Goal: Task Accomplishment & Management: Manage account settings

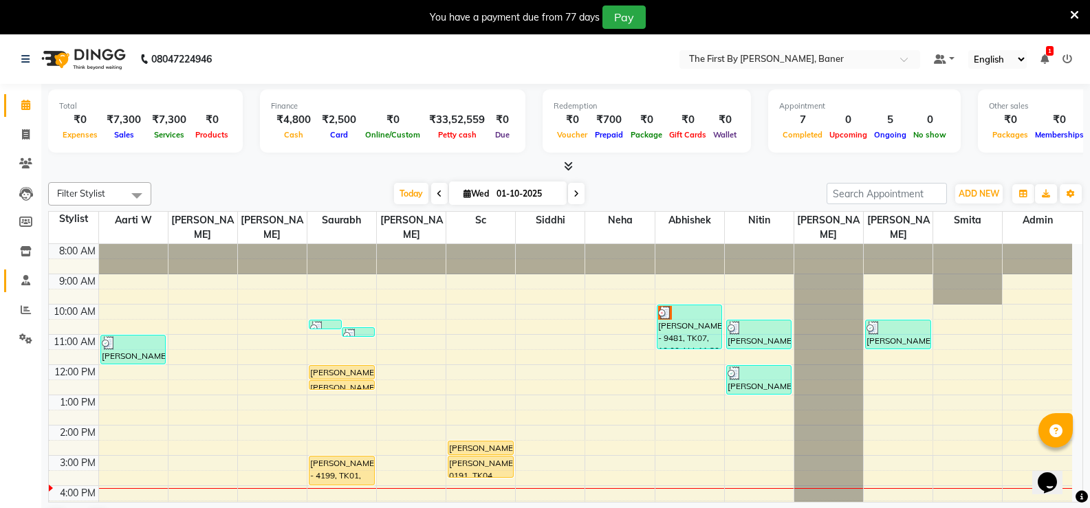
scroll to position [93, 0]
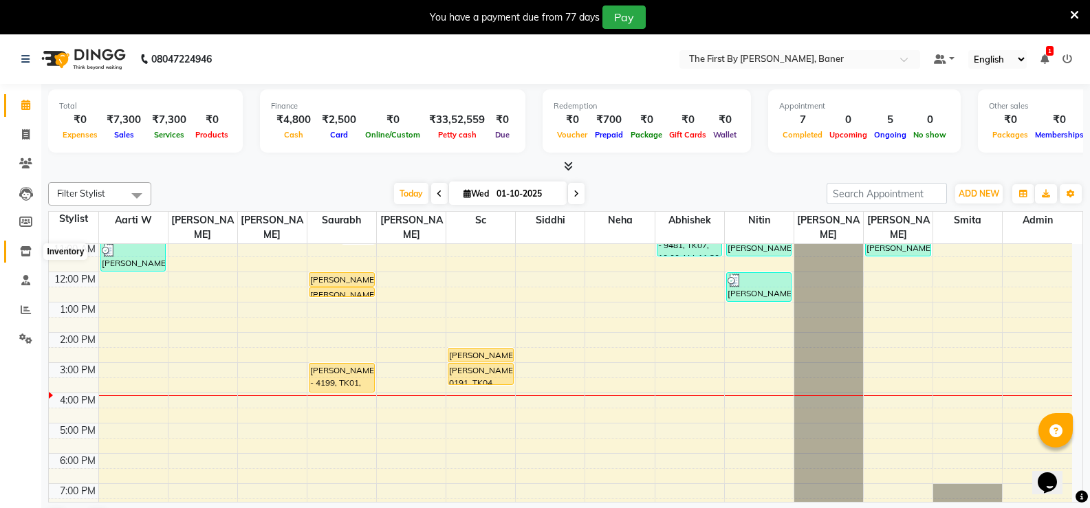
click at [25, 250] on icon at bounding box center [26, 251] width 12 height 10
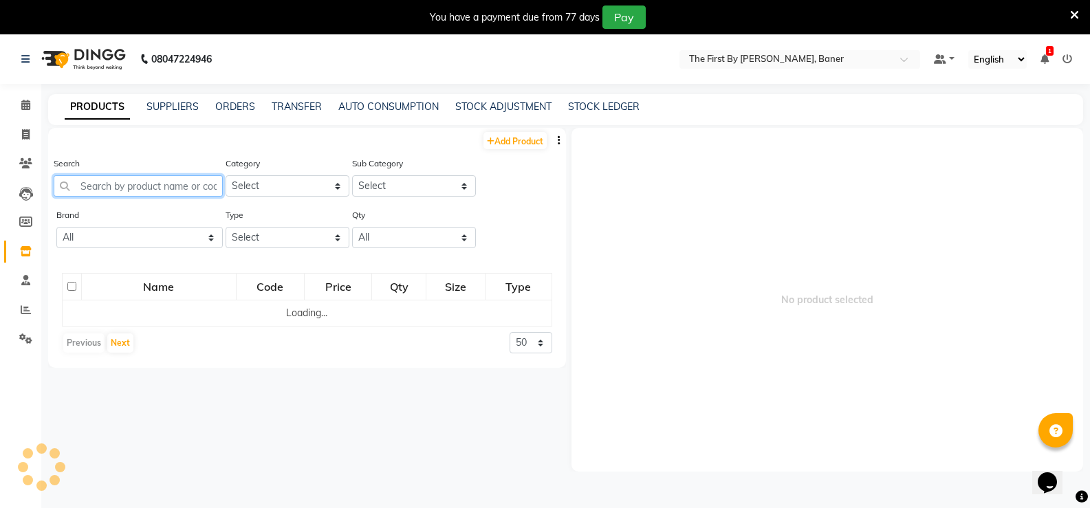
click at [138, 184] on input "text" at bounding box center [138, 185] width 169 height 21
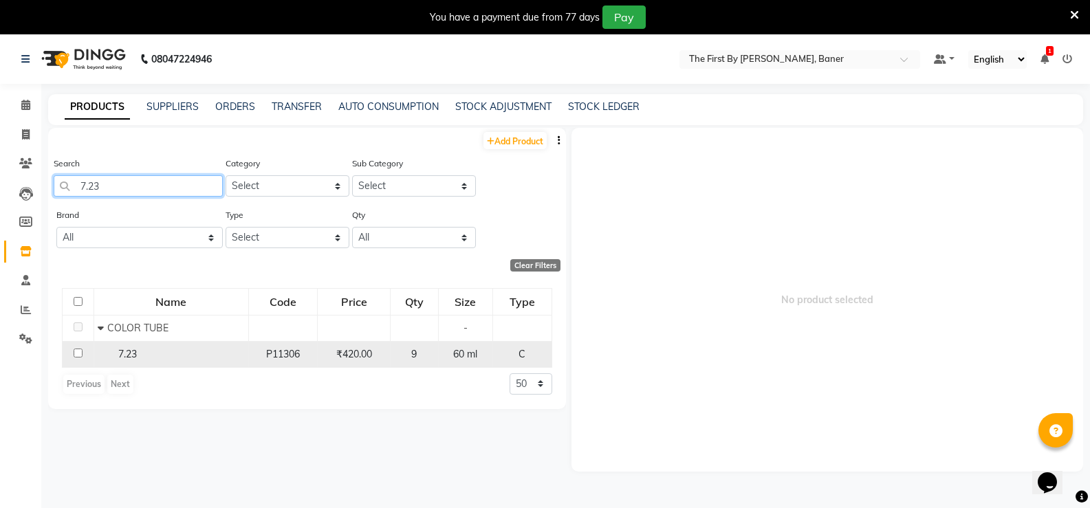
type input "7.23"
click at [116, 360] on div "7.23" at bounding box center [171, 354] width 147 height 14
select select
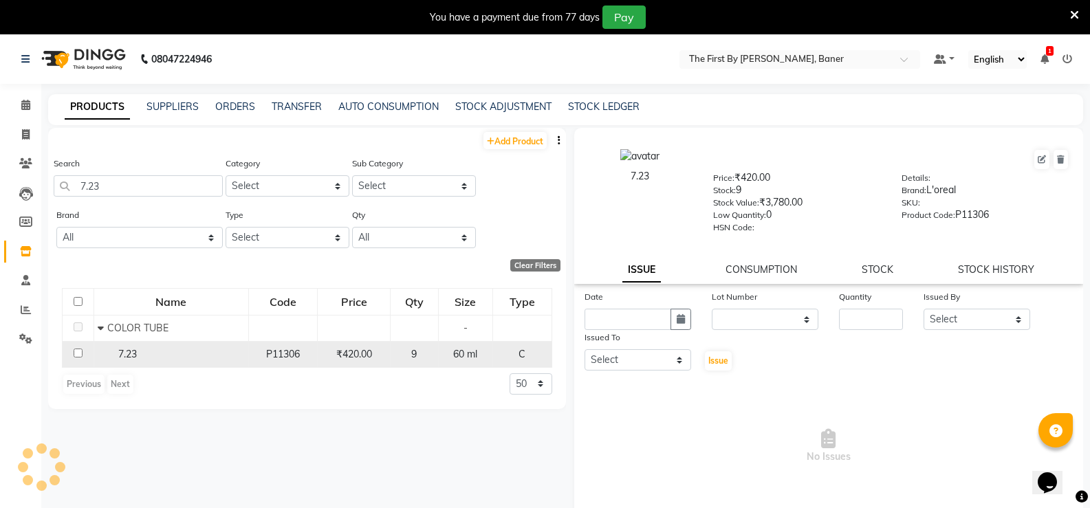
click at [424, 361] on div "9" at bounding box center [414, 354] width 36 height 14
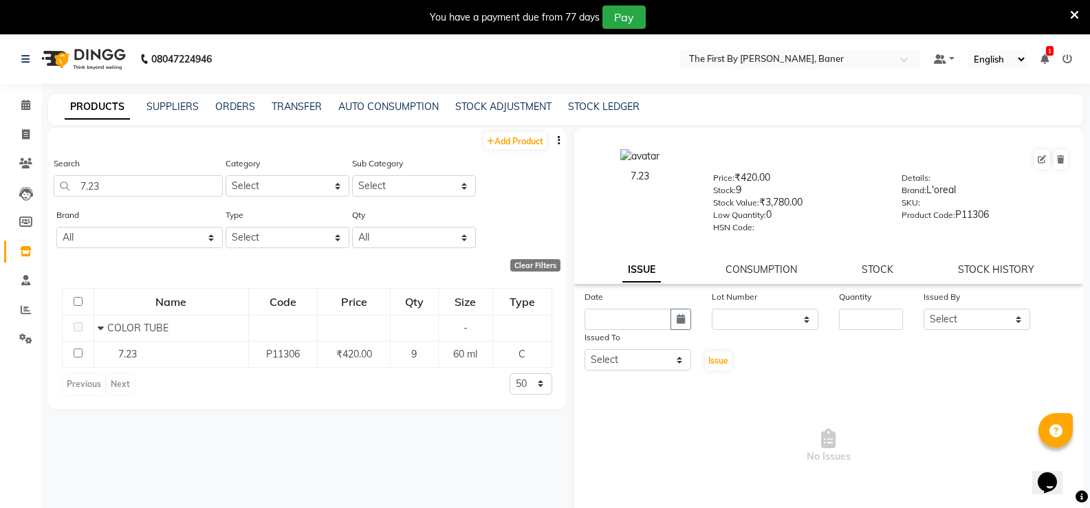
click at [873, 261] on div "7.23 Price: ₹420.00 Stock: 9 Stock Value: ₹3,780.00 Low Quantity: 0 HSN Code: D…" at bounding box center [829, 206] width 510 height 156
drag, startPoint x: 873, startPoint y: 265, endPoint x: 867, endPoint y: 271, distance: 8.8
click at [873, 266] on link "STOCK" at bounding box center [878, 269] width 32 height 12
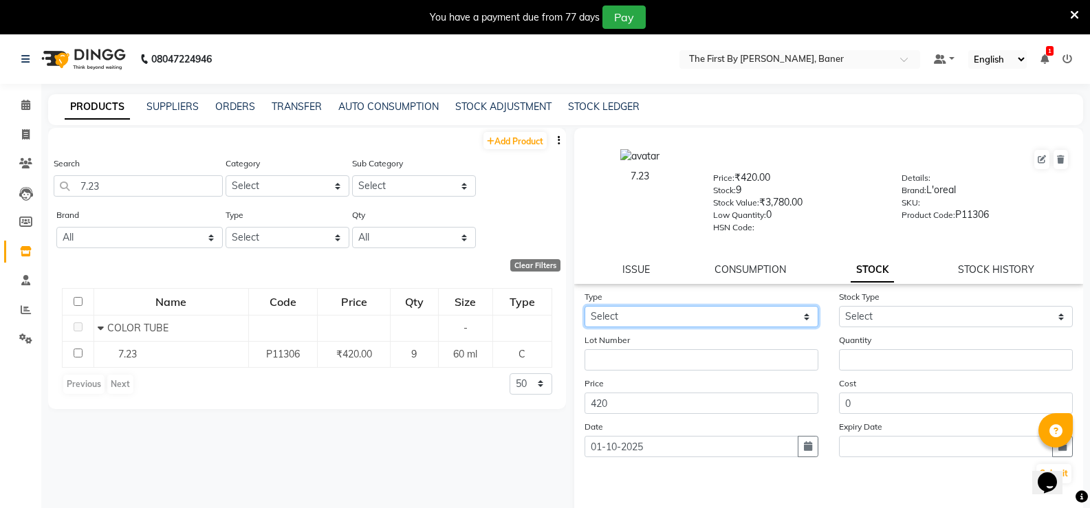
click at [662, 314] on select "Select In Out" at bounding box center [702, 316] width 234 height 21
select select "out"
click at [585, 306] on select "Select In Out" at bounding box center [702, 316] width 234 height 21
select select
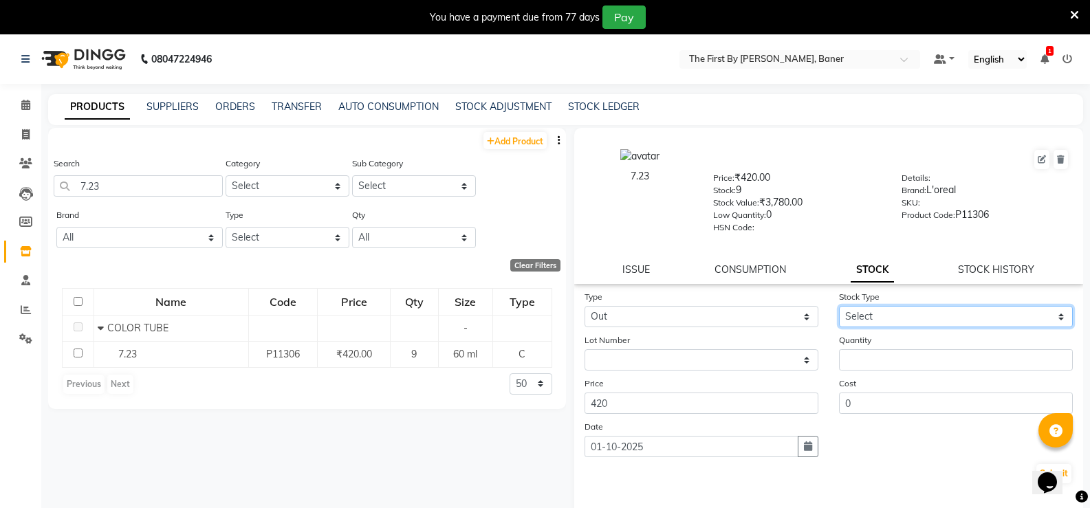
drag, startPoint x: 870, startPoint y: 315, endPoint x: 865, endPoint y: 327, distance: 12.6
click at [869, 317] on select "Select Internal Use Damaged Expired Adjustment Return Other" at bounding box center [956, 316] width 234 height 21
select select "internal use"
click at [839, 306] on select "Select Internal Use Damaged Expired Adjustment Return Other" at bounding box center [956, 316] width 234 height 21
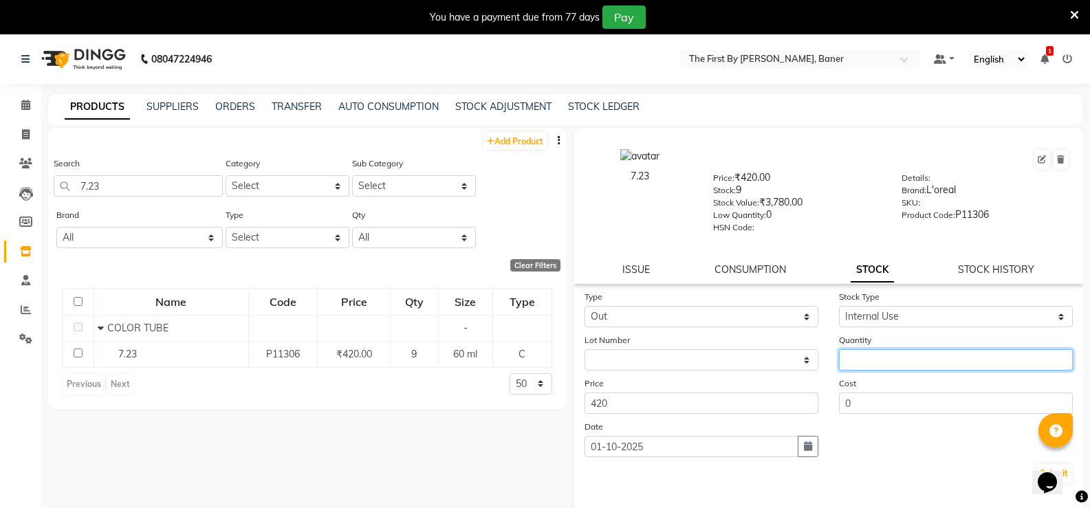
click at [858, 355] on input "number" at bounding box center [956, 359] width 234 height 21
type input "1"
click at [1037, 474] on button "Submit" at bounding box center [1054, 473] width 35 height 19
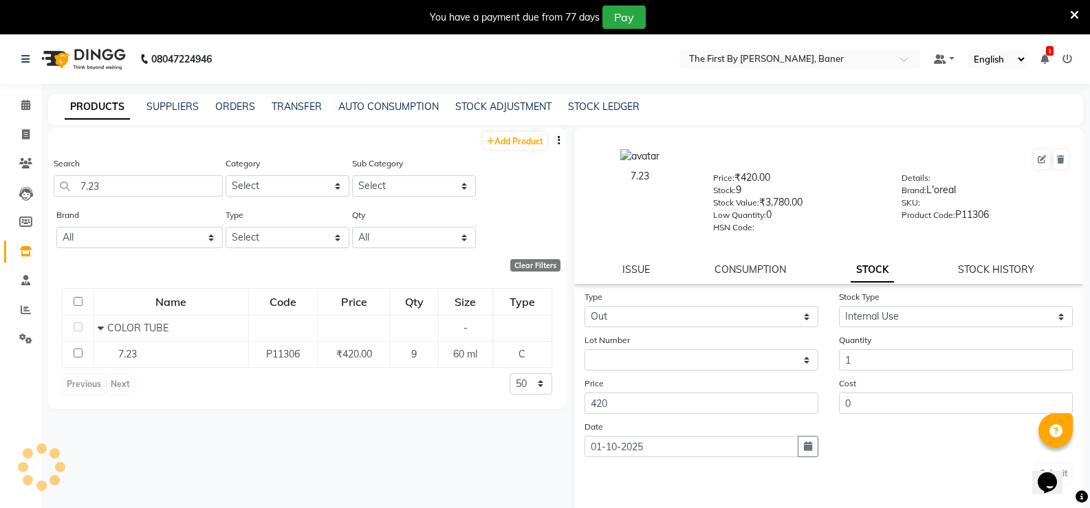
select select
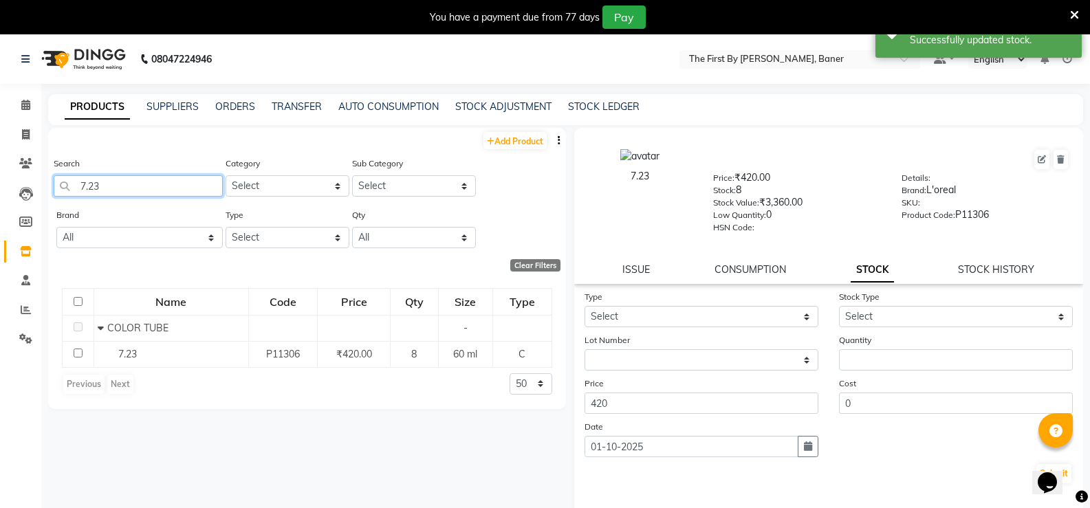
drag, startPoint x: 61, startPoint y: 182, endPoint x: 49, endPoint y: 184, distance: 12.0
click at [50, 184] on div "Search 7.23 Category Select Hair Skin Makeup Personal Care Appliances [PERSON_N…" at bounding box center [307, 182] width 518 height 52
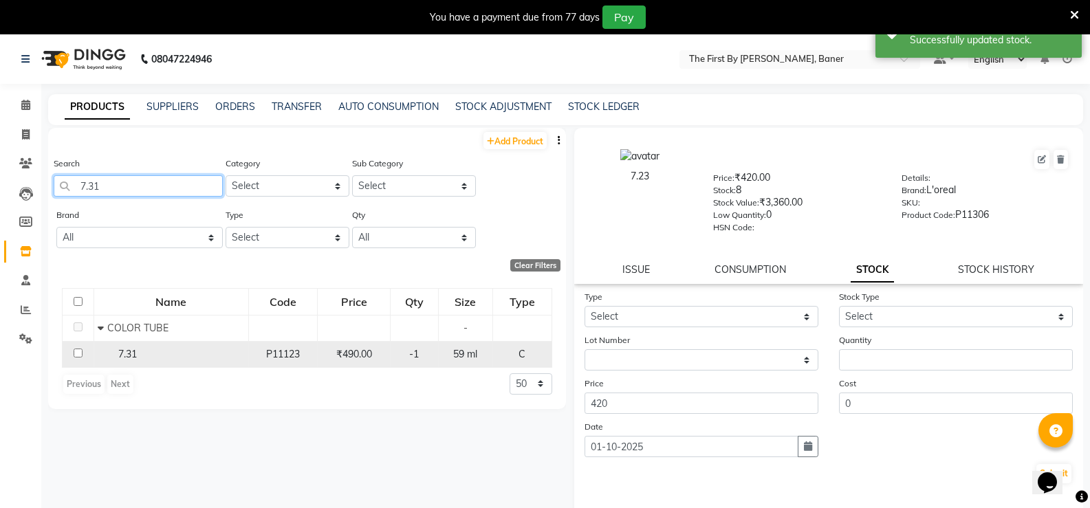
type input "7.31"
click at [122, 351] on span "7.31" at bounding box center [127, 354] width 19 height 12
select select
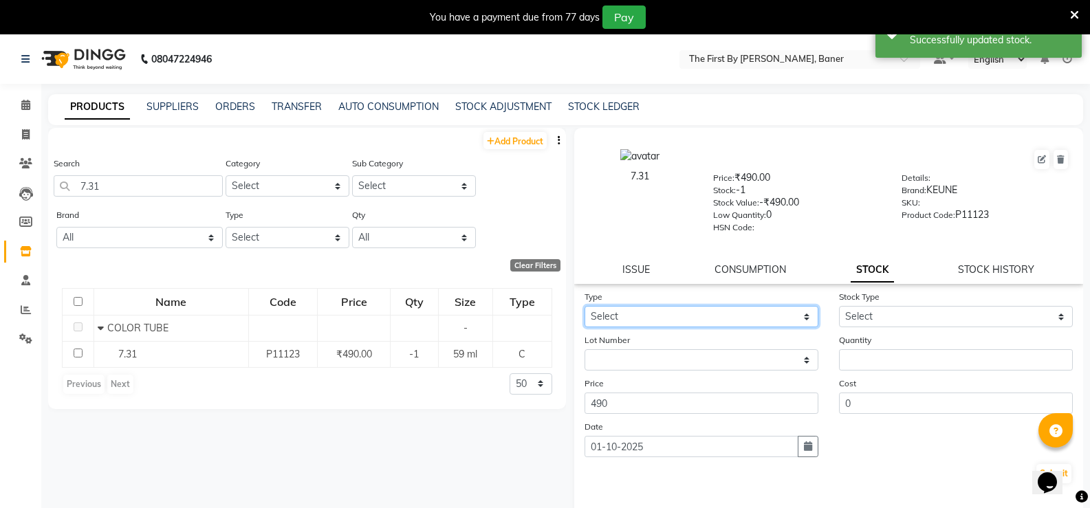
drag, startPoint x: 727, startPoint y: 307, endPoint x: 682, endPoint y: 327, distance: 48.7
click at [726, 308] on select "Select In Out" at bounding box center [702, 316] width 234 height 21
select select "in"
click at [585, 306] on select "Select In Out" at bounding box center [702, 316] width 234 height 21
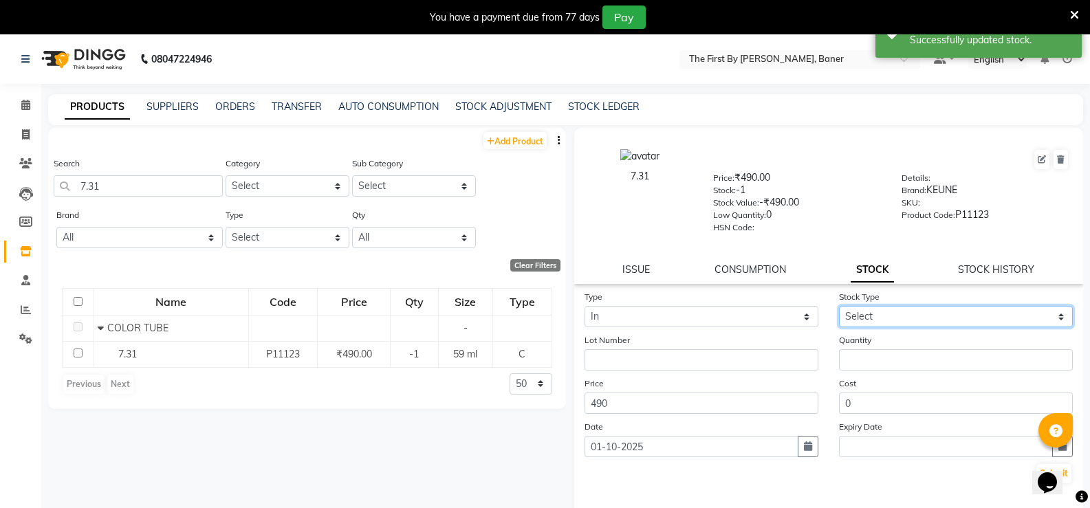
click at [872, 321] on select "Select New Stock Adjustment Return Other" at bounding box center [956, 316] width 234 height 21
select select "new stock"
click at [839, 306] on select "Select New Stock Adjustment Return Other" at bounding box center [956, 316] width 234 height 21
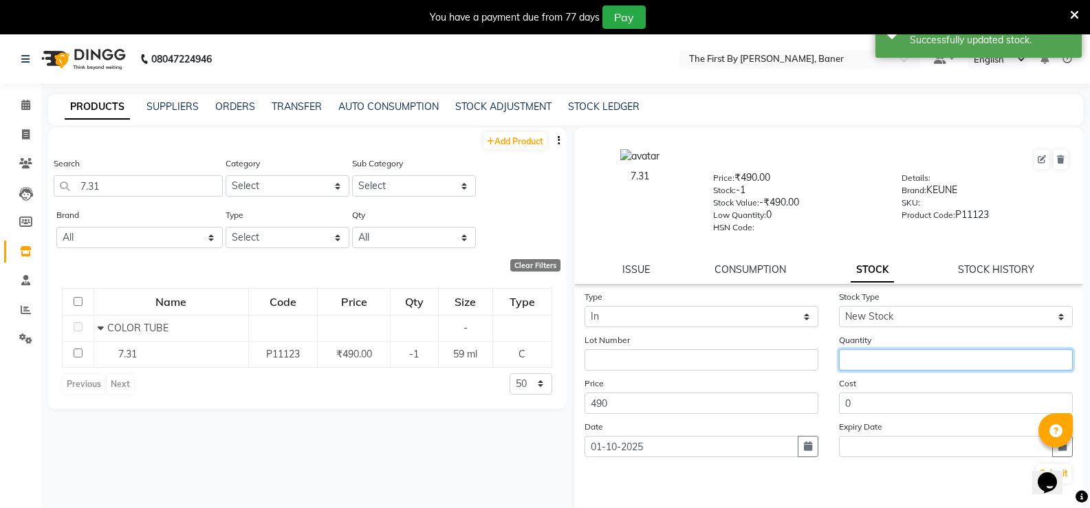
click at [856, 356] on input "number" at bounding box center [956, 359] width 234 height 21
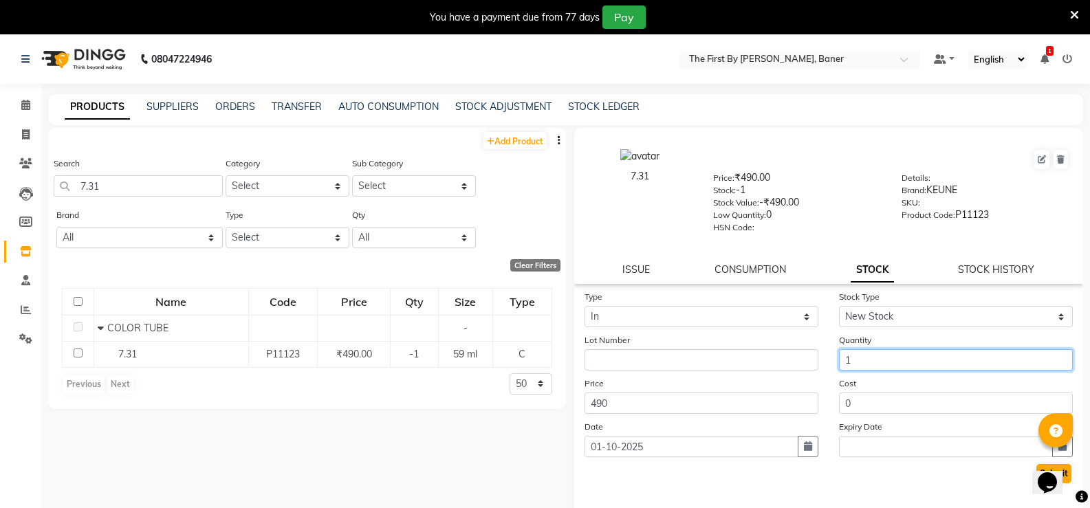
type input "1"
click at [1037, 473] on button "Submit" at bounding box center [1054, 473] width 35 height 19
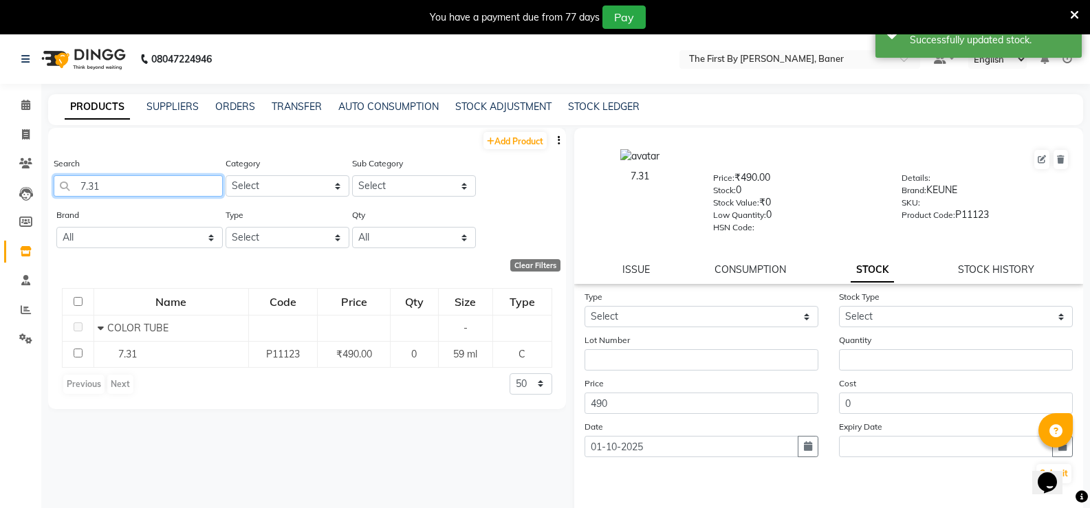
click at [53, 183] on div "Search 7.31 Category Select Hair Skin Makeup Personal Care Appliances [PERSON_N…" at bounding box center [307, 182] width 518 height 52
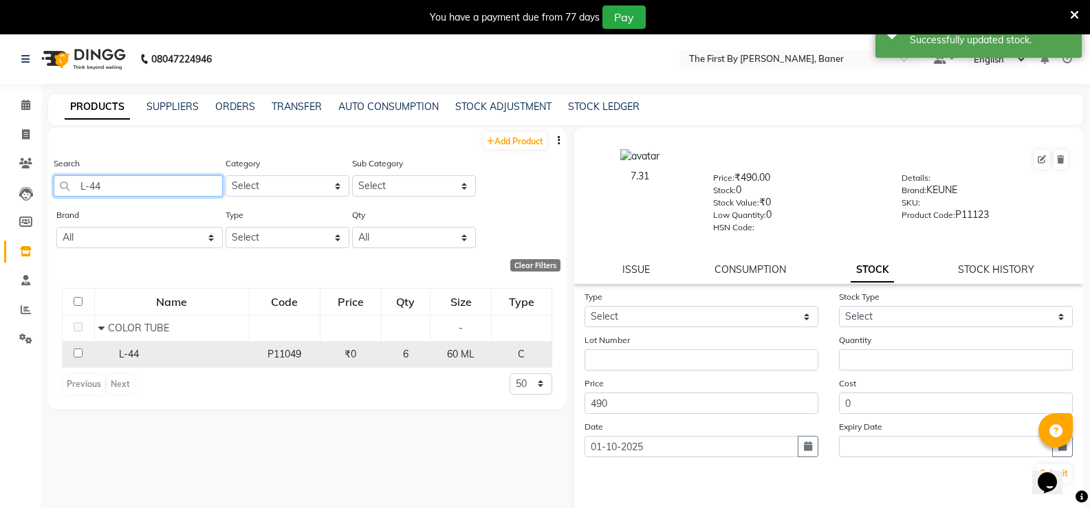
type input "L-44"
click at [131, 358] on span "L-44" at bounding box center [129, 354] width 20 height 12
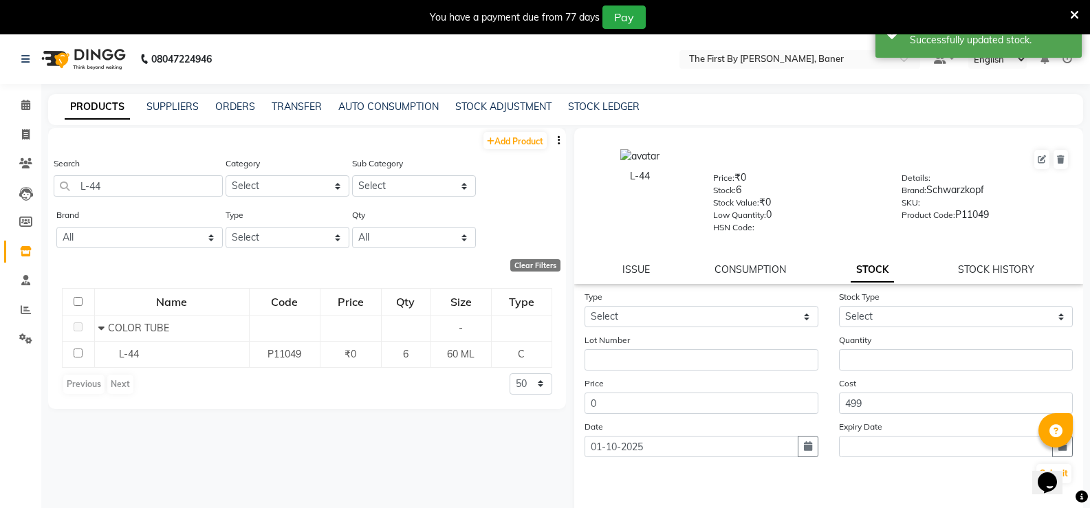
click at [660, 327] on form "Type Select In Out Stock Type Select New Stock Adjustment Return Other Lot Numb…" at bounding box center [829, 387] width 489 height 195
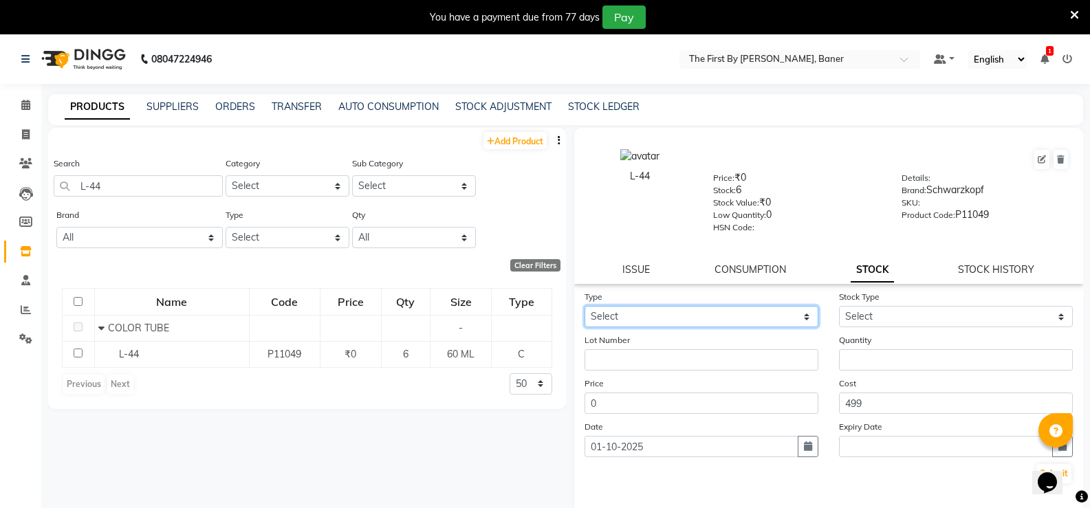
click at [610, 315] on select "Select In Out" at bounding box center [702, 316] width 234 height 21
select select "out"
click at [585, 306] on select "Select In Out" at bounding box center [702, 316] width 234 height 21
select select
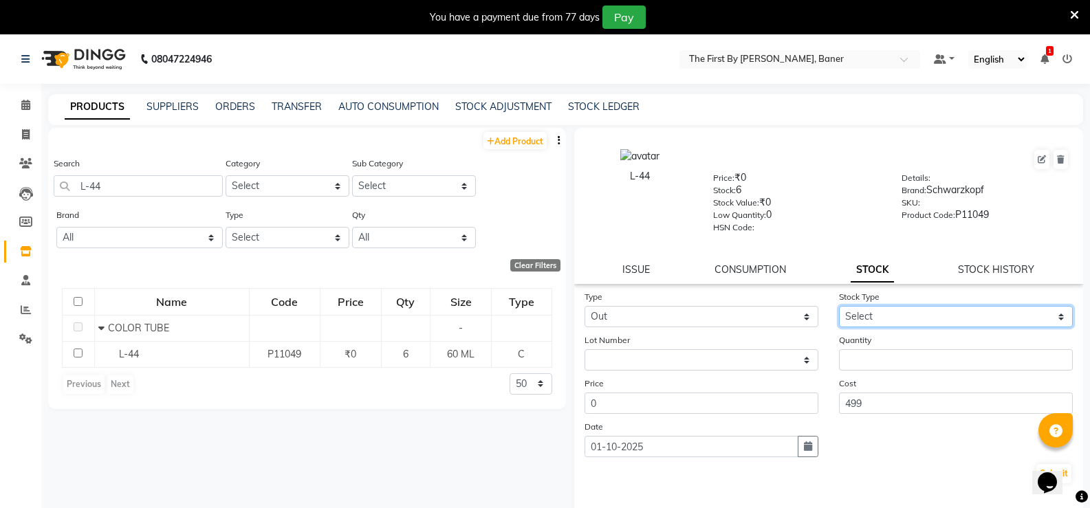
click at [843, 309] on select "Select Internal Use Damaged Expired Adjustment Return Other" at bounding box center [956, 316] width 234 height 21
select select "internal use"
click at [839, 306] on select "Select Internal Use Damaged Expired Adjustment Return Other" at bounding box center [956, 316] width 234 height 21
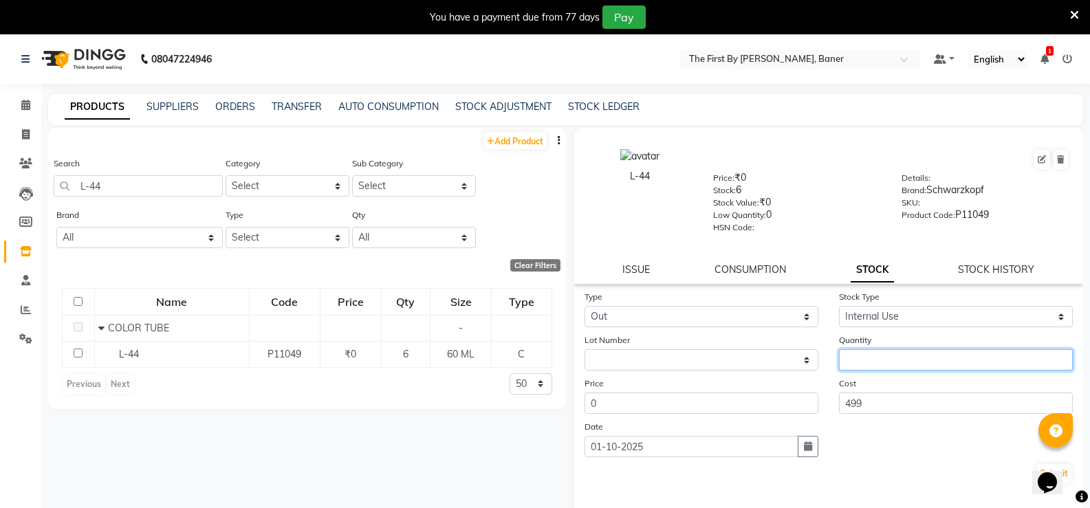
click at [856, 354] on input "number" at bounding box center [956, 359] width 234 height 21
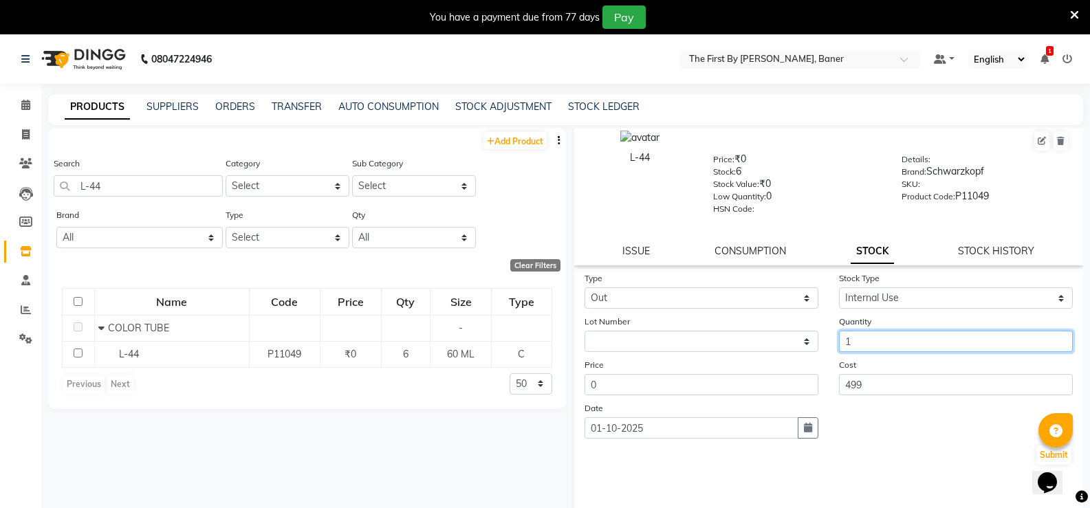
scroll to position [34, 0]
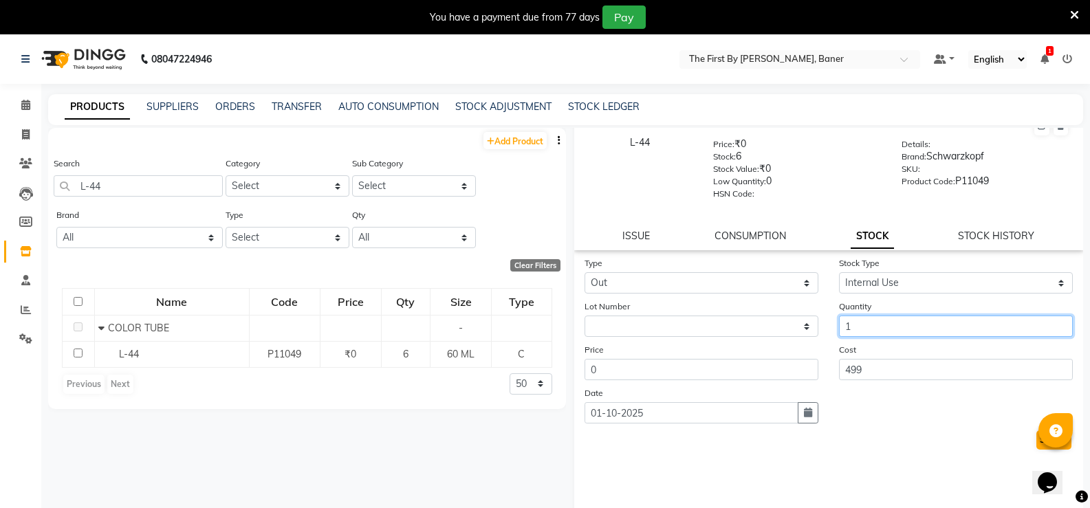
type input "1"
click at [1037, 439] on button "Submit" at bounding box center [1054, 440] width 35 height 19
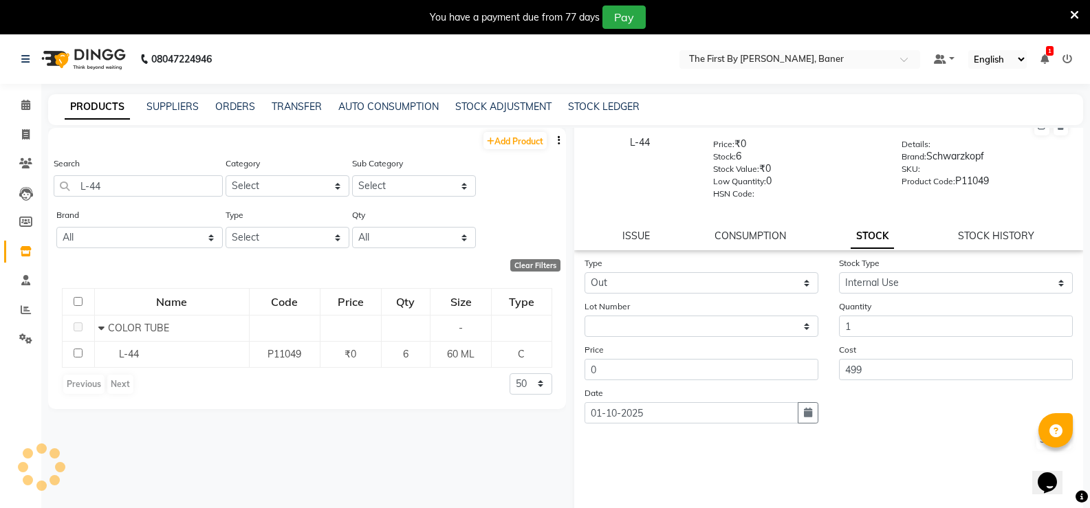
scroll to position [0, 0]
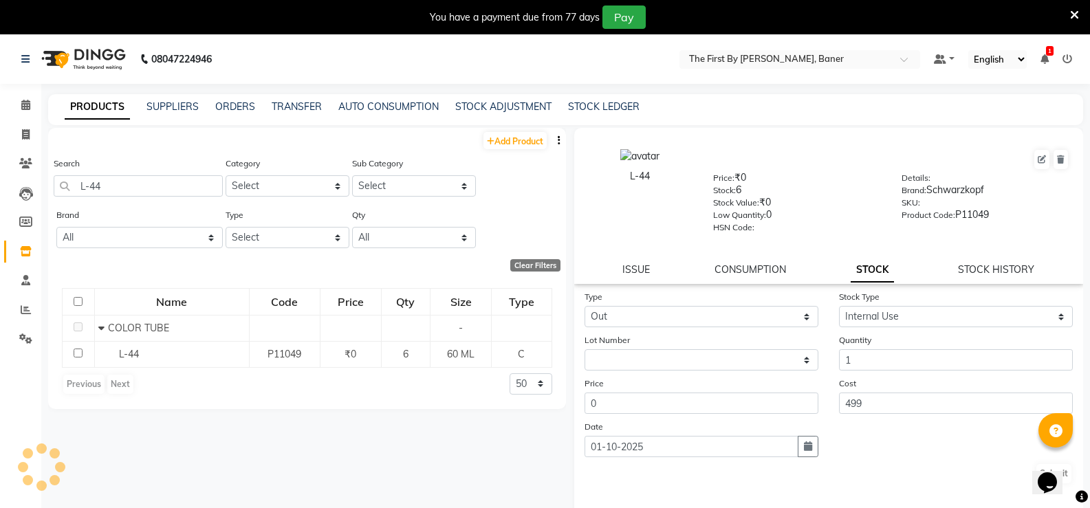
select select
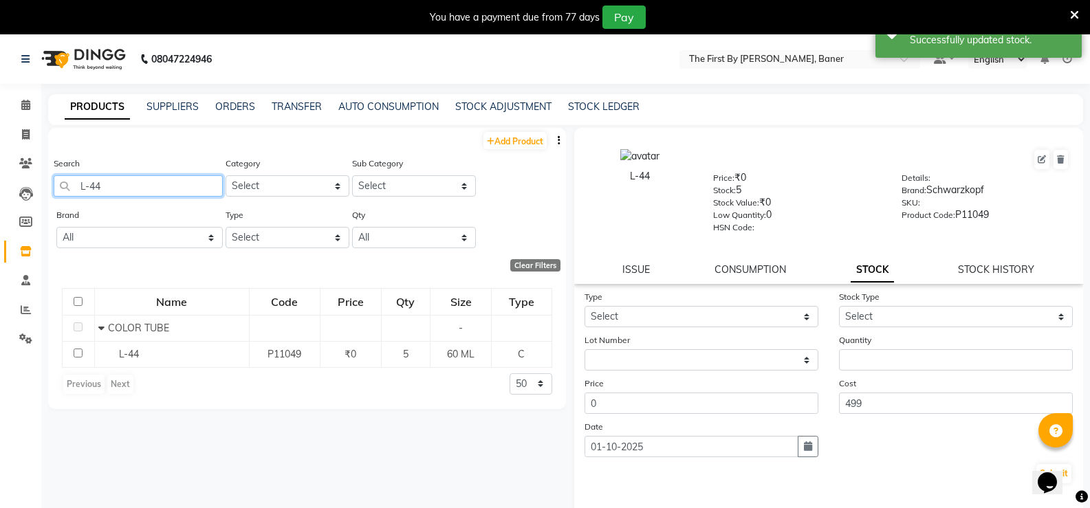
click at [46, 192] on main "PRODUCTS SUPPLIERS ORDERS TRANSFER AUTO CONSUMPTION STOCK ADJUSTMENT STOCK LEDG…" at bounding box center [565, 322] width 1049 height 457
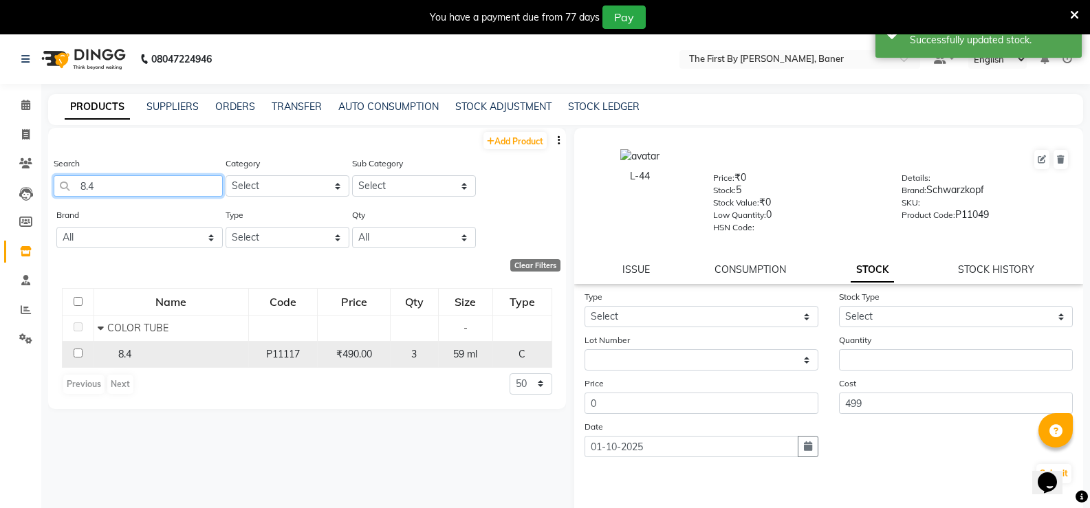
type input "8.4"
click at [115, 354] on div "8.4" at bounding box center [171, 354] width 147 height 14
select select
drag, startPoint x: 224, startPoint y: 346, endPoint x: 325, endPoint y: 362, distance: 103.0
click at [224, 346] on td "8.4" at bounding box center [171, 354] width 155 height 26
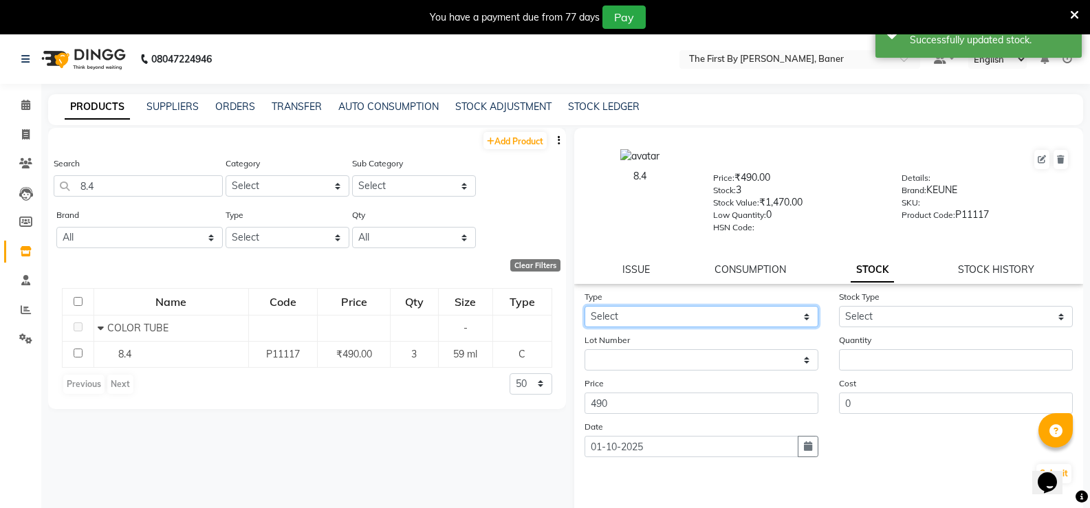
drag, startPoint x: 671, startPoint y: 310, endPoint x: 655, endPoint y: 327, distance: 23.4
click at [671, 310] on select "Select In Out" at bounding box center [702, 316] width 234 height 21
select select "out"
click at [585, 306] on select "Select In Out" at bounding box center [702, 316] width 234 height 21
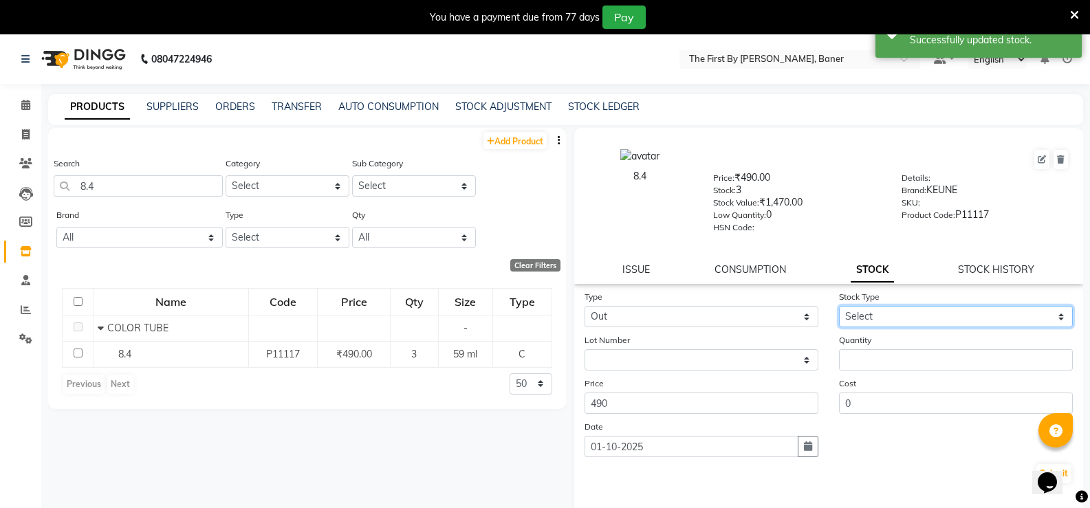
drag, startPoint x: 887, startPoint y: 310, endPoint x: 874, endPoint y: 326, distance: 20.1
click at [887, 310] on select "Select Internal Use Damaged Expired Adjustment Return Other" at bounding box center [956, 316] width 234 height 21
select select "internal use"
click at [839, 306] on select "Select Internal Use Damaged Expired Adjustment Return Other" at bounding box center [956, 316] width 234 height 21
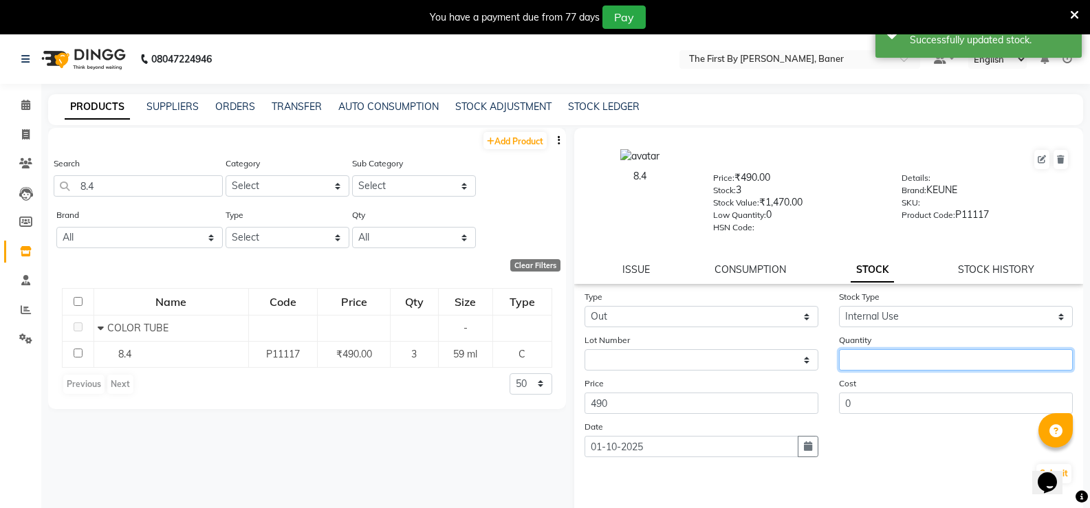
click at [854, 355] on input "number" at bounding box center [956, 359] width 234 height 21
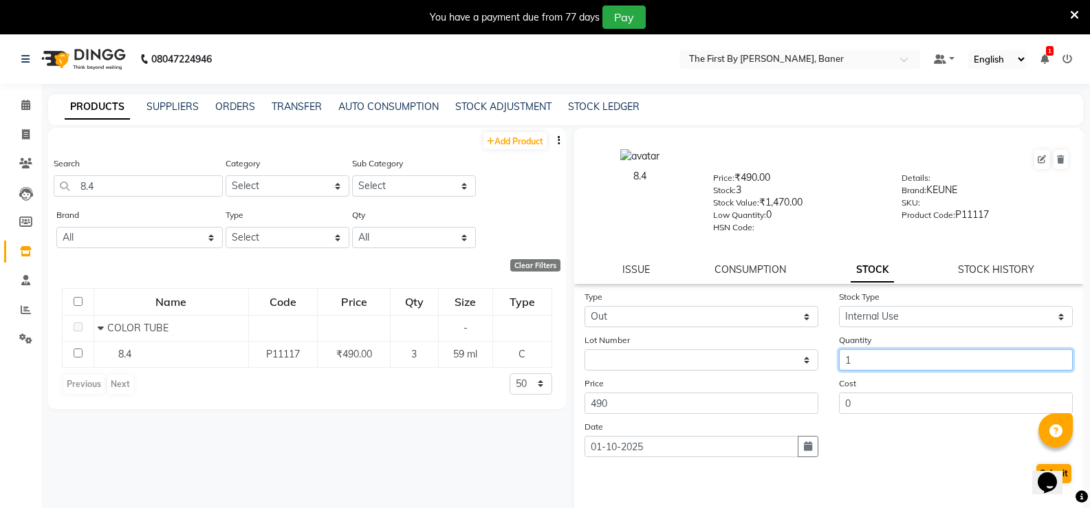
type input "1"
click at [1037, 473] on button "Submit" at bounding box center [1054, 473] width 35 height 19
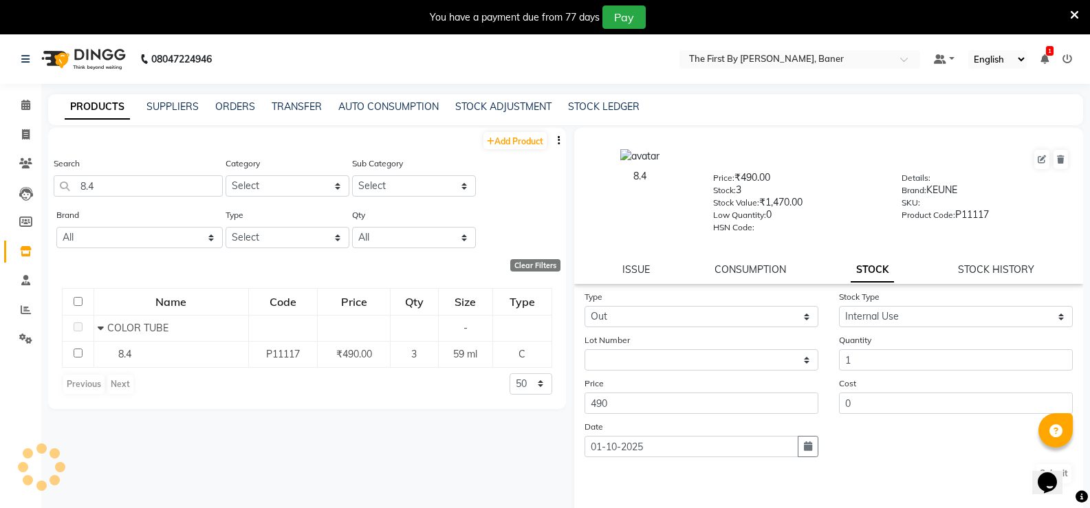
select select
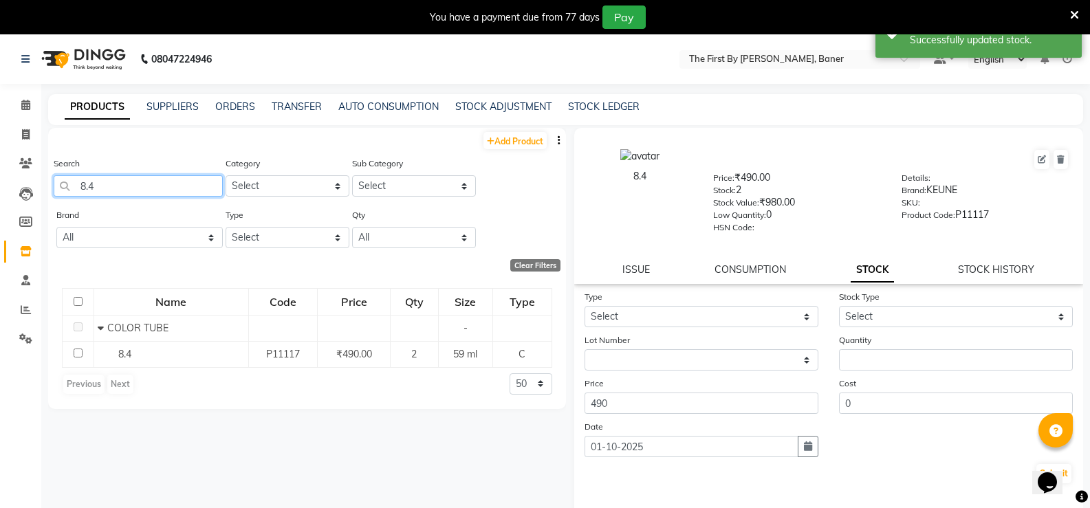
click at [67, 182] on input "8.4" at bounding box center [138, 185] width 169 height 21
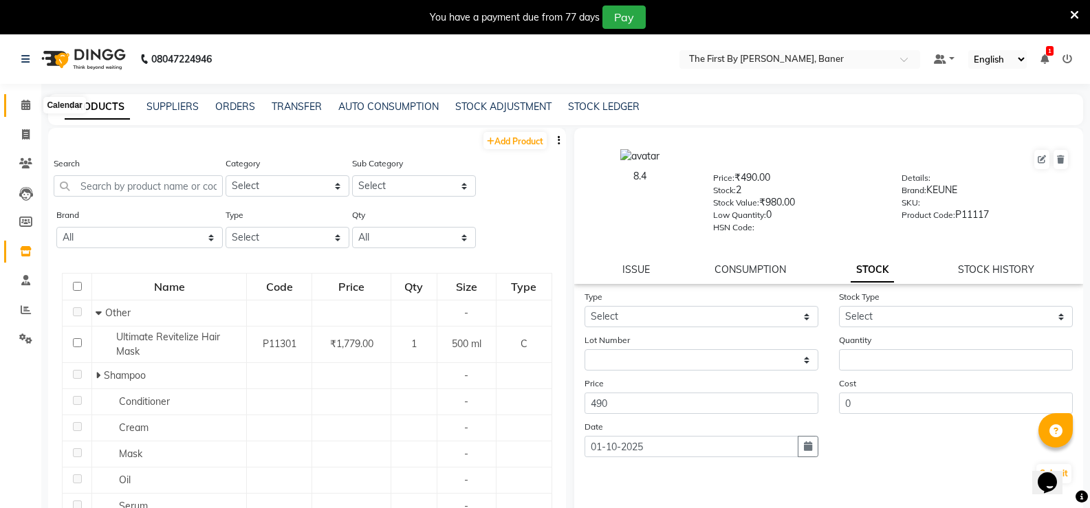
click at [26, 109] on icon at bounding box center [25, 105] width 9 height 10
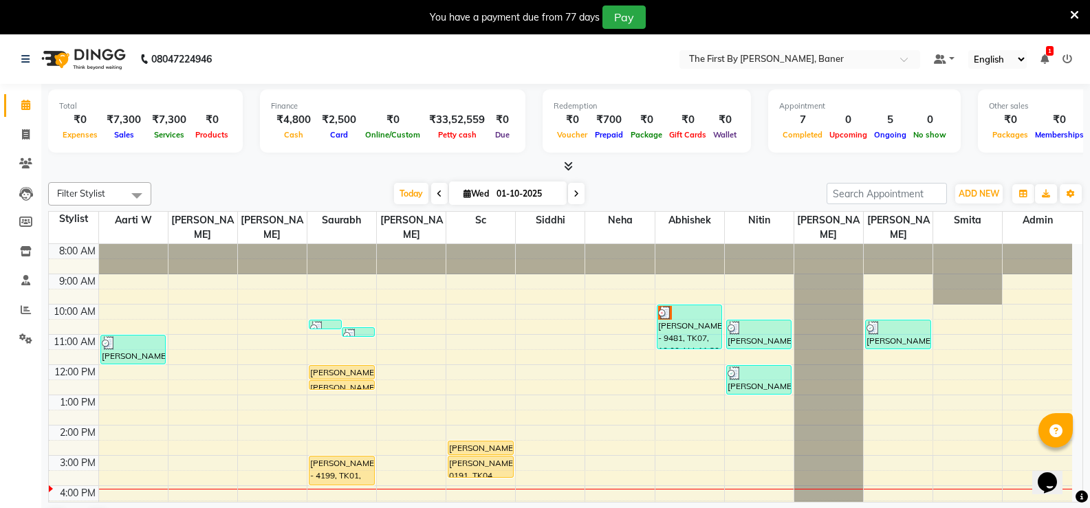
click at [1052, 54] on span "1" at bounding box center [1050, 51] width 8 height 10
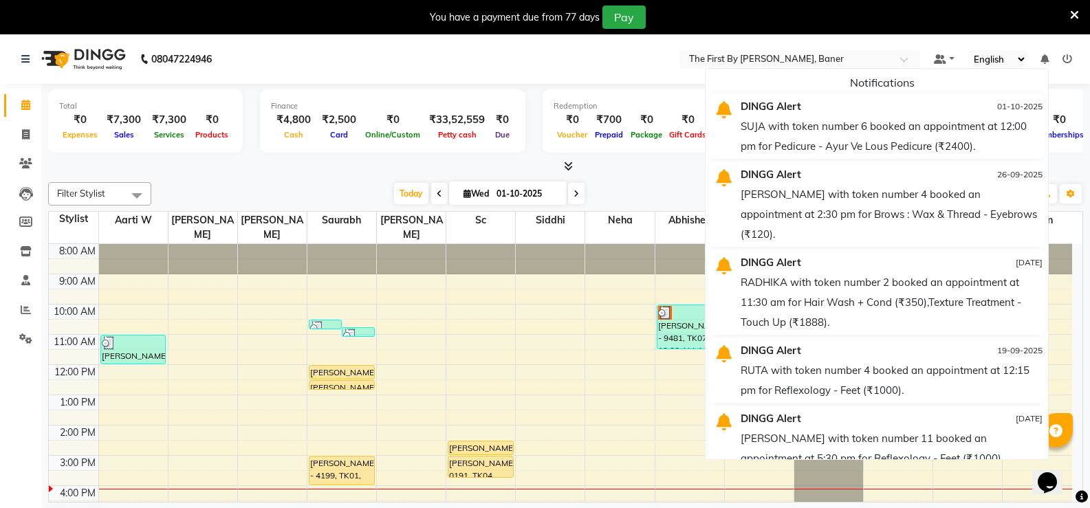
click at [629, 72] on nav "08047224946 Select Location × The First By [PERSON_NAME], Baner Default Panel M…" at bounding box center [545, 59] width 1090 height 50
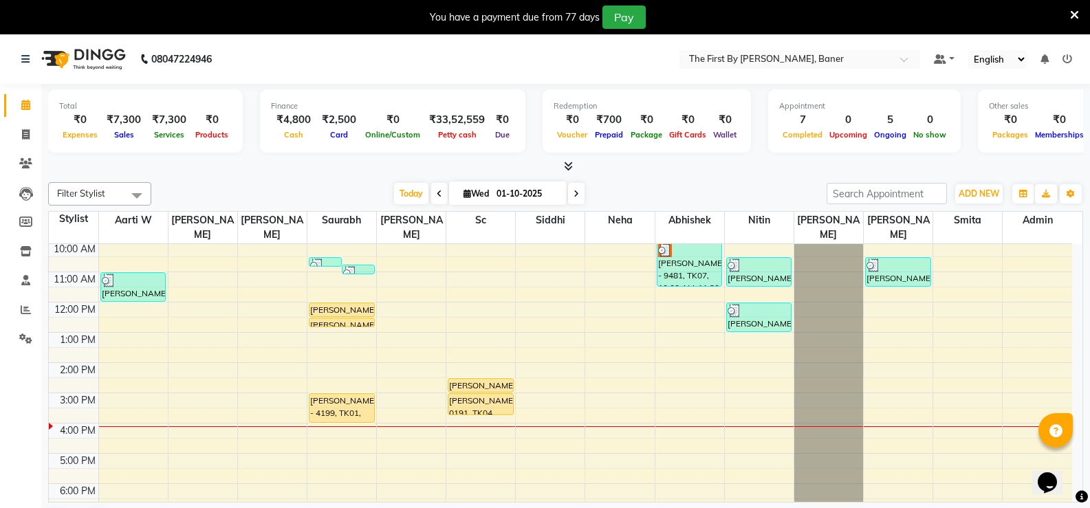
scroll to position [61, 0]
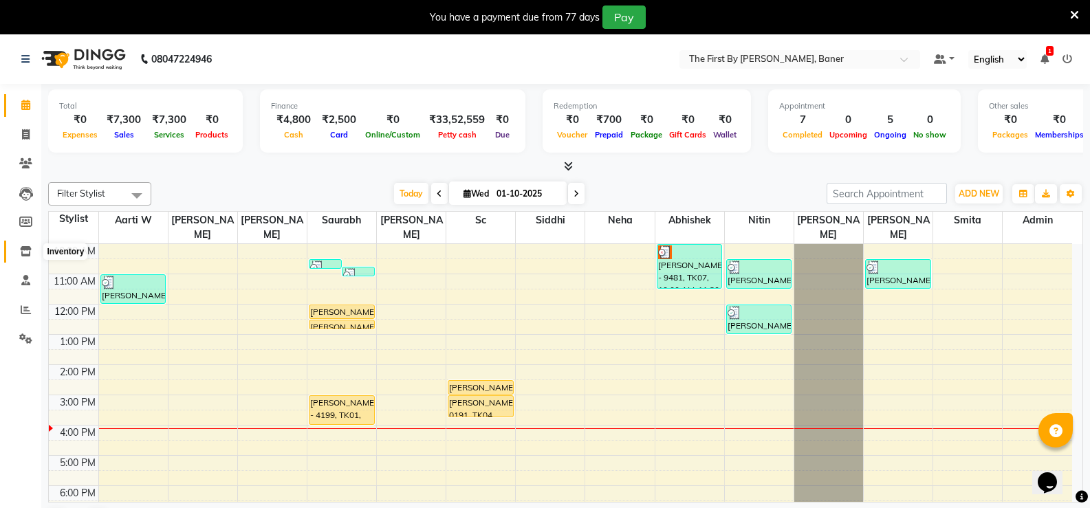
click at [28, 254] on icon at bounding box center [26, 251] width 12 height 10
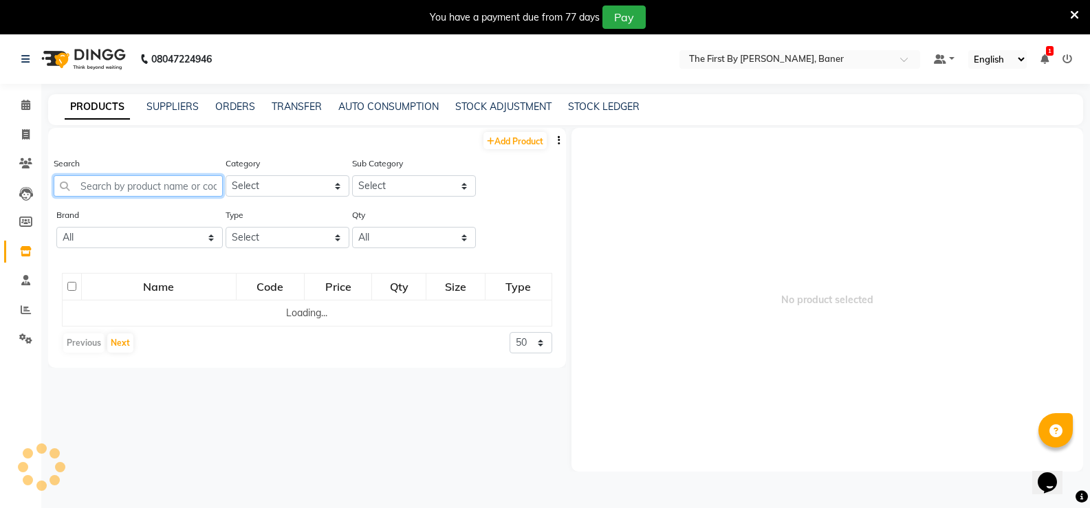
click at [149, 189] on input "text" at bounding box center [138, 185] width 169 height 21
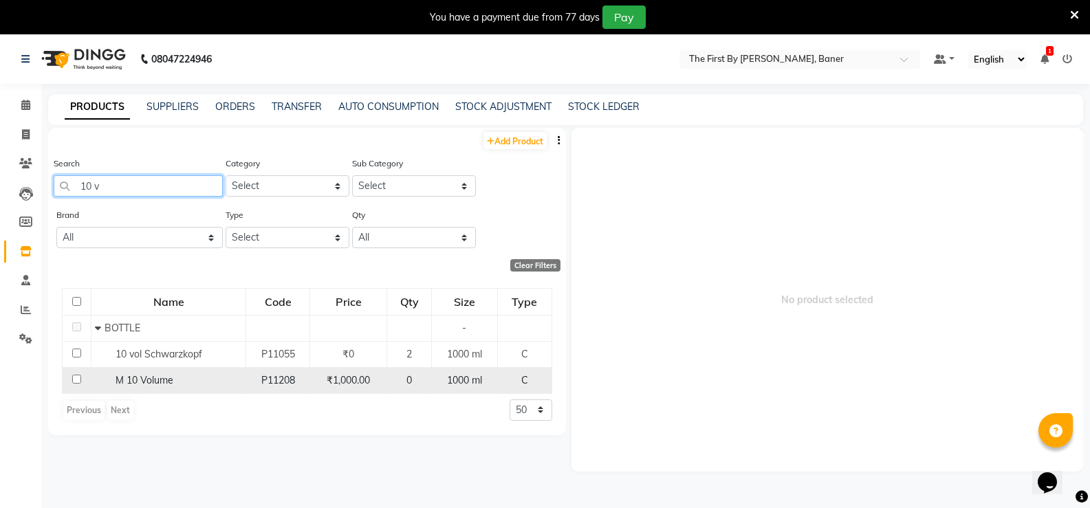
type input "10 v"
click at [142, 383] on span "M 10 Volume" at bounding box center [145, 380] width 58 height 12
select select
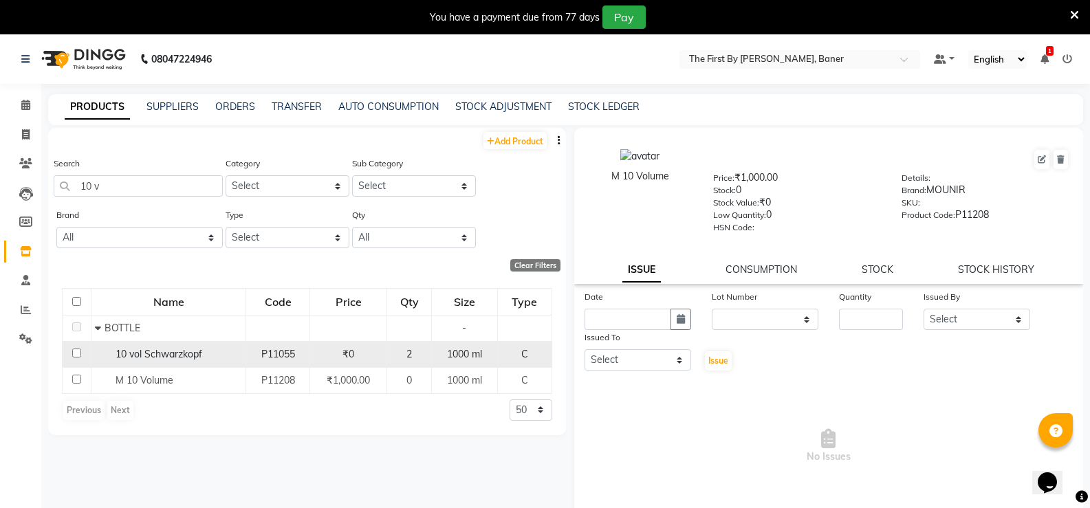
click at [147, 359] on span "10 vol Schwarzkopf" at bounding box center [159, 354] width 87 height 12
select select
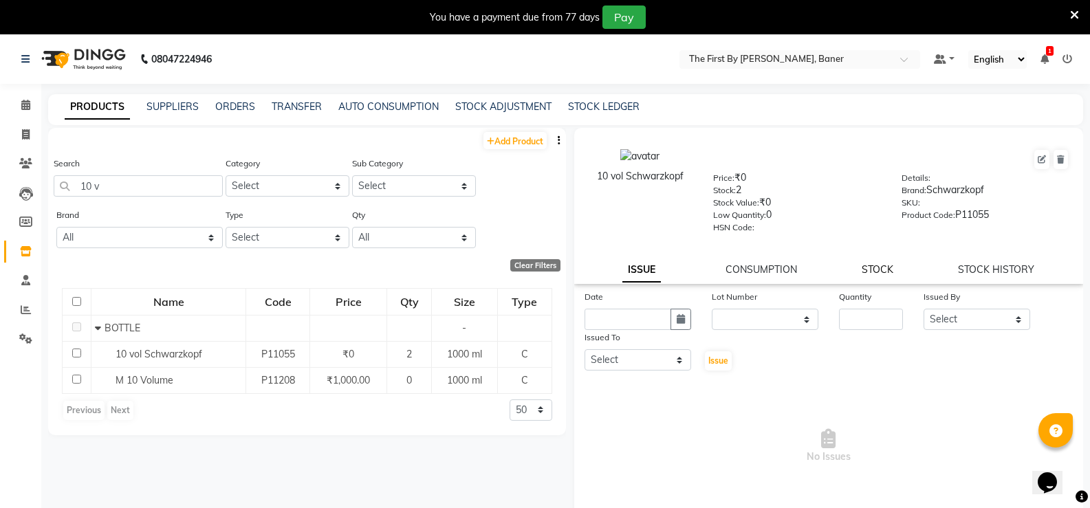
click at [876, 270] on link "STOCK" at bounding box center [878, 269] width 32 height 12
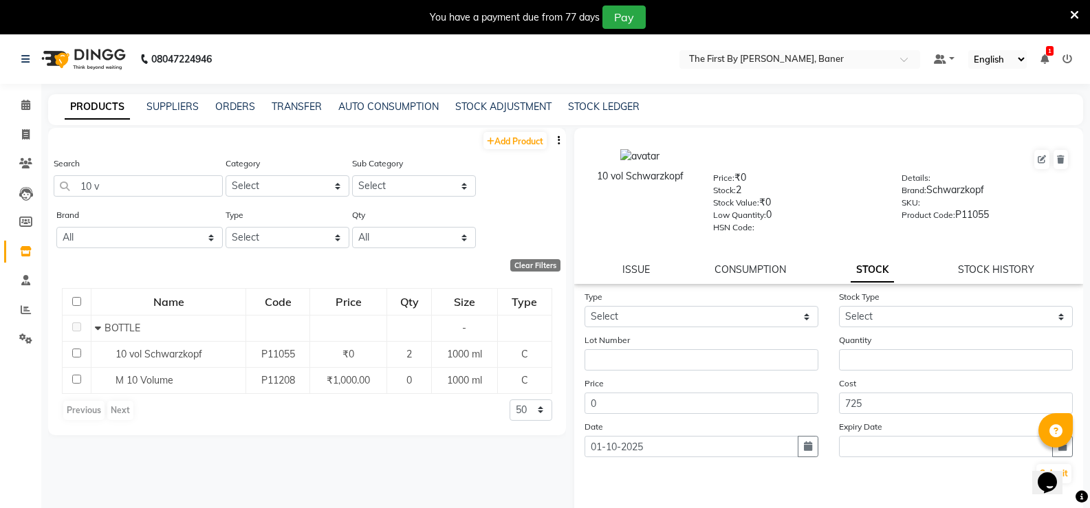
click at [654, 335] on div "Lot Number" at bounding box center [701, 352] width 255 height 38
click at [646, 324] on select "Select In Out" at bounding box center [702, 316] width 234 height 21
select select "in"
click at [585, 306] on select "Select In Out" at bounding box center [702, 316] width 234 height 21
drag, startPoint x: 891, startPoint y: 310, endPoint x: 885, endPoint y: 316, distance: 8.8
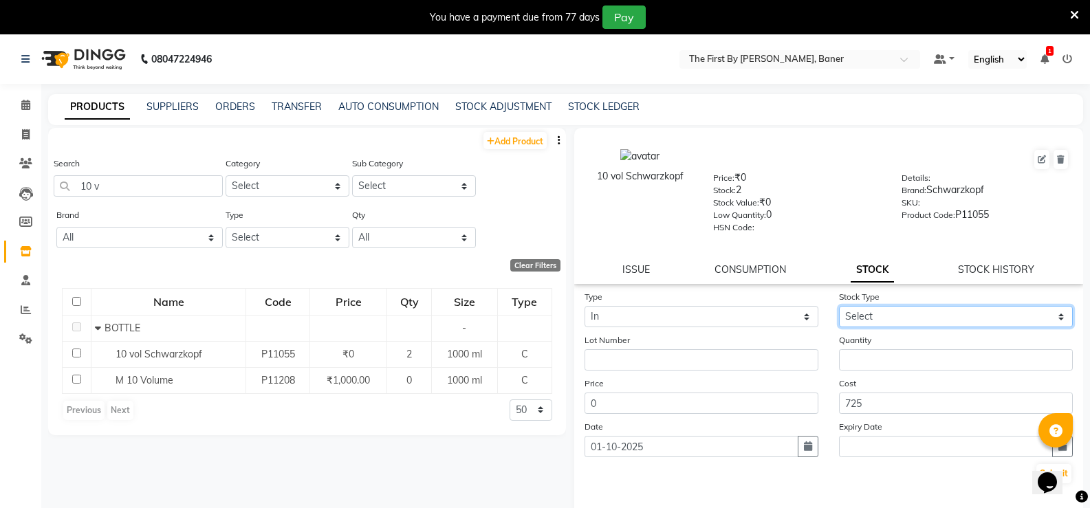
click at [891, 310] on select "Select New Stock Adjustment Return Other" at bounding box center [956, 316] width 234 height 21
select select "new stock"
click at [839, 306] on select "Select New Stock Adjustment Return Other" at bounding box center [956, 316] width 234 height 21
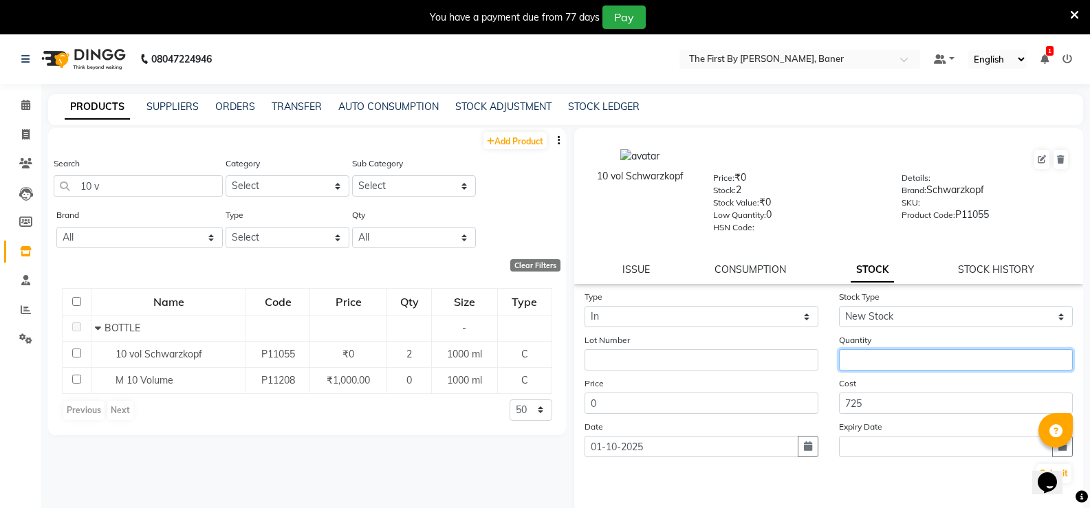
click at [864, 351] on input "number" at bounding box center [956, 359] width 234 height 21
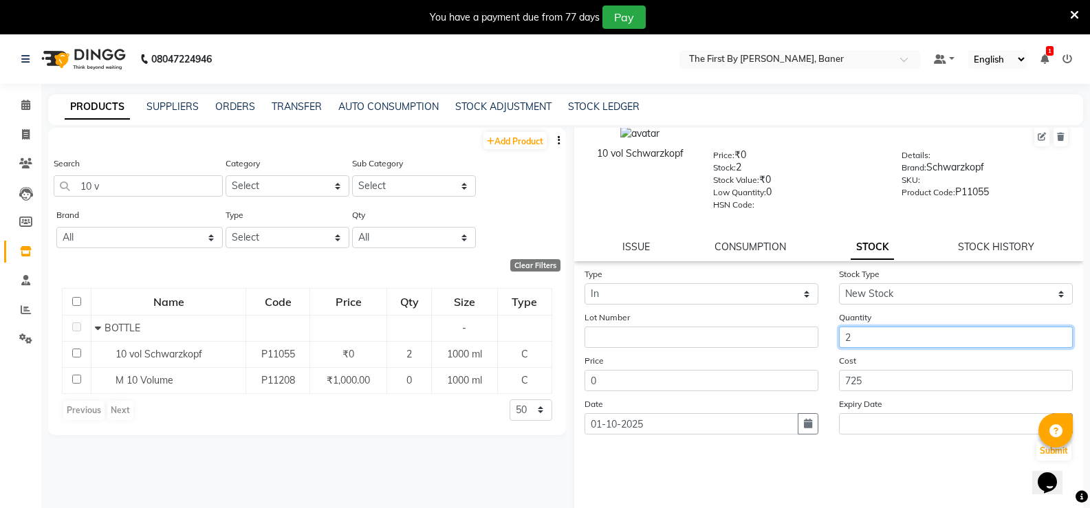
scroll to position [34, 0]
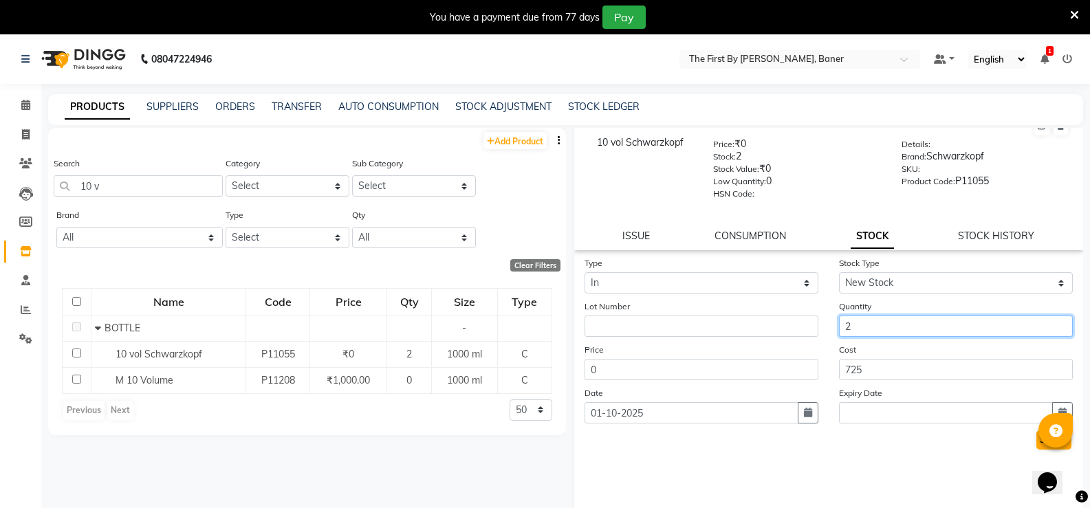
type input "2"
click at [1037, 442] on button "Submit" at bounding box center [1054, 440] width 35 height 19
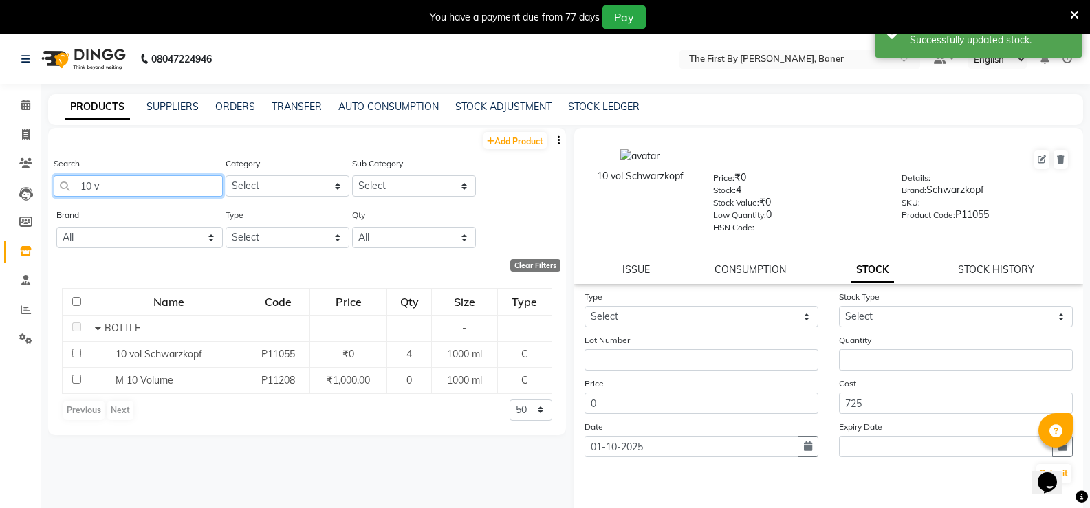
drag, startPoint x: 92, startPoint y: 183, endPoint x: 67, endPoint y: 185, distance: 24.8
click at [68, 185] on input "10 v" at bounding box center [138, 185] width 169 height 21
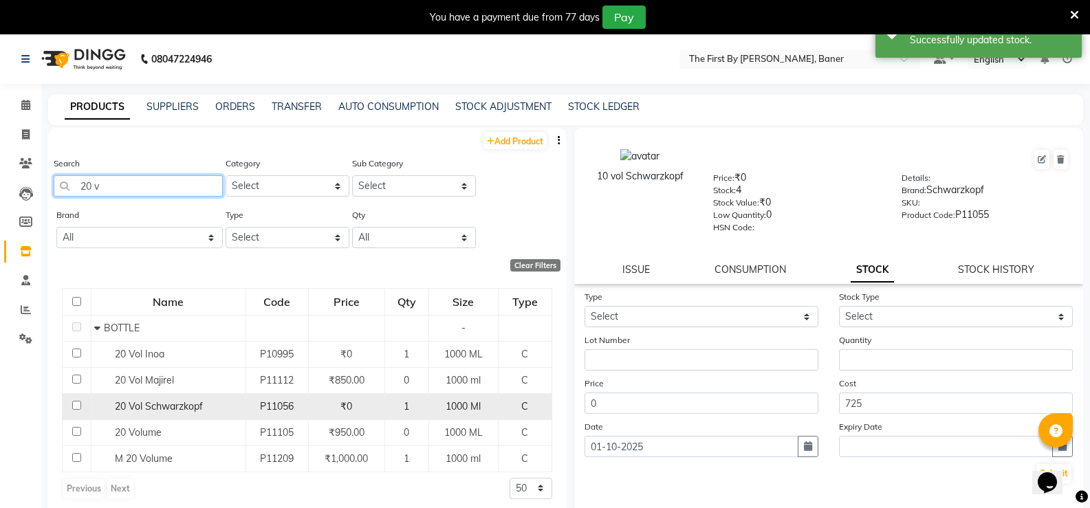
type input "20 v"
click at [162, 411] on span "20 Vol Schwarzkopf" at bounding box center [159, 406] width 88 height 12
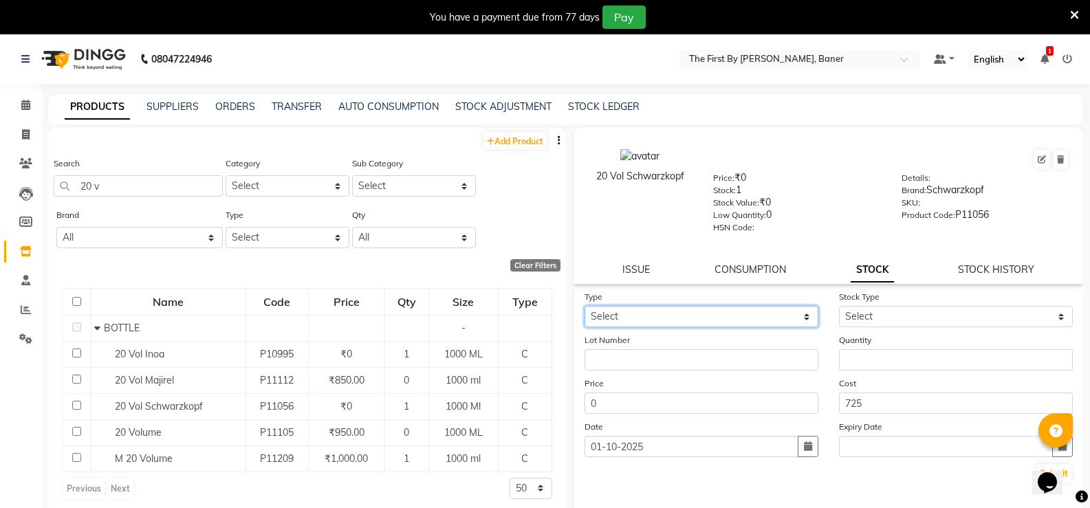
drag, startPoint x: 622, startPoint y: 316, endPoint x: 618, endPoint y: 327, distance: 11.8
click at [622, 316] on select "Select In Out" at bounding box center [702, 316] width 234 height 21
select select "in"
click at [585, 306] on select "Select In Out" at bounding box center [702, 316] width 234 height 21
click at [911, 303] on div "Stock Type Select New Stock Adjustment Return Other" at bounding box center [956, 309] width 255 height 38
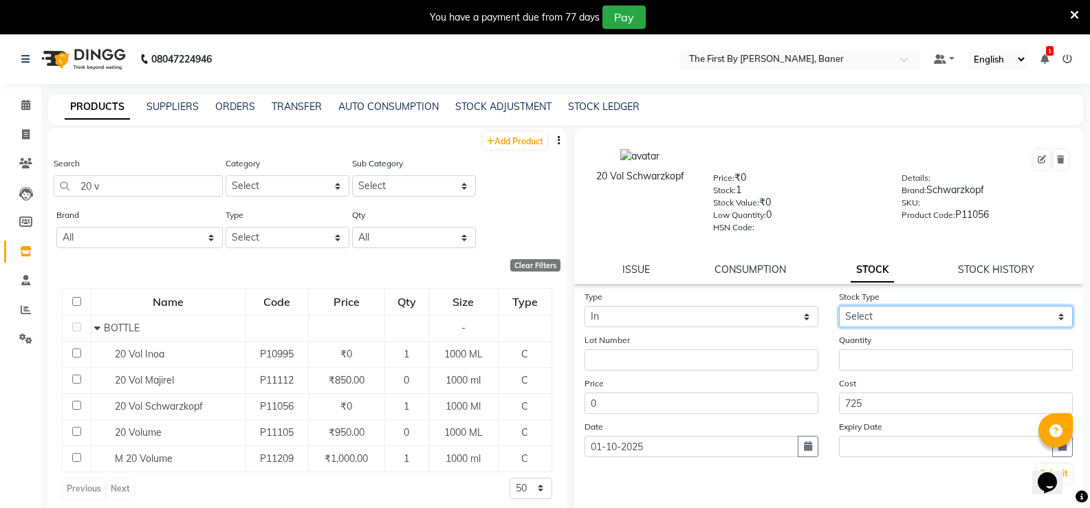
click at [860, 325] on select "Select New Stock Adjustment Return Other" at bounding box center [956, 316] width 234 height 21
select select "new stock"
click at [839, 306] on select "Select New Stock Adjustment Return Other" at bounding box center [956, 316] width 234 height 21
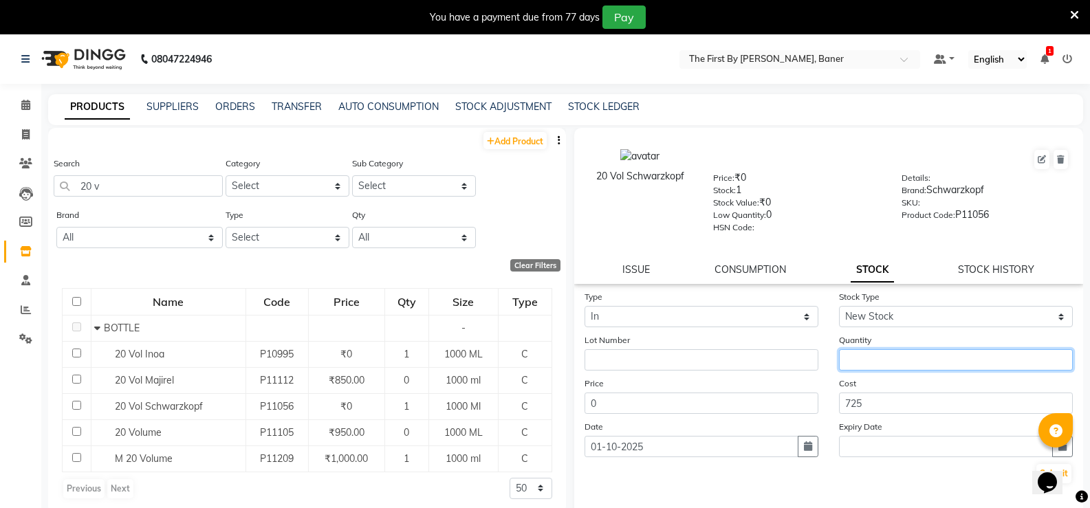
click at [847, 353] on input "number" at bounding box center [956, 359] width 234 height 21
type input "2"
click at [1037, 473] on button "Submit" at bounding box center [1054, 473] width 35 height 19
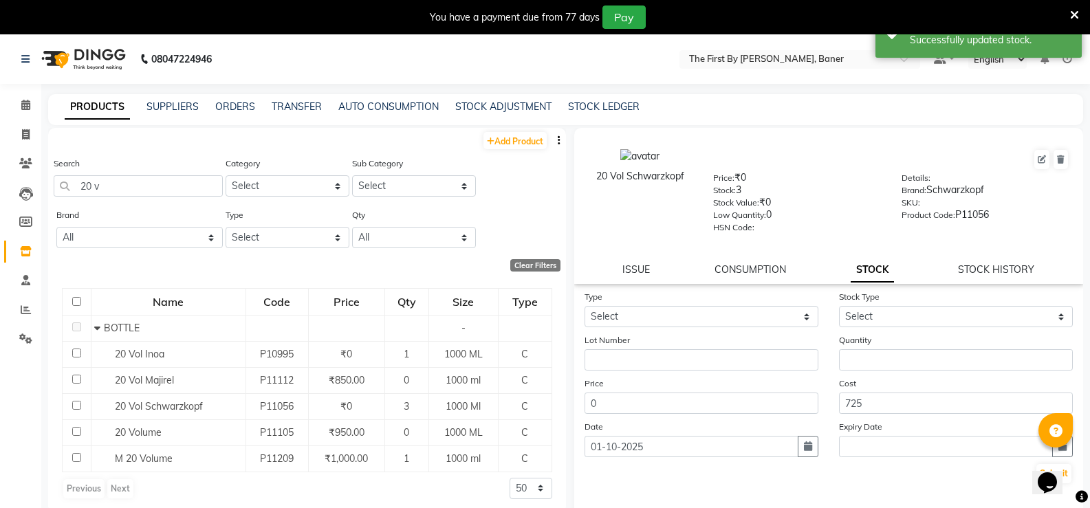
click at [4, 60] on nav "08047224946 Select Location × The First By [PERSON_NAME], Baner Default Panel M…" at bounding box center [545, 59] width 1090 height 50
click at [8, 100] on link "Calendar" at bounding box center [20, 105] width 33 height 23
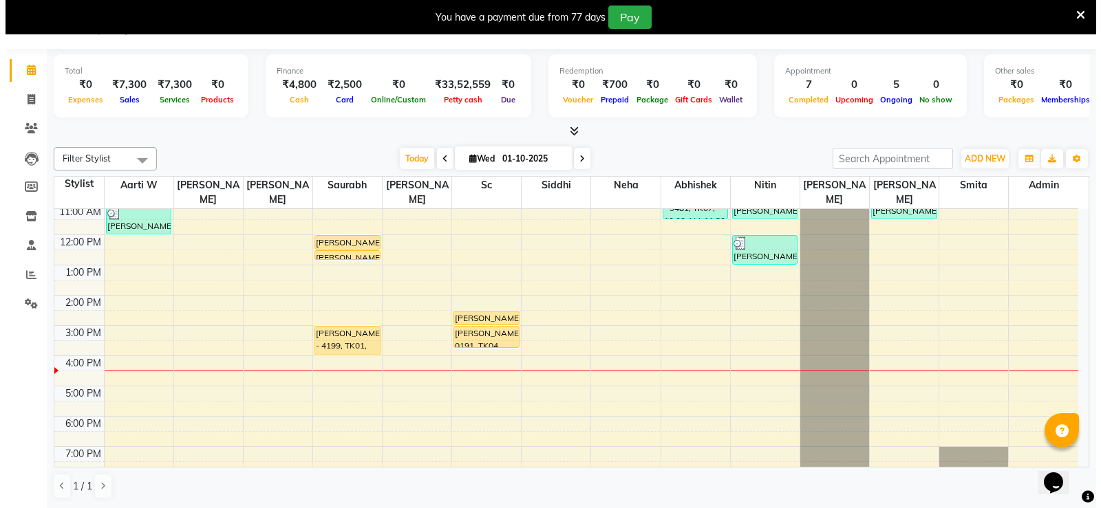
scroll to position [52, 0]
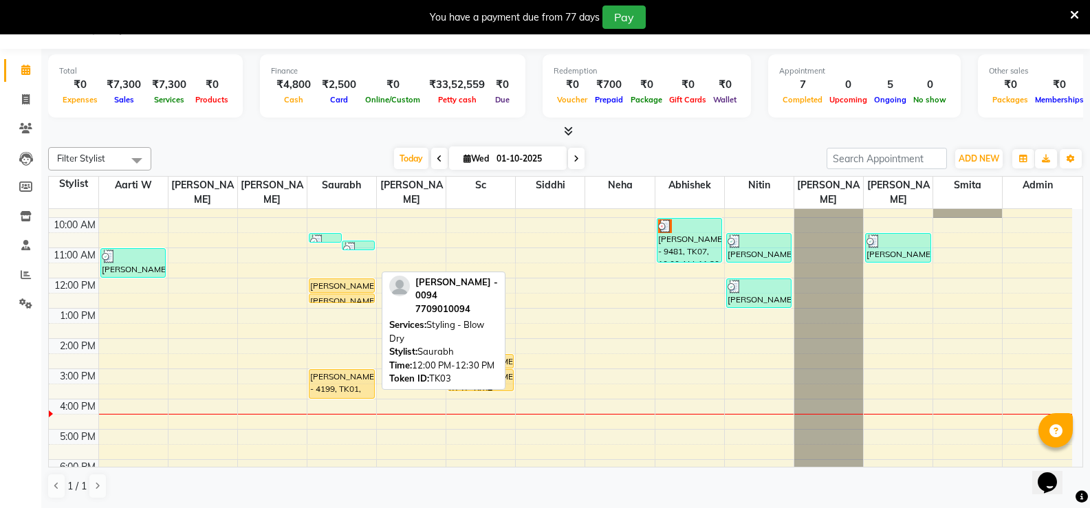
click at [328, 279] on div "[PERSON_NAME] - 0094, TK03, 12:00 PM-12:30 PM, Styling - Blow Dry" at bounding box center [342, 285] width 65 height 13
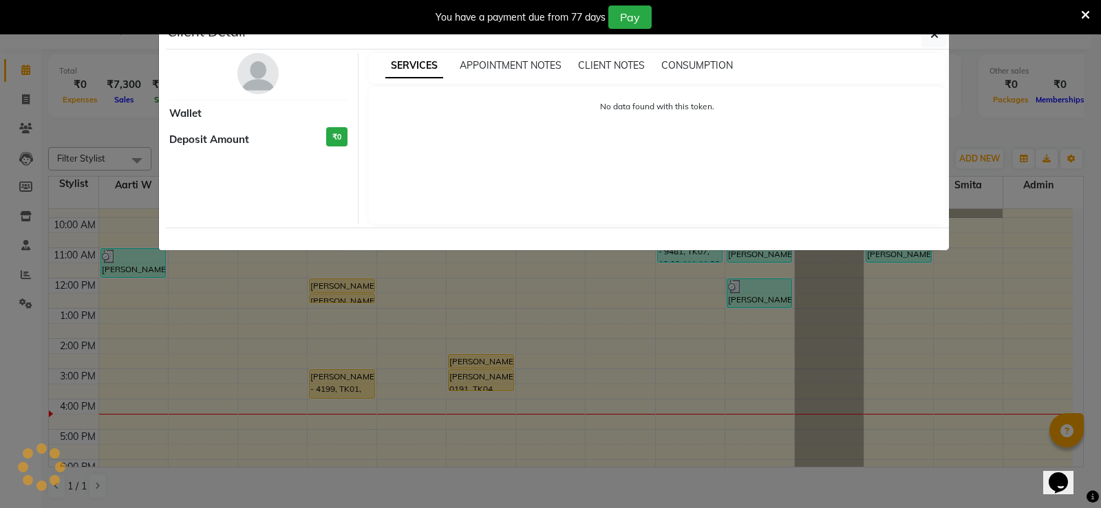
select select "1"
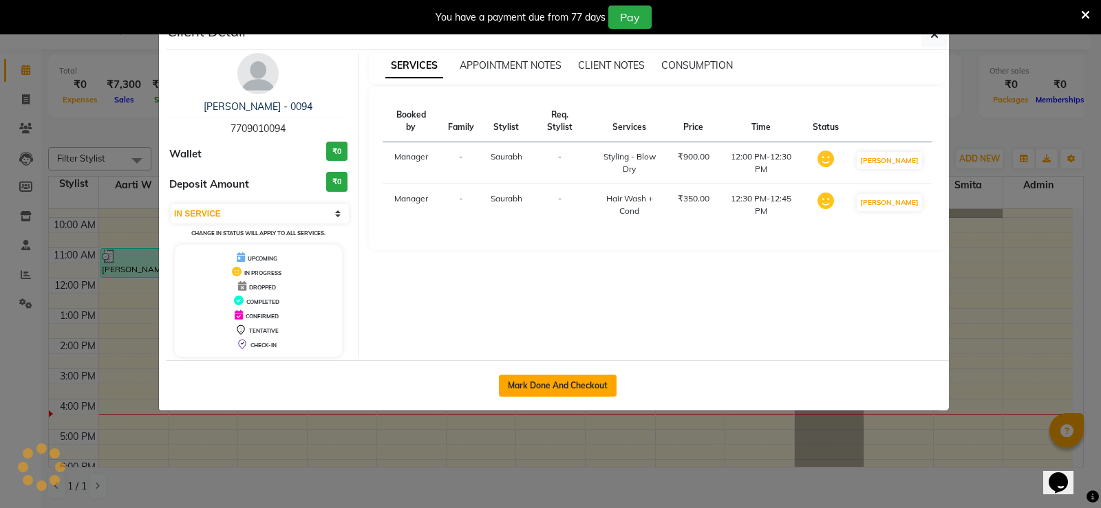
click at [513, 374] on div "Mark Done And Checkout" at bounding box center [557, 385] width 783 height 50
click at [514, 387] on button "Mark Done And Checkout" at bounding box center [558, 386] width 118 height 22
select select "service"
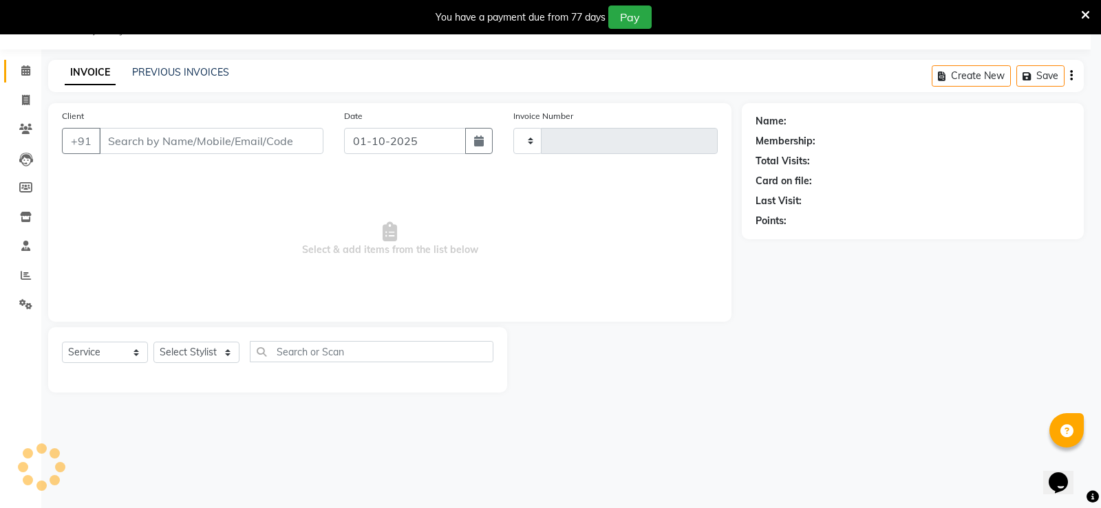
type input "2798"
select select "6411"
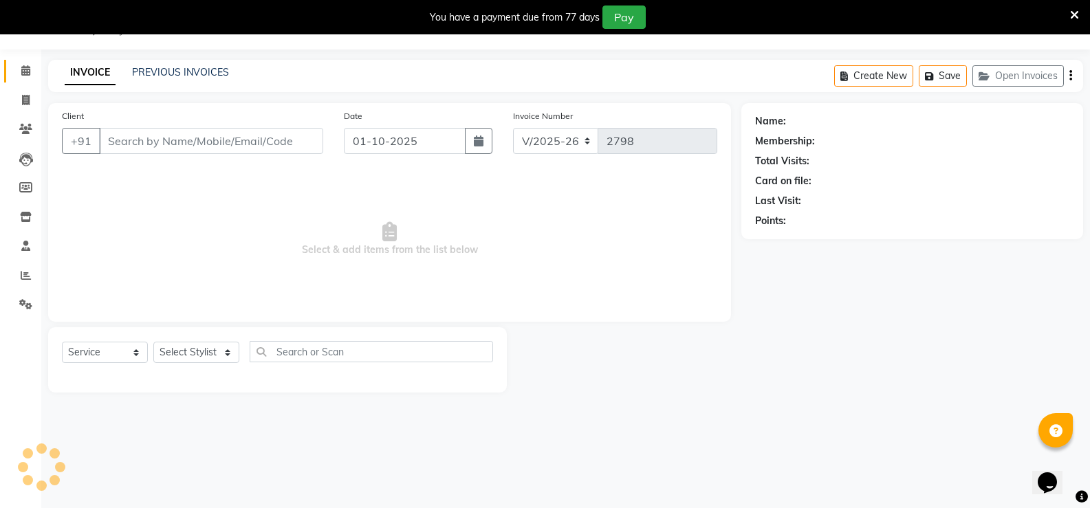
type input "77******94"
select select "49037"
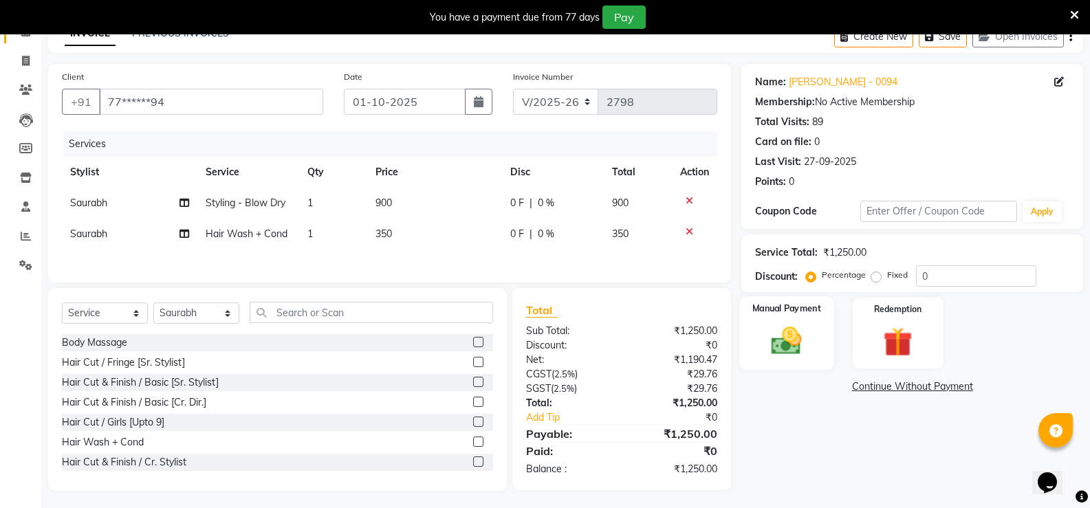
scroll to position [79, 0]
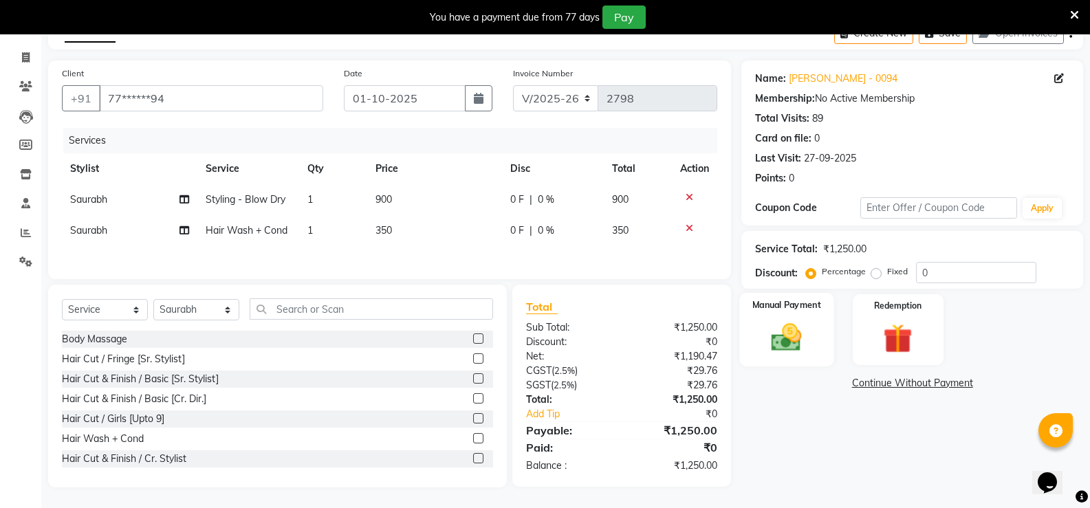
click at [779, 356] on div "Manual Payment" at bounding box center [787, 330] width 94 height 74
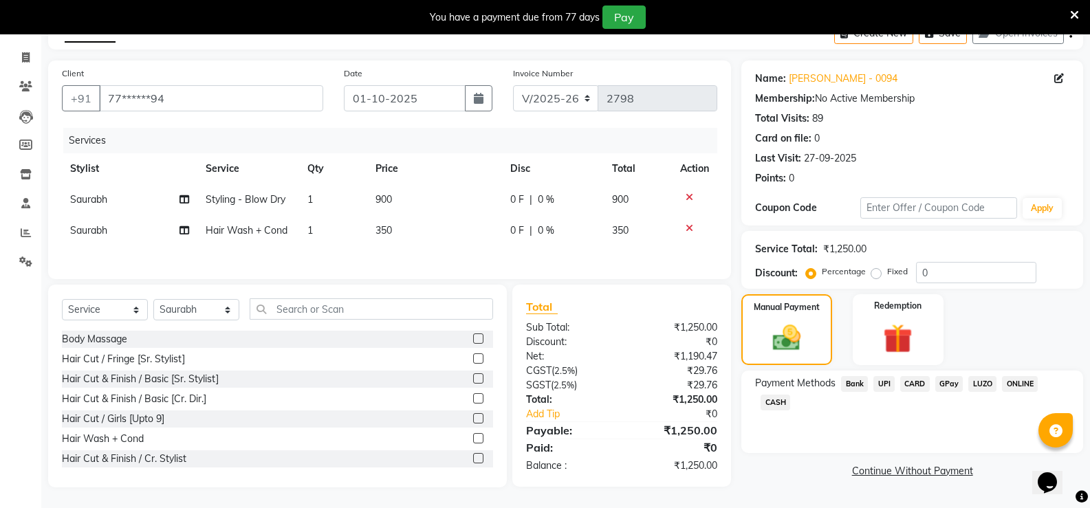
click at [872, 381] on div "UPI" at bounding box center [881, 385] width 27 height 19
click at [876, 381] on span "UPI" at bounding box center [884, 384] width 21 height 16
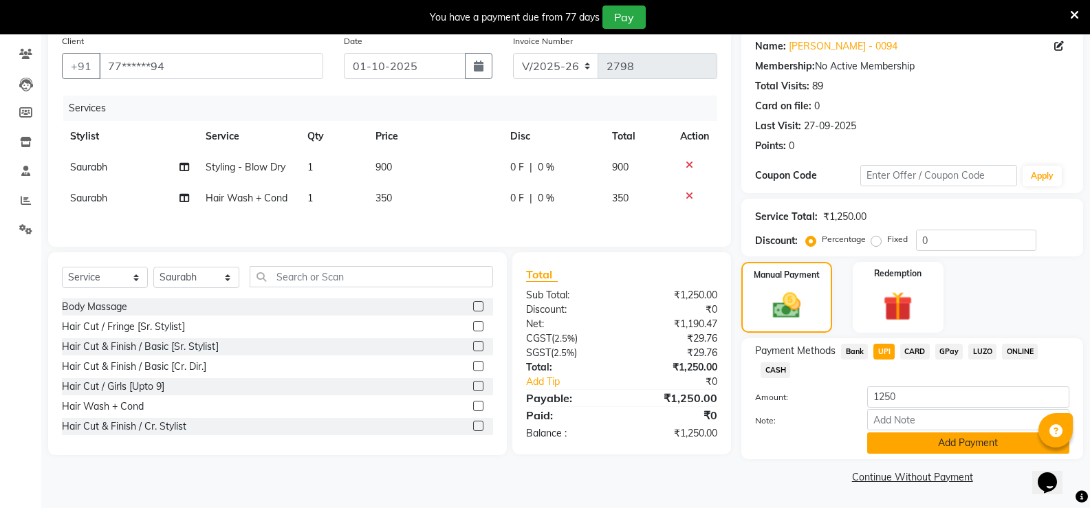
click at [911, 440] on button "Add Payment" at bounding box center [968, 443] width 202 height 21
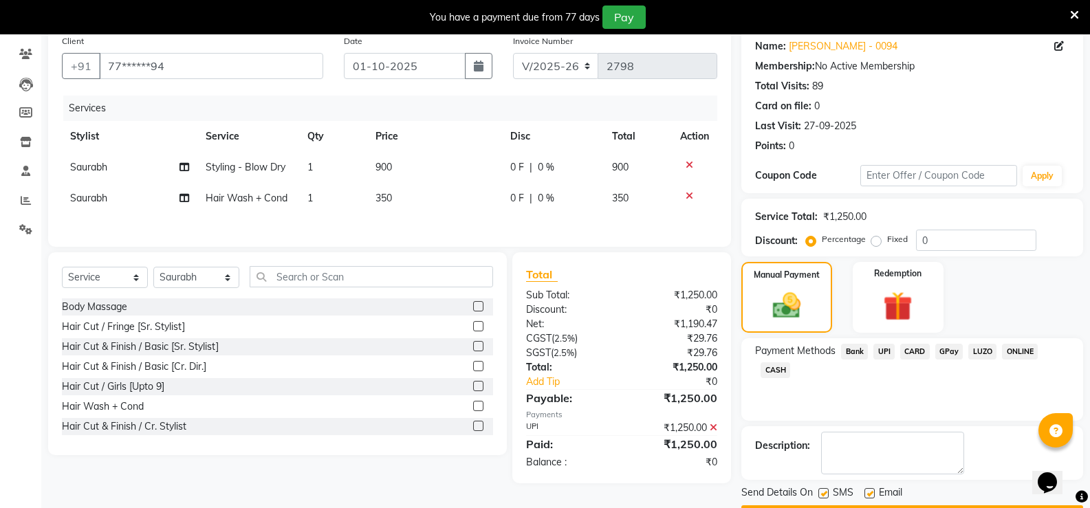
scroll to position [149, 0]
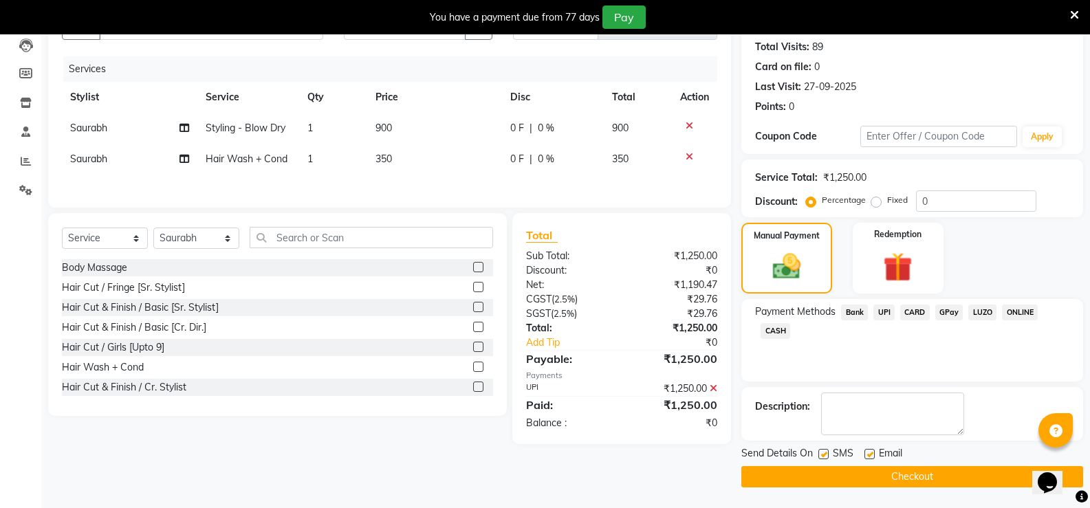
click at [713, 387] on icon at bounding box center [714, 389] width 8 height 10
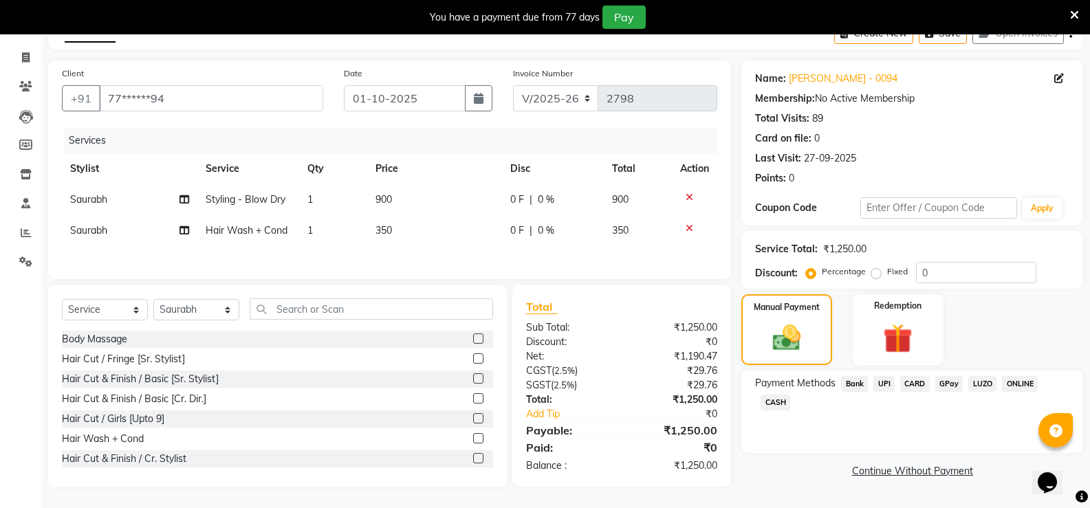
click at [397, 231] on td "350" at bounding box center [435, 230] width 136 height 31
select select "49037"
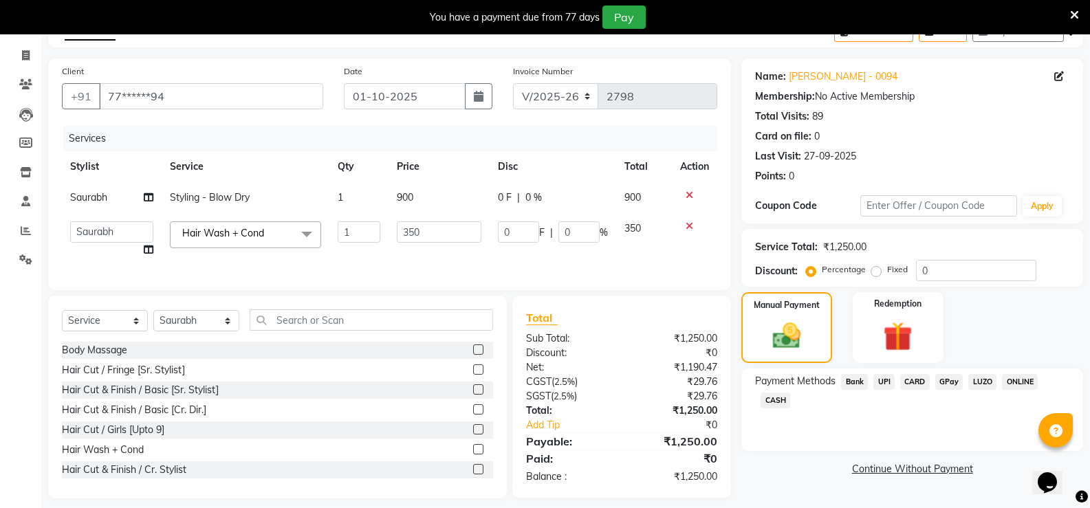
scroll to position [100, 0]
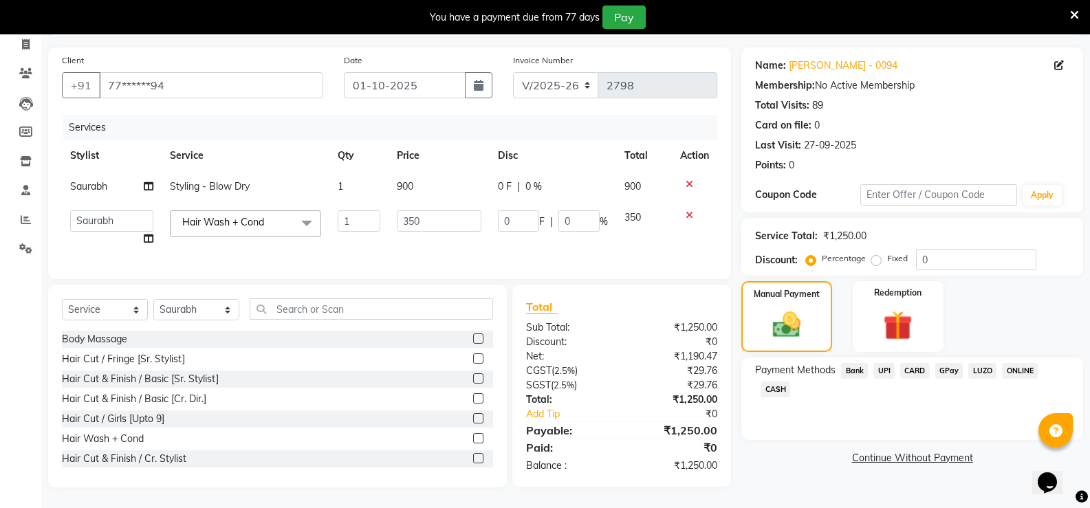
click at [397, 230] on td "350" at bounding box center [440, 228] width 102 height 52
click at [409, 210] on input "350" at bounding box center [439, 220] width 85 height 21
type input "550"
click at [451, 239] on td "550" at bounding box center [440, 228] width 102 height 52
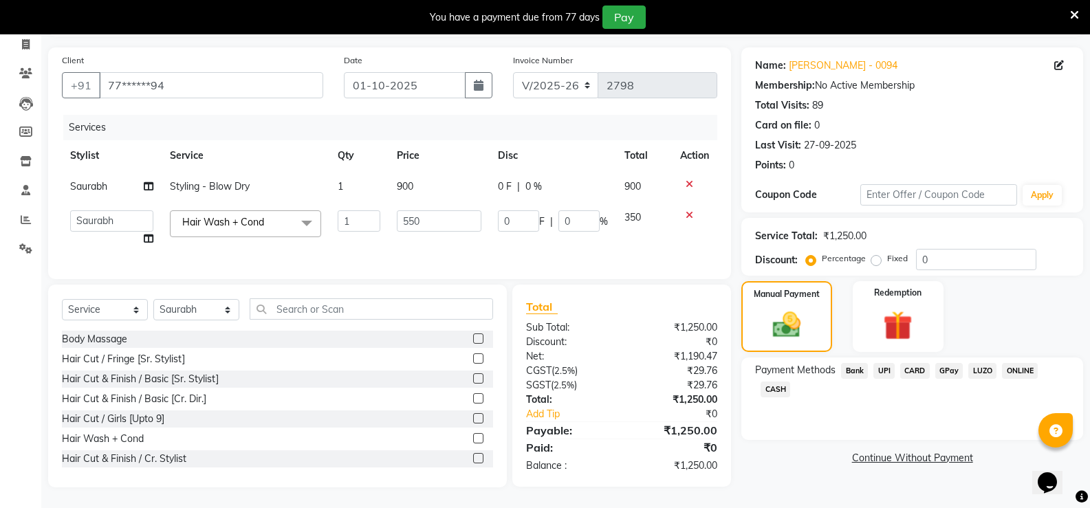
select select "49037"
click at [875, 363] on span "UPI" at bounding box center [884, 371] width 21 height 16
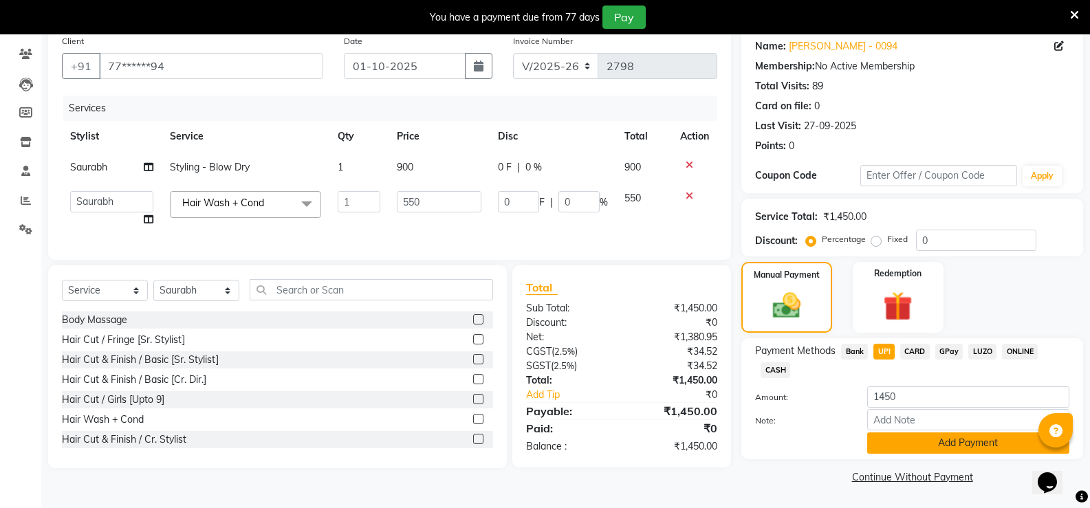
click at [888, 444] on button "Add Payment" at bounding box center [968, 443] width 202 height 21
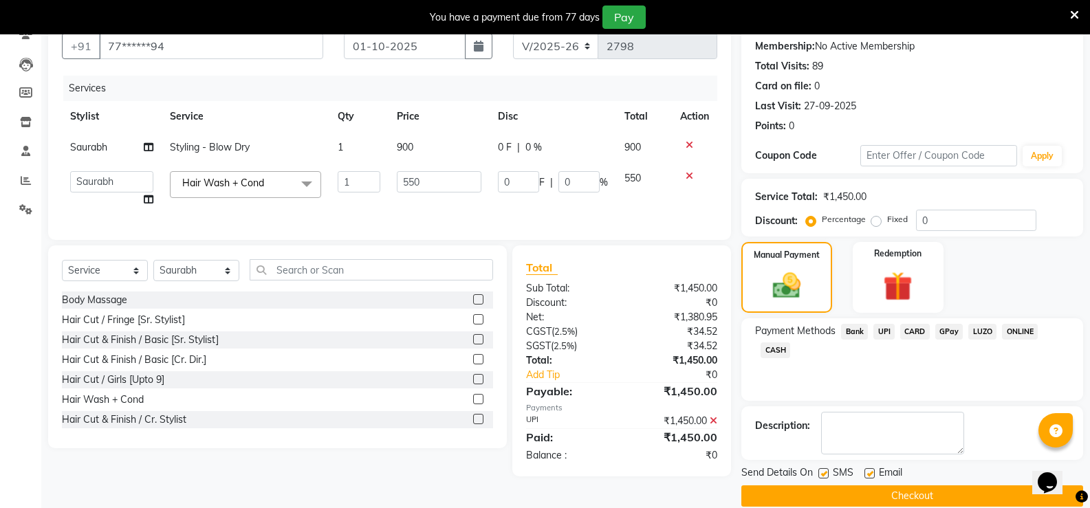
scroll to position [149, 0]
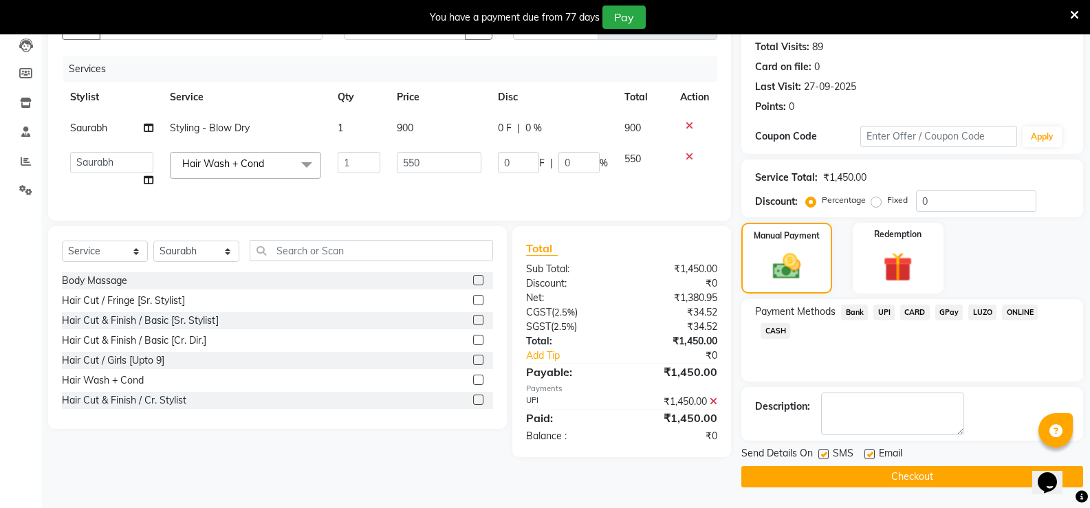
click at [879, 475] on button "Checkout" at bounding box center [913, 476] width 342 height 21
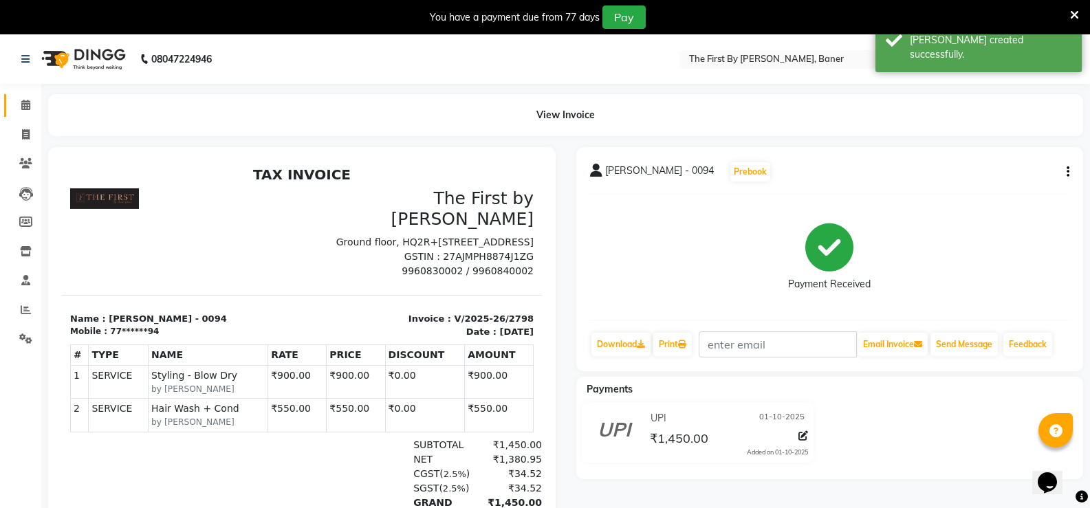
click at [18, 104] on span at bounding box center [26, 106] width 24 height 16
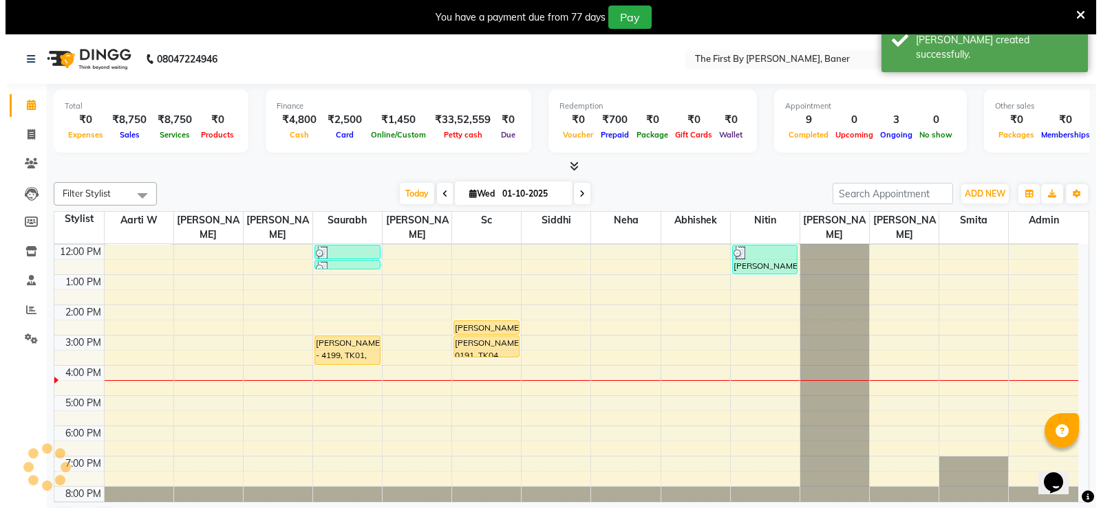
scroll to position [35, 0]
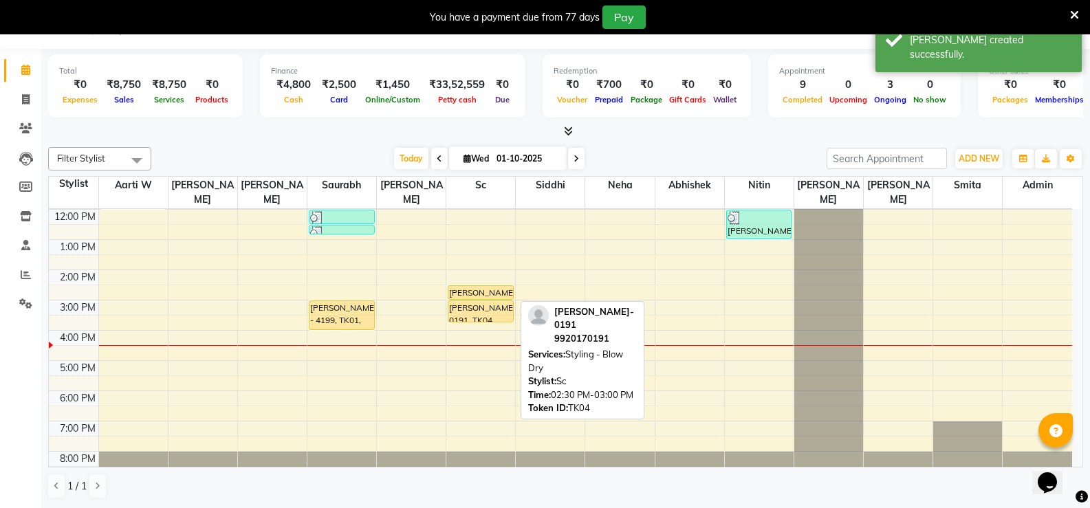
click at [453, 296] on div at bounding box center [480, 299] width 65 height 6
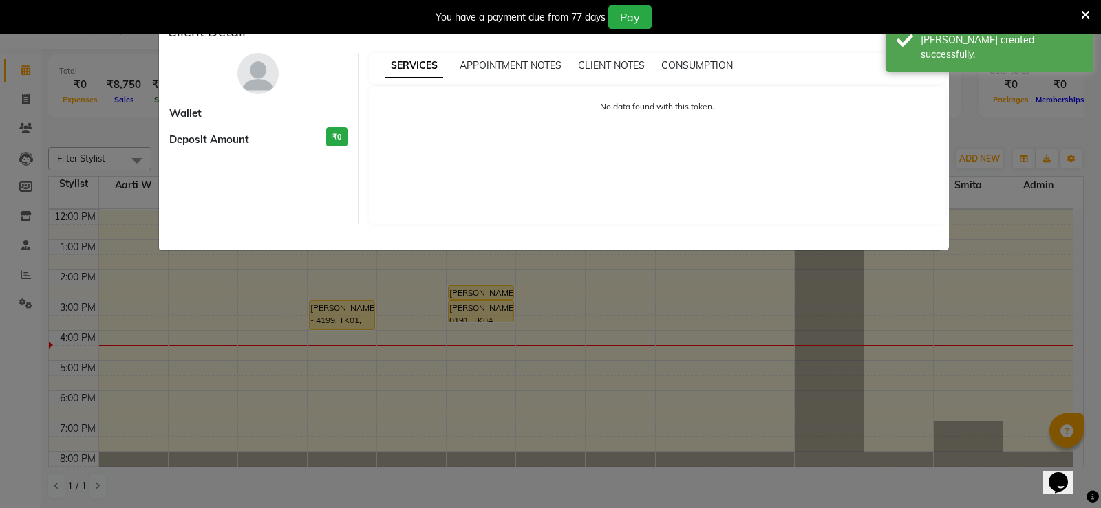
select select "1"
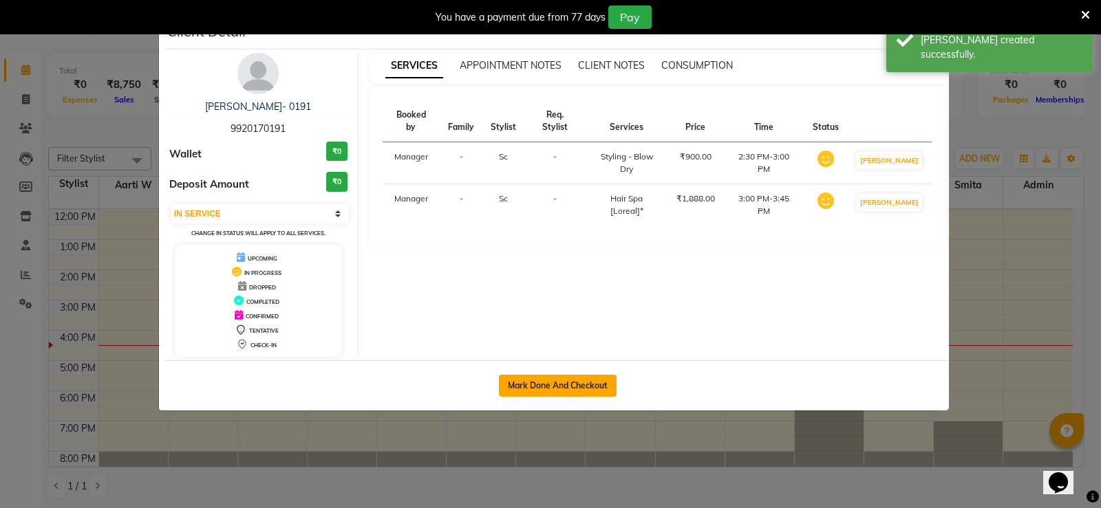
click at [585, 391] on button "Mark Done And Checkout" at bounding box center [558, 386] width 118 height 22
select select "6411"
select select "service"
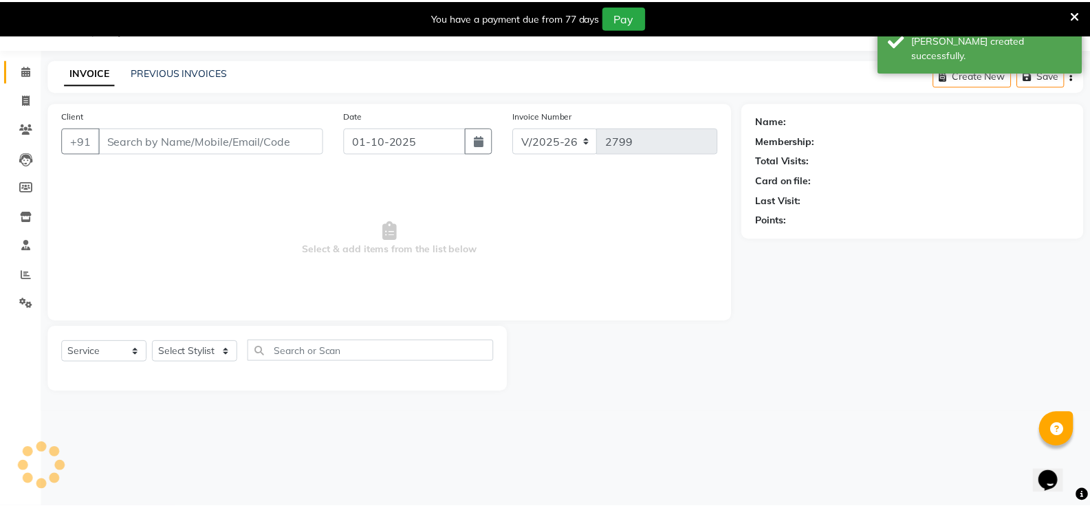
scroll to position [34, 0]
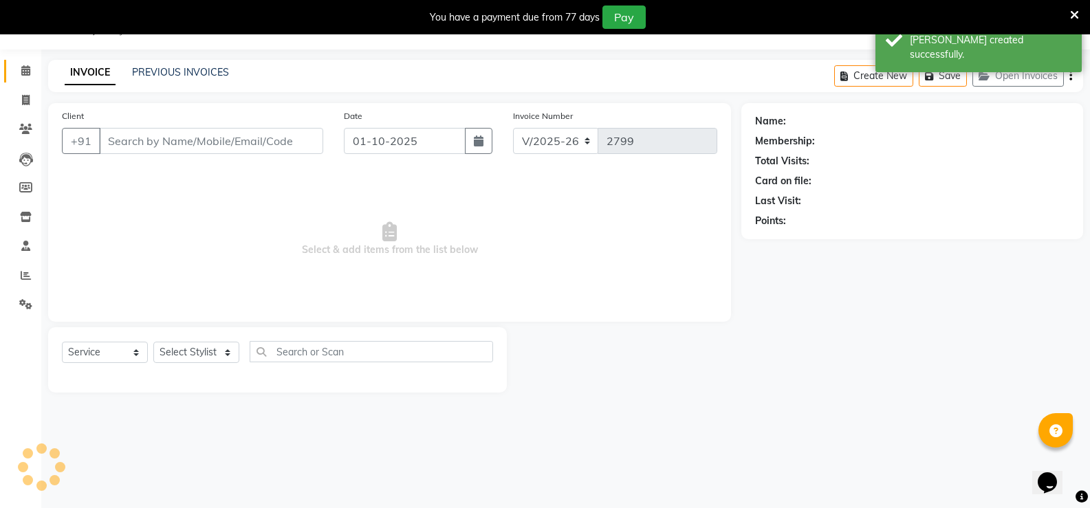
type input "99******91"
select select "49041"
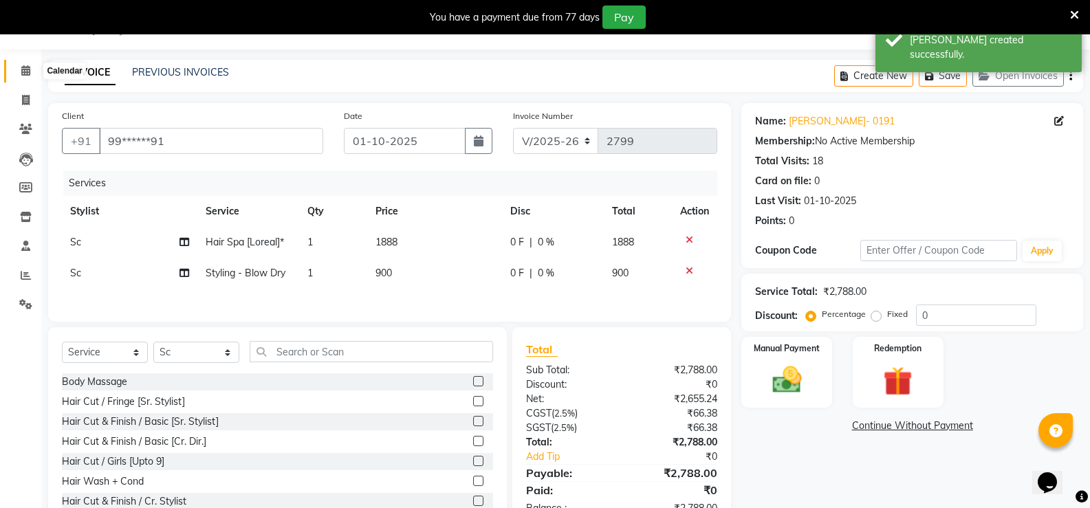
click at [15, 72] on span at bounding box center [26, 71] width 24 height 16
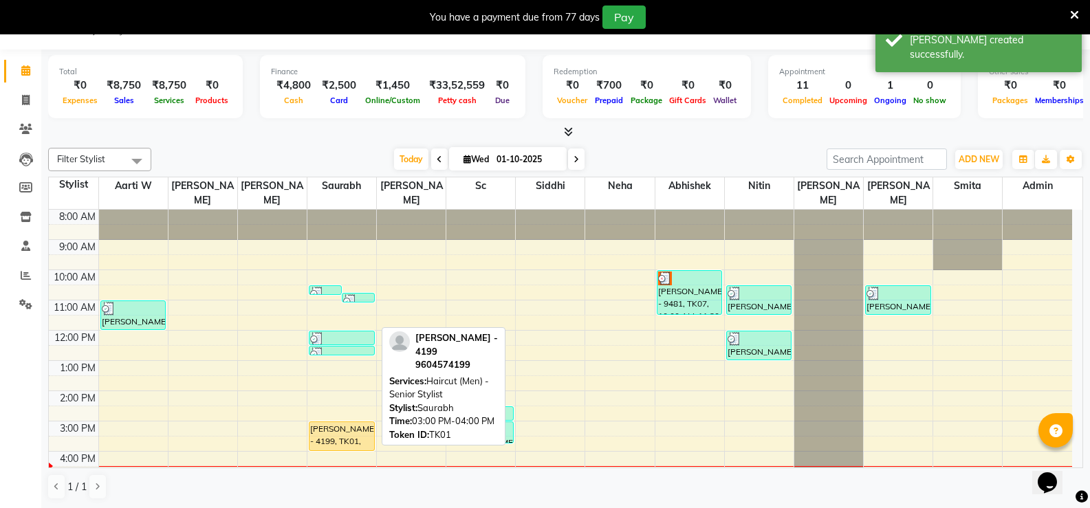
click at [358, 422] on div "[PERSON_NAME] - 4199, TK01, 03:00 PM-04:00 PM, Haircut (Men) - Senior Stylist" at bounding box center [342, 436] width 65 height 28
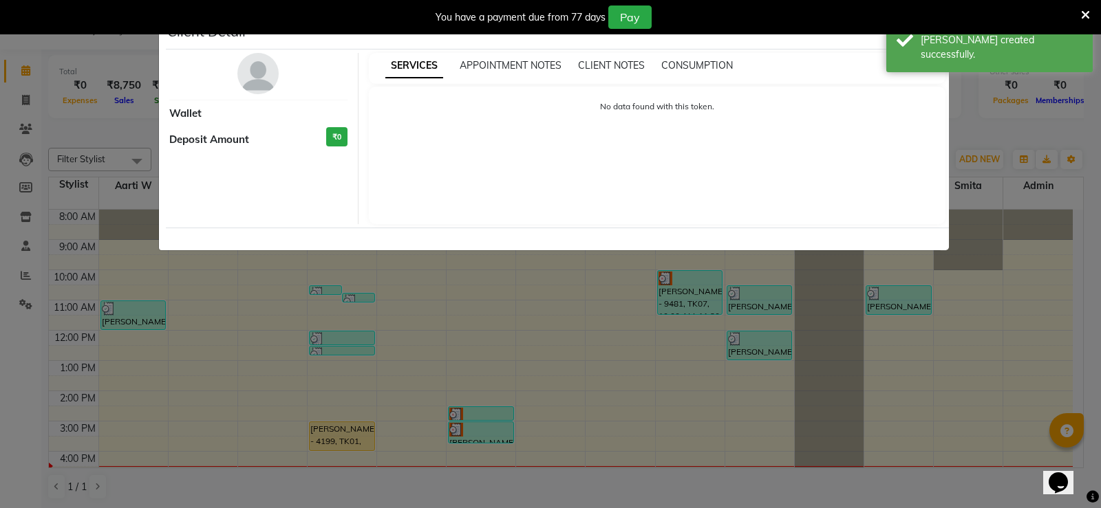
select select "1"
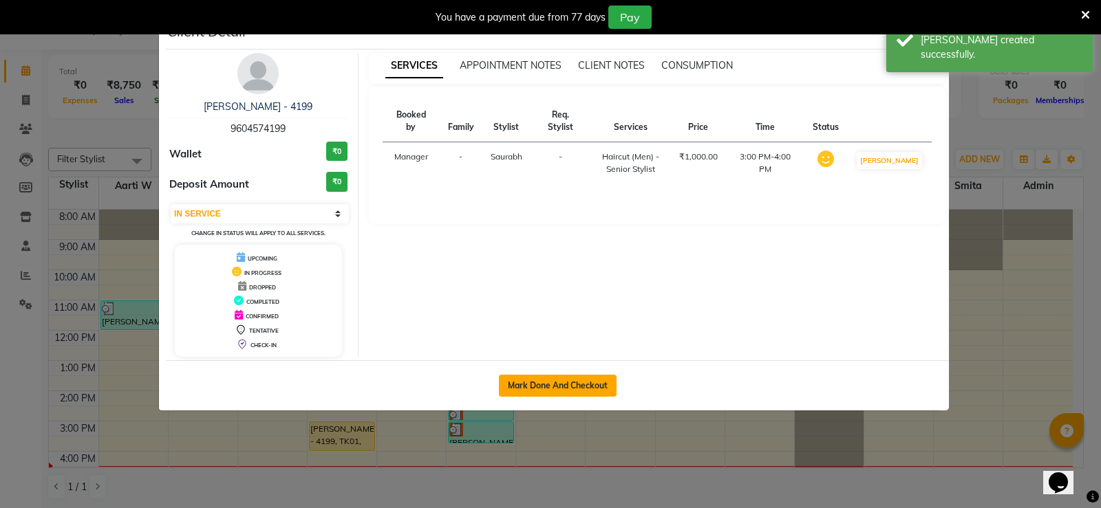
click at [587, 387] on button "Mark Done And Checkout" at bounding box center [558, 386] width 118 height 22
select select "6411"
select select "service"
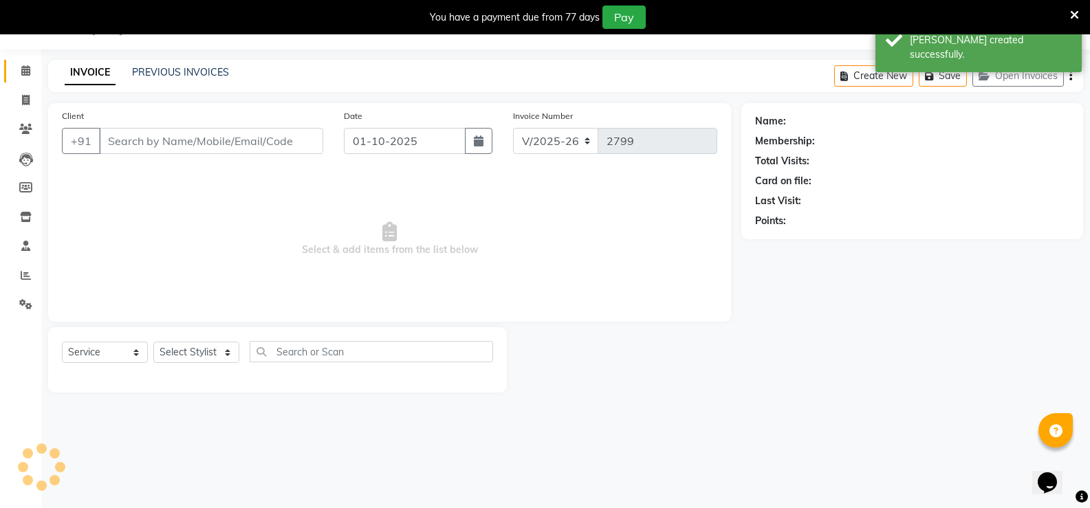
type input "96******99"
select select "49037"
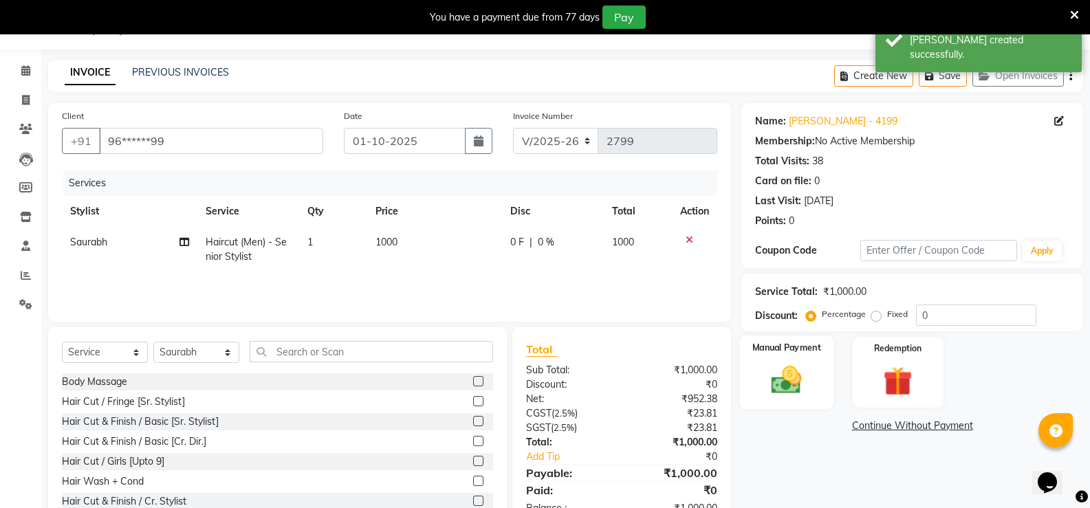
click at [797, 373] on img at bounding box center [786, 379] width 49 height 35
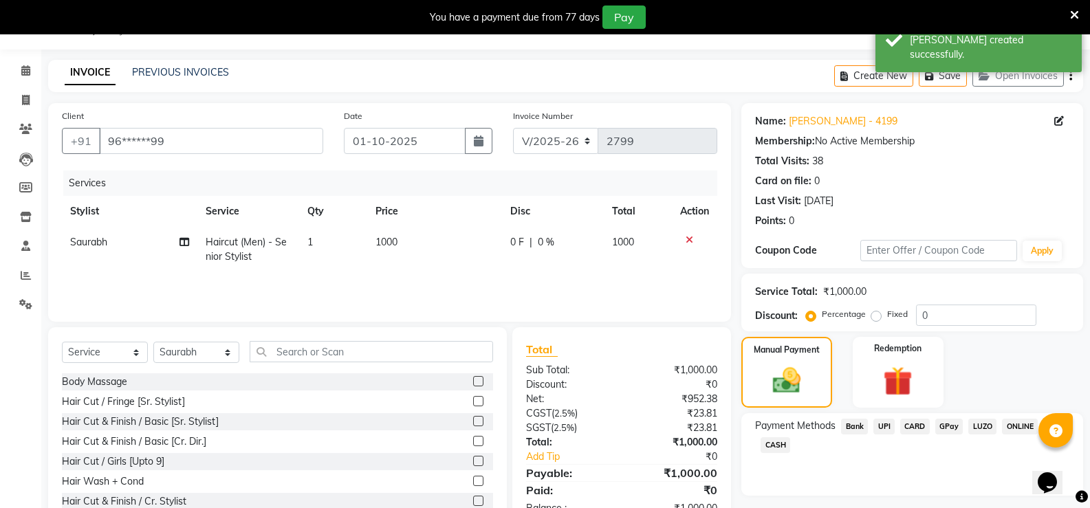
click at [910, 428] on span "CARD" at bounding box center [915, 427] width 30 height 16
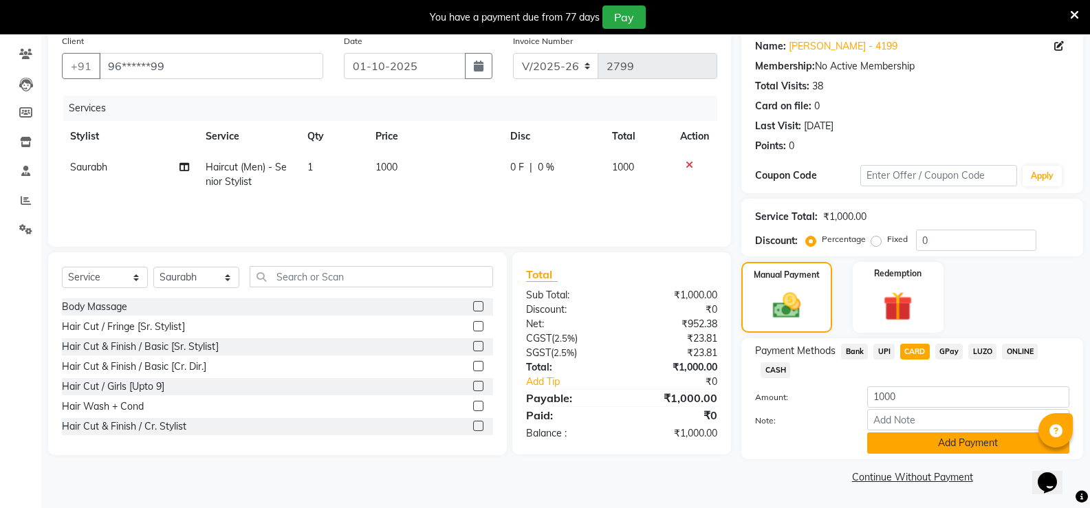
click at [913, 440] on button "Add Payment" at bounding box center [968, 443] width 202 height 21
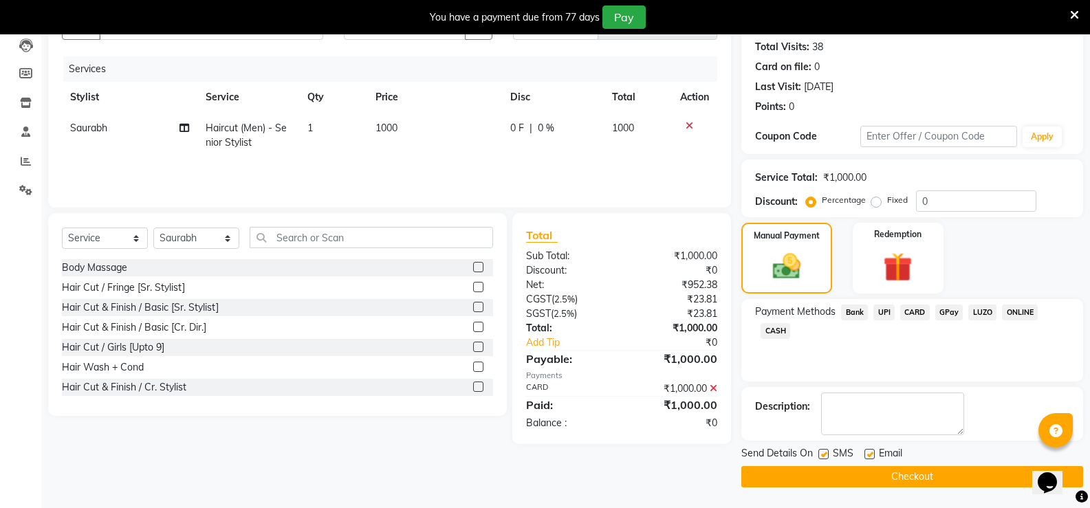
click at [896, 480] on button "Checkout" at bounding box center [913, 476] width 342 height 21
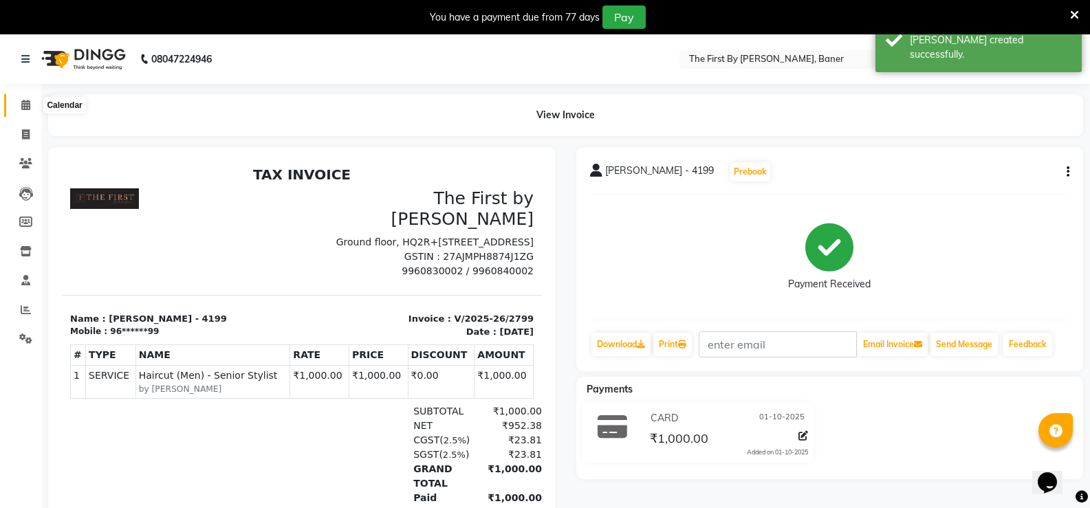
click at [19, 103] on span at bounding box center [26, 106] width 24 height 16
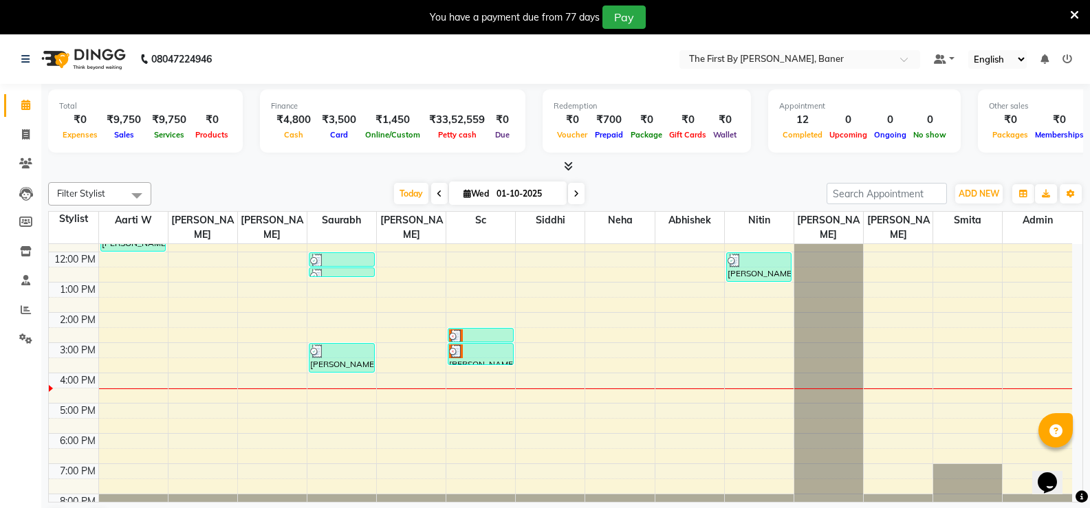
scroll to position [120, 0]
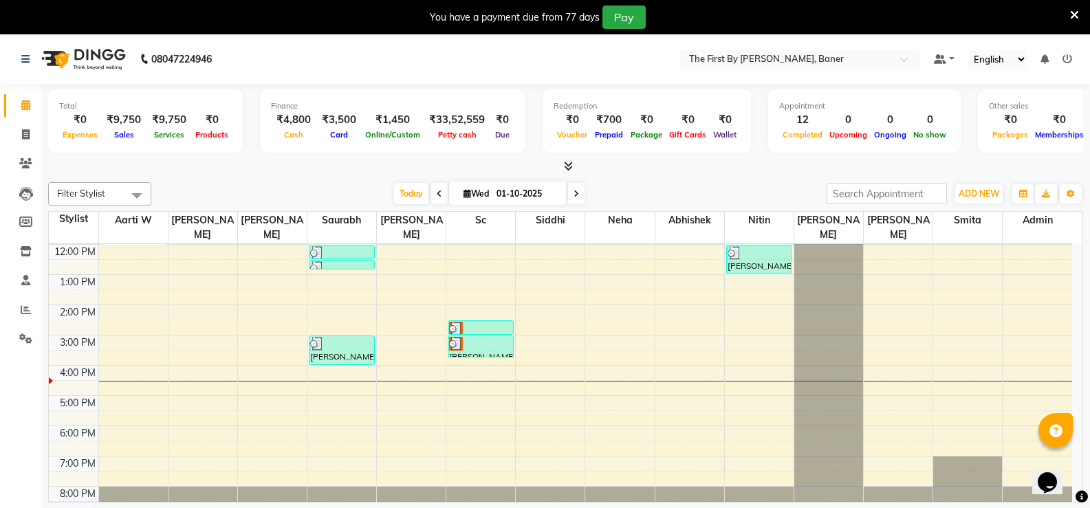
click at [399, 329] on div "8:00 AM 9:00 AM 10:00 AM 11:00 AM 12:00 PM 1:00 PM 2:00 PM 3:00 PM 4:00 PM 5:00…" at bounding box center [561, 320] width 1024 height 393
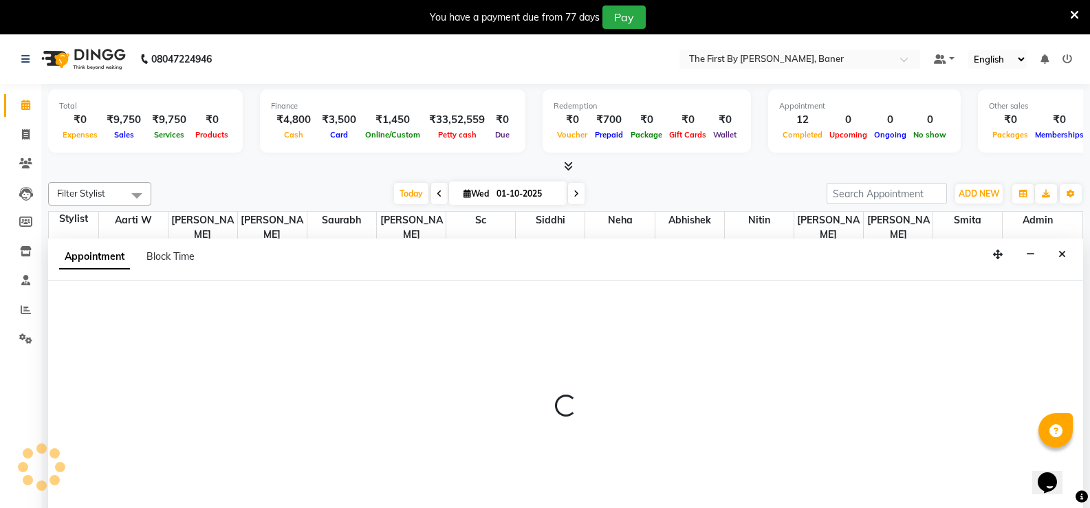
scroll to position [35, 0]
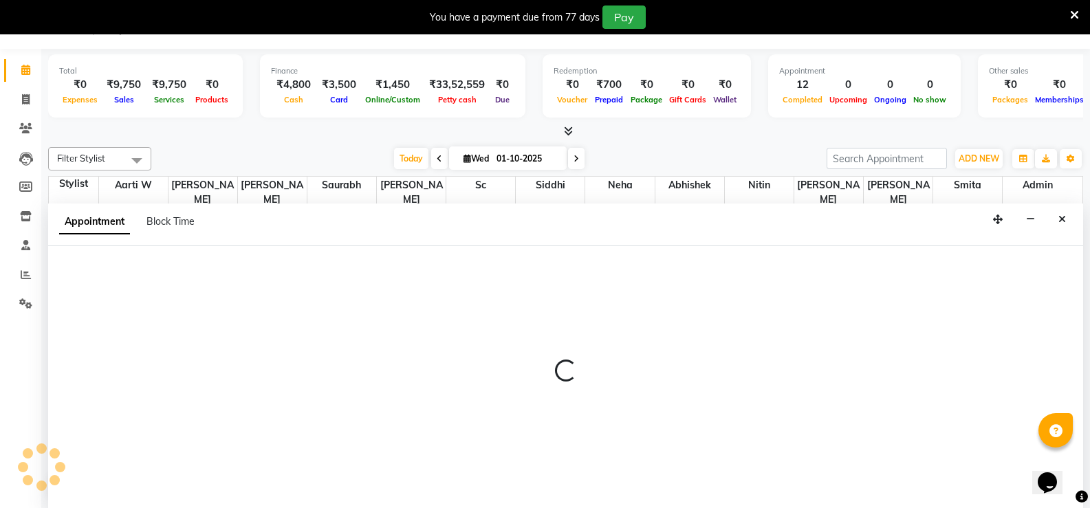
select select "49040"
select select "900"
select select "tentative"
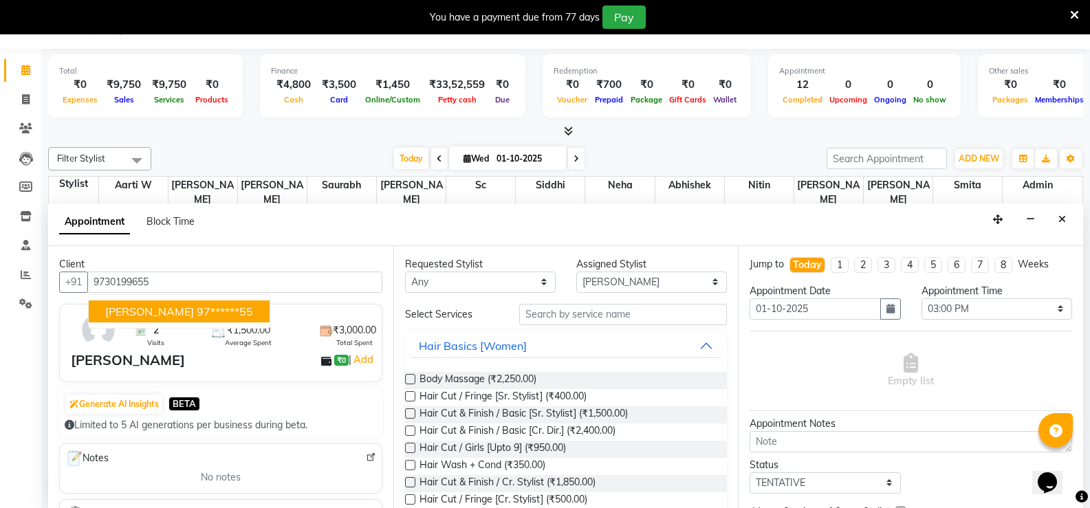
click at [140, 311] on span "[PERSON_NAME]" at bounding box center [149, 312] width 89 height 14
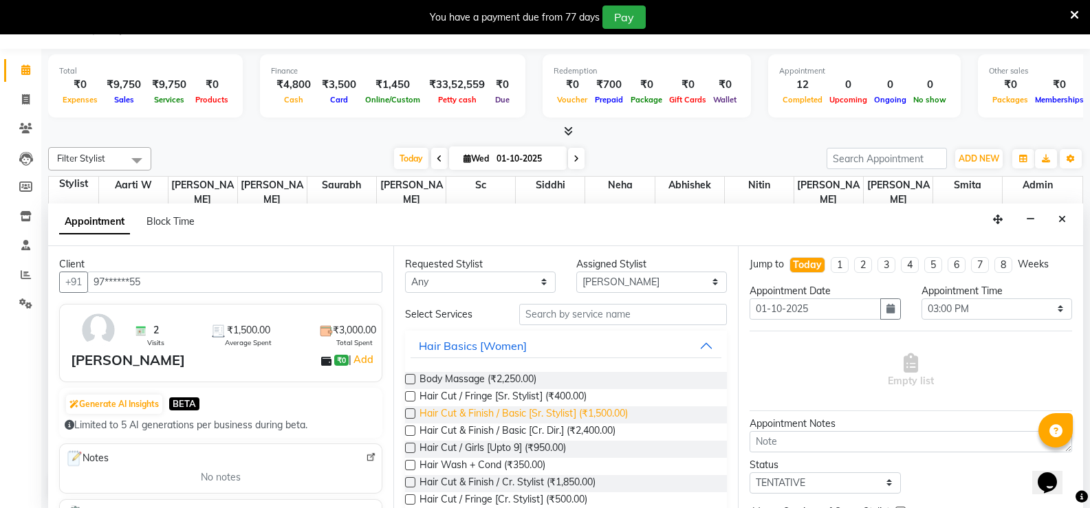
type input "97******55"
click at [589, 415] on span "Hair Cut & Finish / Basic [Sr. Stylist] (₹1,500.00)" at bounding box center [524, 415] width 208 height 17
checkbox input "false"
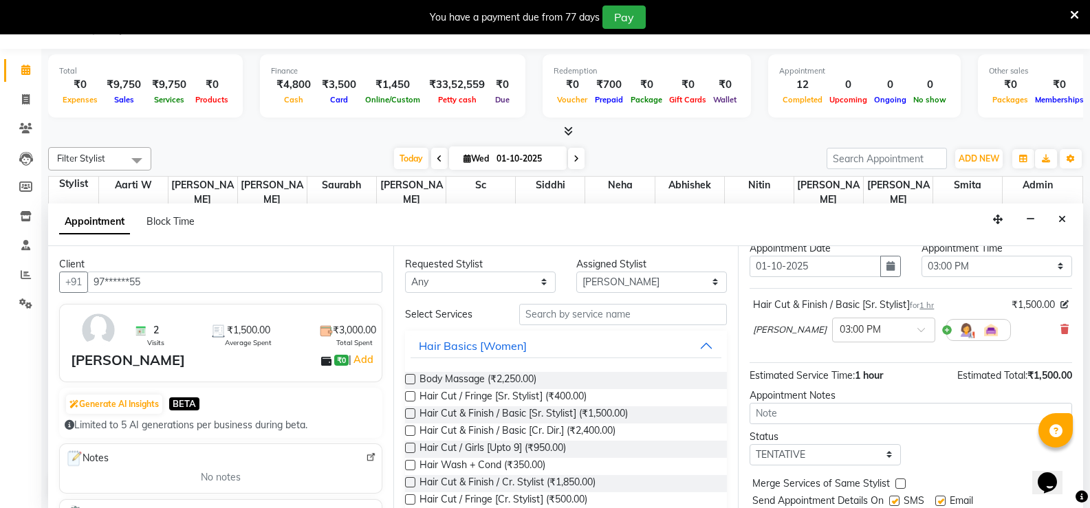
scroll to position [87, 0]
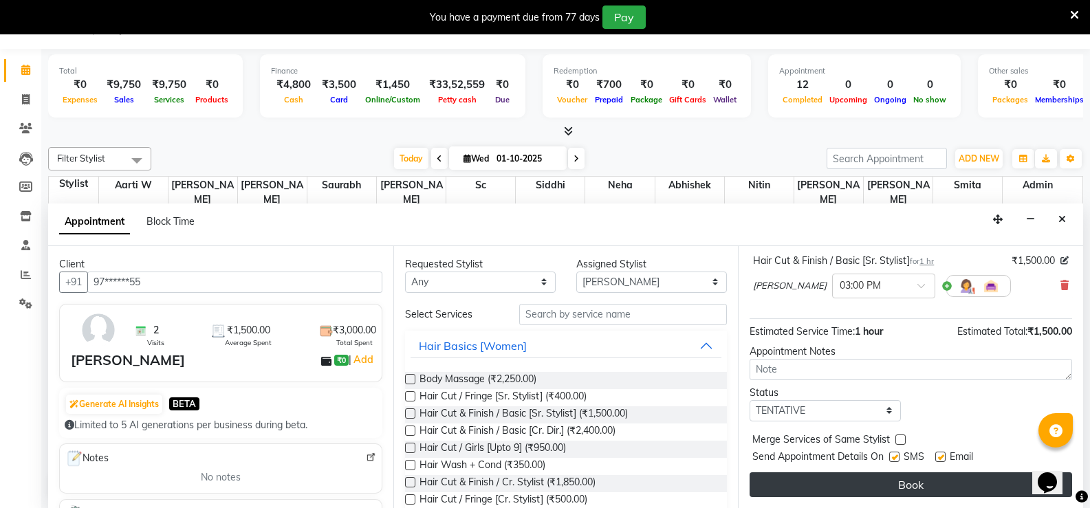
click at [946, 484] on button "Book" at bounding box center [911, 485] width 323 height 25
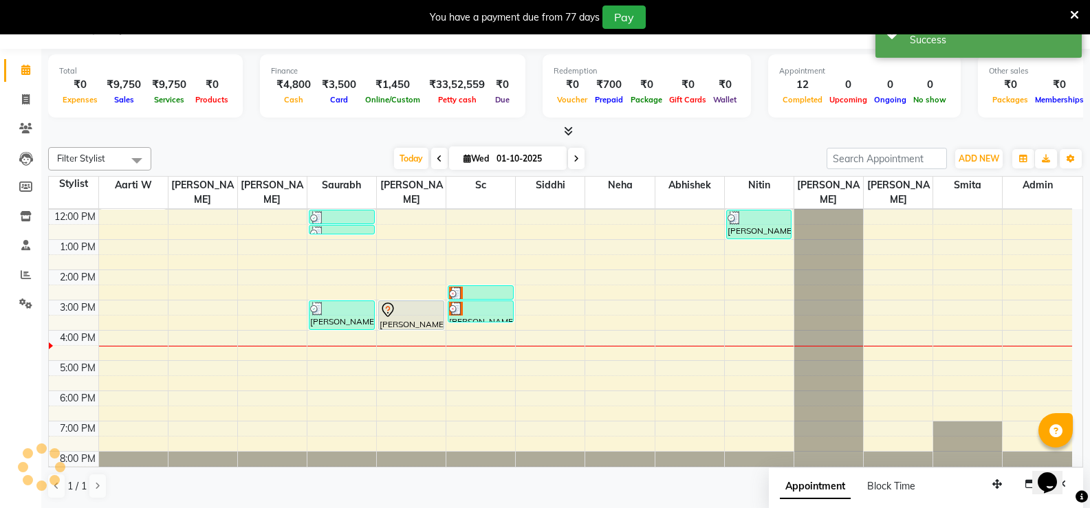
scroll to position [0, 0]
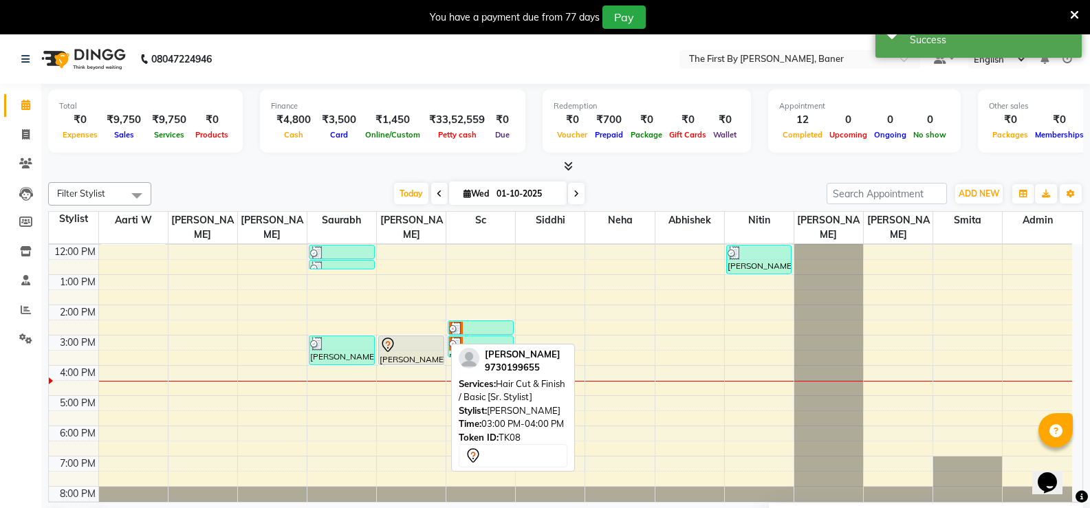
click at [418, 337] on div at bounding box center [411, 345] width 63 height 17
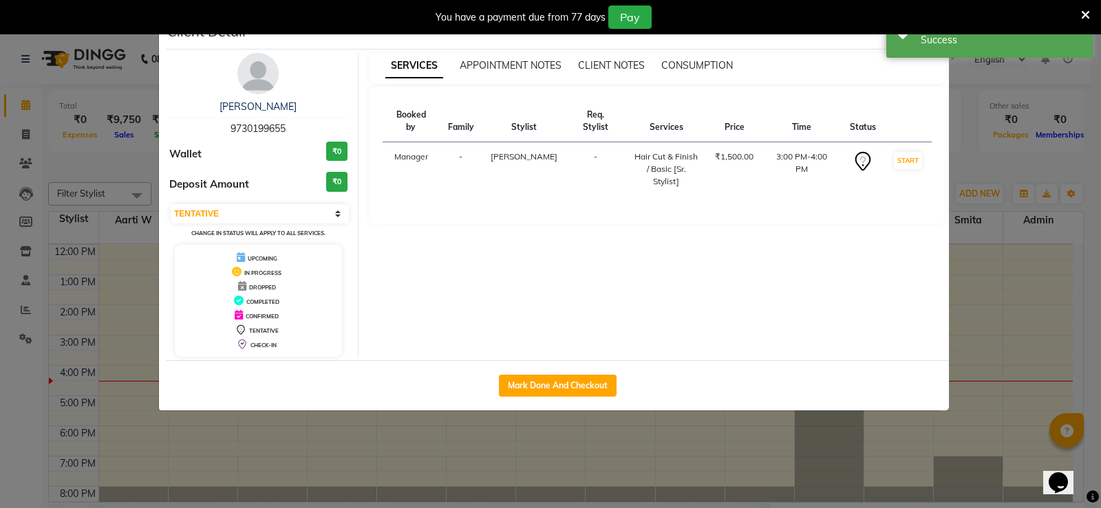
click at [897, 63] on div "SERVICES APPOINTMENT NOTES CLIENT NOTES CONSUMPTION" at bounding box center [649, 65] width 561 height 14
click at [905, 152] on button "START" at bounding box center [908, 160] width 28 height 17
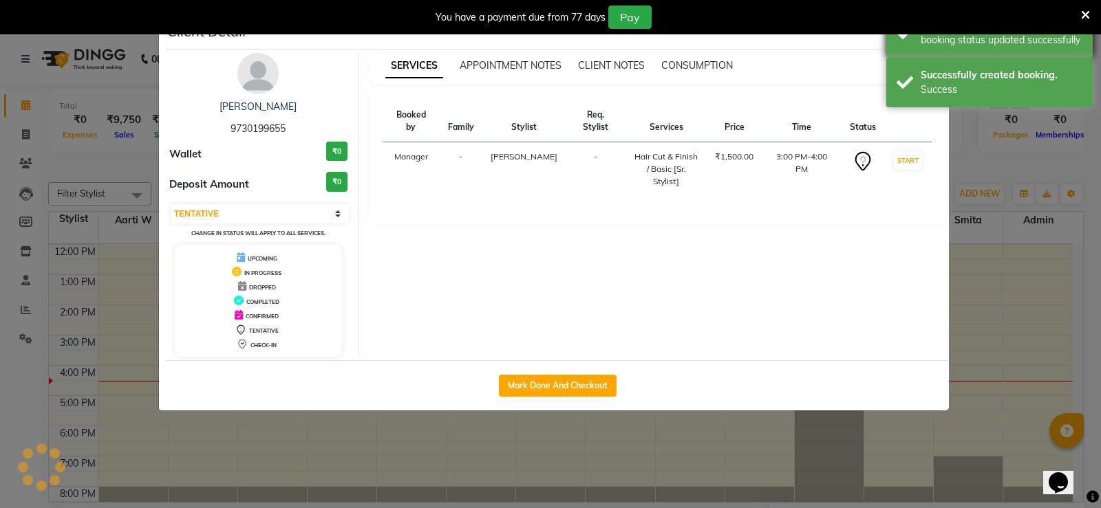
select select "1"
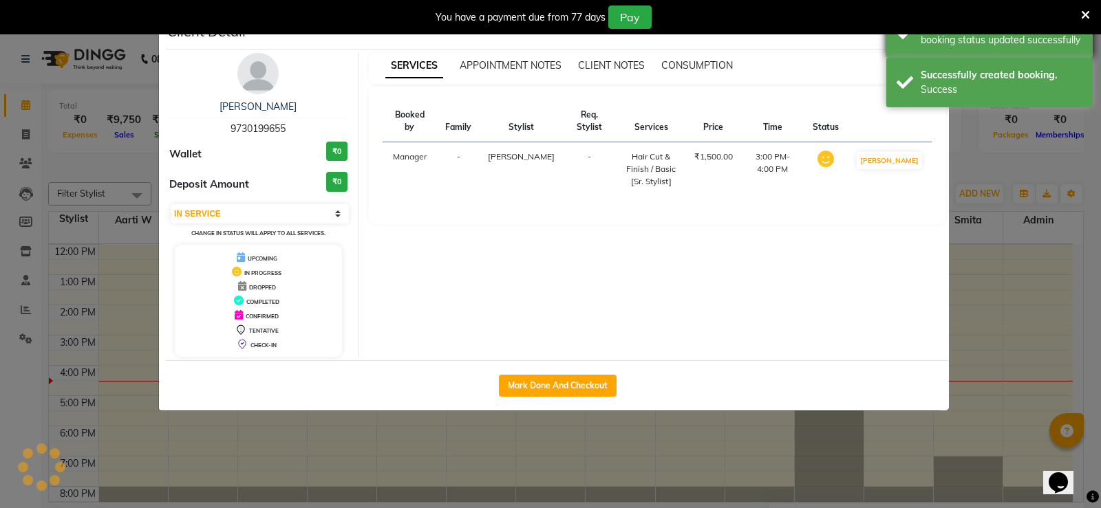
click at [916, 57] on div "Success booking status updated successfully" at bounding box center [989, 33] width 206 height 50
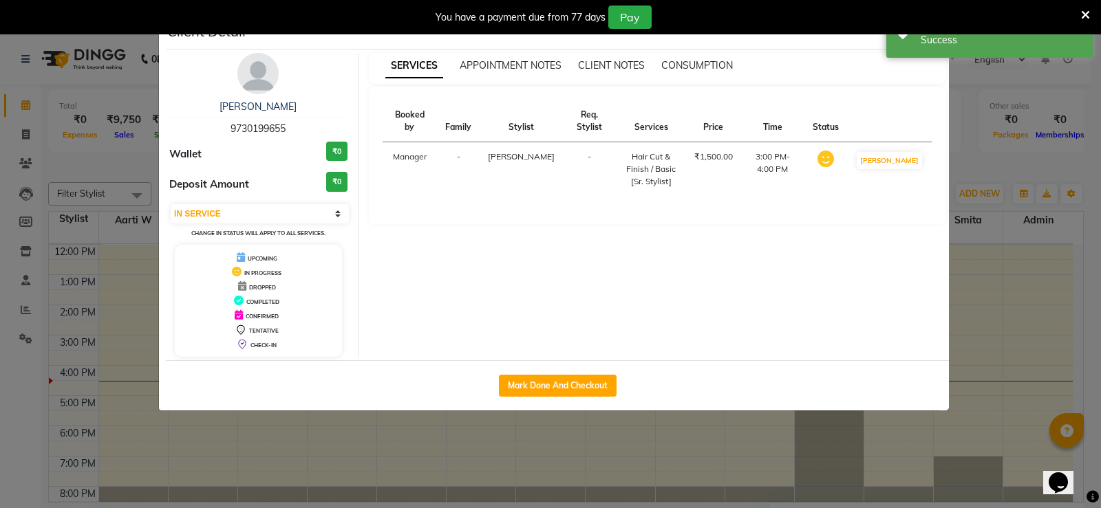
click at [942, 65] on div "SERVICES APPOINTMENT NOTES CLIENT NOTES CONSUMPTION" at bounding box center [657, 65] width 577 height 14
click at [940, 39] on div "Success" at bounding box center [1001, 40] width 162 height 14
click at [936, 39] on icon "button" at bounding box center [934, 34] width 8 height 11
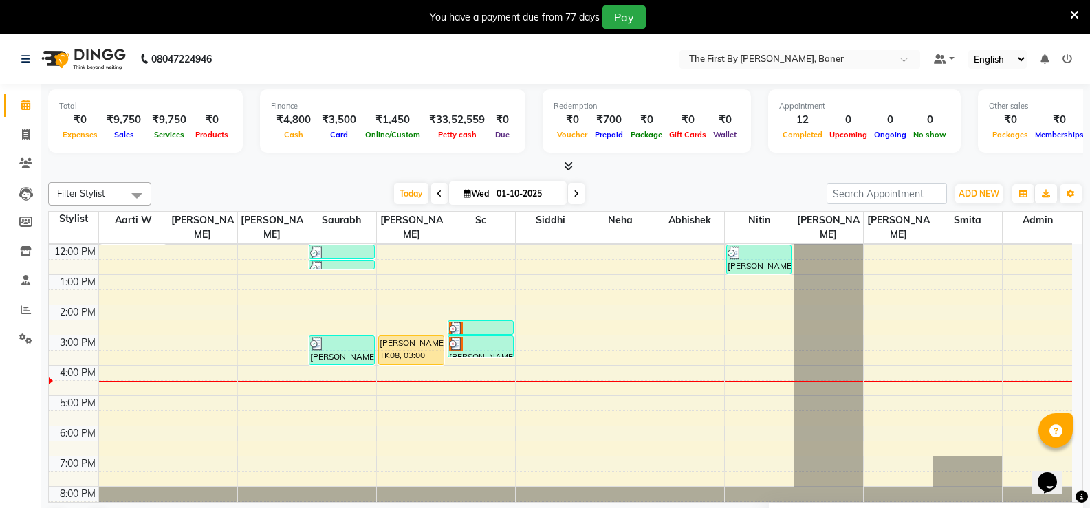
click at [530, 354] on div "8:00 AM 9:00 AM 10:00 AM 11:00 AM 12:00 PM 1:00 PM 2:00 PM 3:00 PM 4:00 PM 5:00…" at bounding box center [561, 320] width 1024 height 393
select select "49105"
select select "tentative"
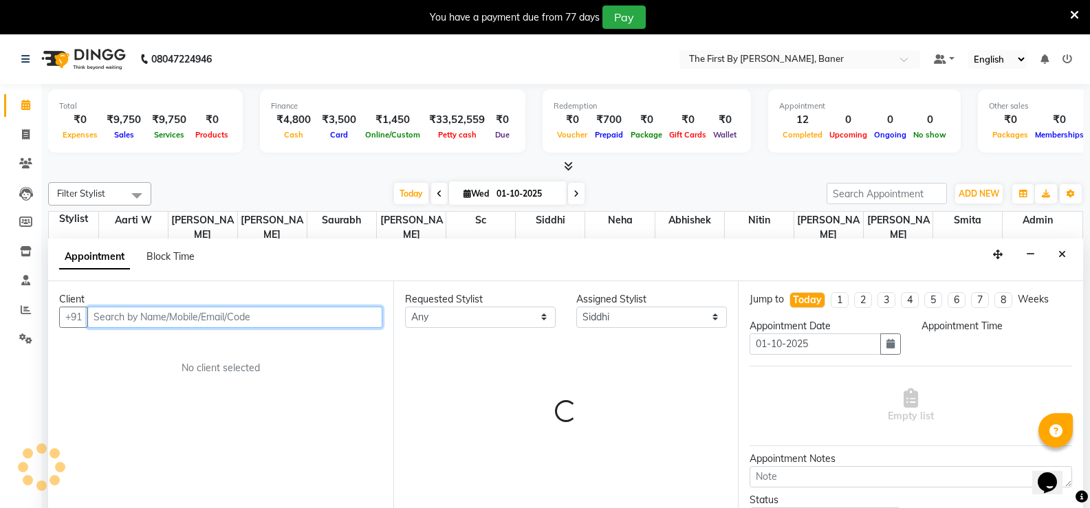
select select "960"
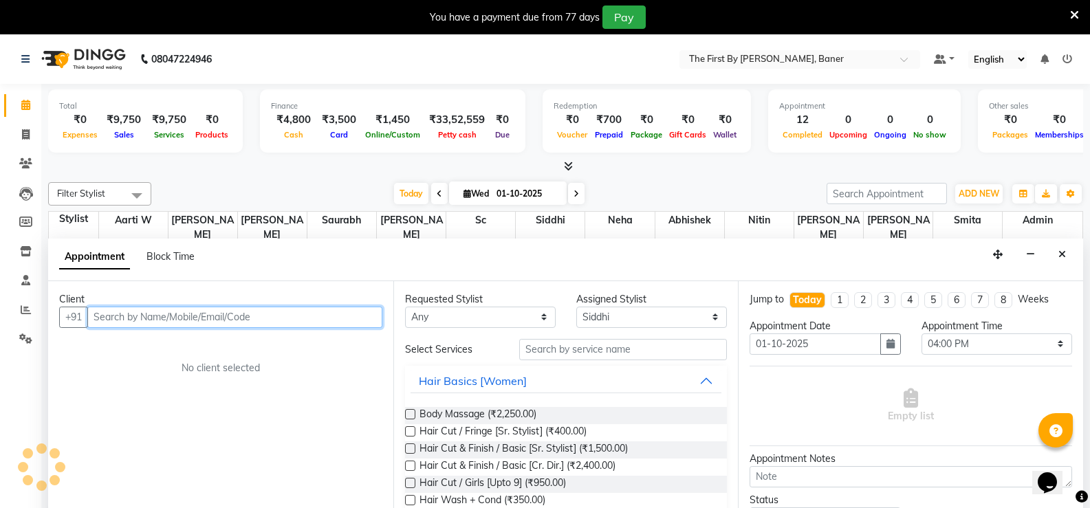
scroll to position [35, 0]
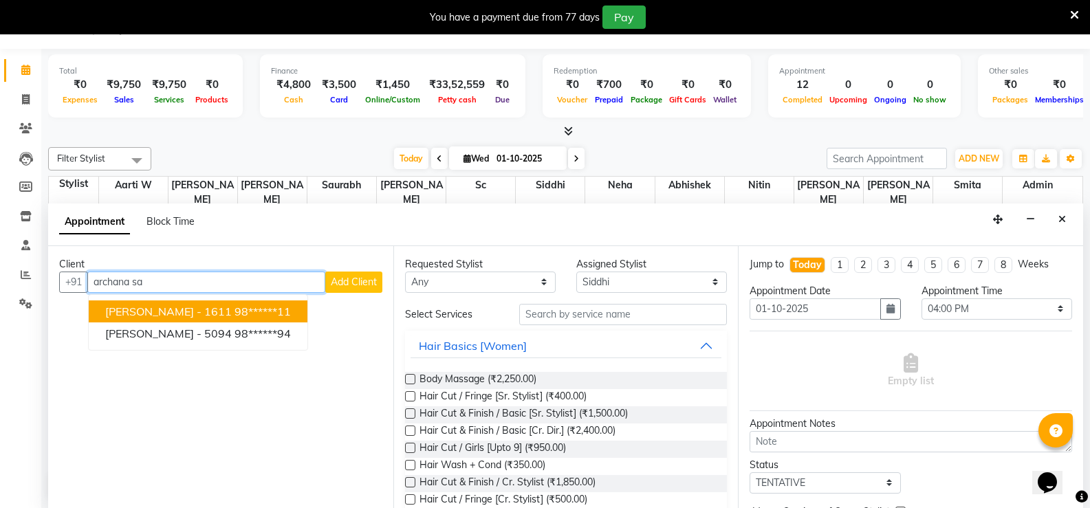
click at [291, 312] on ngb-highlight "98******11" at bounding box center [263, 312] width 56 height 14
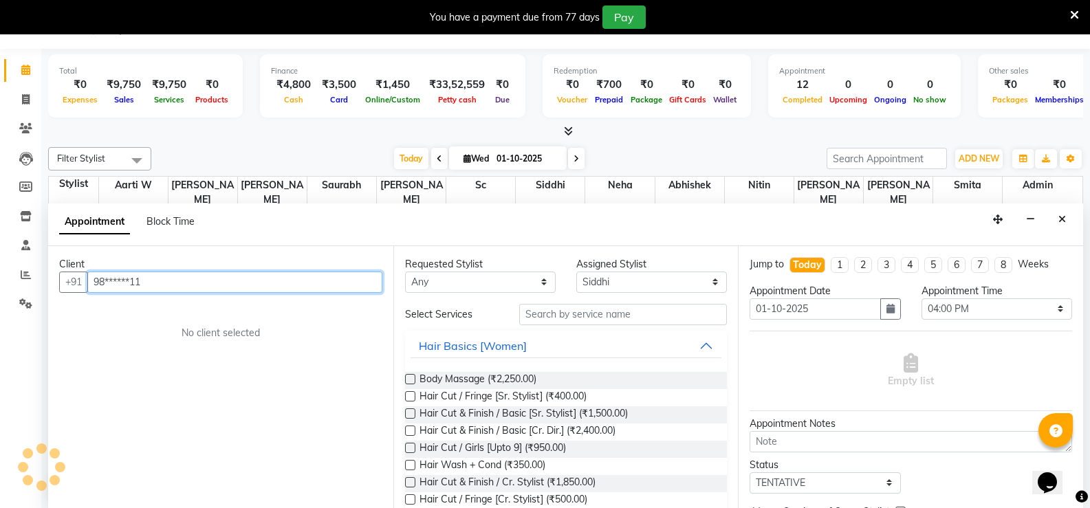
type input "98******11"
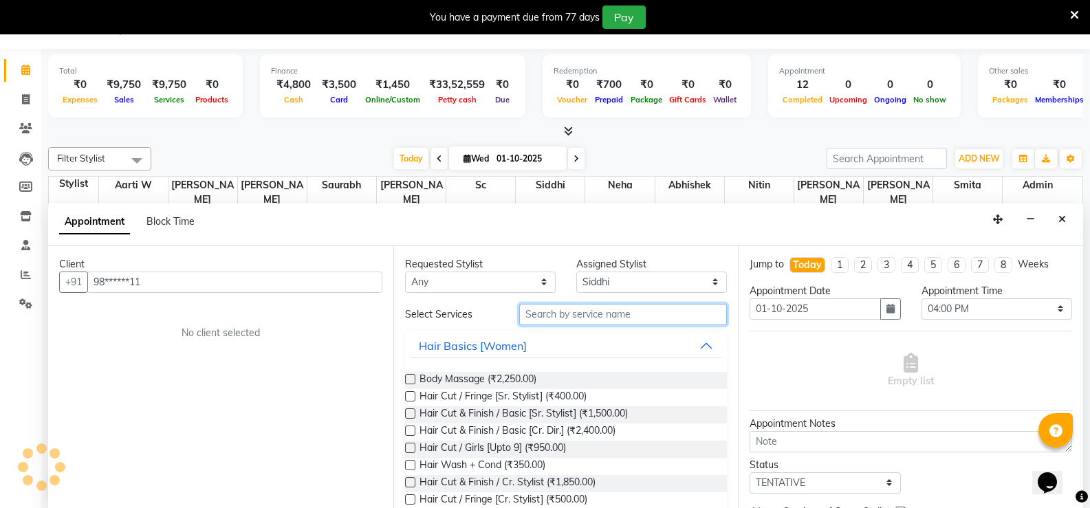
click at [565, 306] on input "text" at bounding box center [623, 314] width 208 height 21
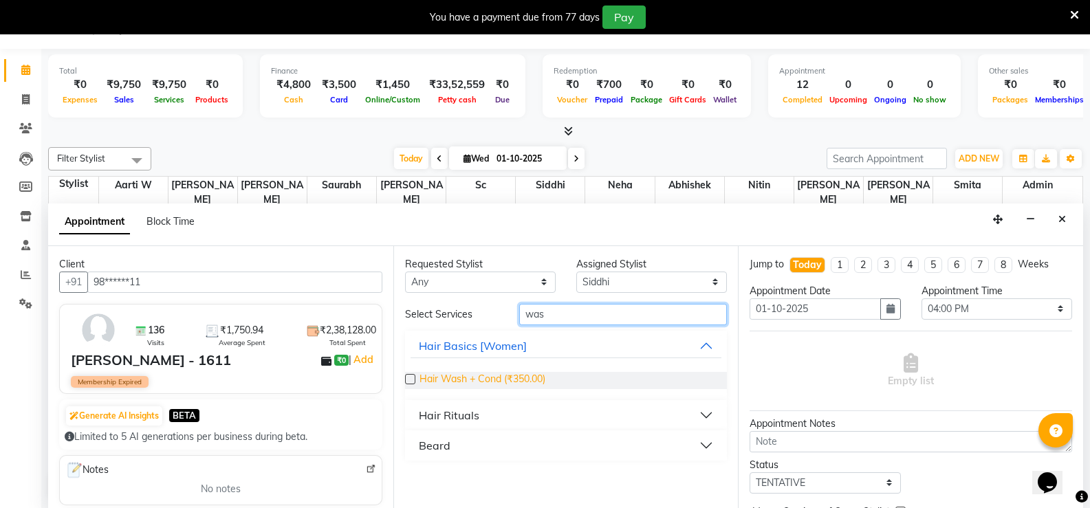
type input "was"
click at [501, 379] on span "Hair Wash + Cond (₹350.00)" at bounding box center [483, 380] width 126 height 17
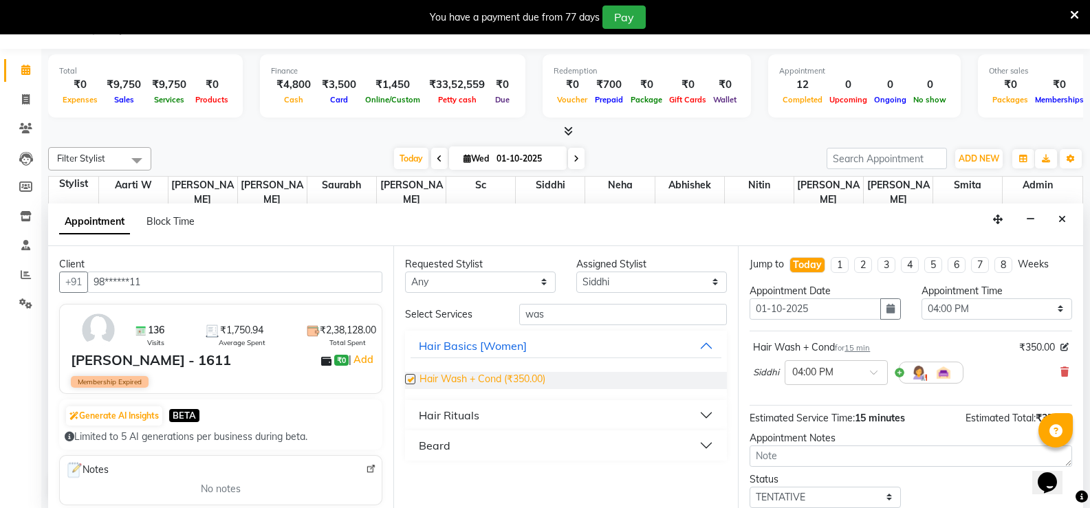
checkbox input "false"
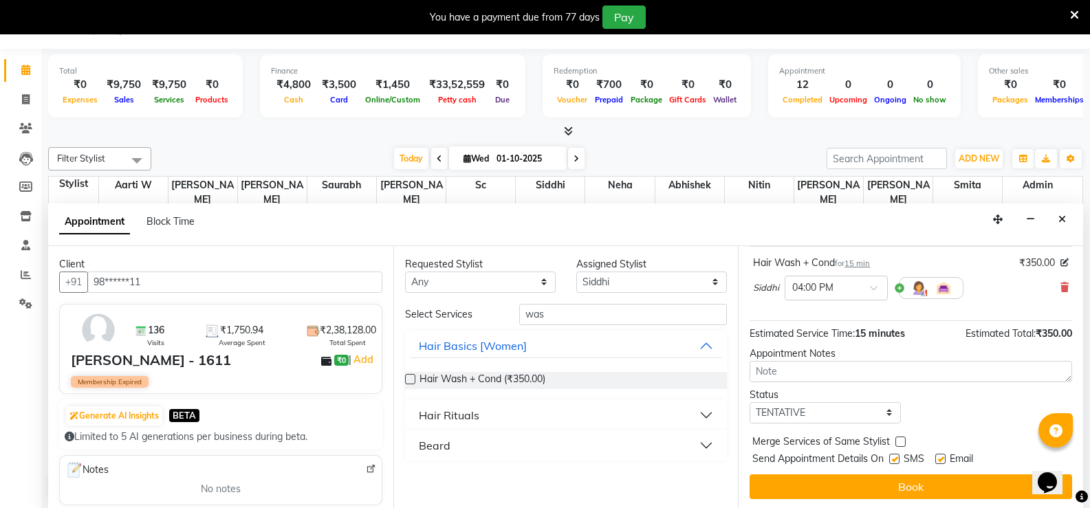
scroll to position [87, 0]
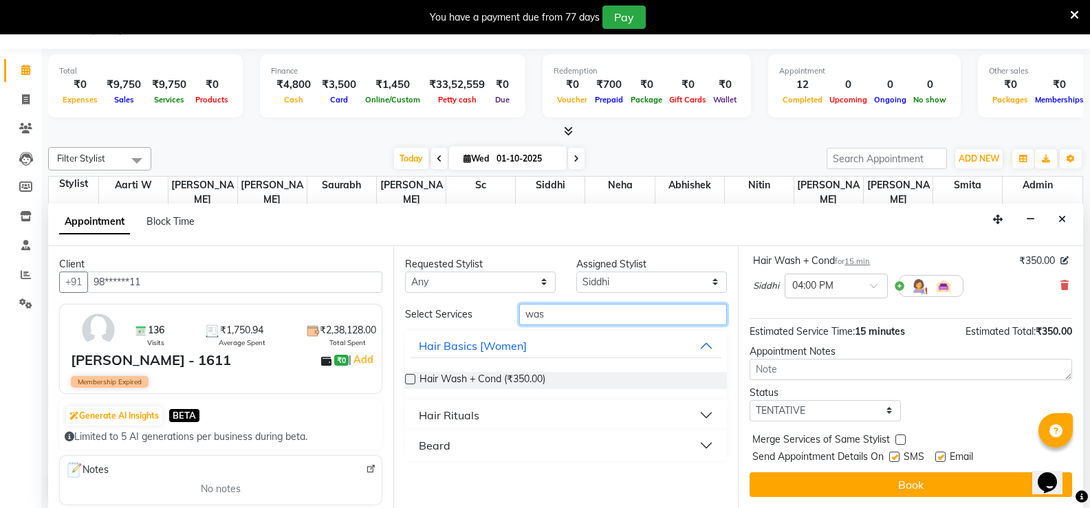
drag, startPoint x: 525, startPoint y: 317, endPoint x: 493, endPoint y: 319, distance: 31.7
click at [497, 318] on div "Select Services was" at bounding box center [566, 314] width 343 height 21
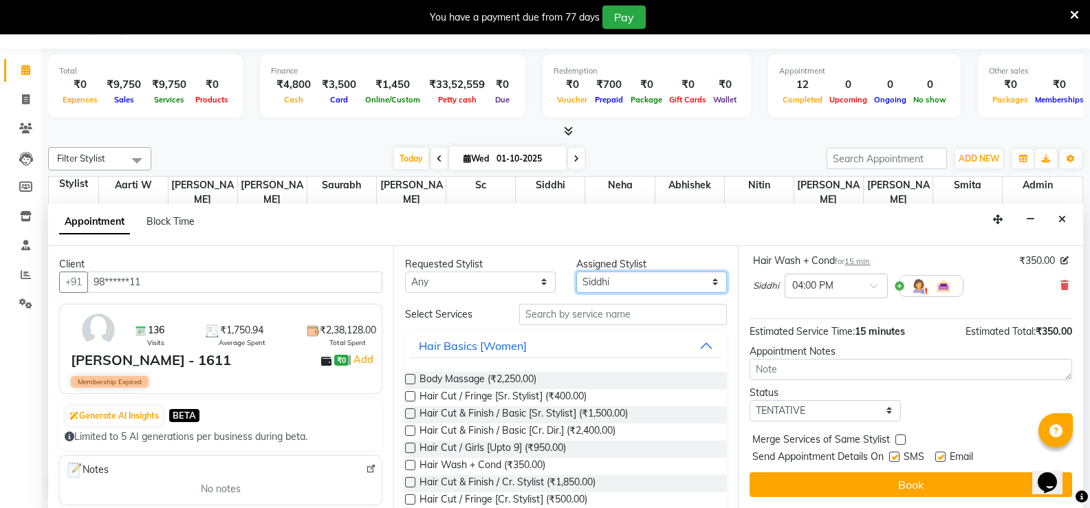
click at [608, 288] on select "Select Aarti W Abhishek Admin [PERSON_NAME] [PERSON_NAME] Neha Nitin [PERSON_NA…" at bounding box center [651, 282] width 151 height 21
select select "69831"
click at [576, 272] on select "Select Aarti W Abhishek Admin [PERSON_NAME] [PERSON_NAME] Neha Nitin [PERSON_NA…" at bounding box center [651, 282] width 151 height 21
click at [548, 311] on input "text" at bounding box center [623, 314] width 208 height 21
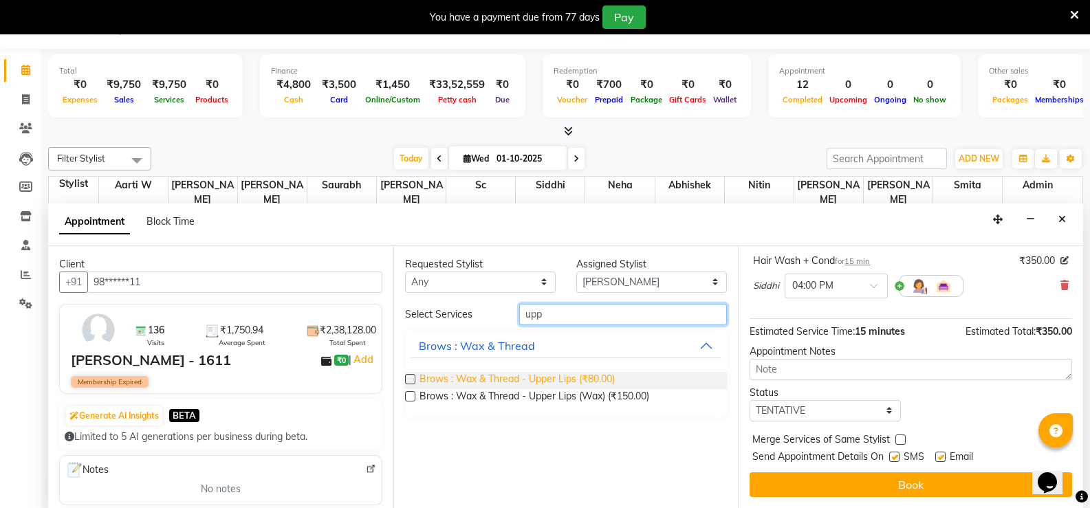
type input "upp"
click at [589, 382] on span "Brows : Wax & Thread - Upper Lips (₹80.00)" at bounding box center [517, 380] width 195 height 17
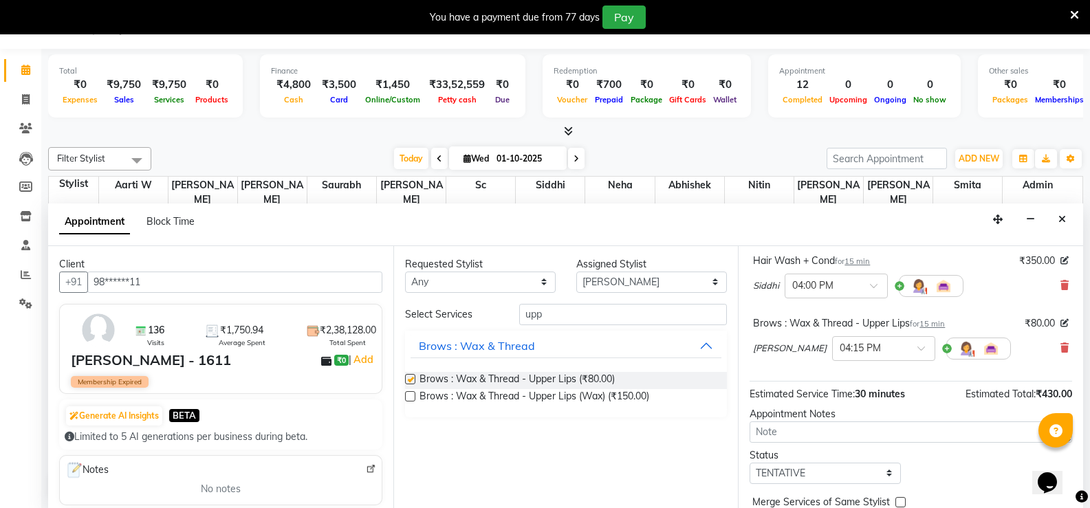
checkbox input "false"
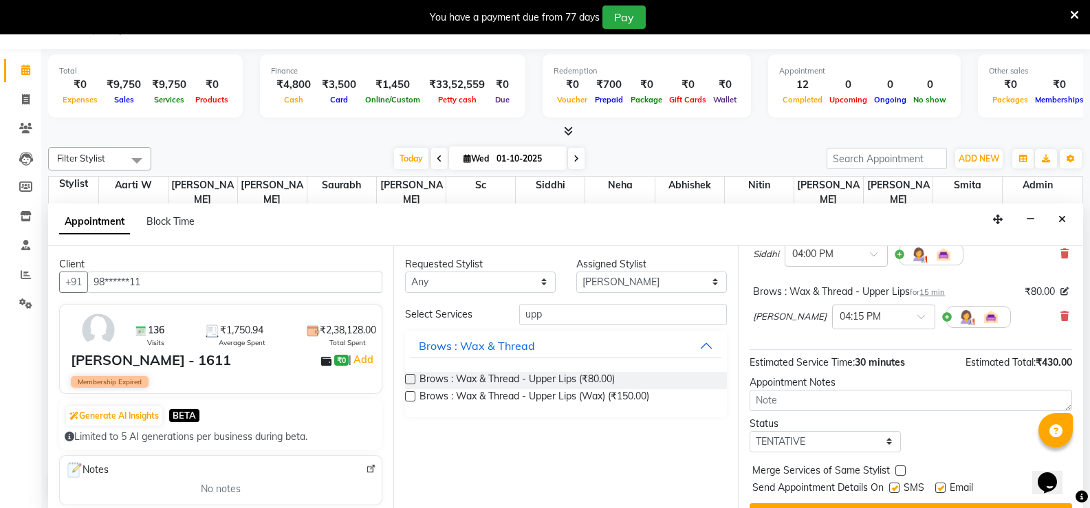
scroll to position [149, 0]
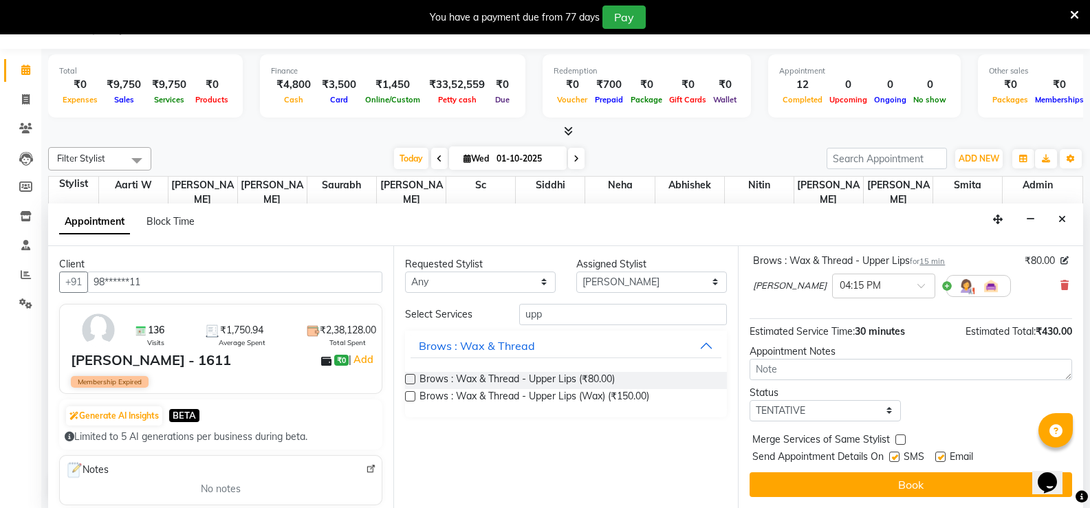
drag, startPoint x: 948, startPoint y: 460, endPoint x: 942, endPoint y: 479, distance: 20.0
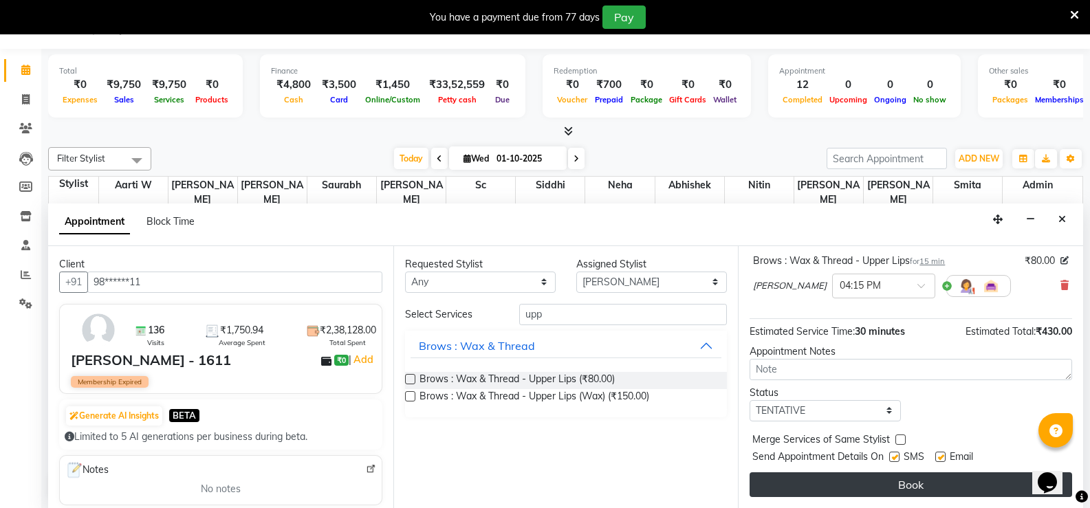
click at [948, 461] on div "Email" at bounding box center [959, 458] width 49 height 17
click at [942, 484] on button "Book" at bounding box center [911, 485] width 323 height 25
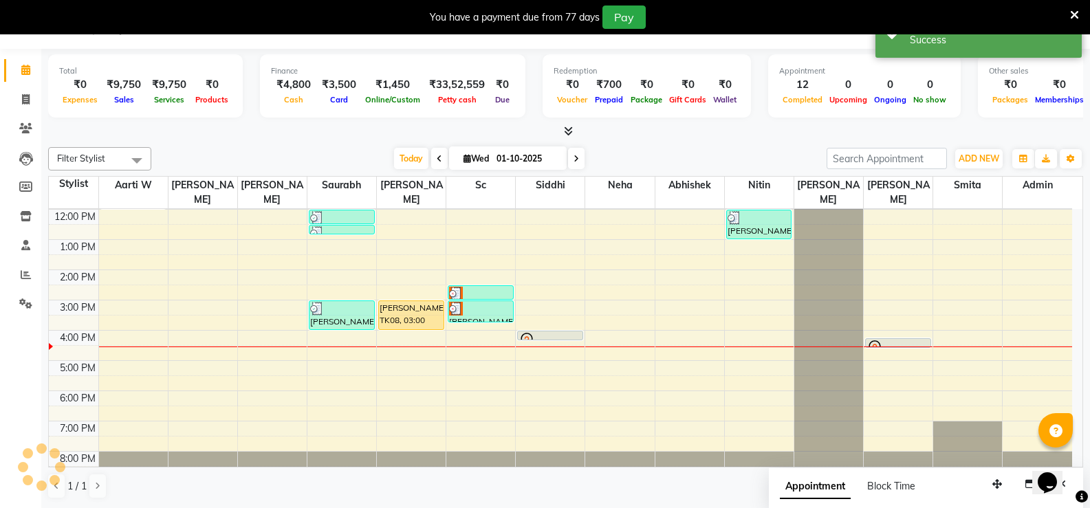
scroll to position [0, 0]
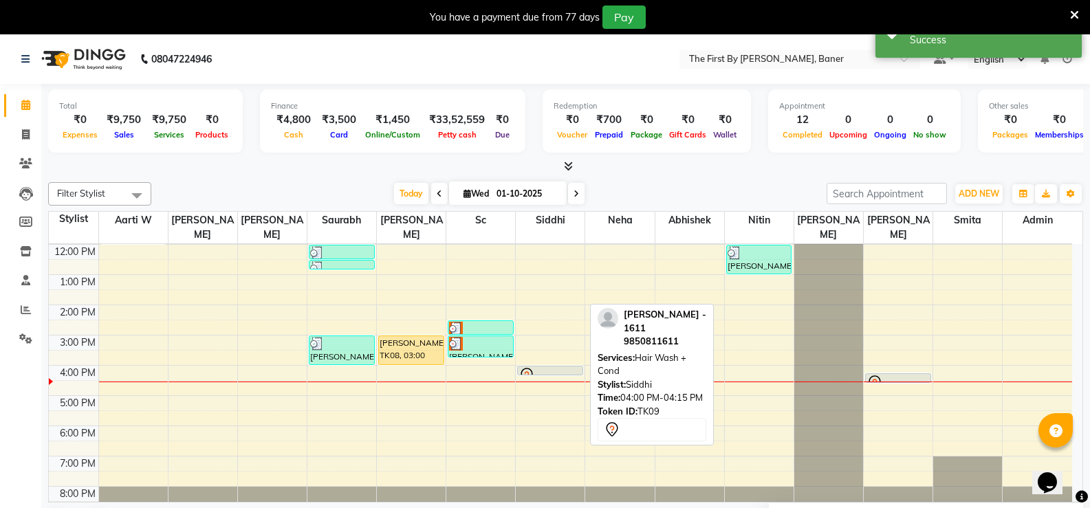
click at [525, 372] on div at bounding box center [550, 375] width 65 height 6
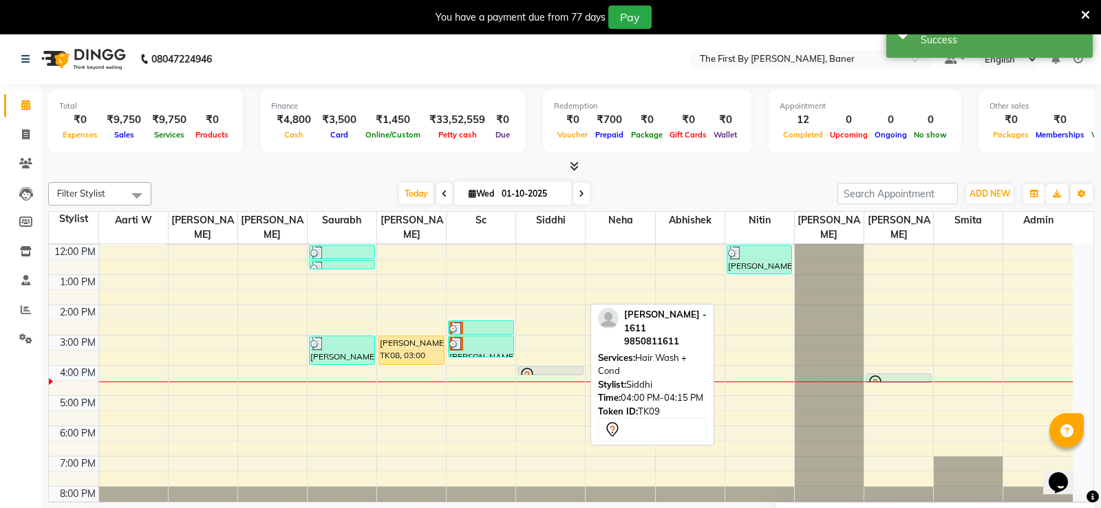
select select "7"
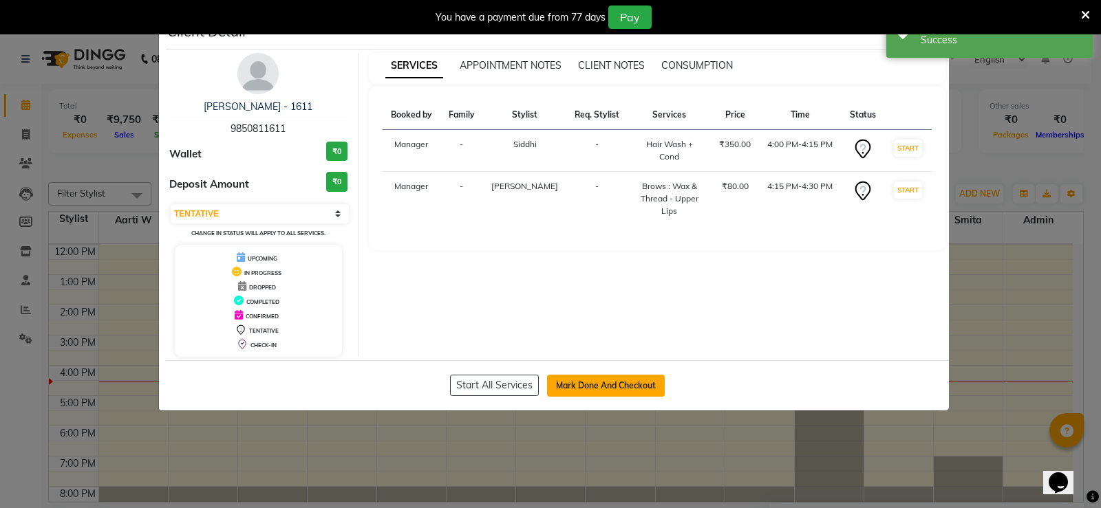
click at [620, 381] on button "Mark Done And Checkout" at bounding box center [606, 386] width 118 height 22
select select "6411"
select select "service"
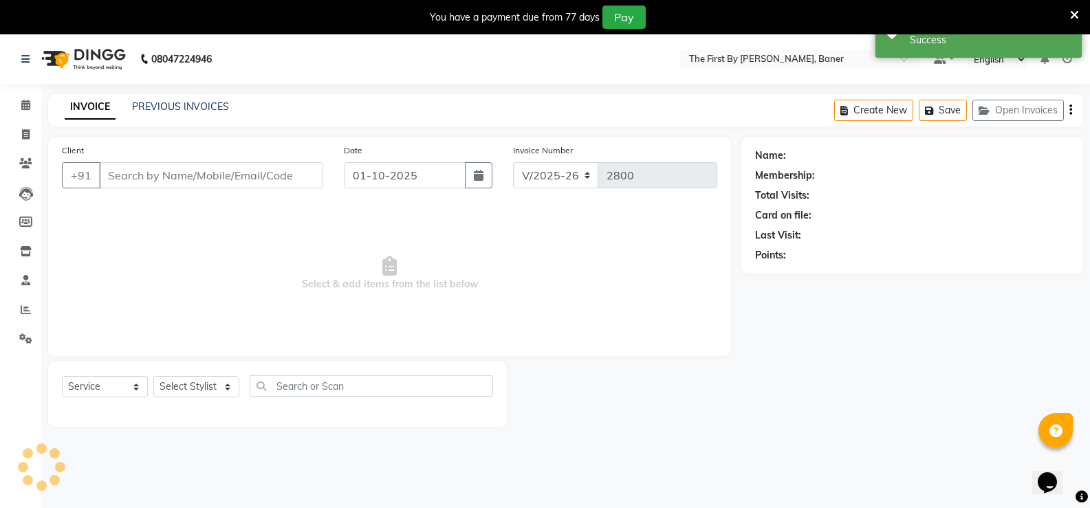
type input "98******11"
select select "69831"
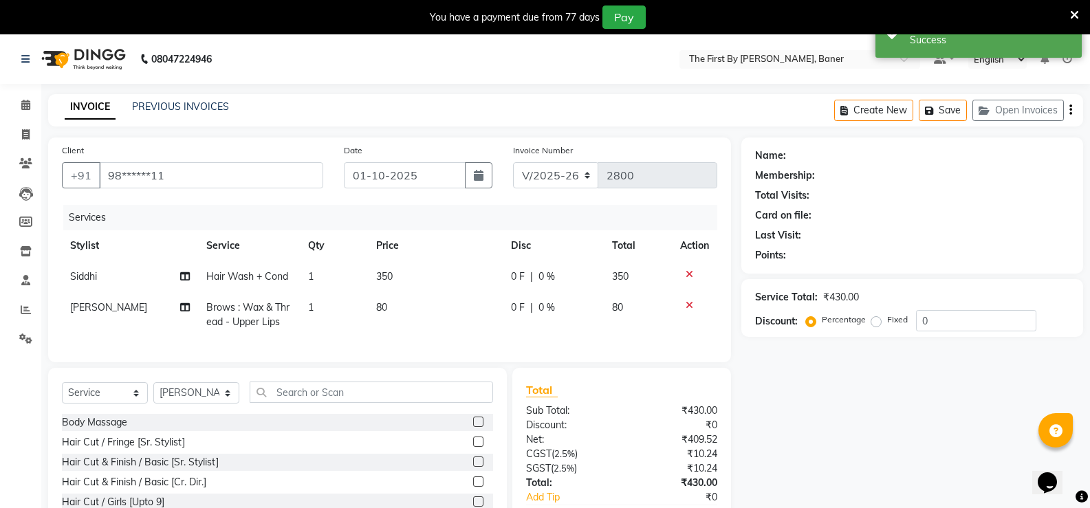
scroll to position [94, 0]
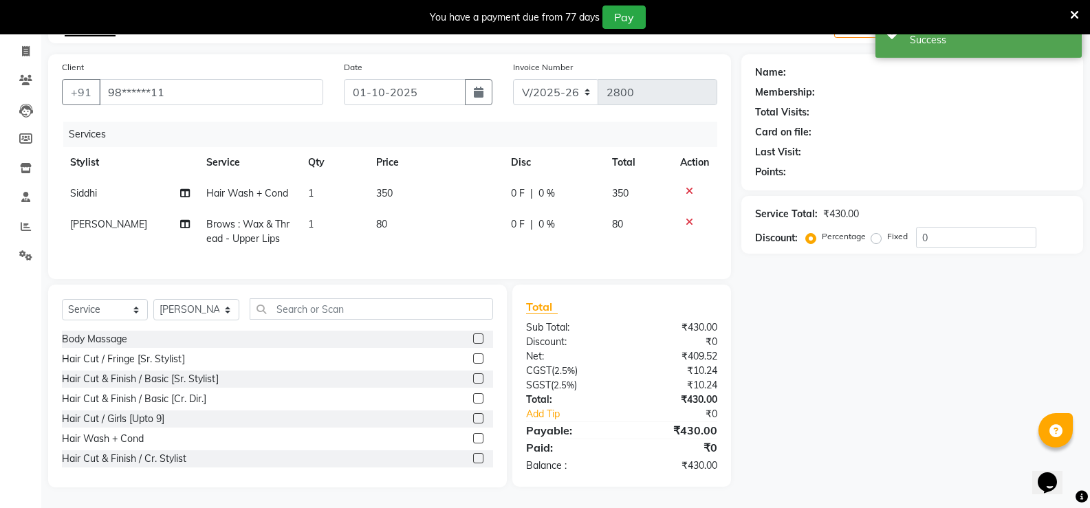
click at [408, 178] on td "350" at bounding box center [435, 193] width 135 height 31
select select "49105"
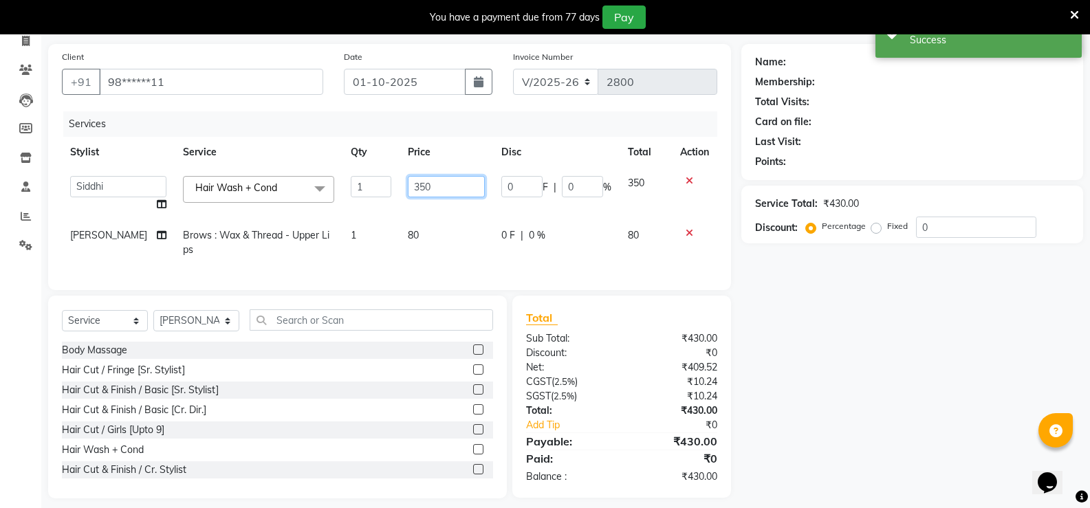
click at [408, 183] on input "350" at bounding box center [446, 186] width 77 height 21
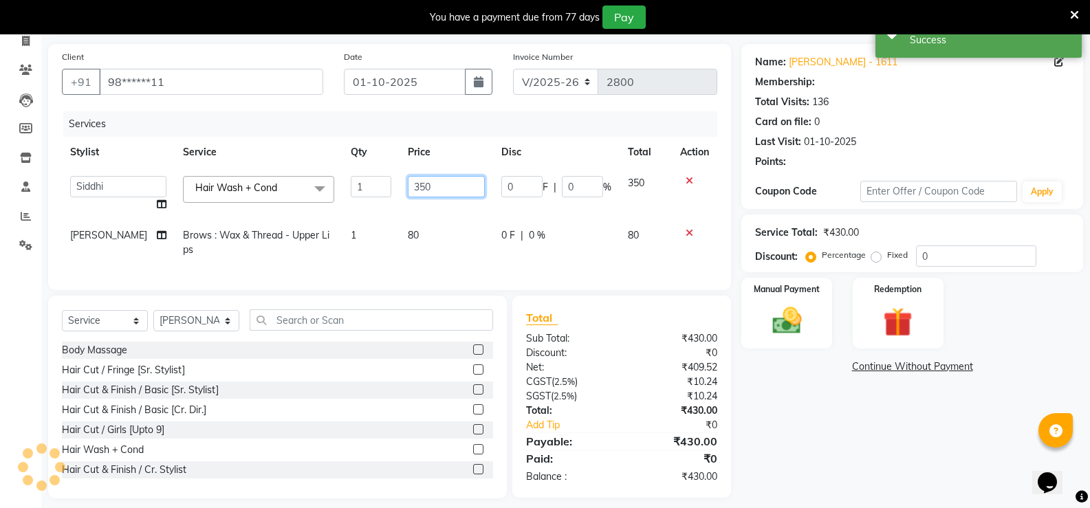
click at [408, 183] on input "350" at bounding box center [446, 186] width 77 height 21
type input "550"
click at [427, 228] on td "80" at bounding box center [447, 242] width 94 height 45
select select "69831"
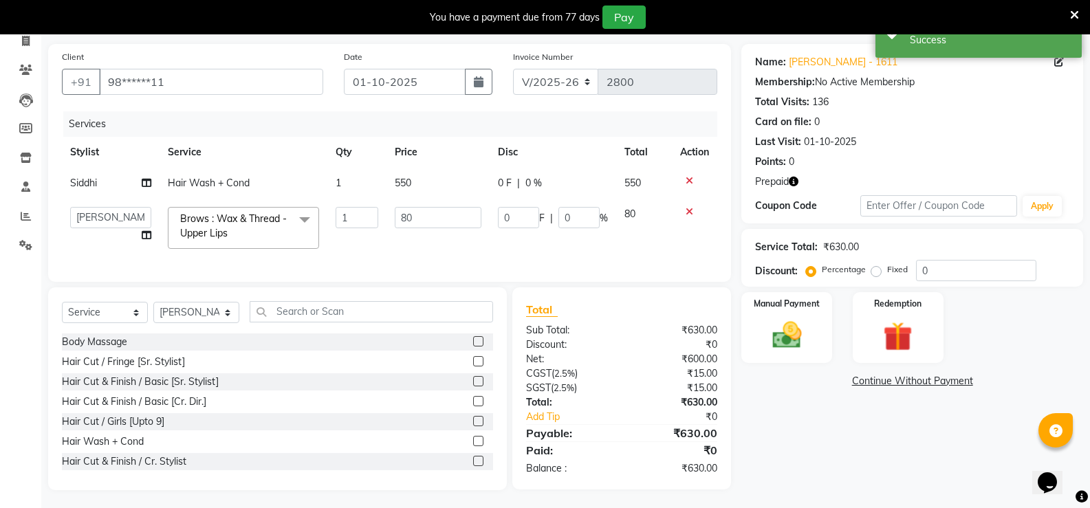
scroll to position [107, 0]
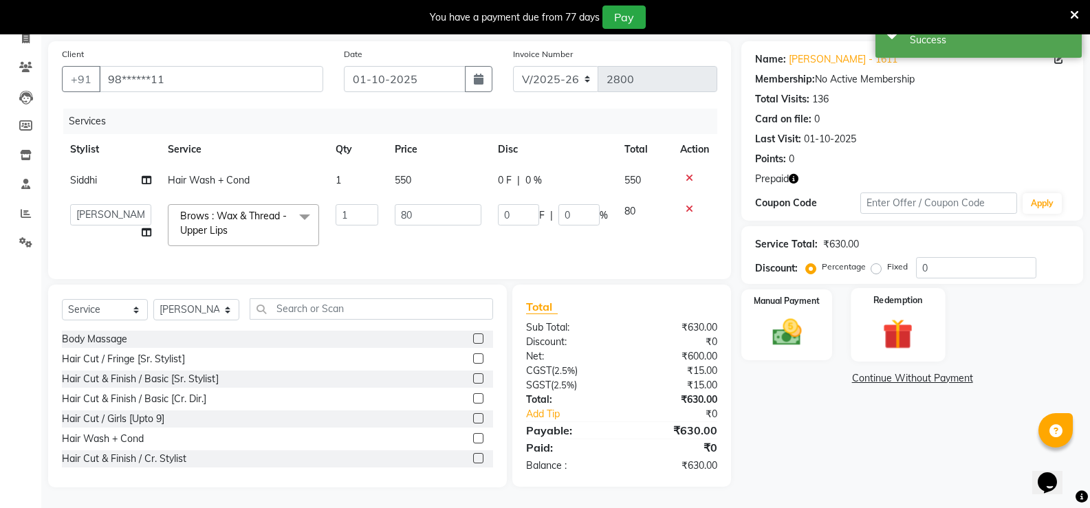
drag, startPoint x: 880, startPoint y: 337, endPoint x: 942, endPoint y: 354, distance: 64.7
click at [880, 337] on img at bounding box center [898, 334] width 49 height 38
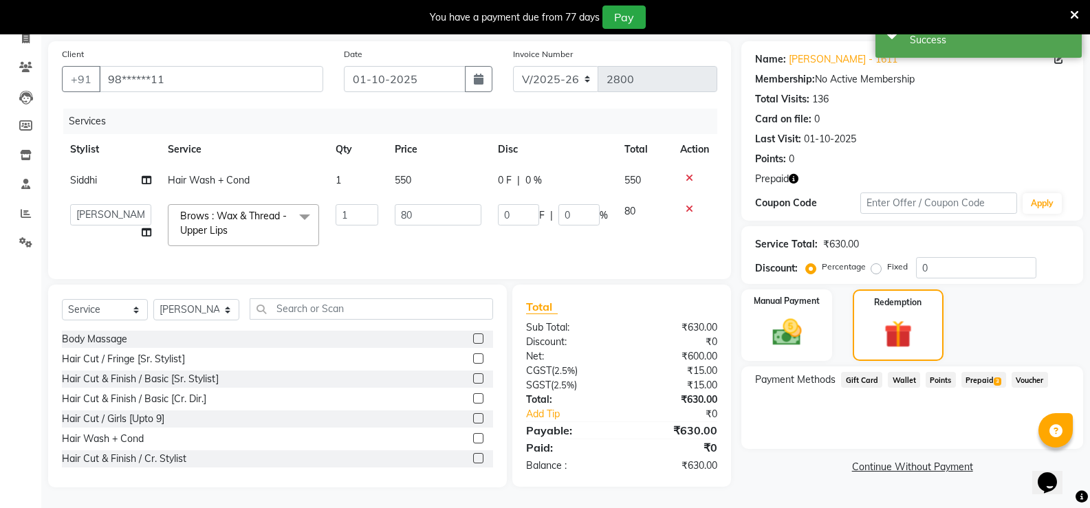
click at [994, 378] on span "3" at bounding box center [998, 382] width 8 height 8
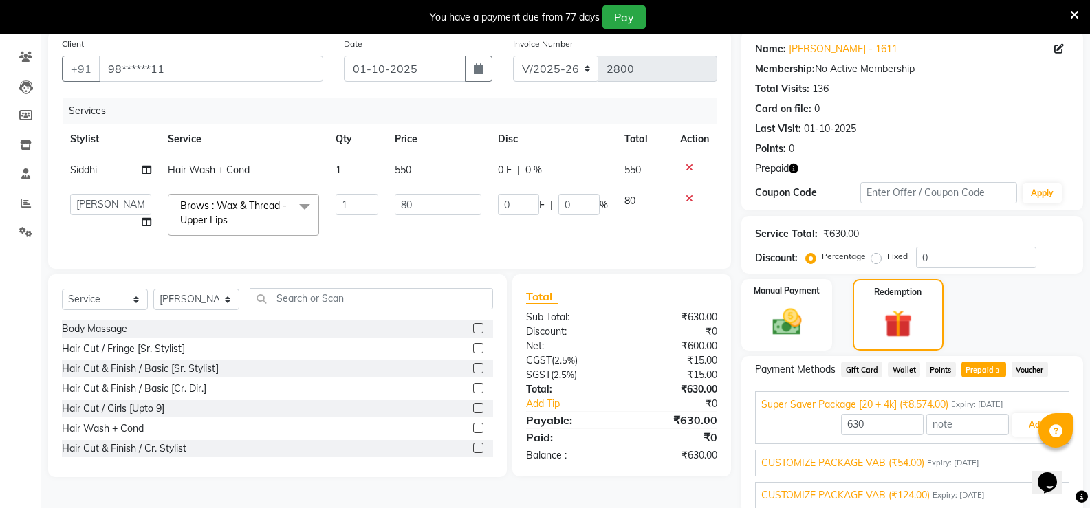
scroll to position [162, 0]
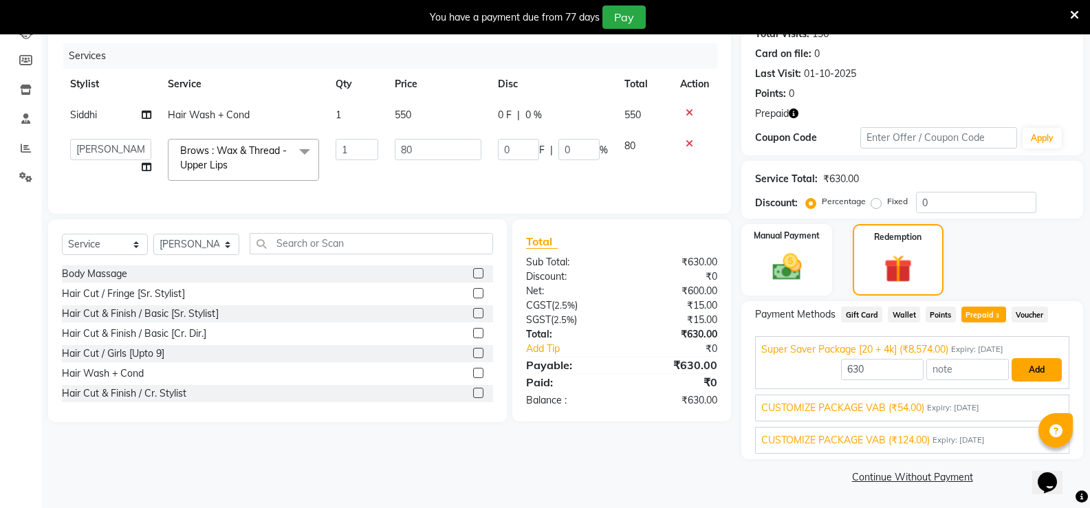
click at [1029, 360] on button "Add" at bounding box center [1037, 369] width 50 height 23
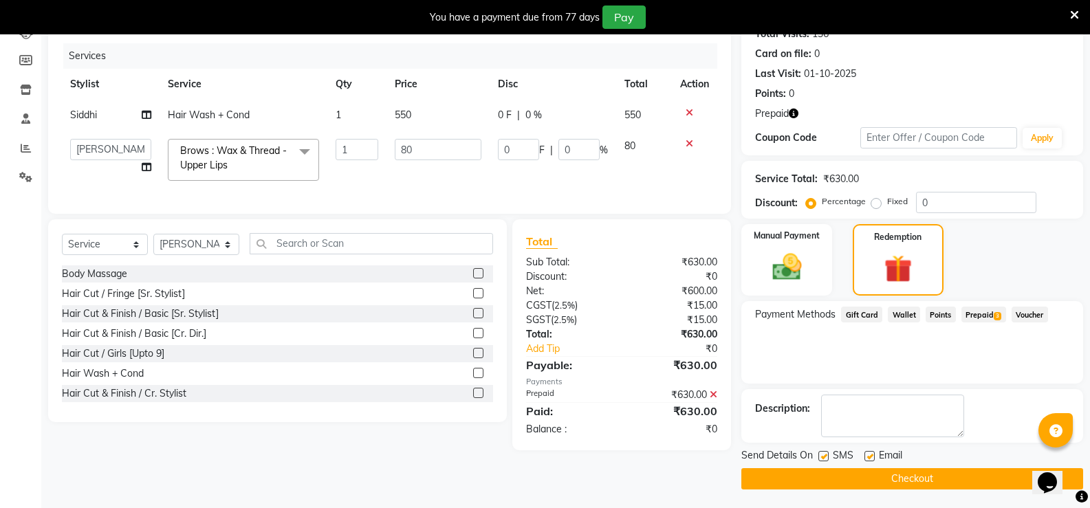
scroll to position [164, 0]
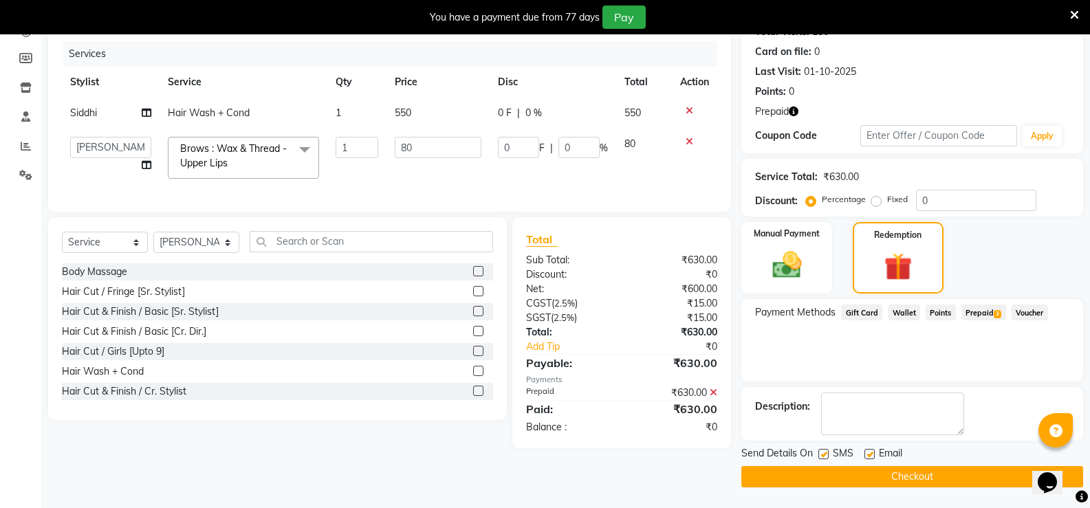
click at [922, 490] on main "INVOICE PREVIOUS INVOICES Create New Save Open Invoices Client +91 98******11 D…" at bounding box center [565, 220] width 1049 height 578
click at [920, 473] on button "Checkout" at bounding box center [913, 476] width 342 height 21
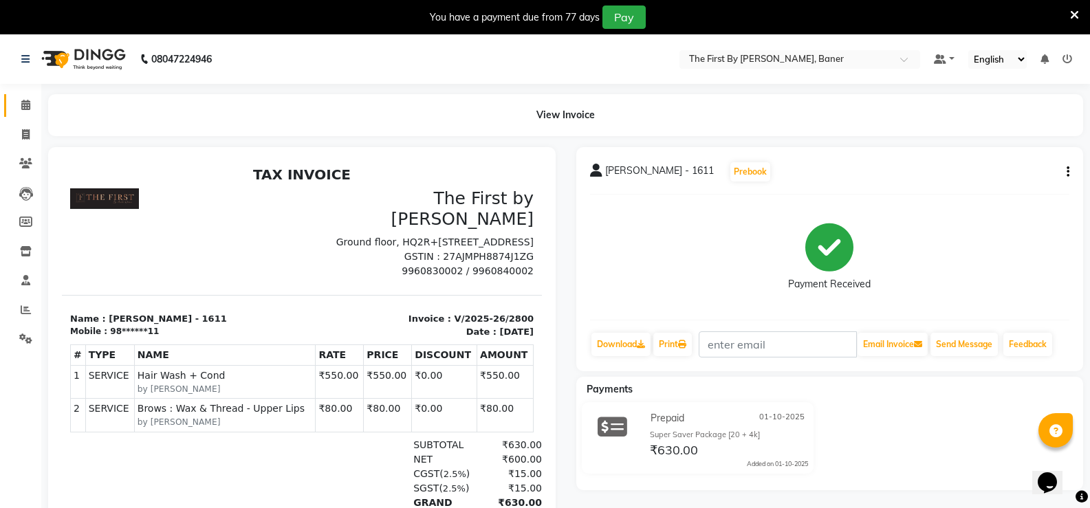
click at [32, 109] on span at bounding box center [26, 106] width 24 height 16
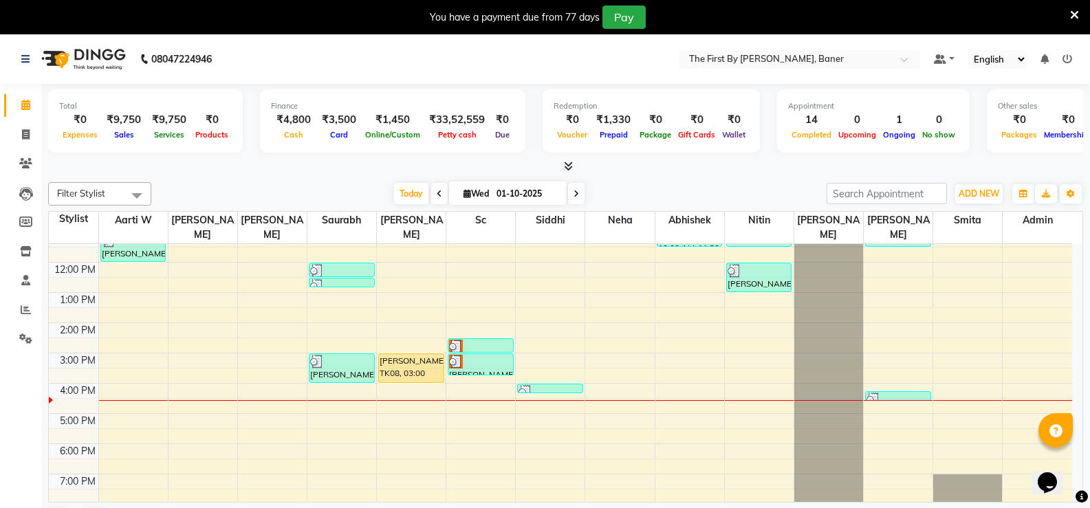
scroll to position [120, 0]
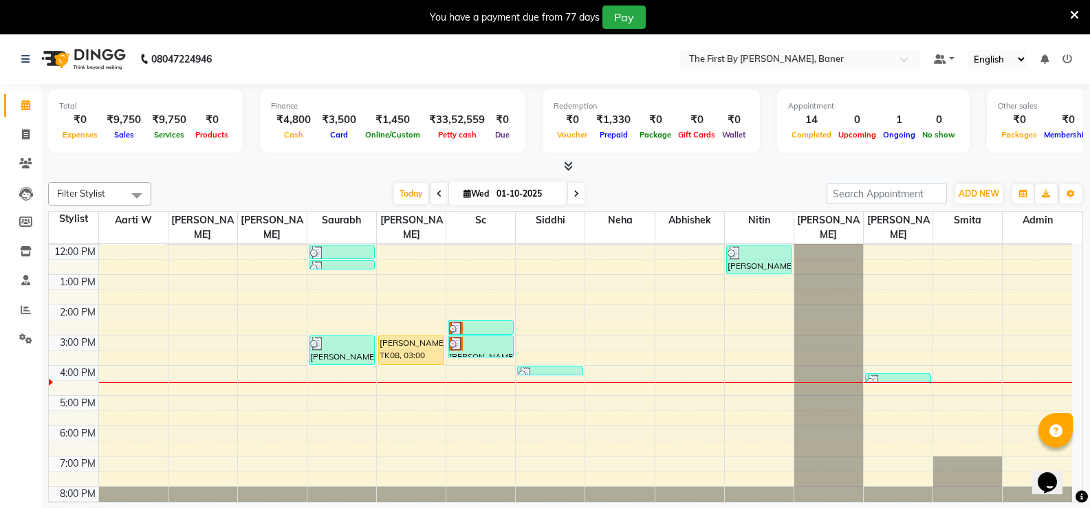
click at [107, 354] on div "8:00 AM 9:00 AM 10:00 AM 11:00 AM 12:00 PM 1:00 PM 2:00 PM 3:00 PM 4:00 PM 5:00…" at bounding box center [561, 320] width 1024 height 393
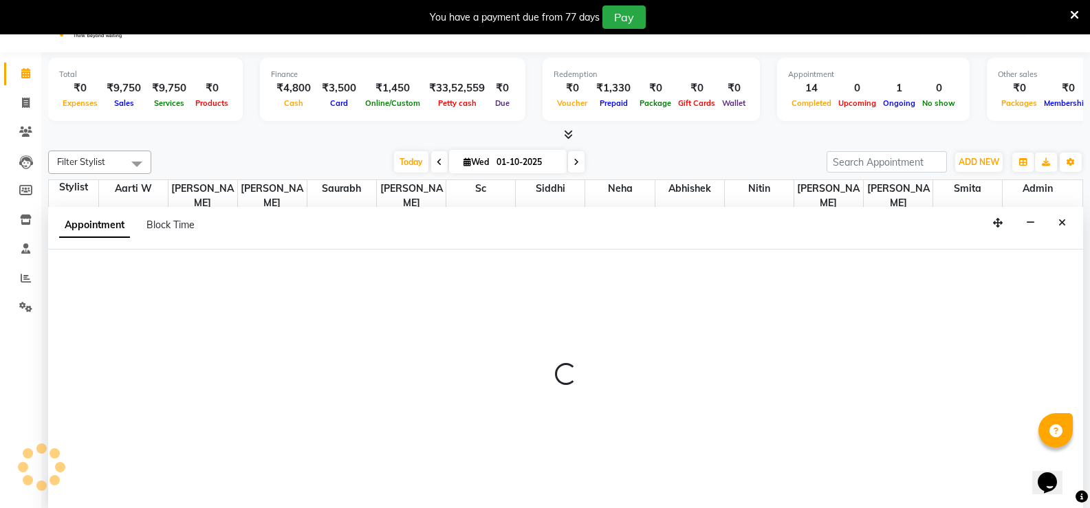
select select "49005"
select select "tentative"
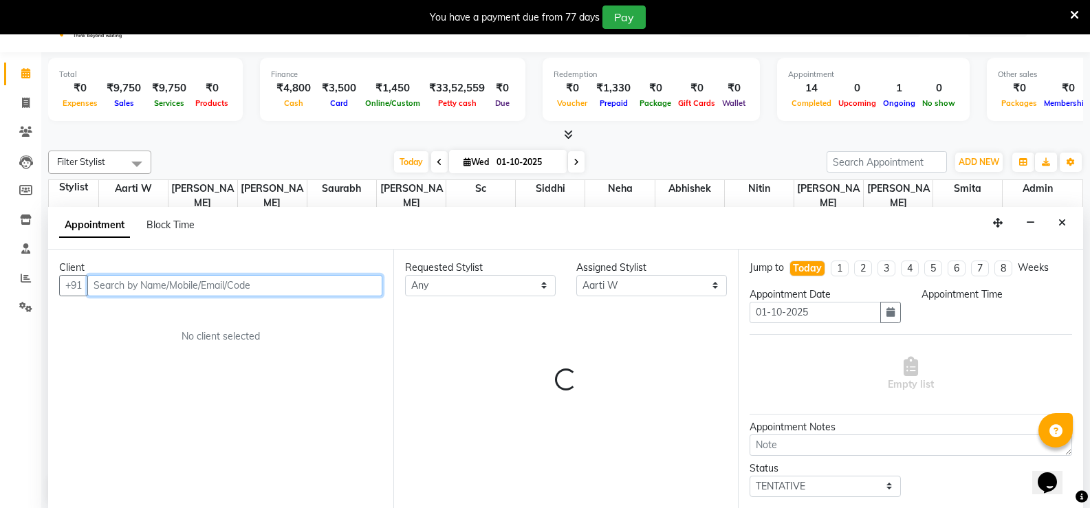
scroll to position [35, 0]
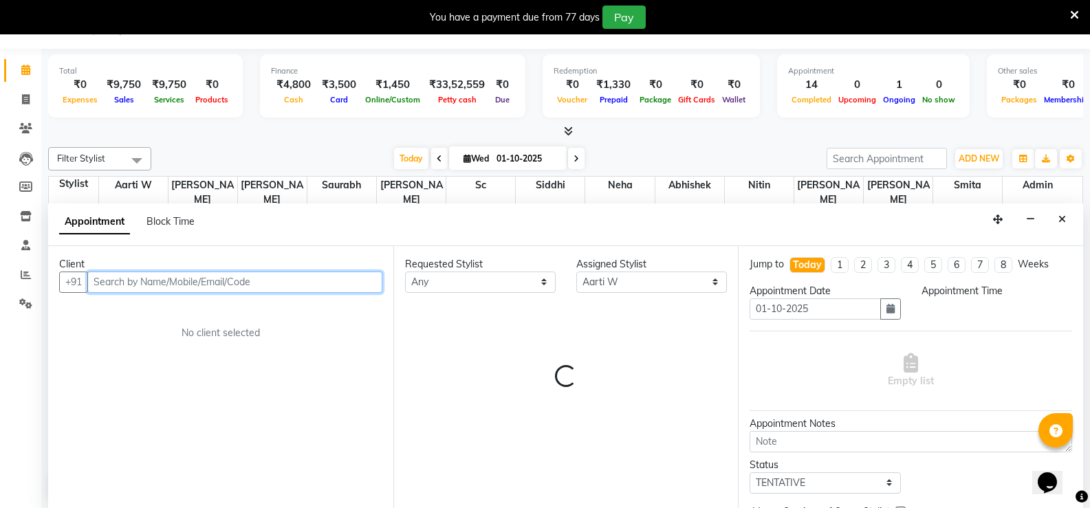
select select "960"
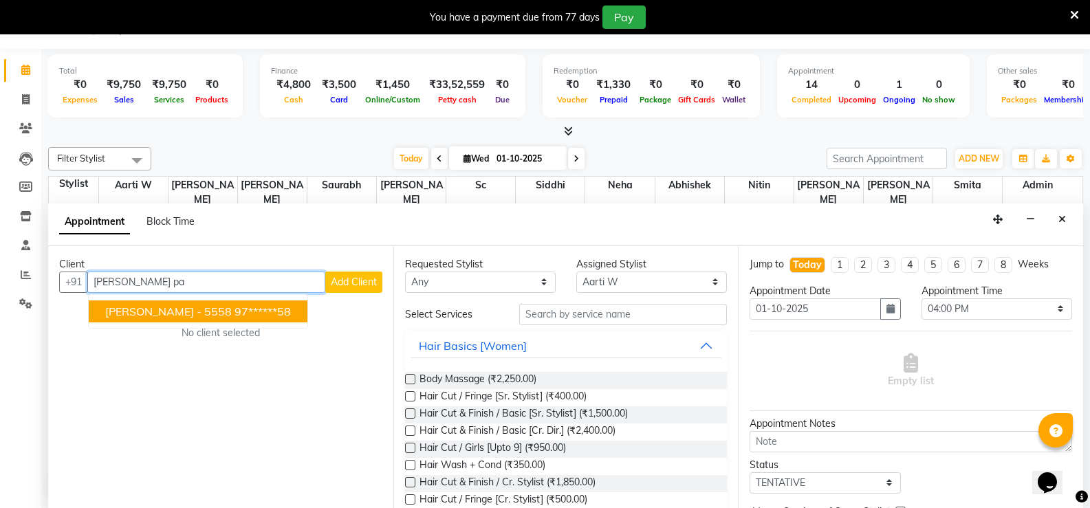
drag, startPoint x: 124, startPoint y: 315, endPoint x: 559, endPoint y: 329, distance: 435.6
click at [132, 312] on span "[PERSON_NAME] - 5558" at bounding box center [168, 312] width 127 height 14
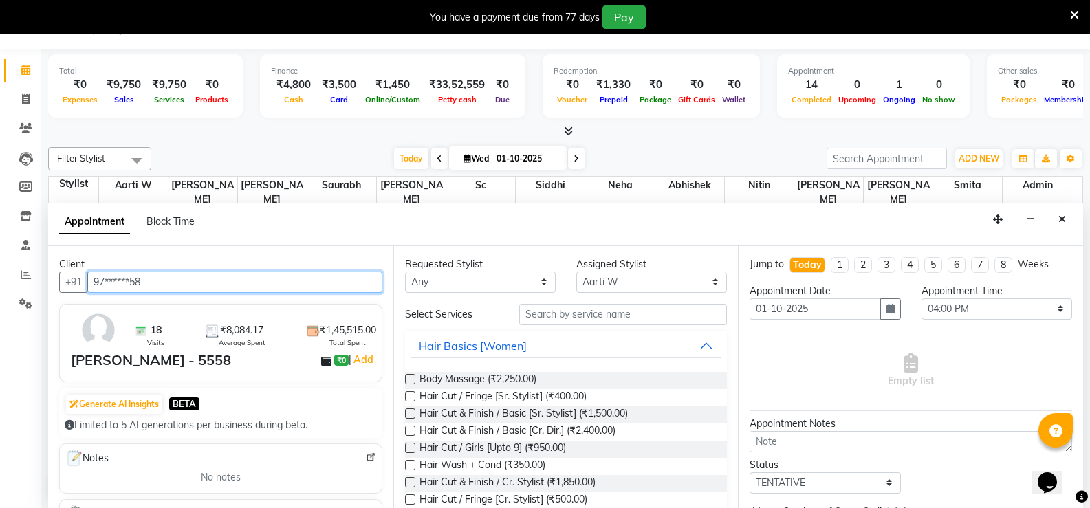
type input "97******58"
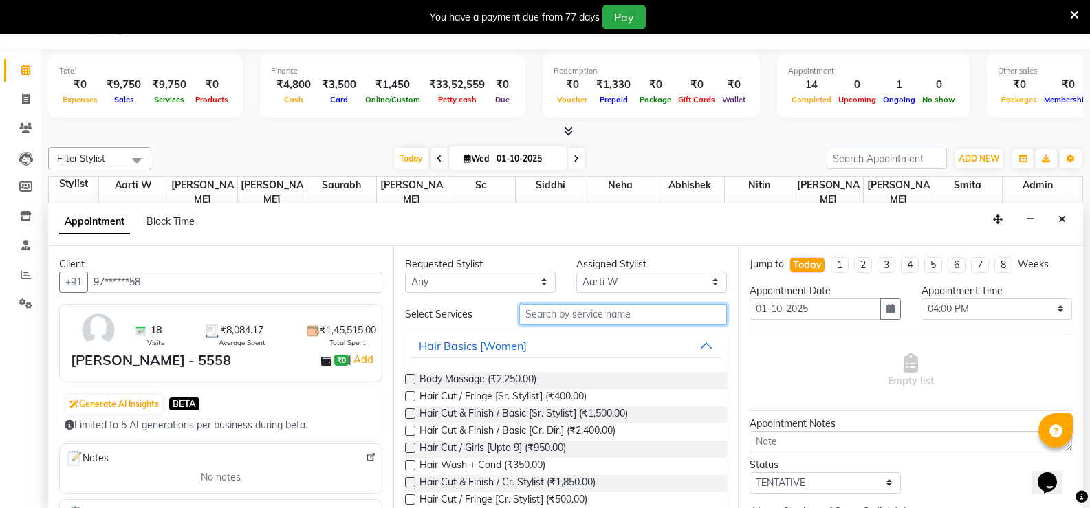
click at [604, 318] on input "text" at bounding box center [623, 314] width 208 height 21
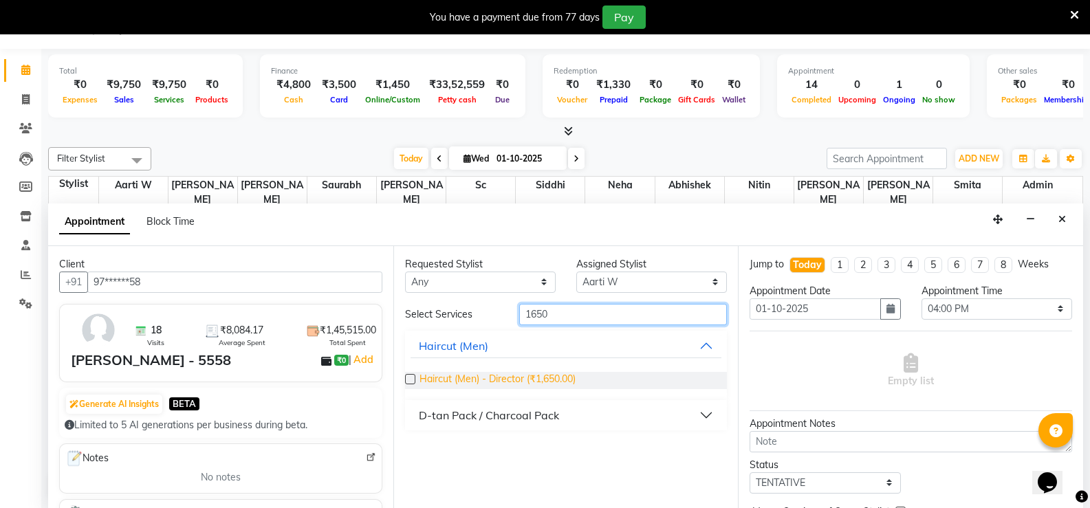
type input "1650"
click at [537, 376] on span "Haircut (Men) - Director (₹1,650.00)" at bounding box center [498, 380] width 156 height 17
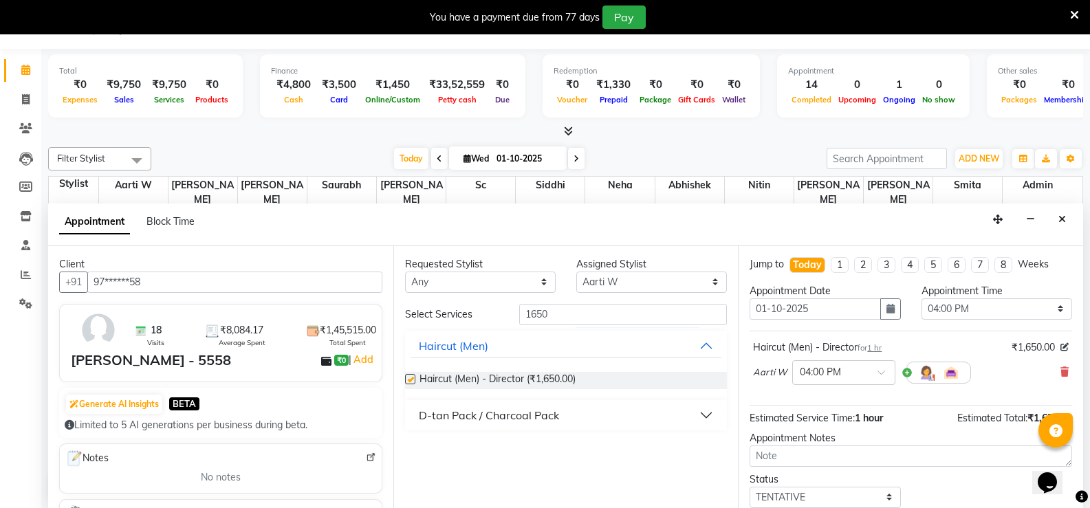
checkbox input "false"
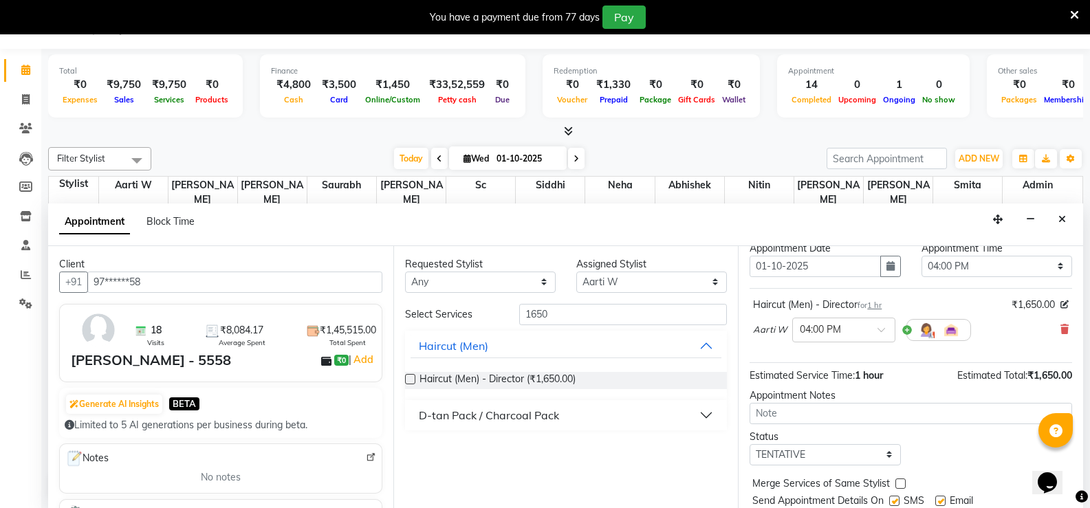
scroll to position [87, 0]
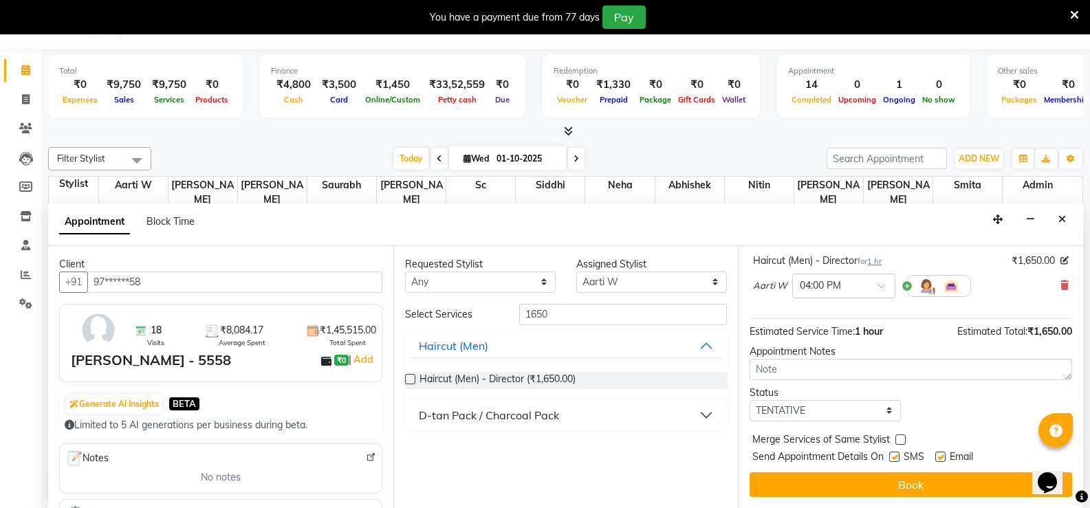
click at [914, 495] on button "Book" at bounding box center [911, 485] width 323 height 25
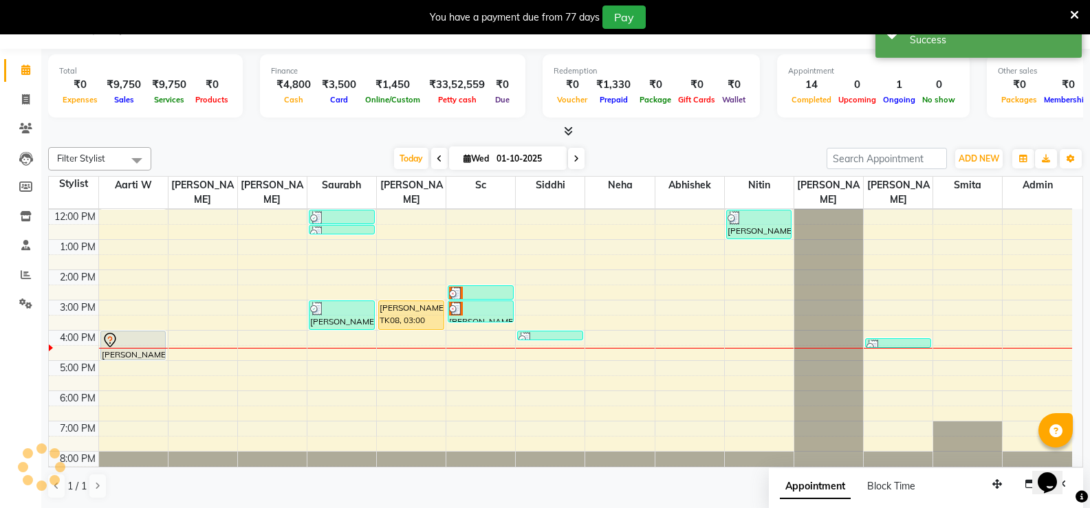
scroll to position [0, 0]
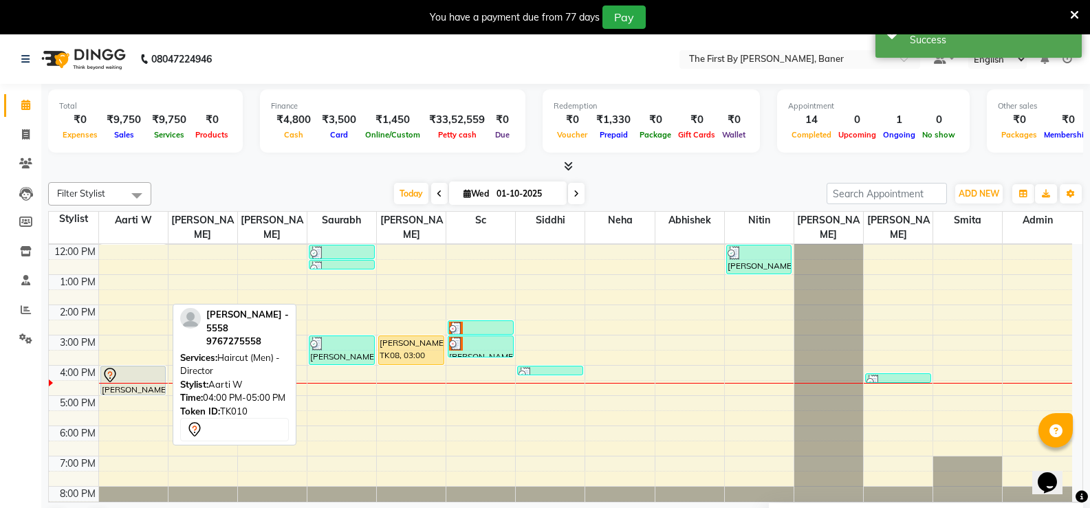
click at [131, 367] on div at bounding box center [133, 375] width 63 height 17
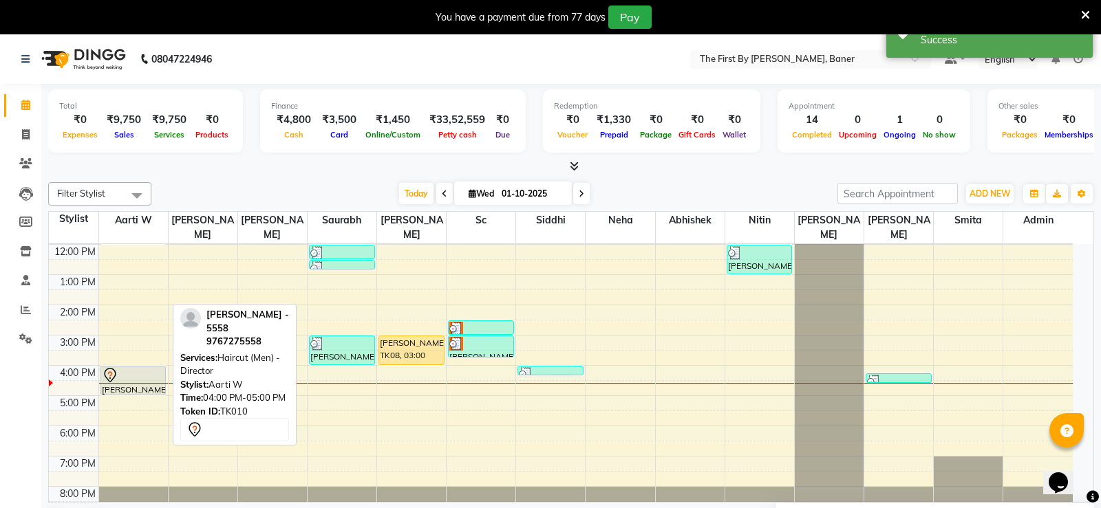
select select "7"
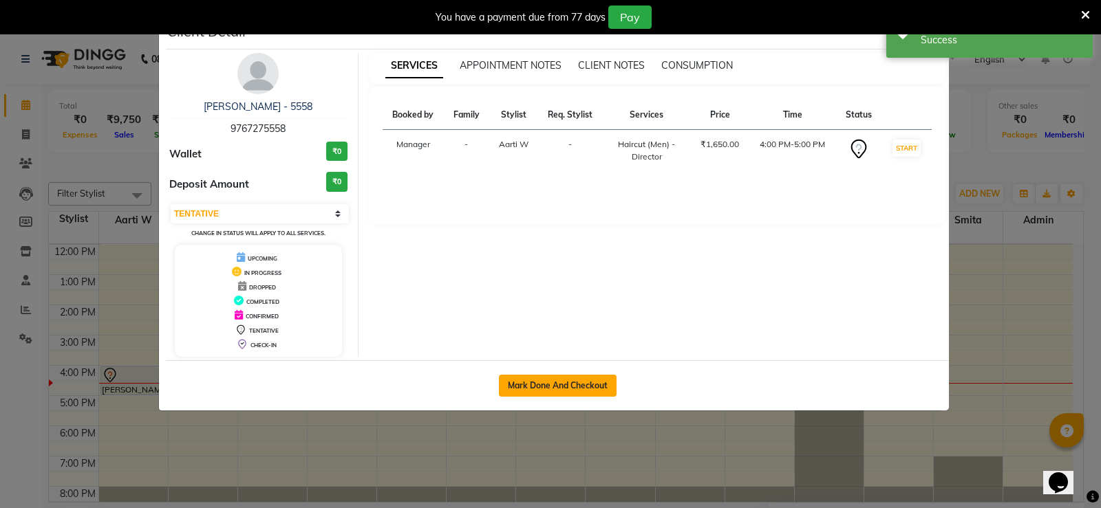
click at [591, 386] on button "Mark Done And Checkout" at bounding box center [558, 386] width 118 height 22
select select "6411"
select select "service"
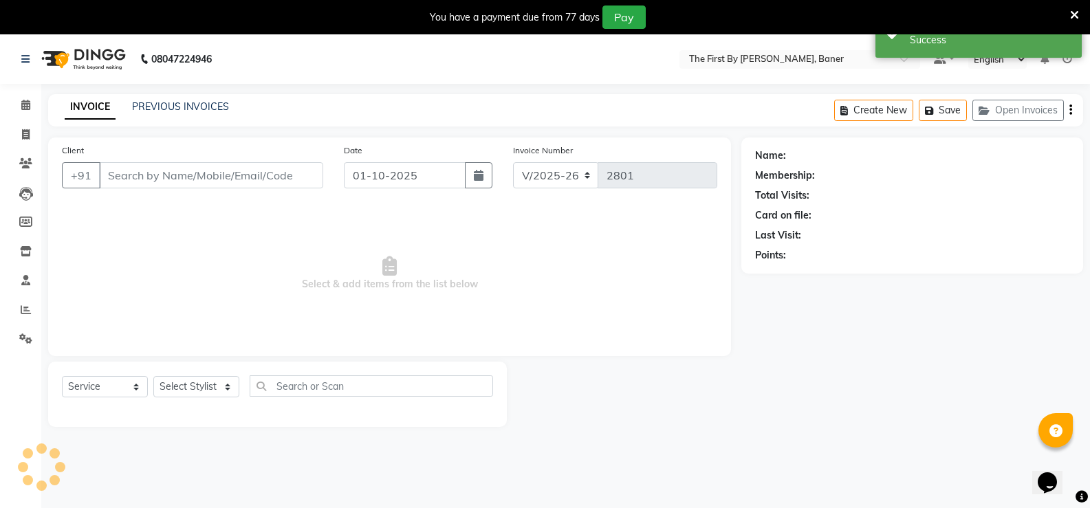
type input "97******58"
select select "49005"
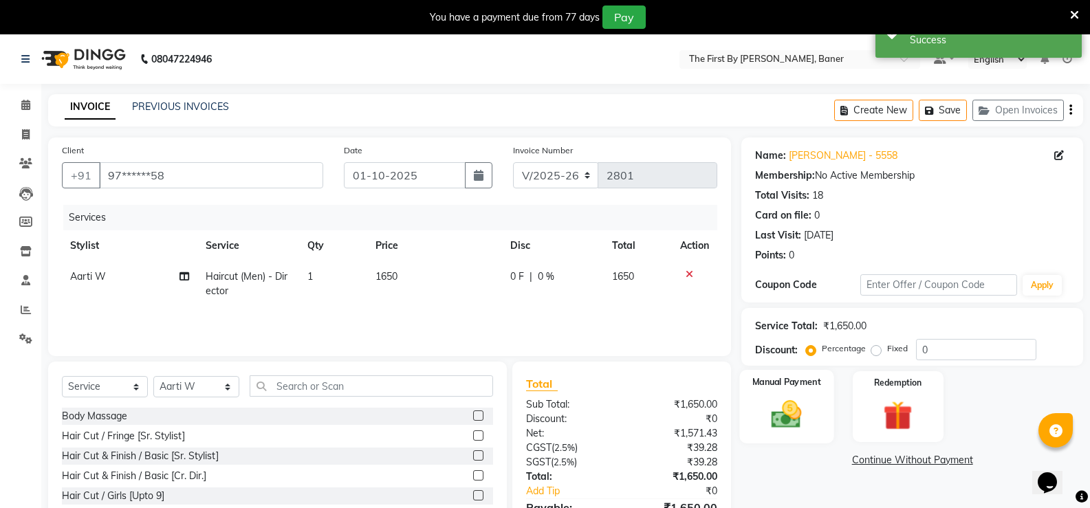
click at [786, 415] on img at bounding box center [786, 414] width 49 height 35
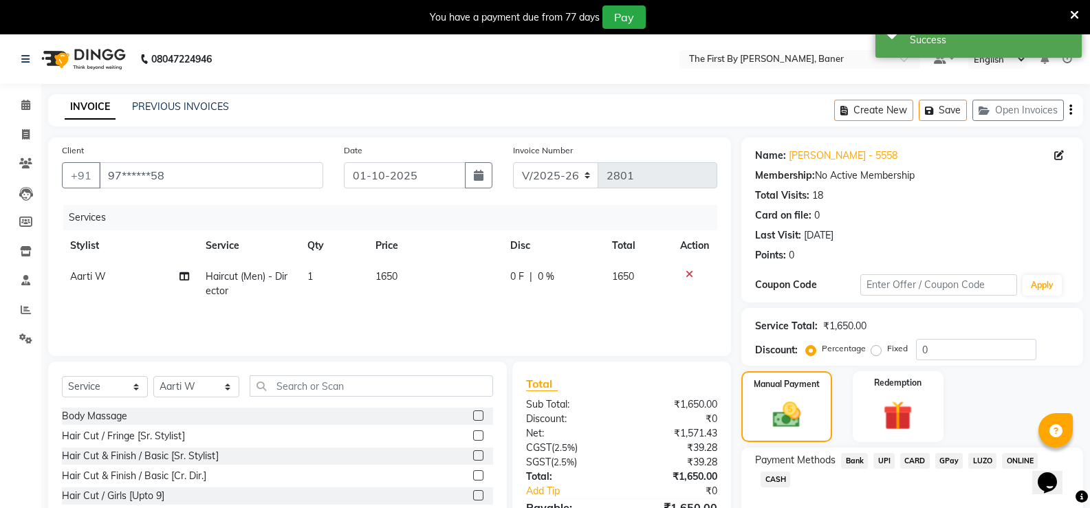
scroll to position [77, 0]
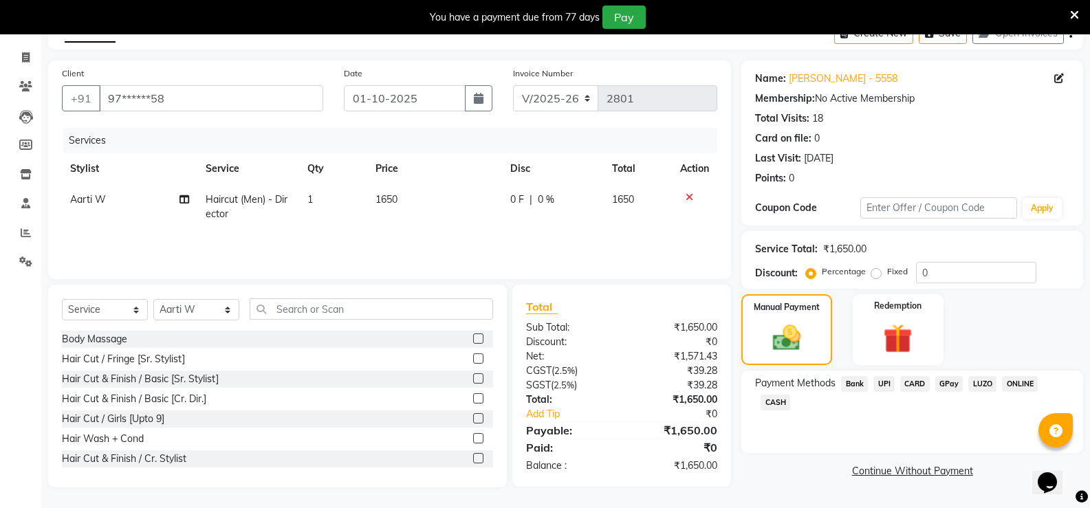
click at [876, 384] on span "UPI" at bounding box center [884, 384] width 21 height 16
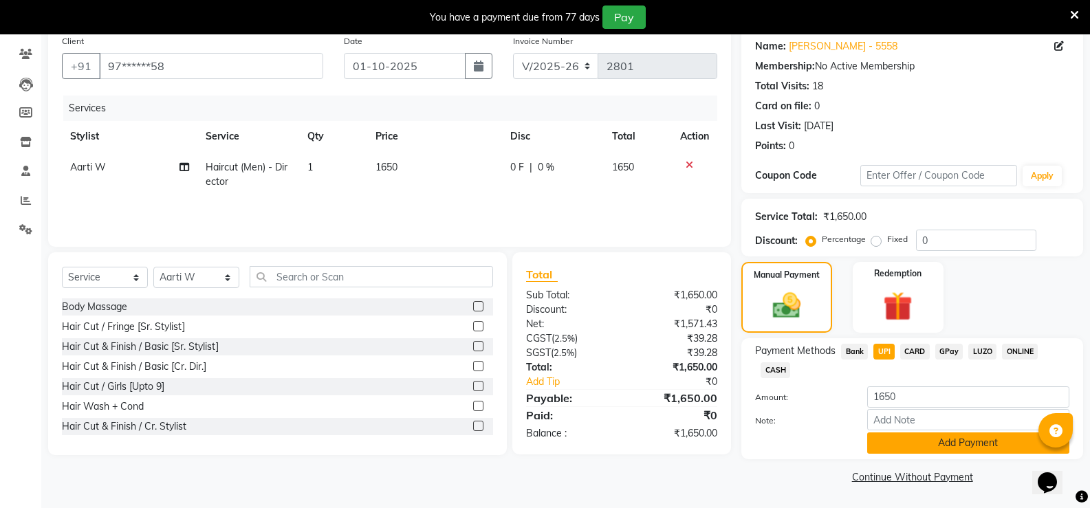
click at [907, 435] on button "Add Payment" at bounding box center [968, 443] width 202 height 21
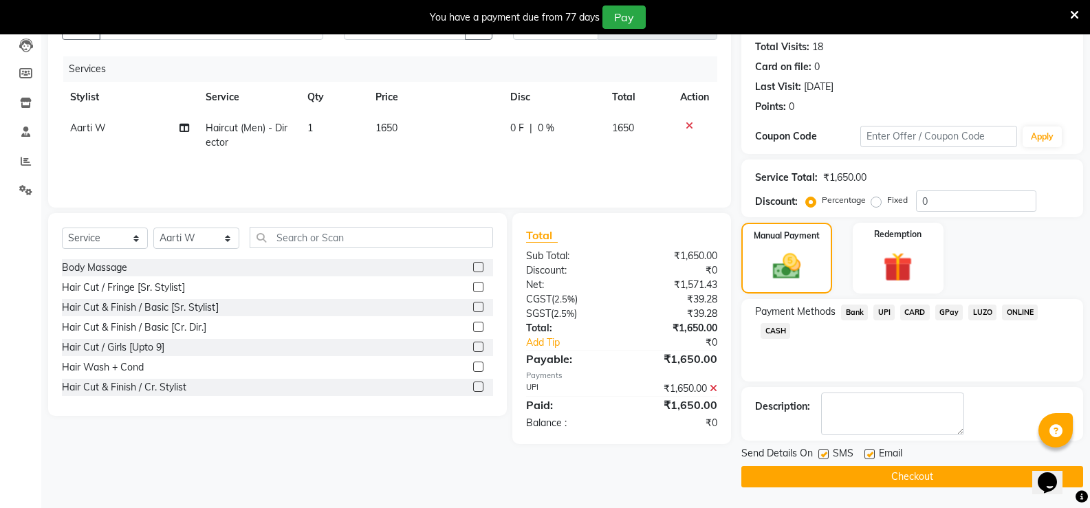
click at [904, 471] on button "Checkout" at bounding box center [913, 476] width 342 height 21
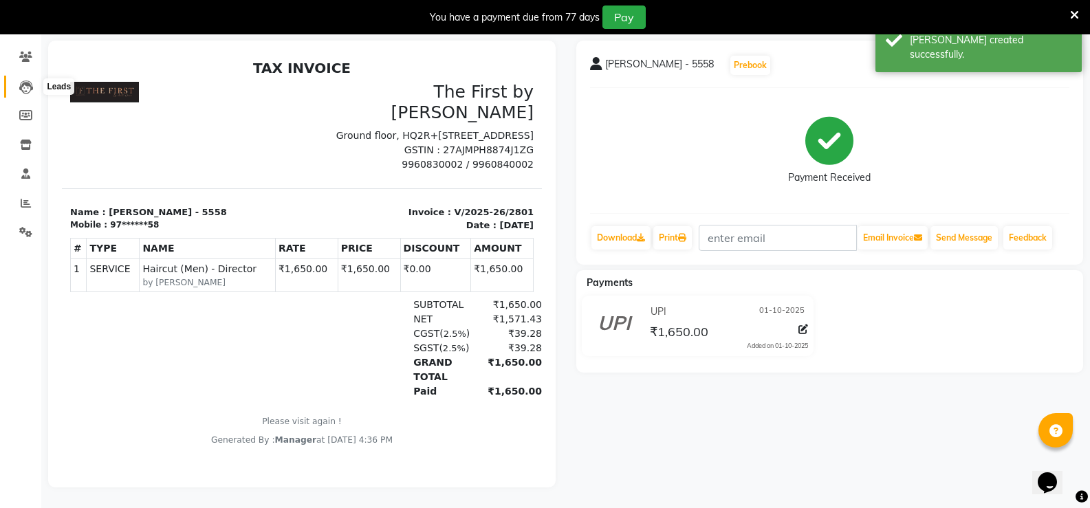
click at [15, 79] on span at bounding box center [26, 87] width 24 height 16
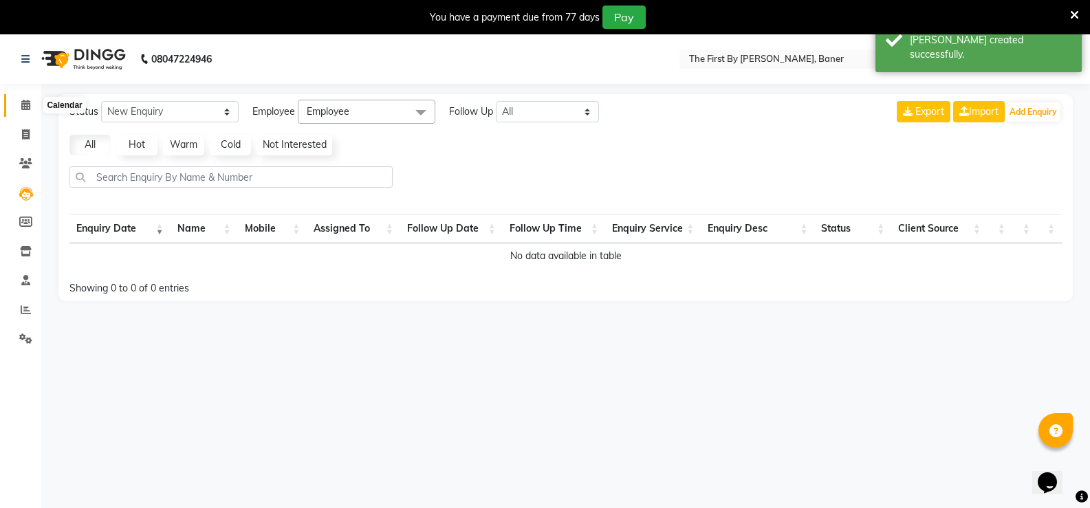
click at [30, 109] on icon at bounding box center [25, 105] width 9 height 10
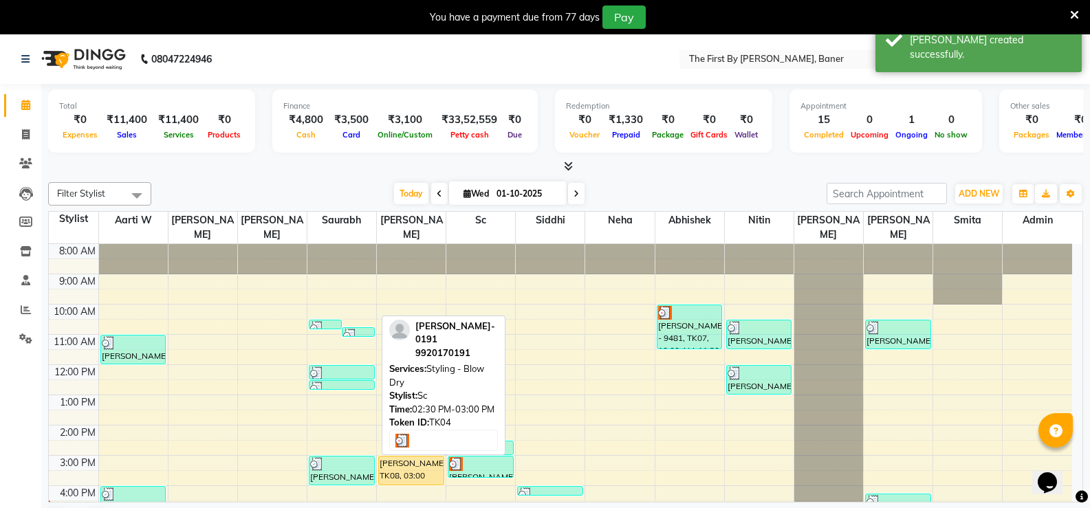
scroll to position [120, 0]
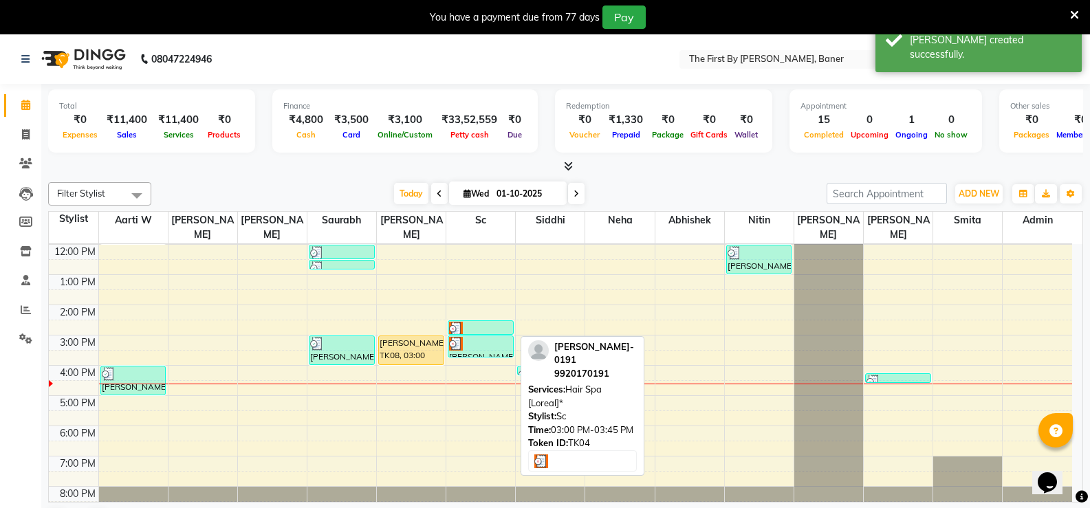
click at [475, 337] on div at bounding box center [480, 344] width 63 height 14
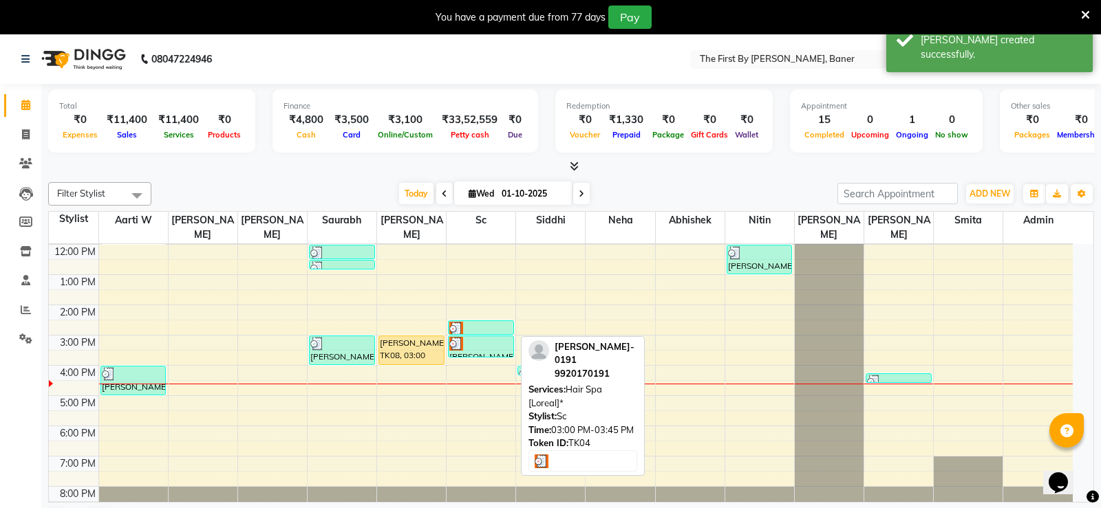
select select "3"
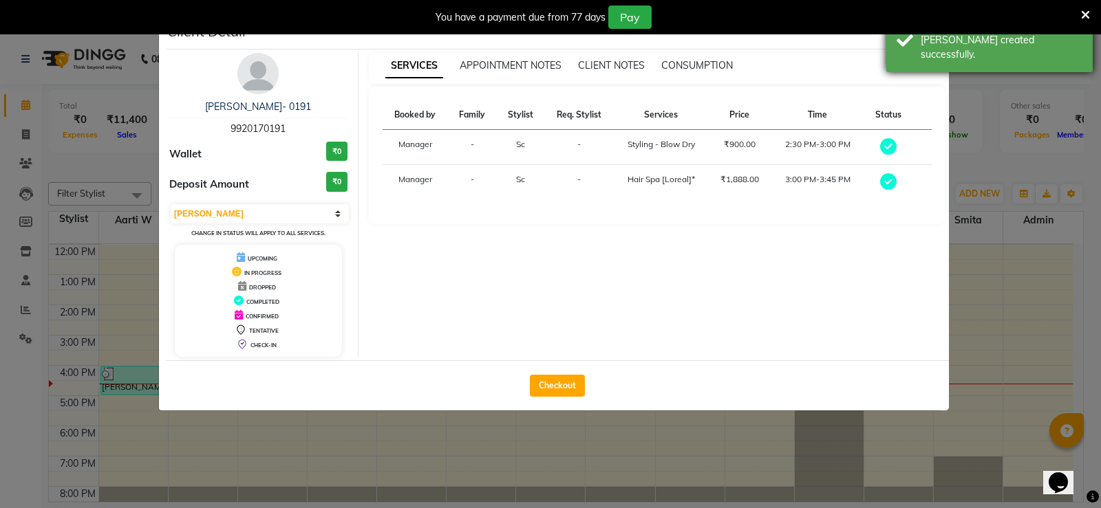
click at [906, 44] on div "Success [PERSON_NAME] created successfully." at bounding box center [989, 40] width 206 height 64
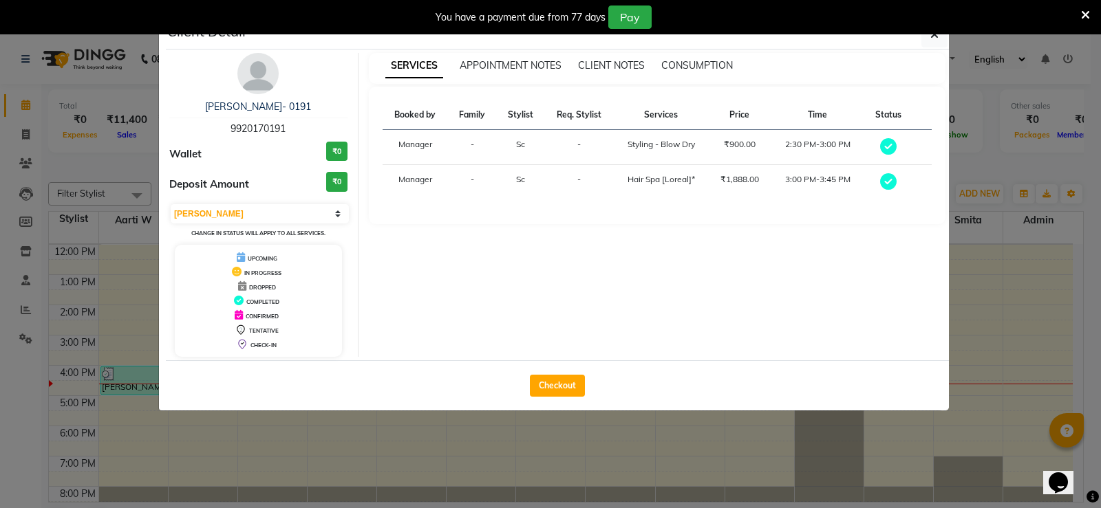
click at [935, 32] on div "You have a payment due from 77 days Pay" at bounding box center [550, 17] width 1101 height 34
click at [933, 39] on icon "button" at bounding box center [934, 34] width 8 height 11
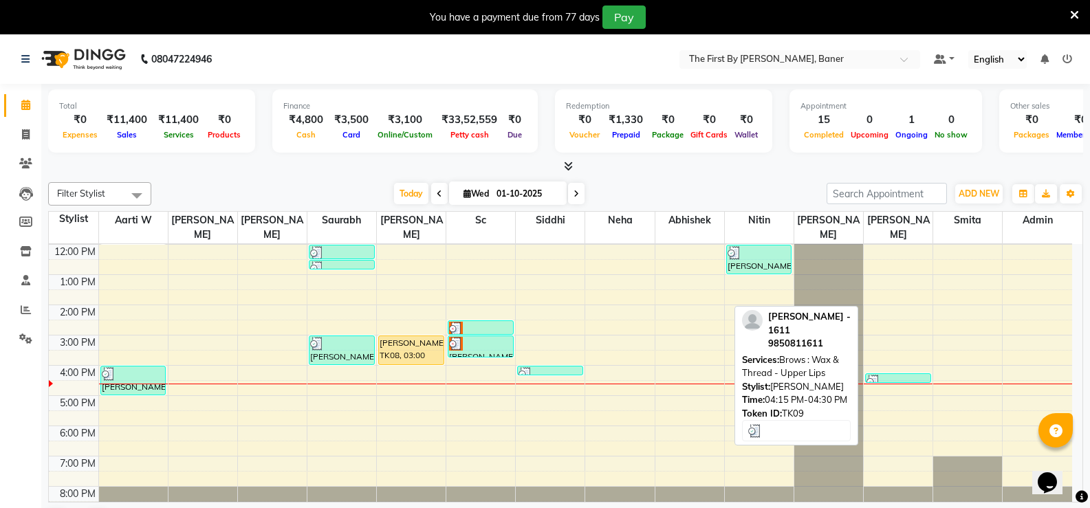
click at [922, 375] on div at bounding box center [898, 382] width 63 height 14
select select "3"
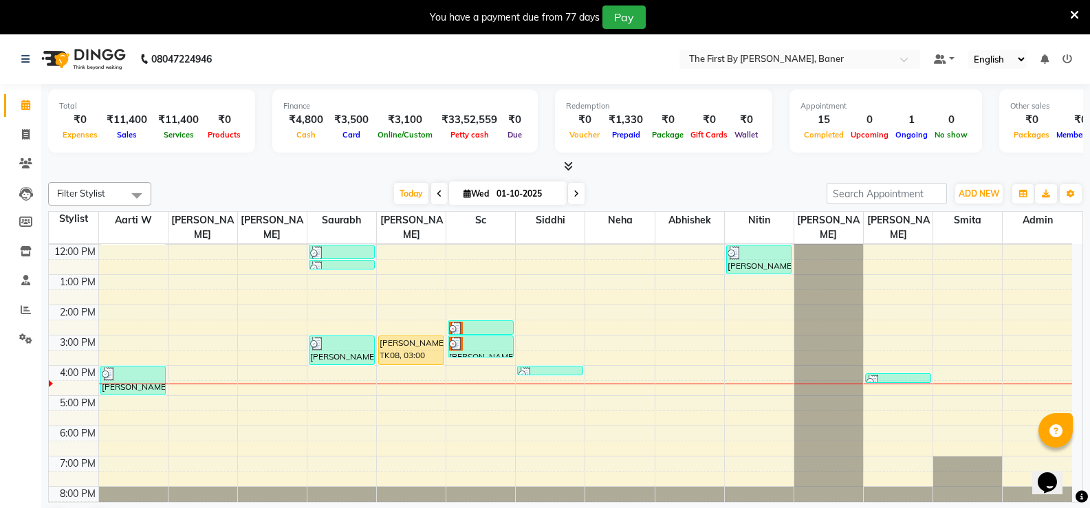
scroll to position [0, 0]
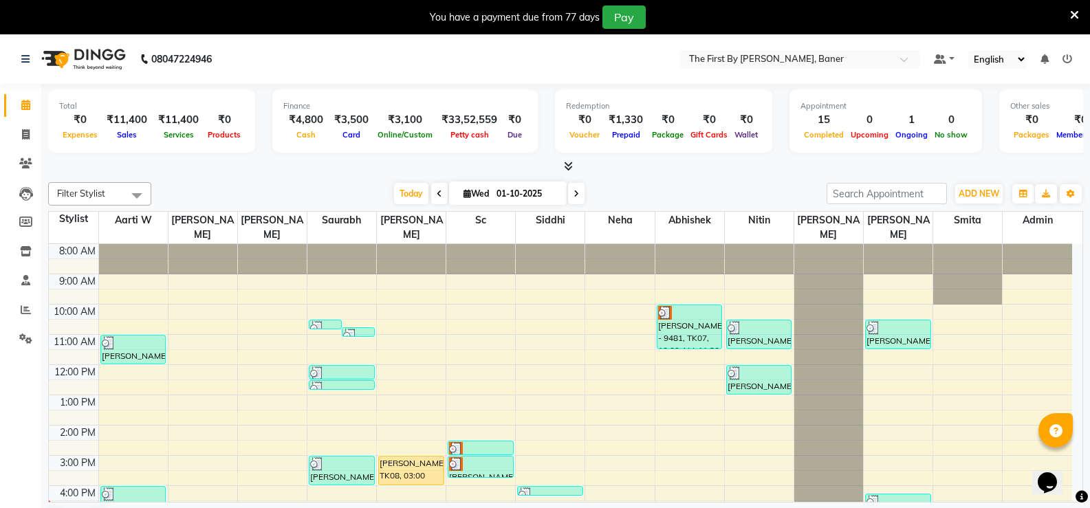
click at [742, 286] on div "8:00 AM 9:00 AM 10:00 AM 11:00 AM 12:00 PM 1:00 PM 2:00 PM 3:00 PM 4:00 PM 5:00…" at bounding box center [561, 440] width 1024 height 393
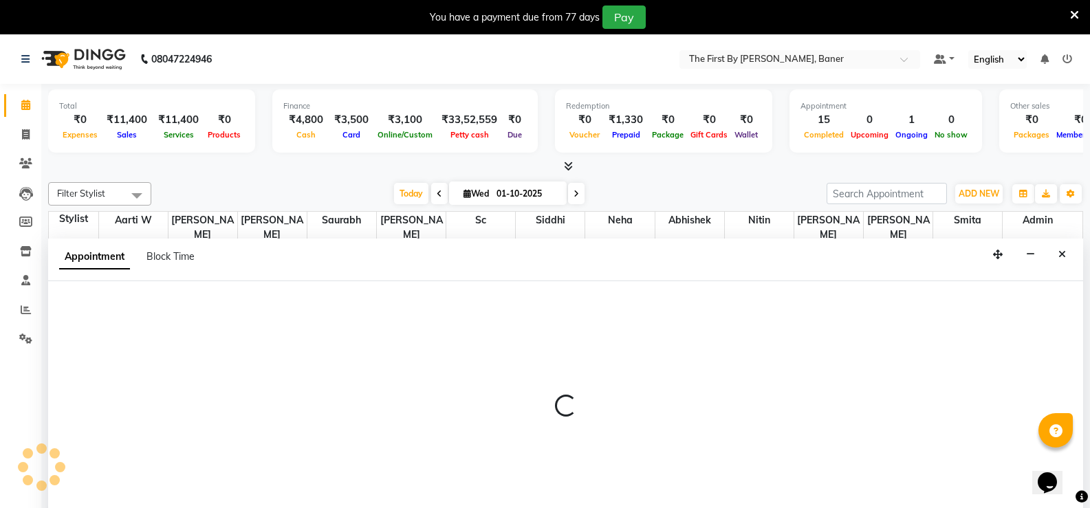
select select "49030"
select select "tentative"
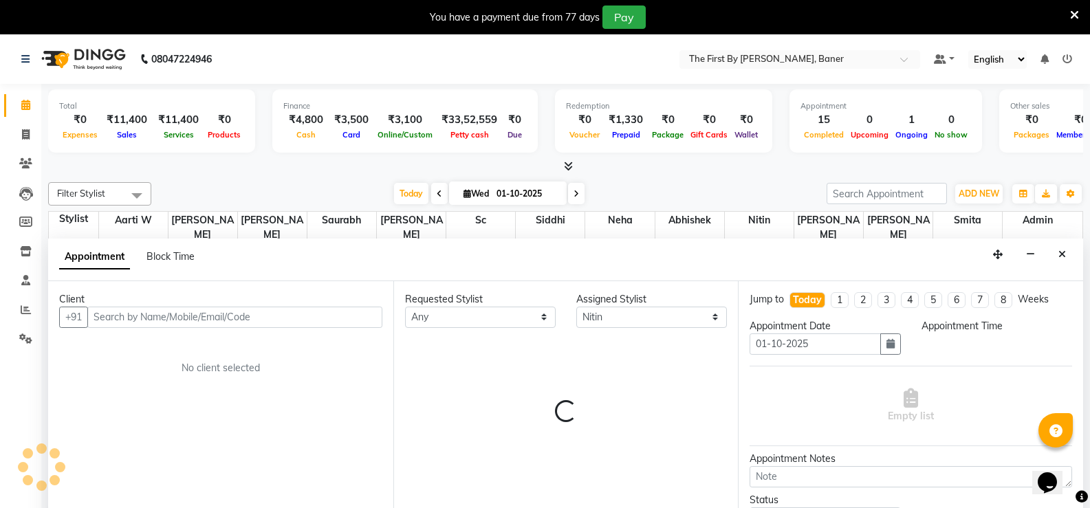
scroll to position [35, 0]
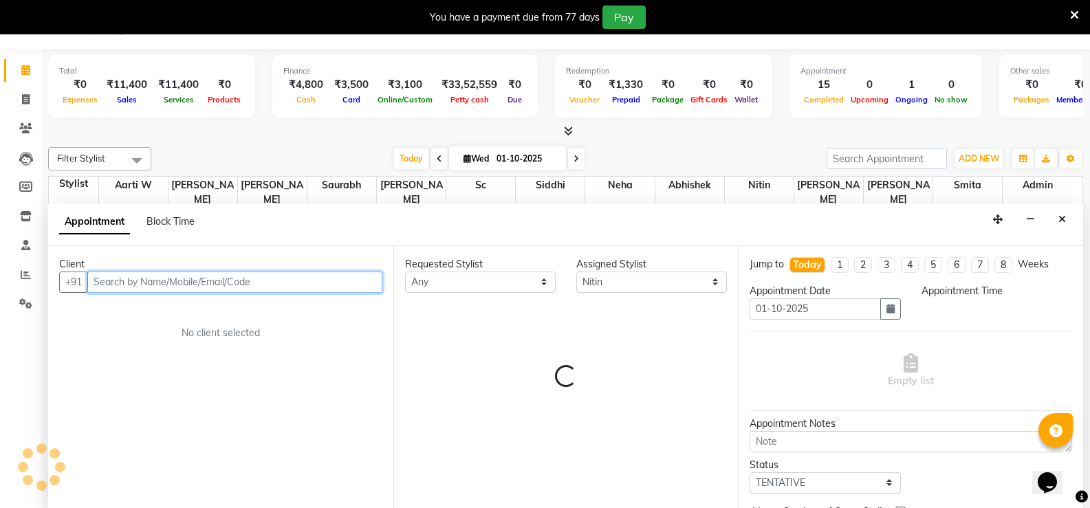
select select "570"
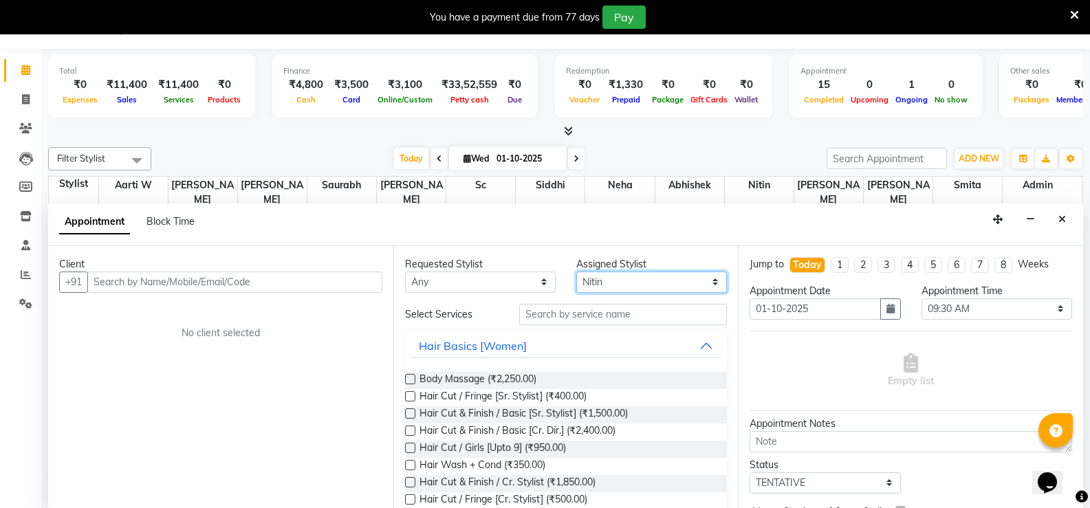
drag, startPoint x: 620, startPoint y: 279, endPoint x: 612, endPoint y: 283, distance: 8.3
click at [618, 279] on select "Select Aarti W Abhishek Admin [PERSON_NAME] [PERSON_NAME] Neha Nitin [PERSON_NA…" at bounding box center [651, 282] width 151 height 21
select select "49037"
click at [576, 272] on select "Select Aarti W Abhishek Admin [PERSON_NAME] [PERSON_NAME] Neha Nitin [PERSON_NA…" at bounding box center [651, 282] width 151 height 21
click at [242, 268] on div "Client" at bounding box center [220, 264] width 323 height 14
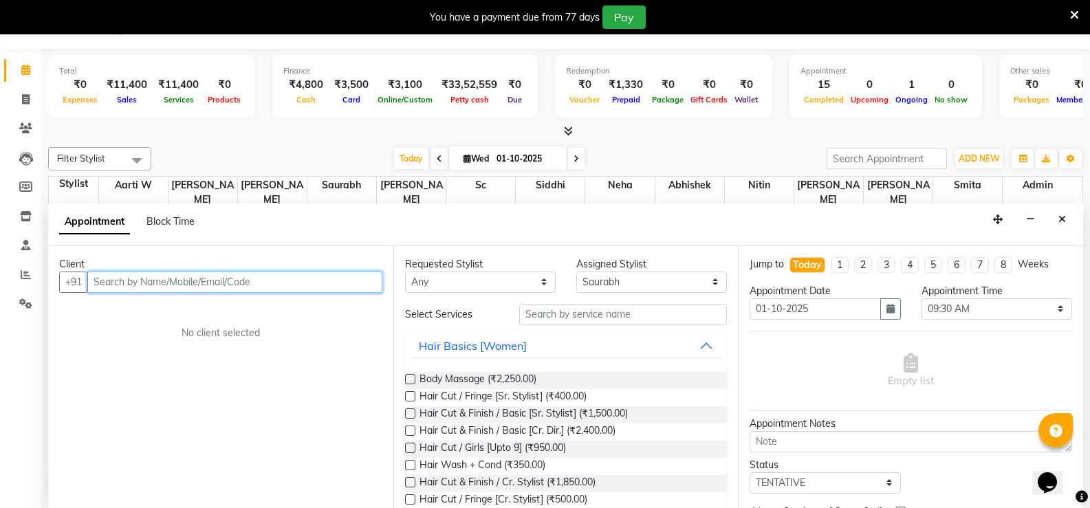
click at [238, 285] on input "text" at bounding box center [234, 282] width 295 height 21
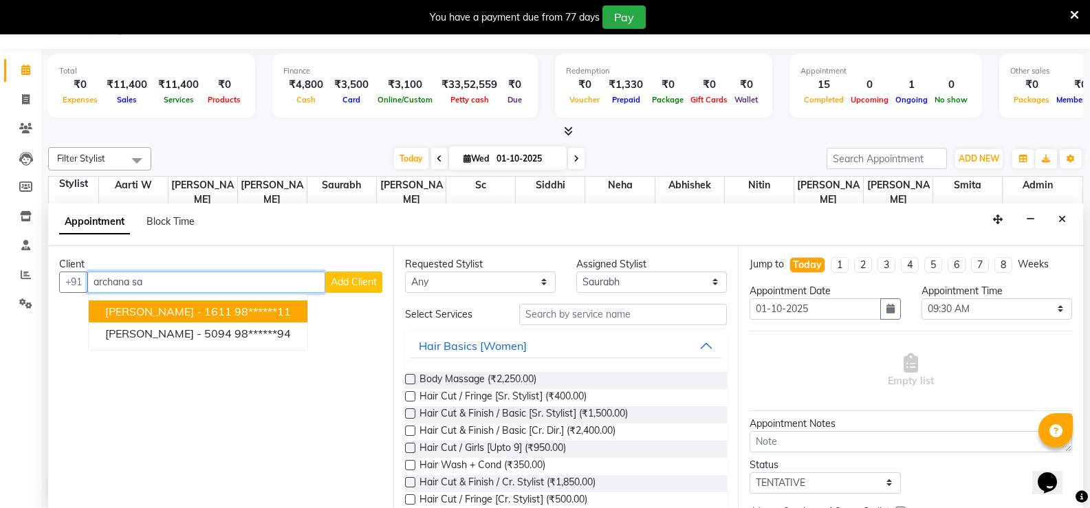
click at [229, 305] on span "[PERSON_NAME] - 1611" at bounding box center [168, 312] width 127 height 14
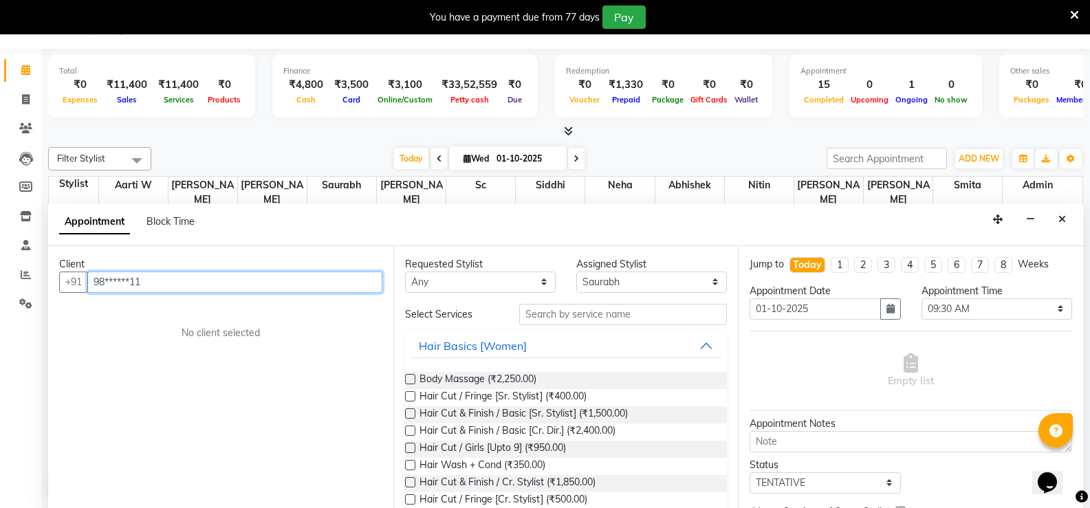
type input "98******11"
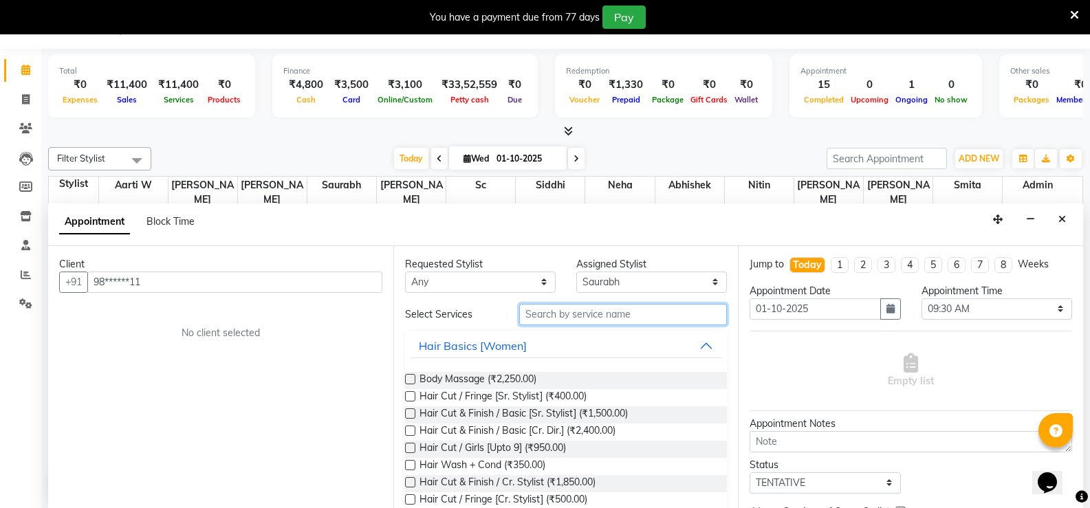
click at [523, 316] on input "text" at bounding box center [623, 314] width 208 height 21
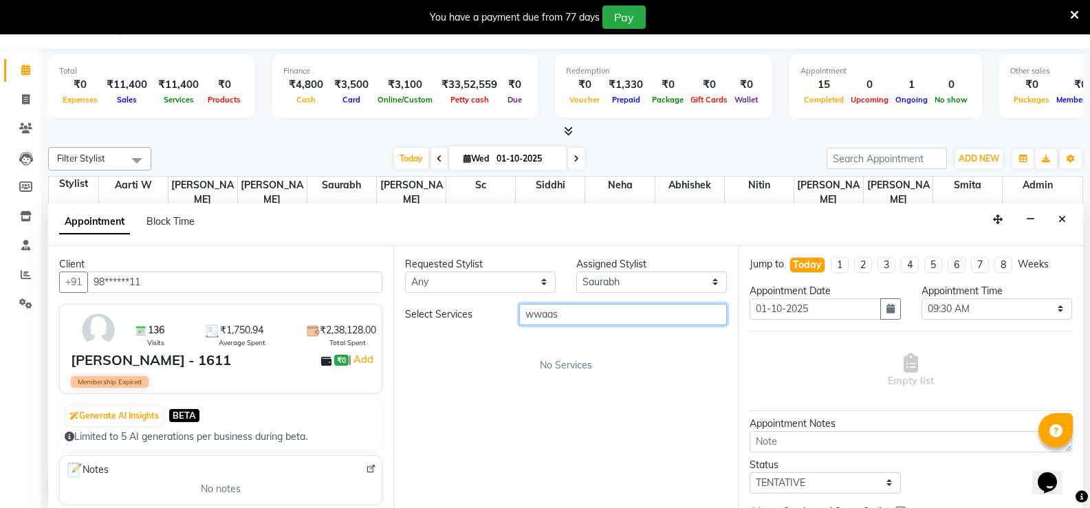
click at [541, 313] on input "wwaas" at bounding box center [623, 314] width 208 height 21
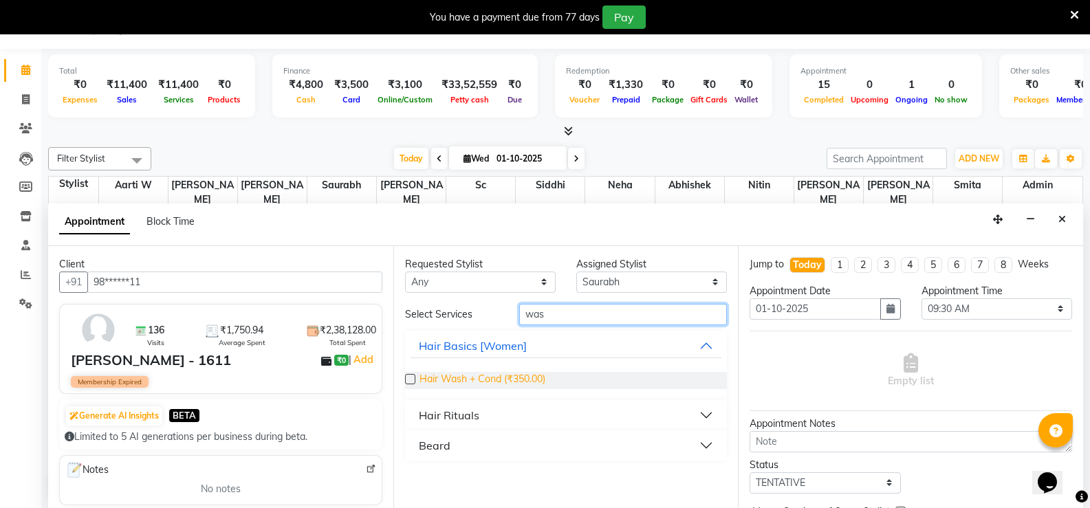
type input "was"
click at [509, 377] on span "Hair Wash + Cond (₹350.00)" at bounding box center [483, 380] width 126 height 17
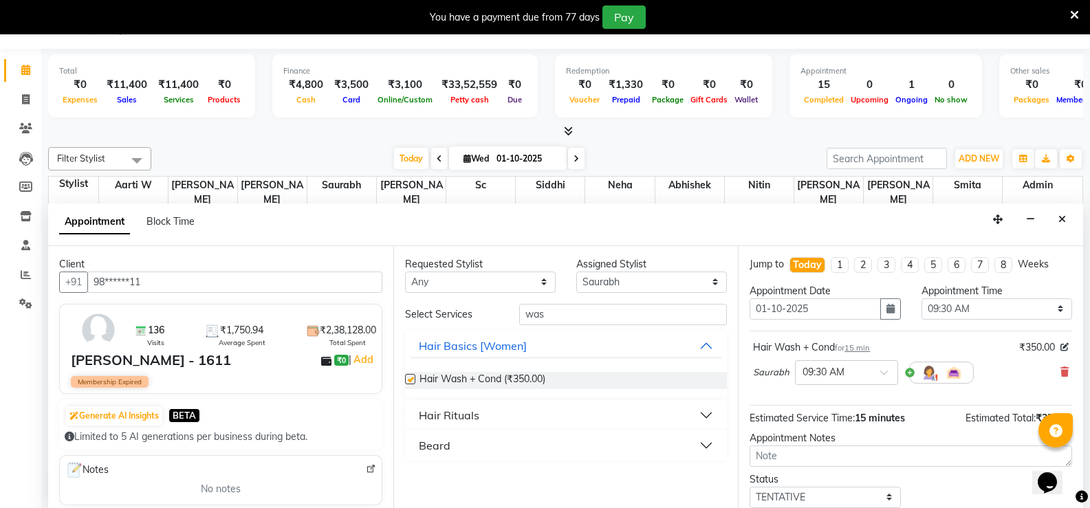
checkbox input "false"
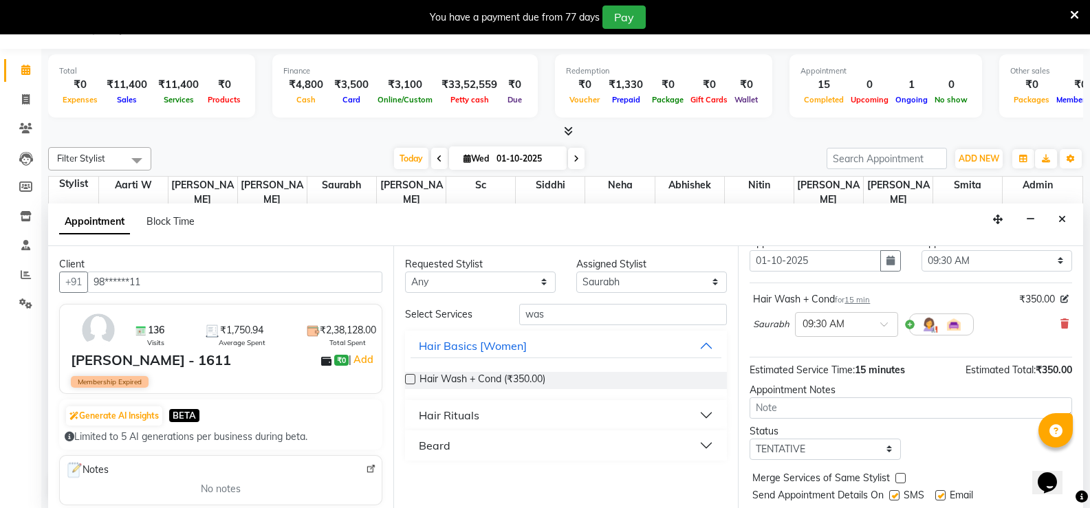
scroll to position [87, 0]
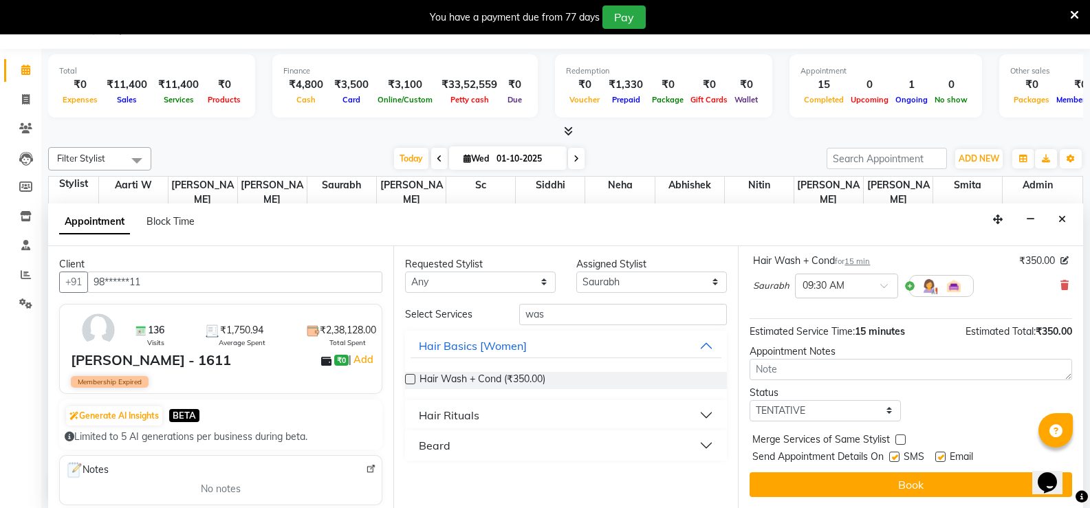
click at [887, 454] on div "Send Appointment Details On SMS Email" at bounding box center [913, 458] width 320 height 17
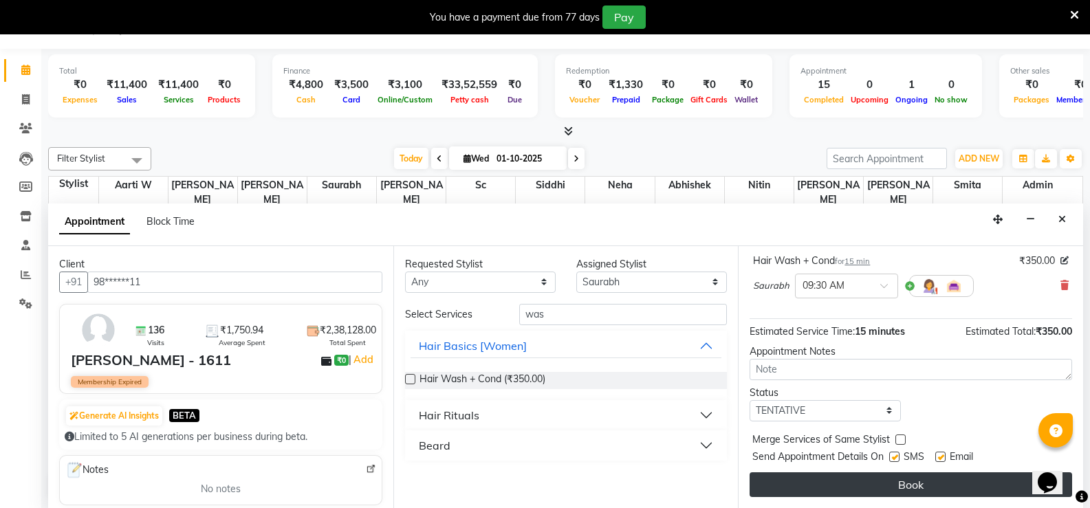
click at [878, 477] on button "Book" at bounding box center [911, 485] width 323 height 25
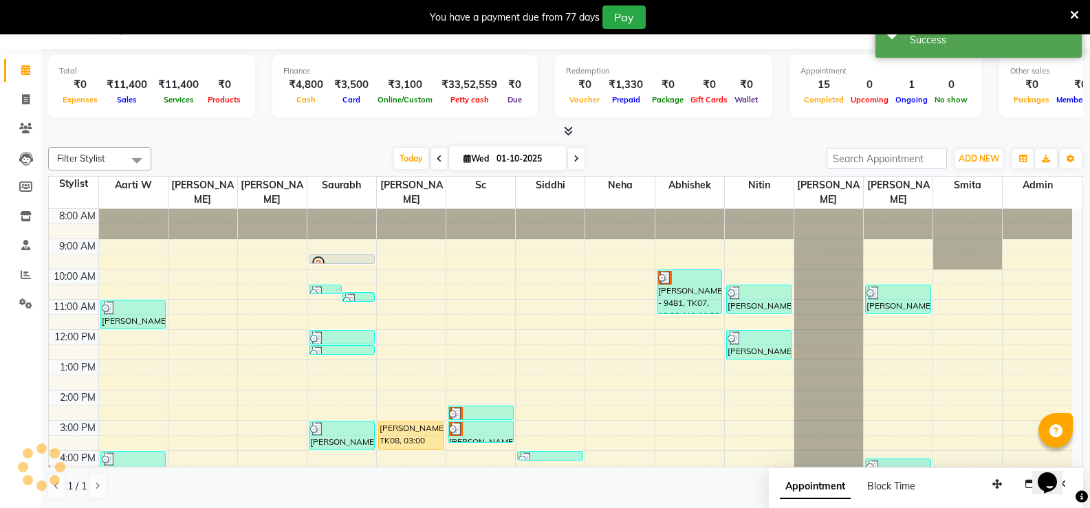
scroll to position [0, 0]
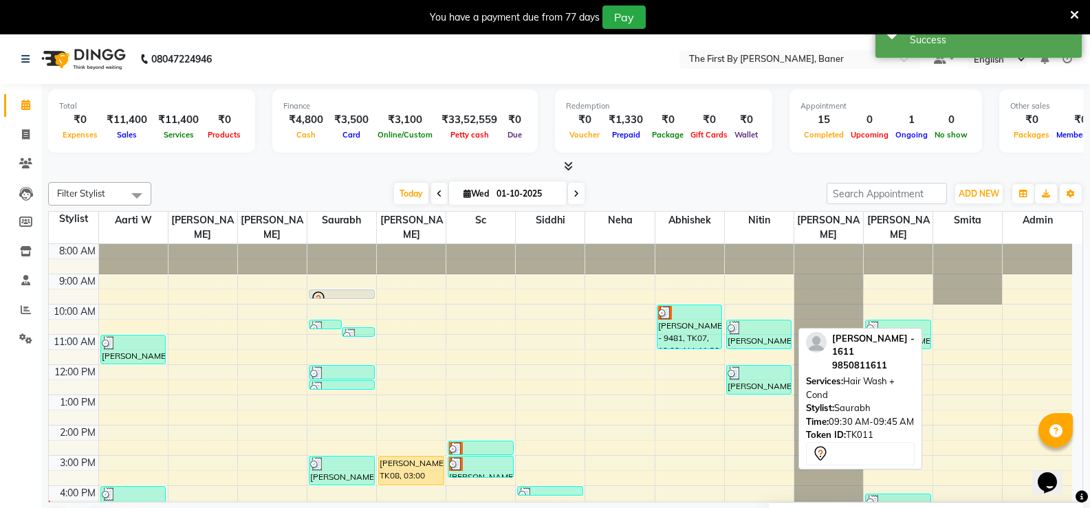
click at [362, 296] on div at bounding box center [342, 299] width 65 height 6
select select "7"
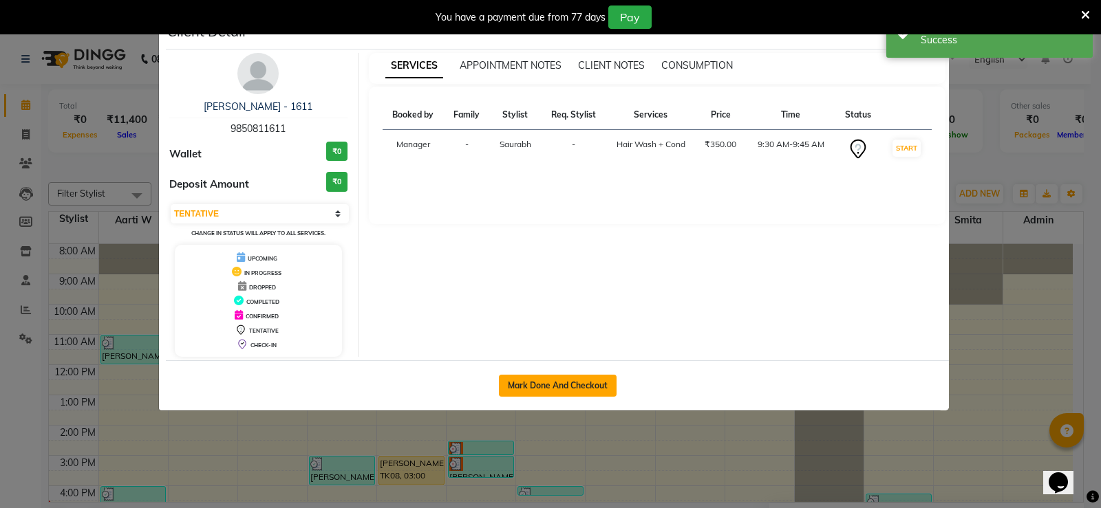
click at [612, 381] on button "Mark Done And Checkout" at bounding box center [558, 386] width 118 height 22
select select "service"
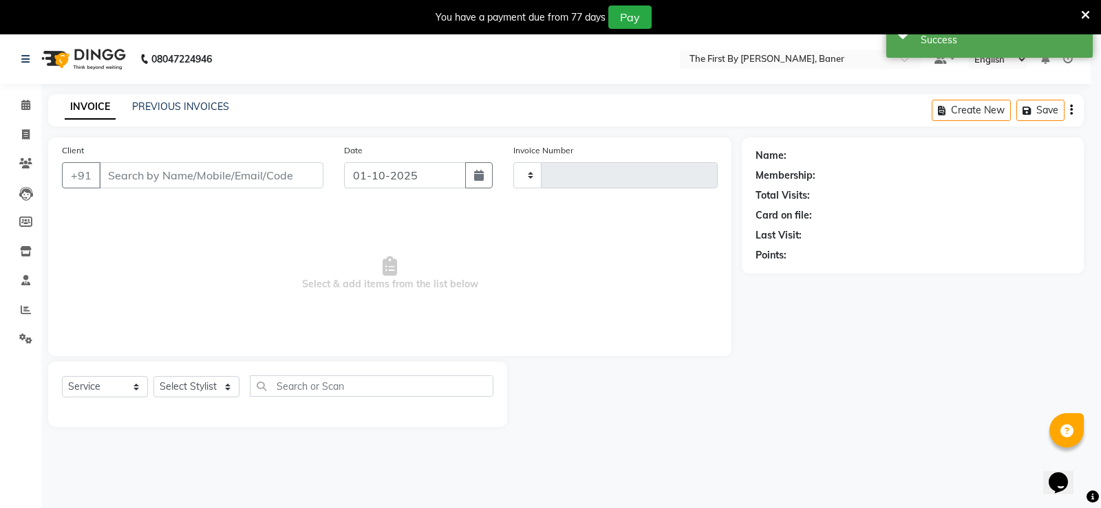
type input "2802"
select select "6411"
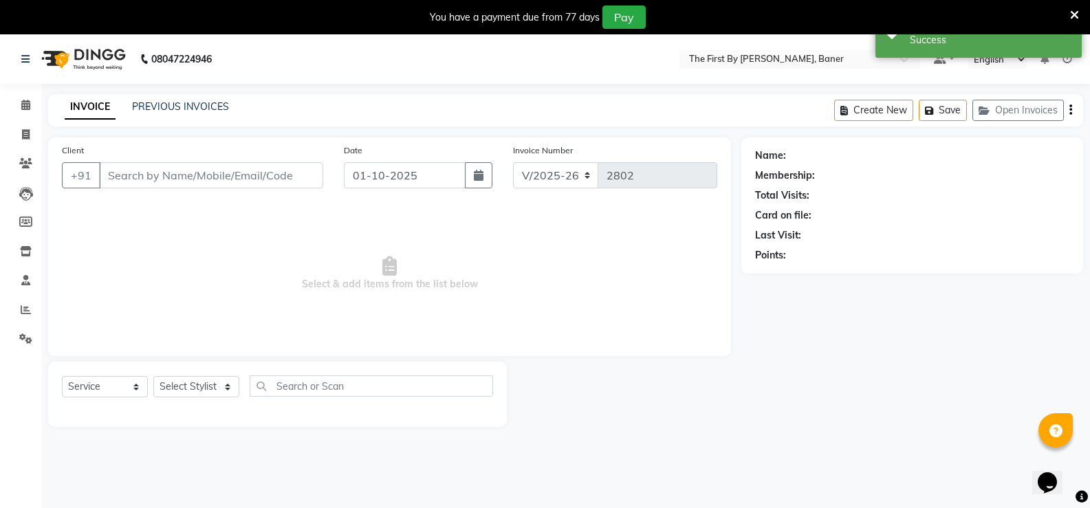
type input "98******11"
select select "49037"
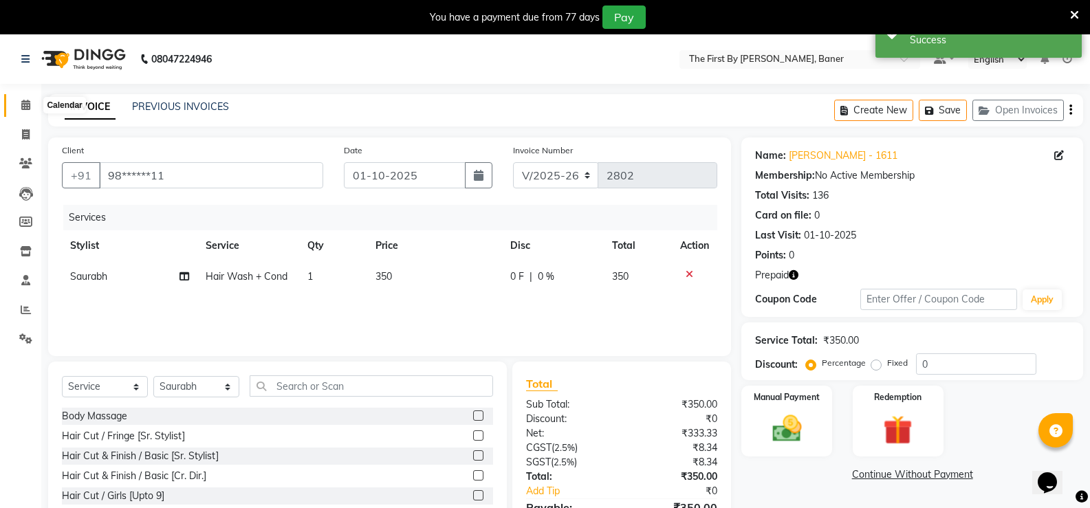
click at [34, 102] on span at bounding box center [26, 106] width 24 height 16
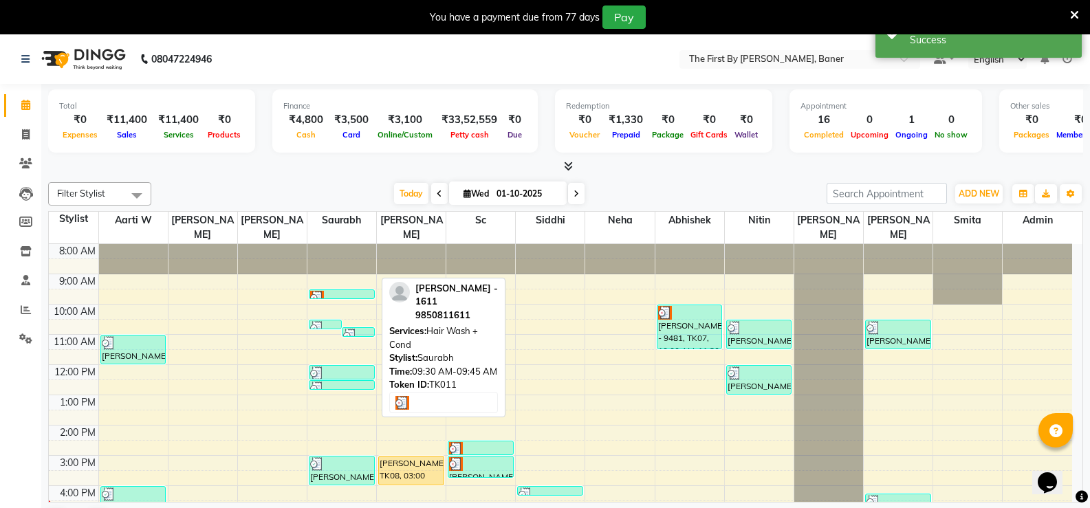
click at [342, 291] on div at bounding box center [341, 298] width 63 height 14
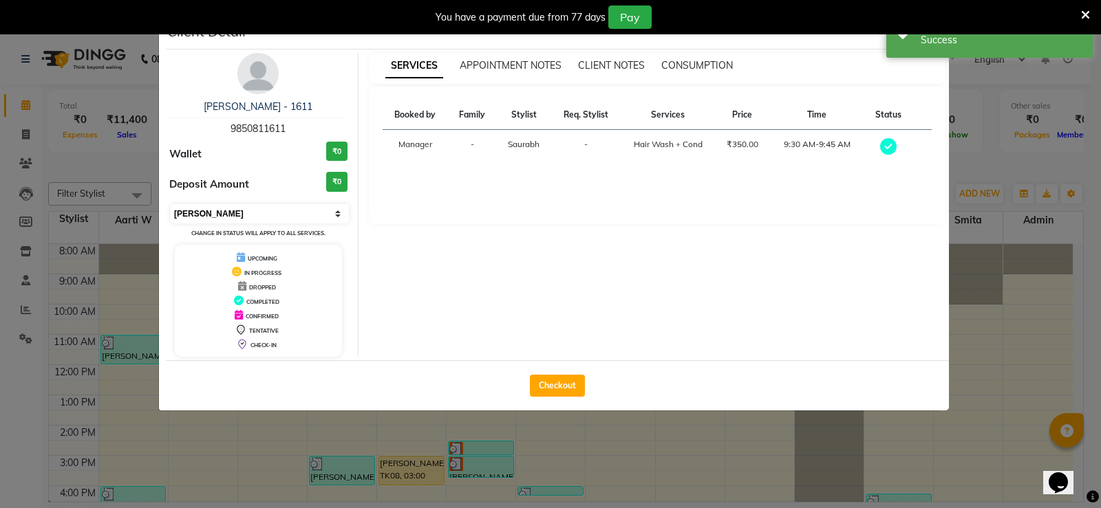
click at [232, 216] on select "Select MARK DONE UPCOMING" at bounding box center [260, 213] width 178 height 19
click at [171, 204] on select "Select MARK DONE UPCOMING" at bounding box center [260, 213] width 178 height 19
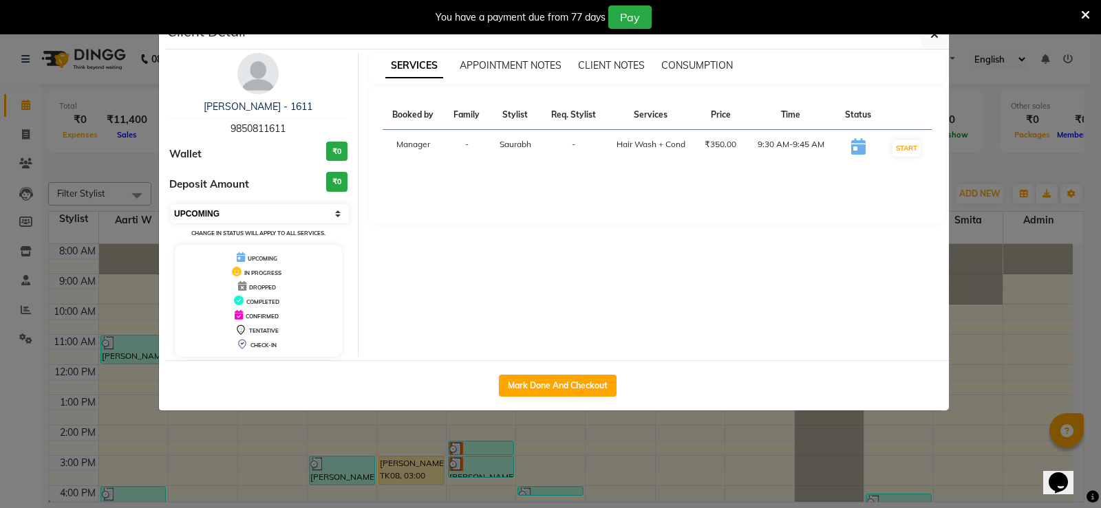
drag, startPoint x: 238, startPoint y: 211, endPoint x: 230, endPoint y: 217, distance: 10.3
click at [238, 211] on select "Select IN SERVICE CONFIRMED TENTATIVE CHECK IN MARK DONE DROPPED UPCOMING" at bounding box center [260, 213] width 178 height 19
select select "2"
click at [171, 204] on select "Select IN SERVICE CONFIRMED TENTATIVE CHECK IN MARK DONE DROPPED UPCOMING" at bounding box center [260, 213] width 178 height 19
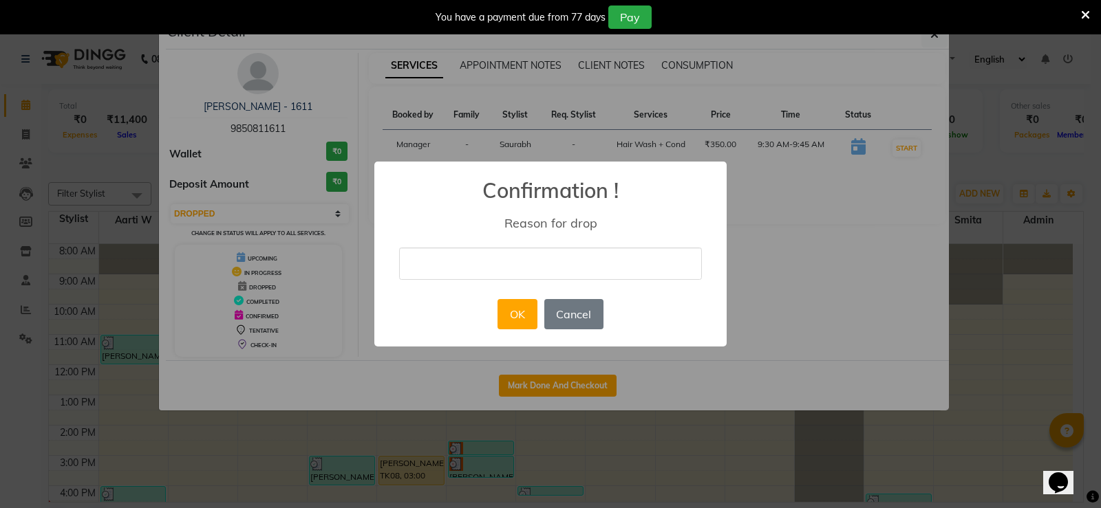
click at [507, 259] on input "text" at bounding box center [550, 264] width 303 height 32
type input "Wrong"
click at [521, 326] on button "OK" at bounding box center [516, 314] width 39 height 30
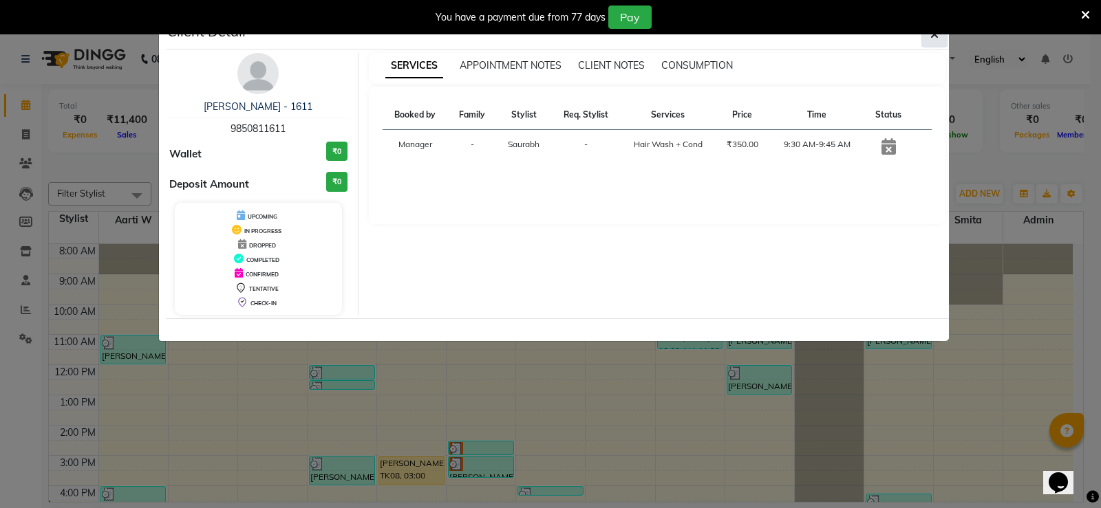
click at [931, 36] on icon "button" at bounding box center [934, 34] width 8 height 11
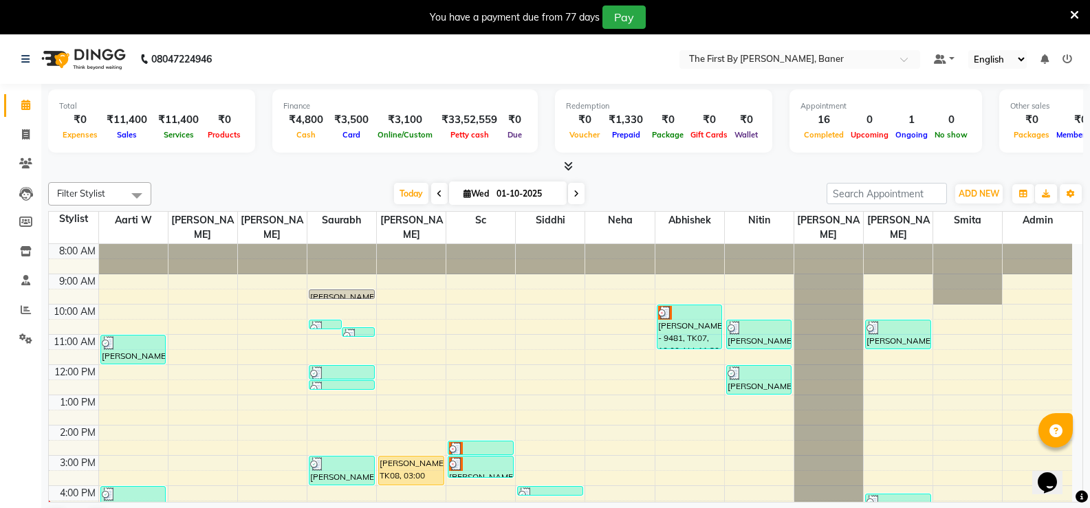
click at [1075, 11] on icon at bounding box center [1074, 15] width 9 height 12
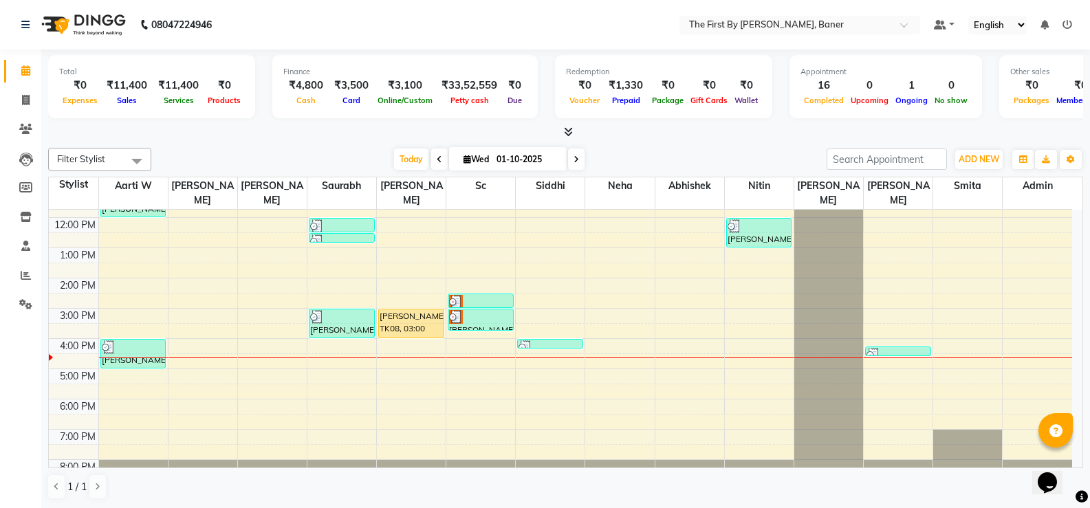
scroll to position [120, 0]
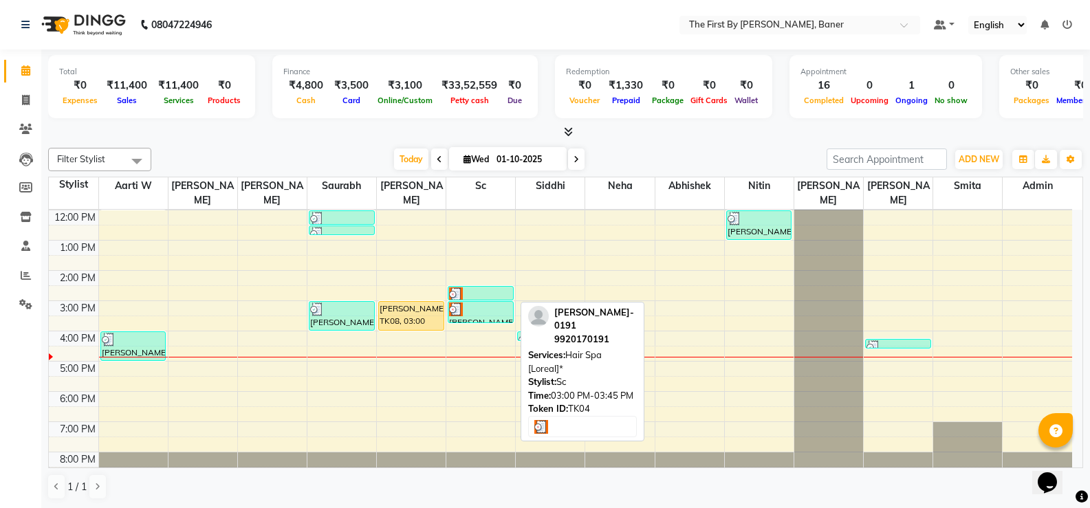
click at [466, 301] on link "[PERSON_NAME]- 0191, TK04, 03:00 PM-03:45 PM, Hair Spa [Loreal]*" at bounding box center [481, 312] width 66 height 22
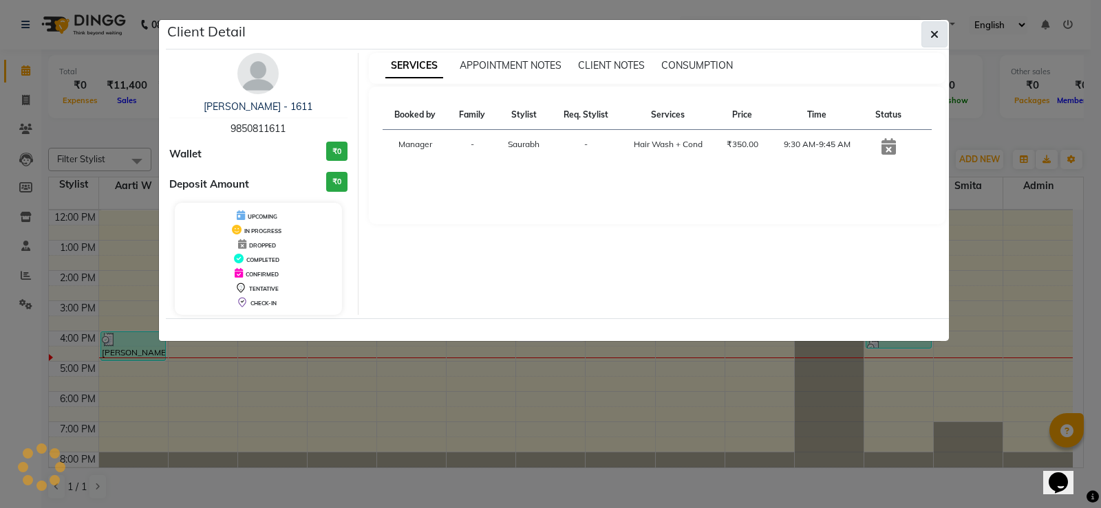
click at [937, 32] on icon "button" at bounding box center [934, 34] width 8 height 11
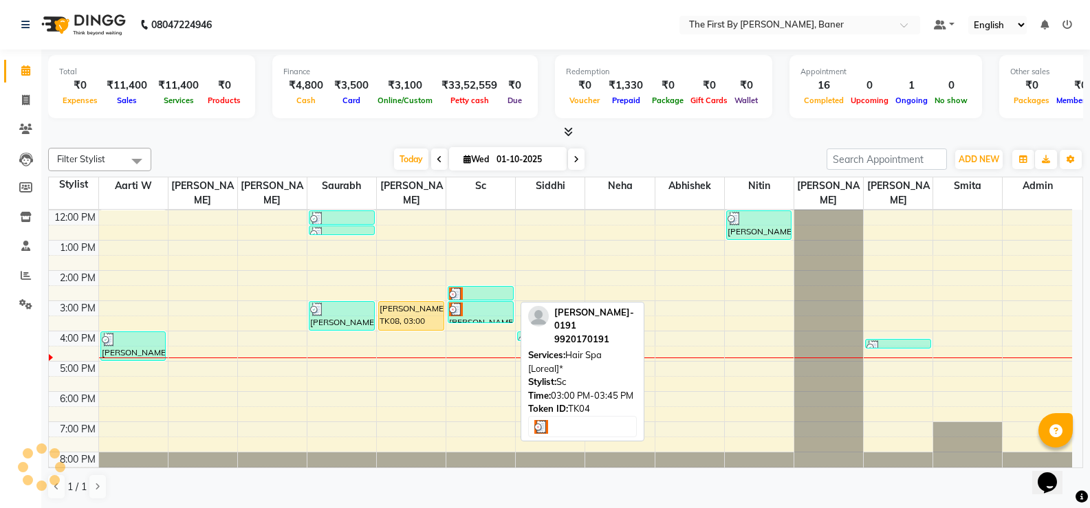
click at [456, 303] on img at bounding box center [456, 310] width 14 height 14
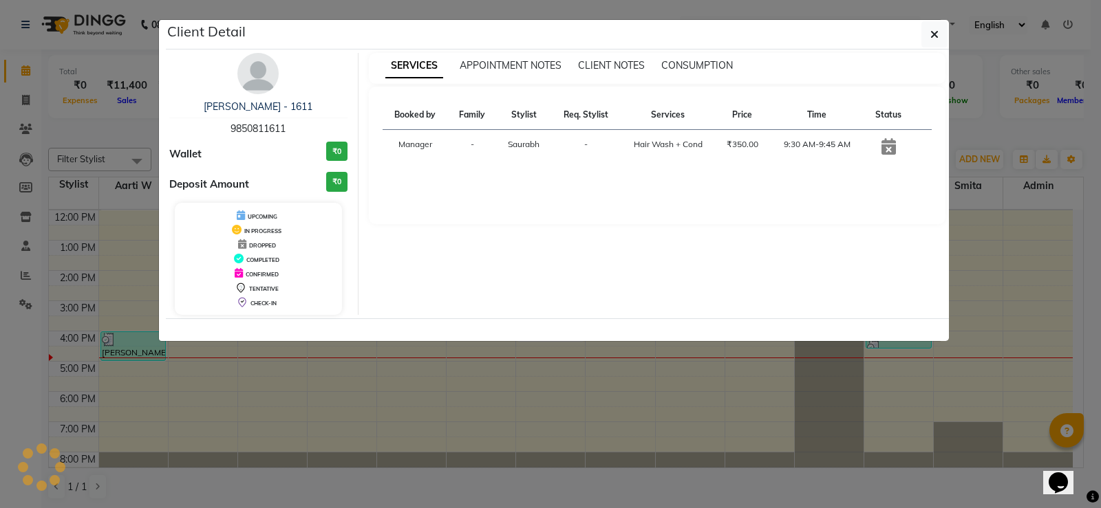
select select "3"
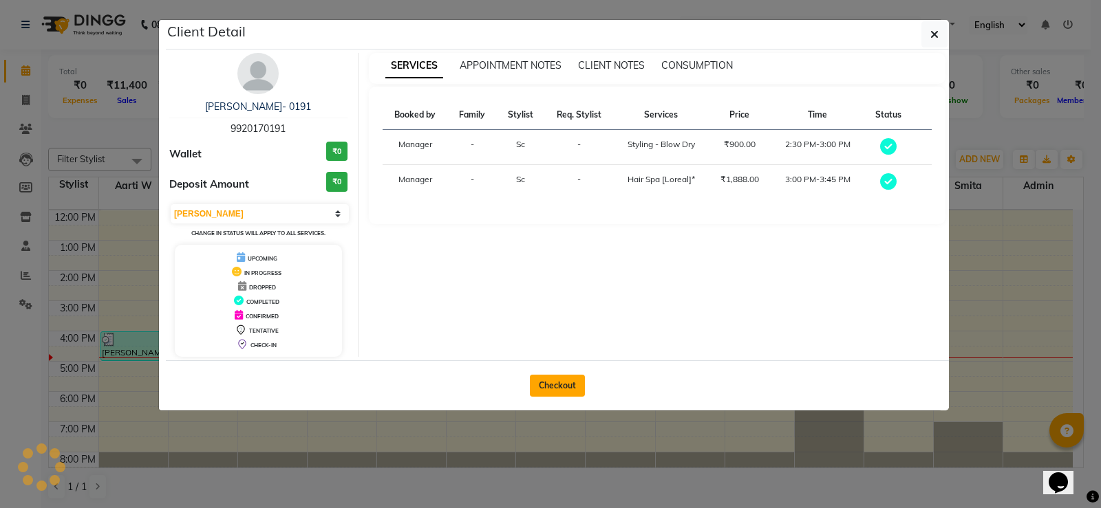
click at [564, 395] on button "Checkout" at bounding box center [557, 386] width 55 height 22
select select "6411"
select select "service"
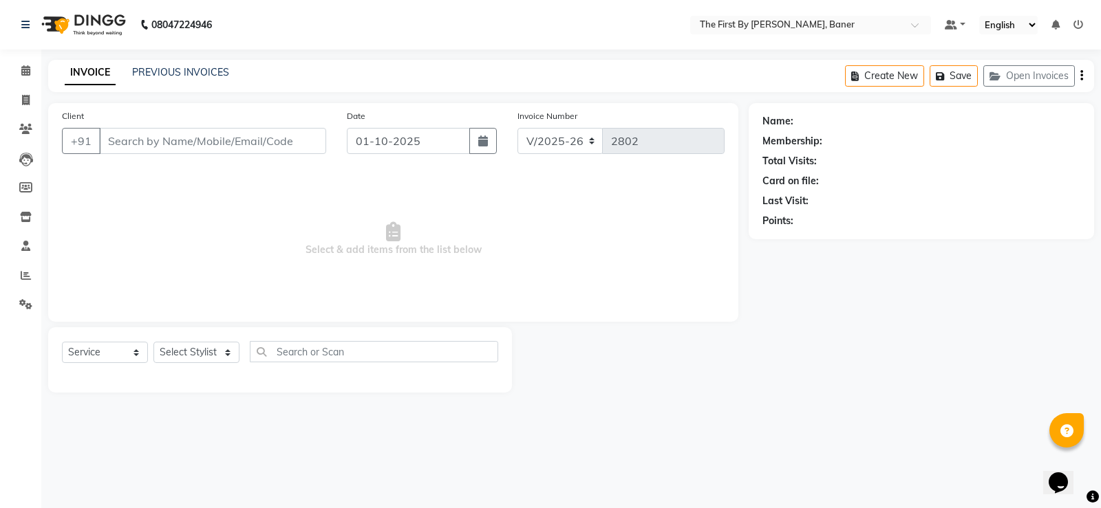
type input "99******91"
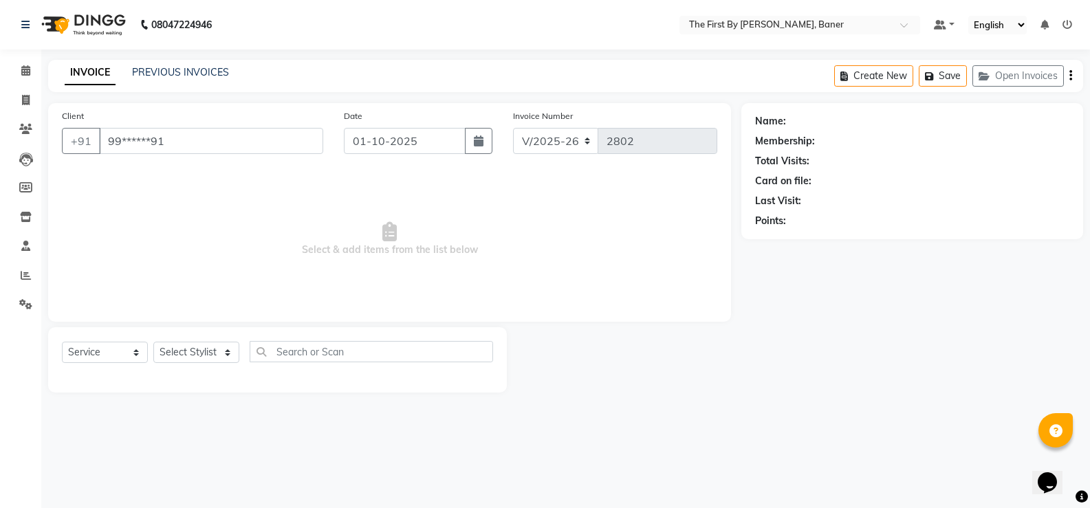
select select "49041"
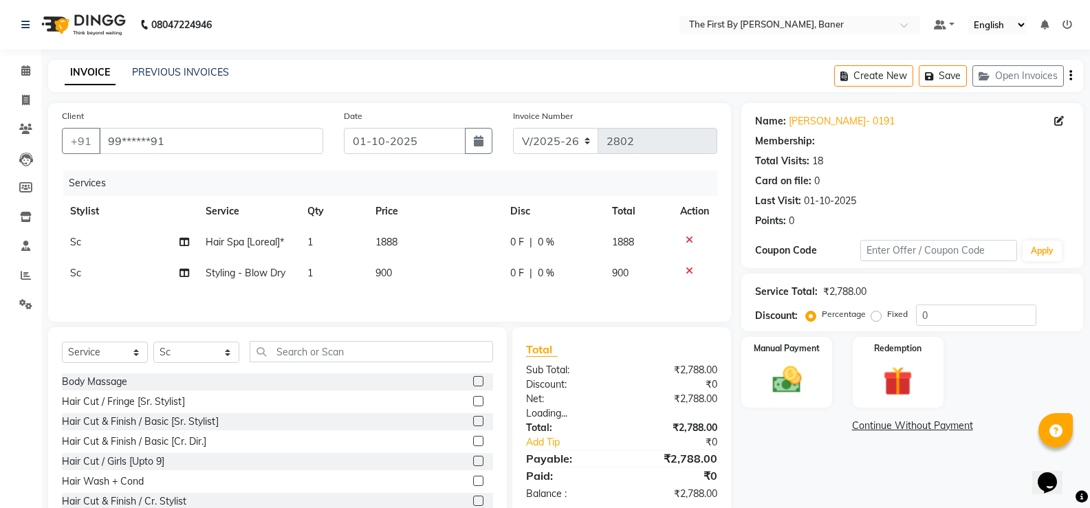
click at [376, 250] on td "1888" at bounding box center [435, 242] width 136 height 31
select select "49041"
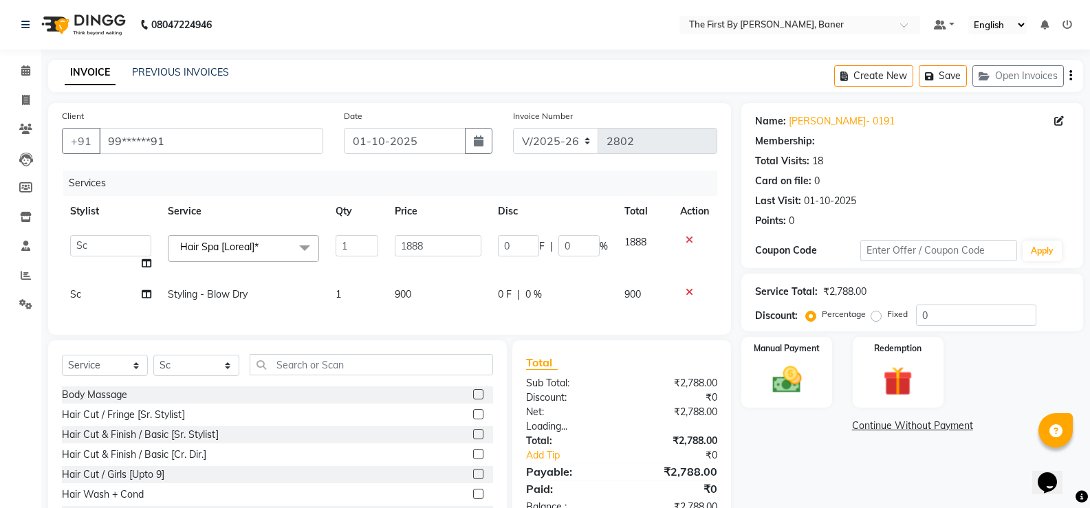
drag, startPoint x: 271, startPoint y: 260, endPoint x: 274, endPoint y: 252, distance: 8.3
click at [271, 259] on span "Hair Spa [Loreal]* x" at bounding box center [243, 248] width 151 height 27
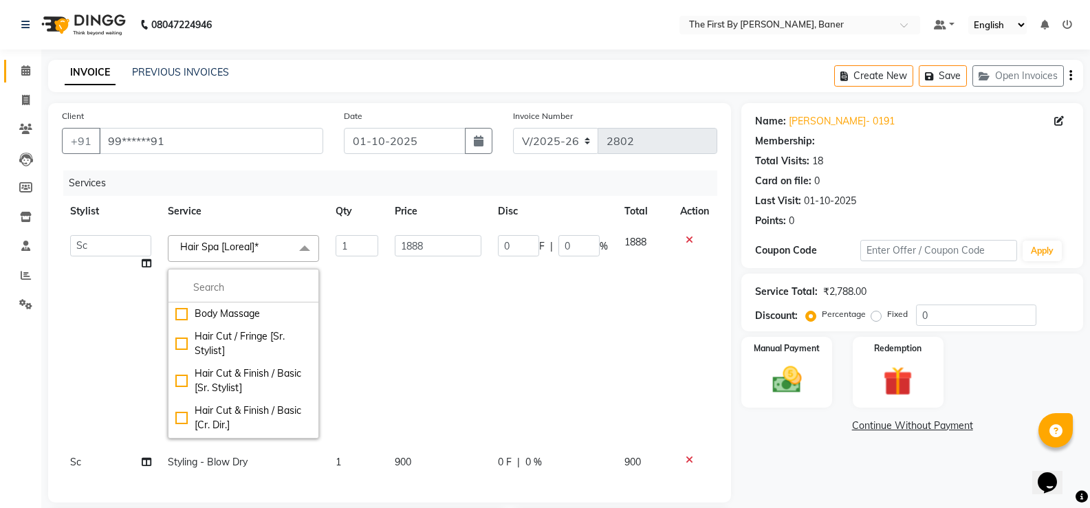
click at [26, 72] on icon at bounding box center [25, 70] width 9 height 10
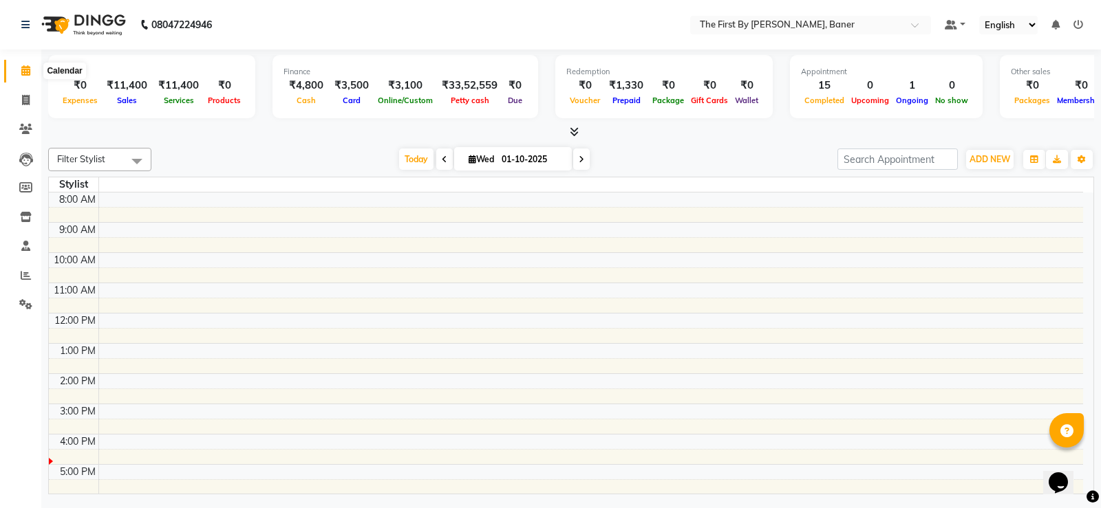
click at [21, 75] on icon at bounding box center [25, 70] width 9 height 10
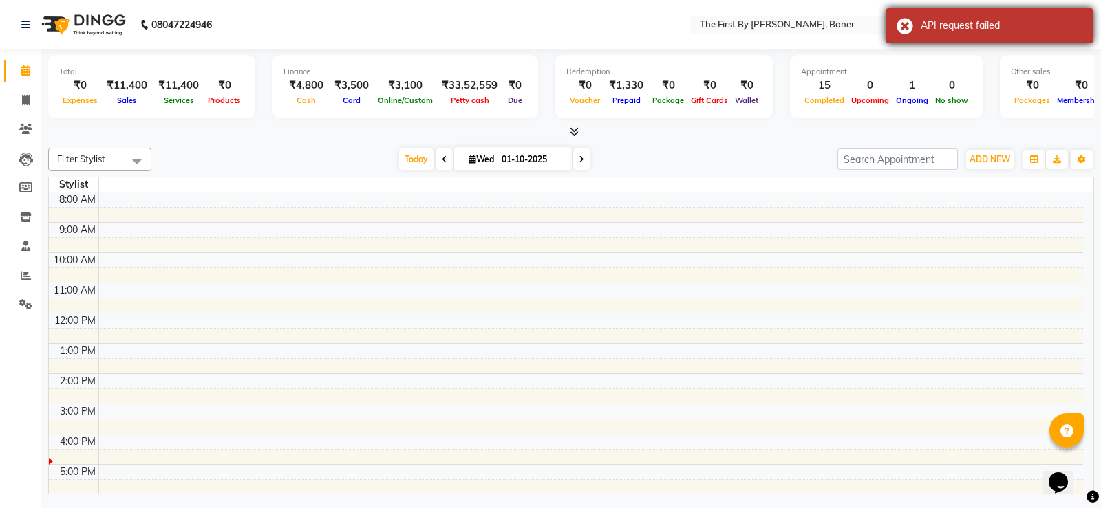
click at [905, 24] on div "API request failed" at bounding box center [989, 25] width 206 height 35
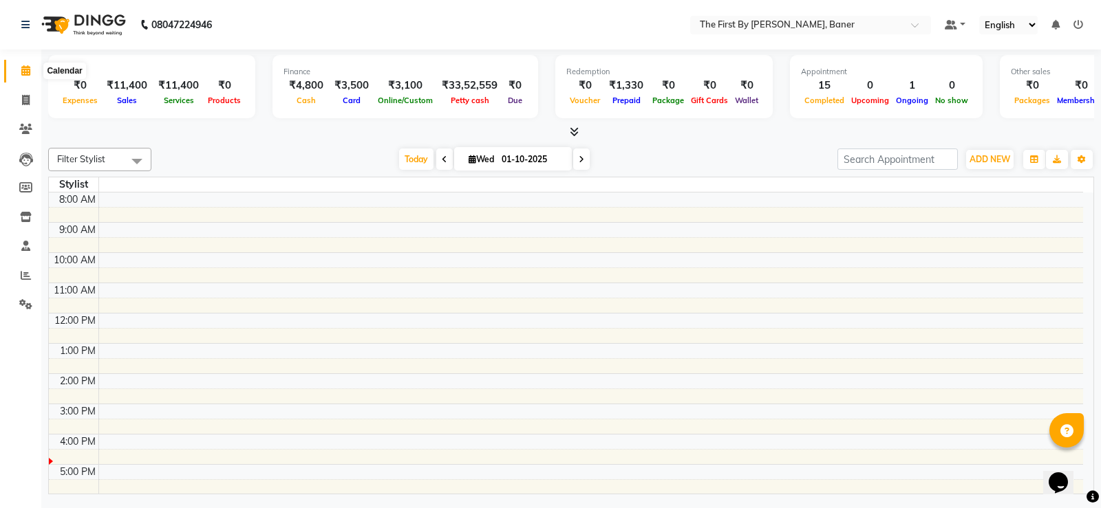
click at [14, 68] on span at bounding box center [26, 71] width 24 height 16
click at [17, 97] on span at bounding box center [26, 101] width 24 height 16
select select "service"
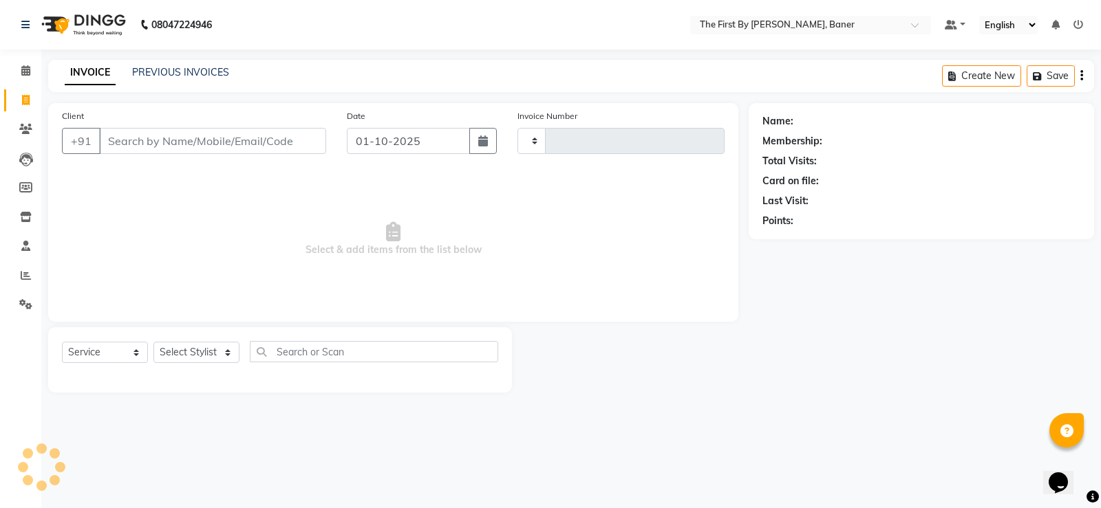
type input "2802"
select select "6411"
click at [22, 86] on li "Invoice" at bounding box center [20, 101] width 41 height 30
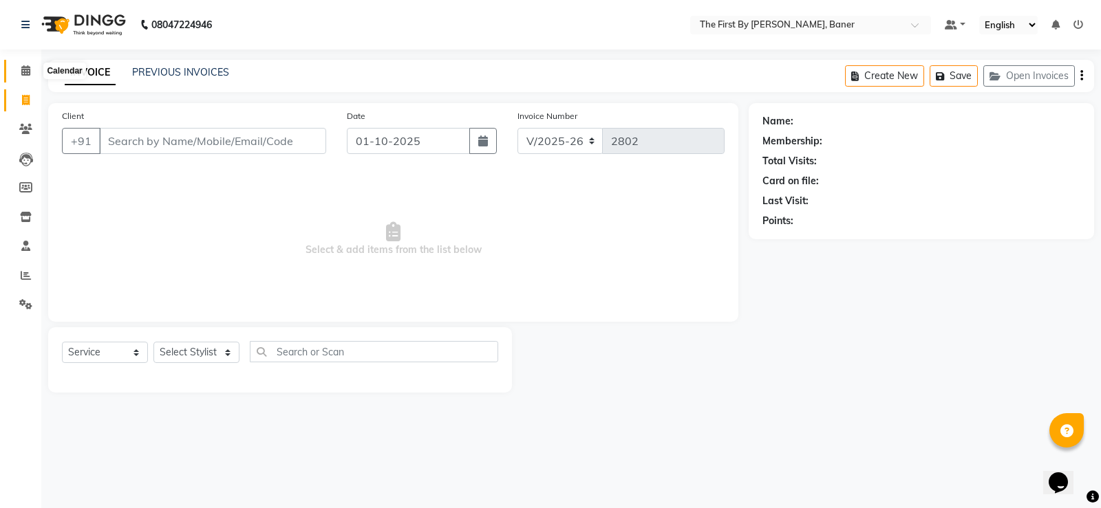
click at [22, 65] on span at bounding box center [26, 71] width 24 height 16
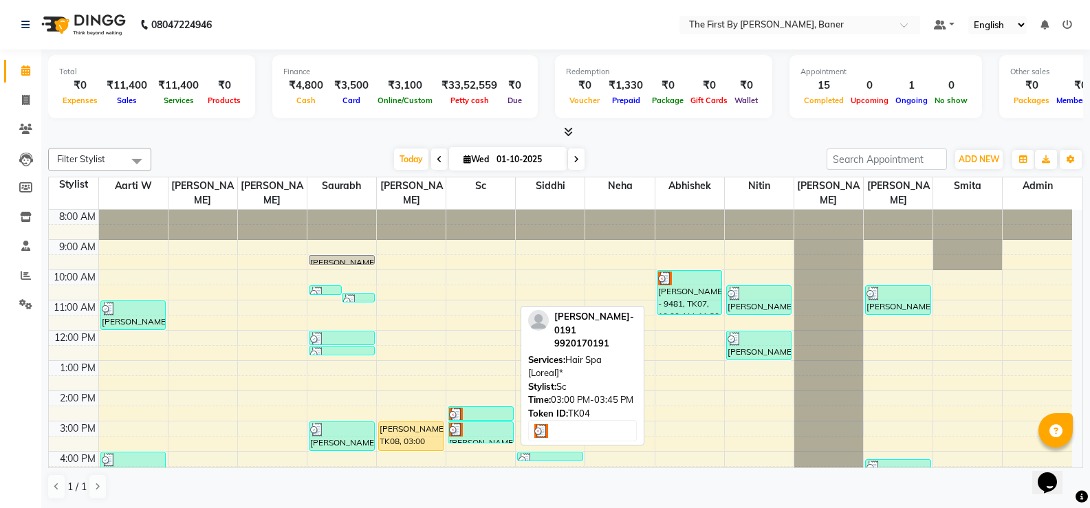
click at [489, 423] on div at bounding box center [480, 430] width 63 height 14
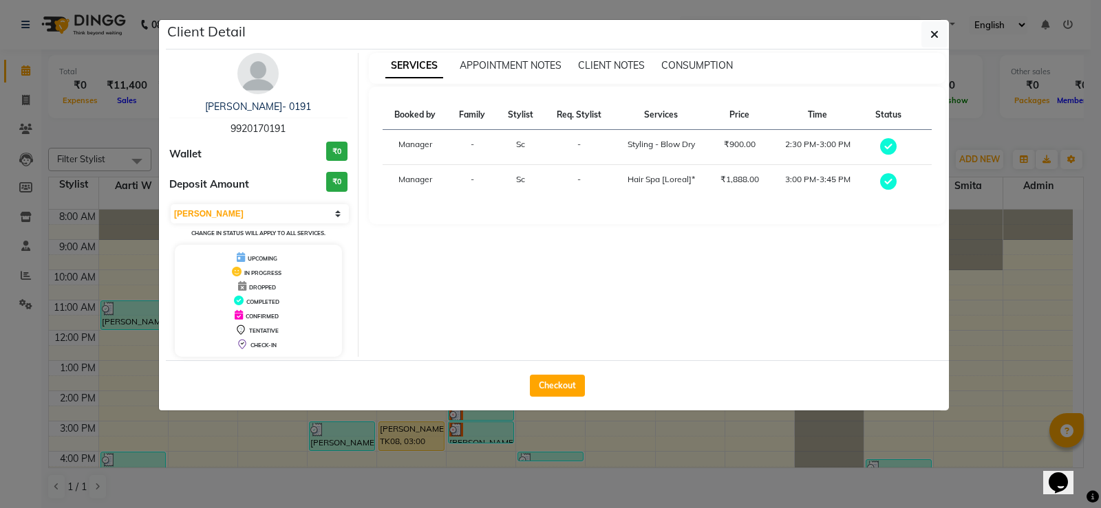
click at [276, 224] on div "Select MARK DONE UPCOMING Change in status will apply to all services." at bounding box center [258, 221] width 178 height 36
click at [203, 218] on select "Select MARK DONE UPCOMING" at bounding box center [260, 213] width 178 height 19
select select "5"
click at [171, 204] on select "Select MARK DONE UPCOMING" at bounding box center [260, 213] width 178 height 19
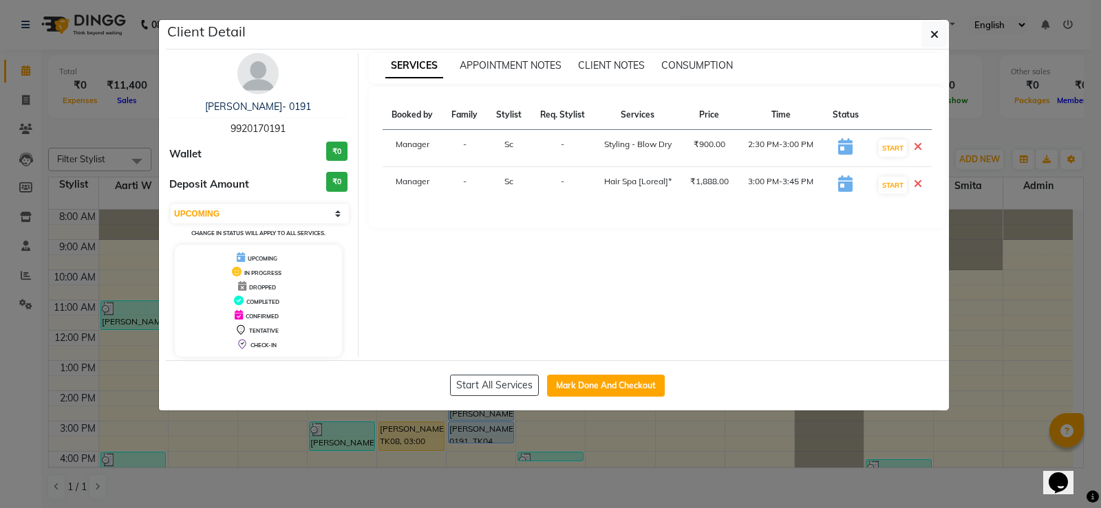
click at [917, 180] on icon at bounding box center [917, 183] width 8 height 11
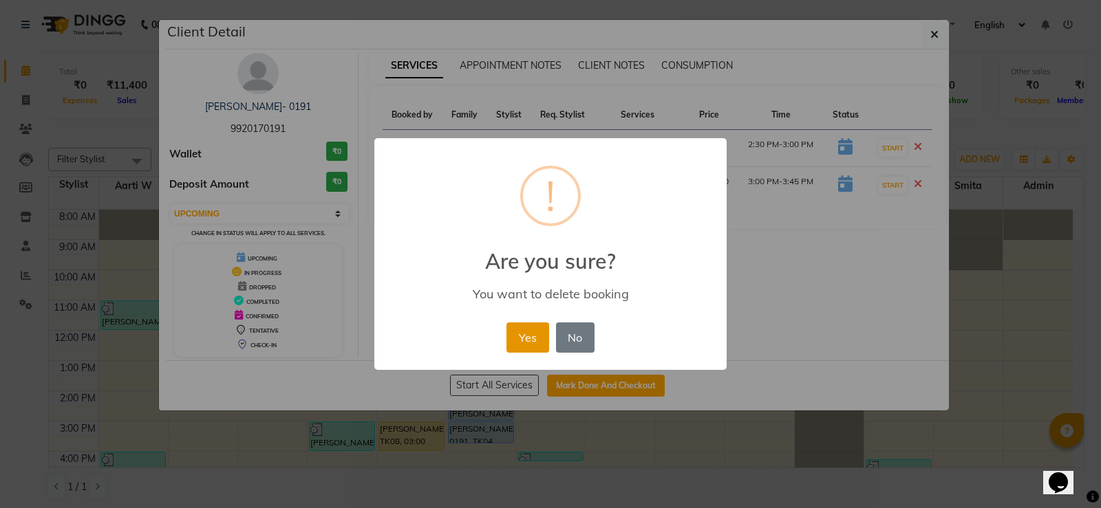
click at [521, 338] on button "Yes" at bounding box center [527, 338] width 42 height 30
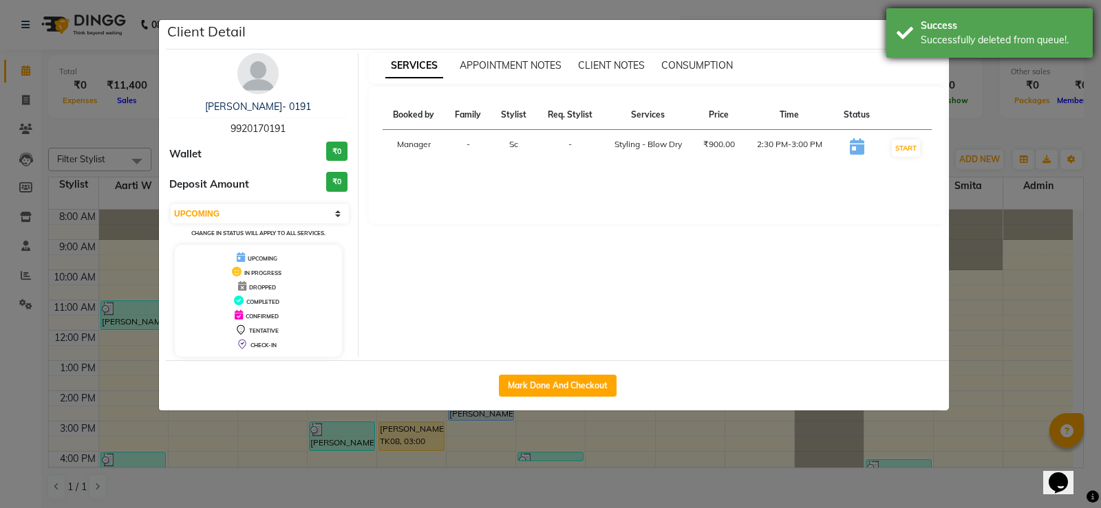
click at [913, 39] on div "Success Successfully deleted from queue!." at bounding box center [989, 33] width 206 height 50
click at [934, 34] on icon "button" at bounding box center [934, 34] width 8 height 11
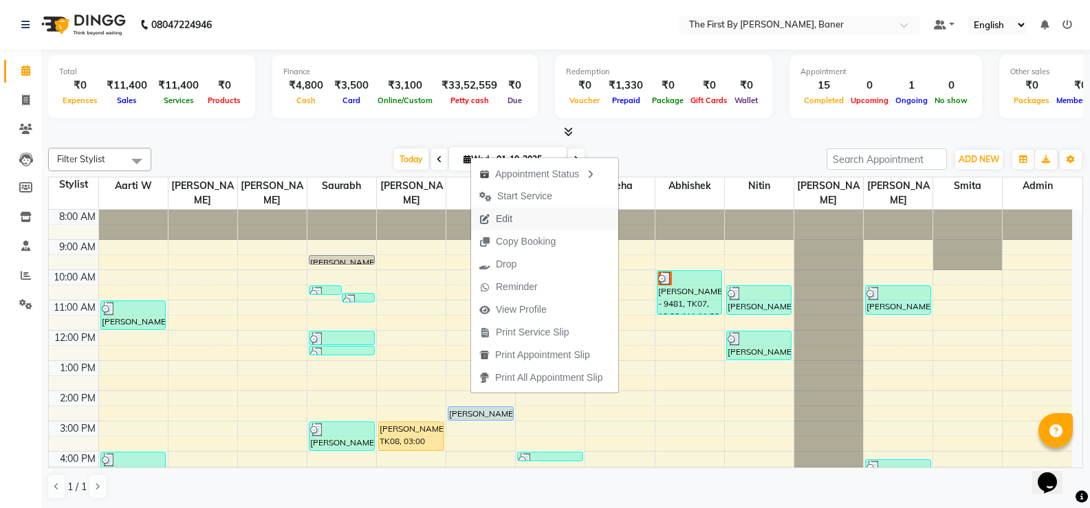
click at [509, 225] on span "Edit" at bounding box center [504, 219] width 17 height 14
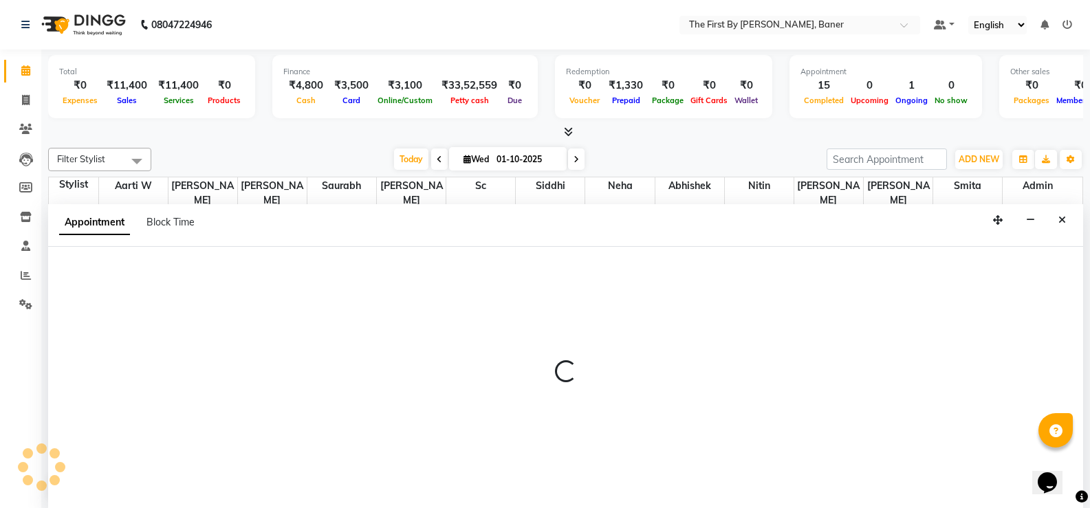
scroll to position [1, 0]
select select "tentative"
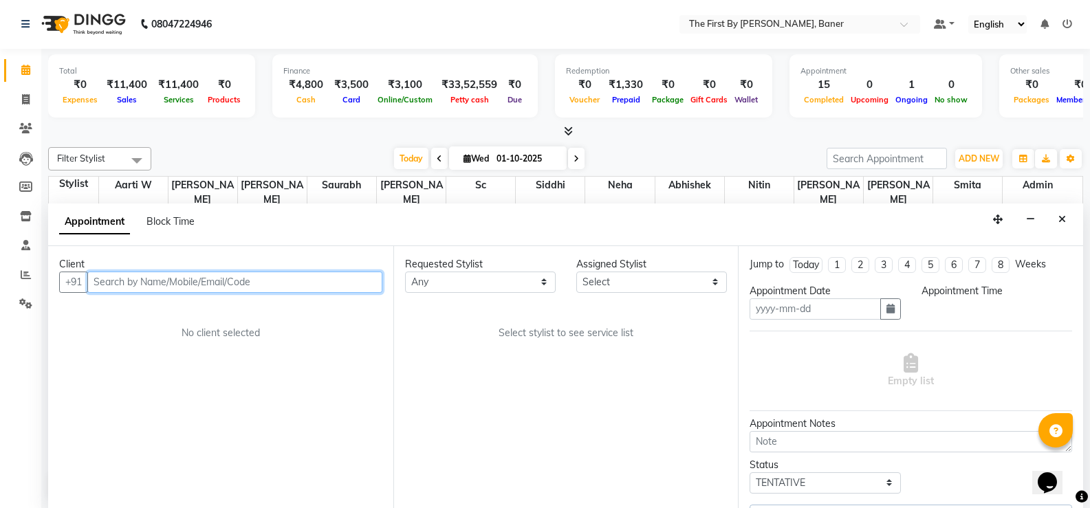
type input "01-10-2025"
select select "upcoming"
select select "870"
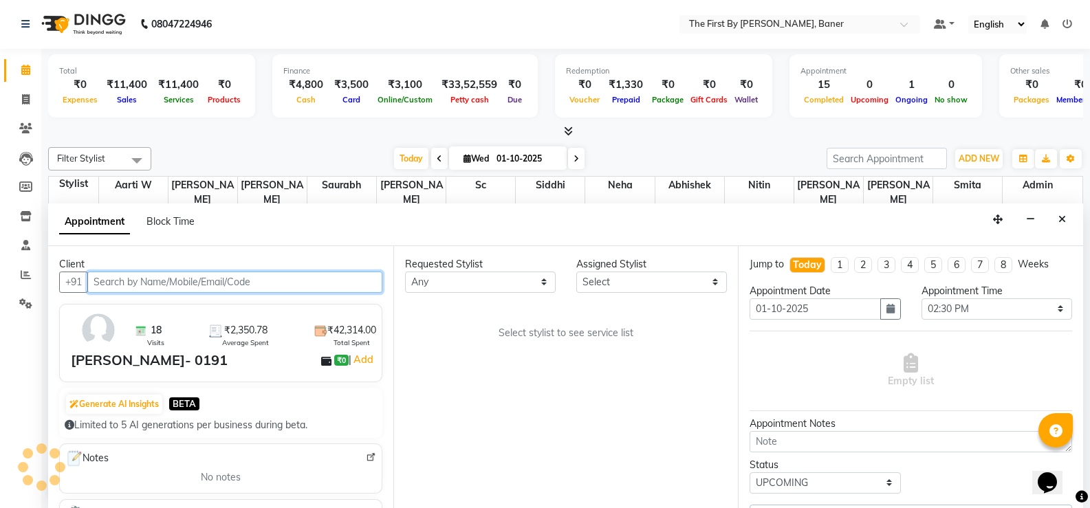
scroll to position [120, 0]
select select "49041"
select select "3211"
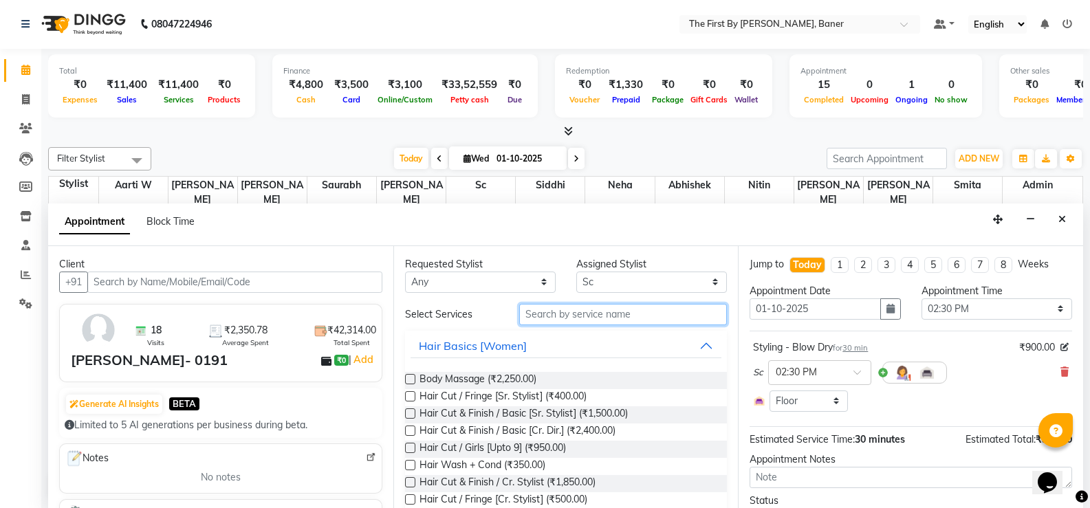
click at [550, 307] on input "text" at bounding box center [623, 314] width 208 height 21
click at [596, 313] on input "text" at bounding box center [623, 314] width 208 height 21
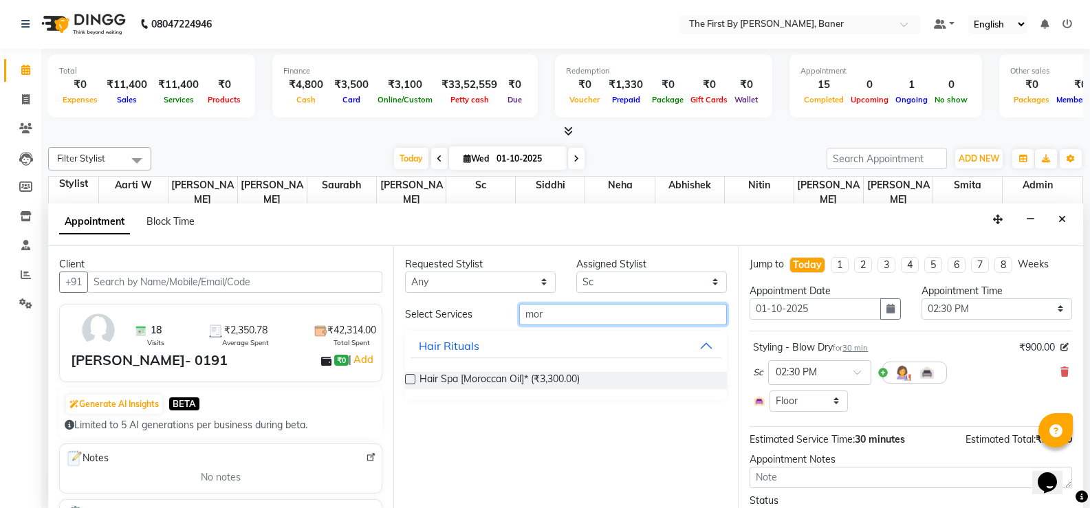
type input "mor"
click at [577, 370] on div "Hair Spa [Moroccan Oil]* (₹3,300.00)" at bounding box center [566, 380] width 323 height 39
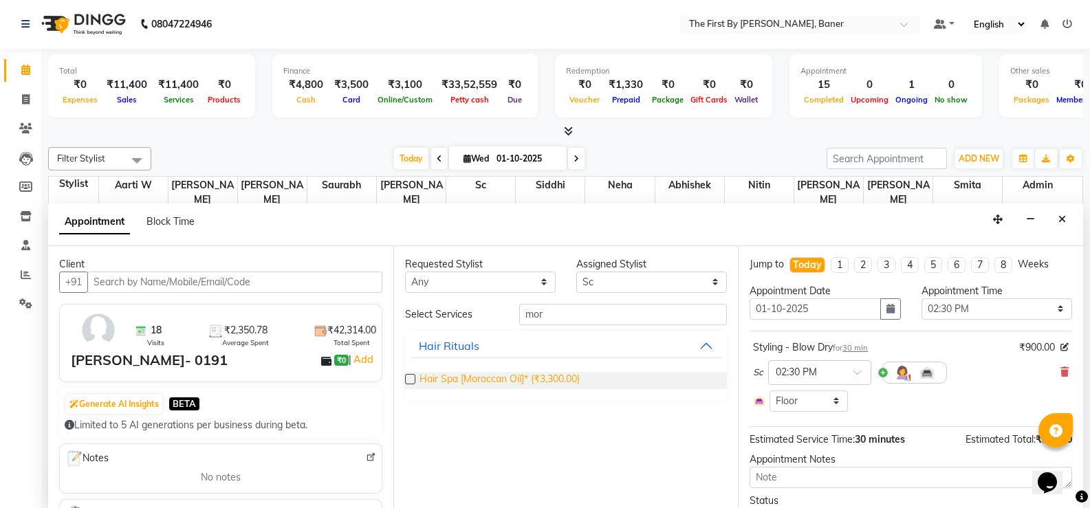
click at [548, 378] on span "Hair Spa [Moroccan Oil]* (₹3,300.00)" at bounding box center [500, 380] width 160 height 17
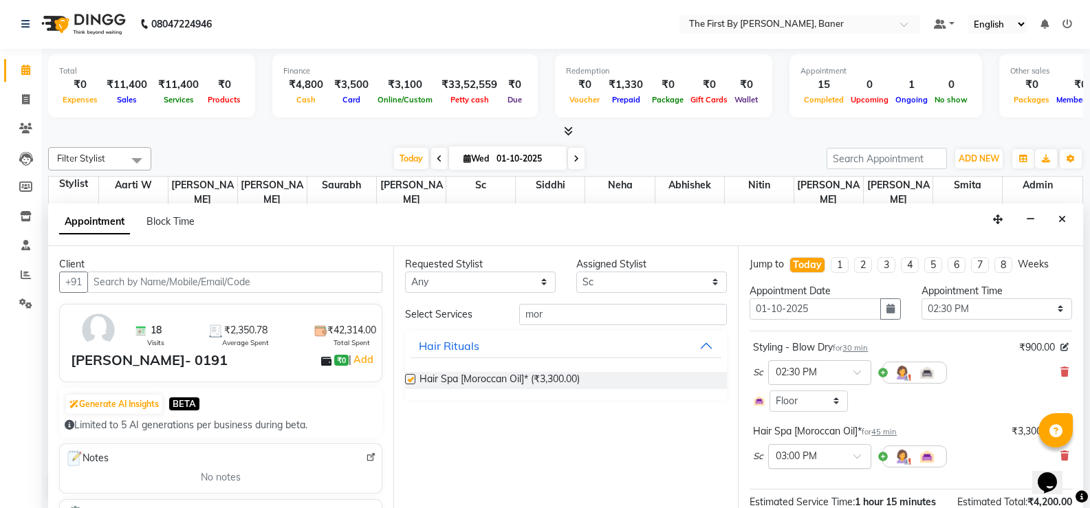
checkbox input "false"
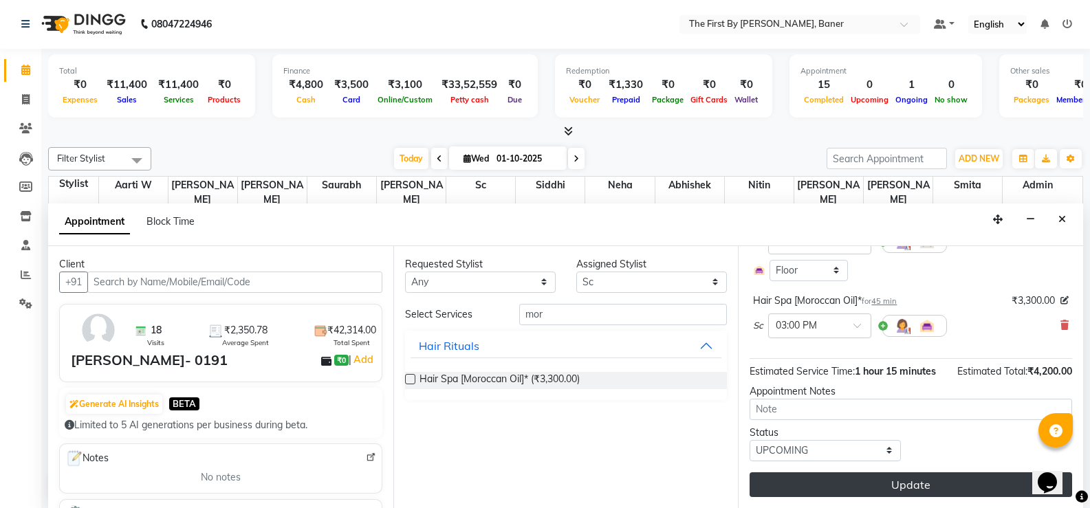
click at [913, 487] on button "Update" at bounding box center [911, 485] width 323 height 25
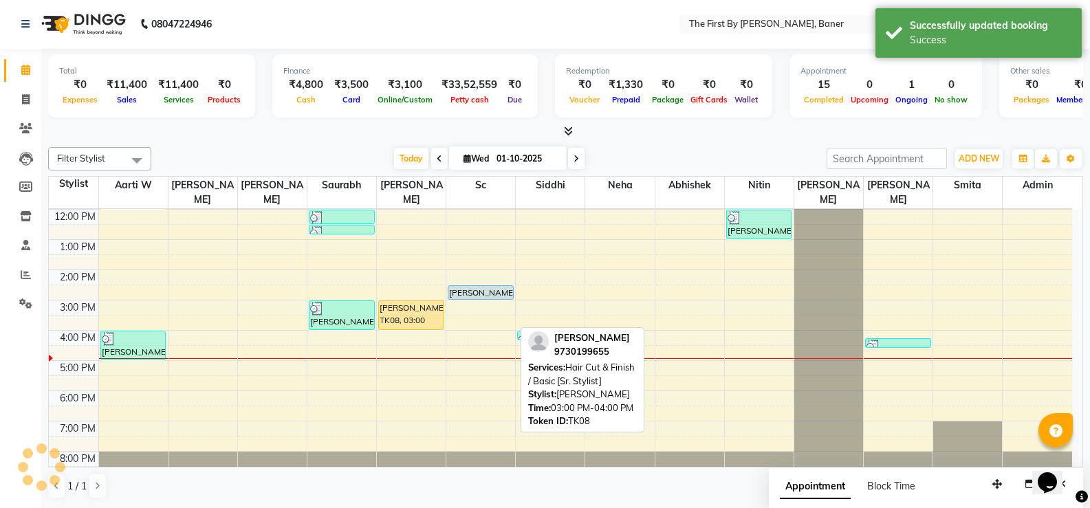
scroll to position [0, 0]
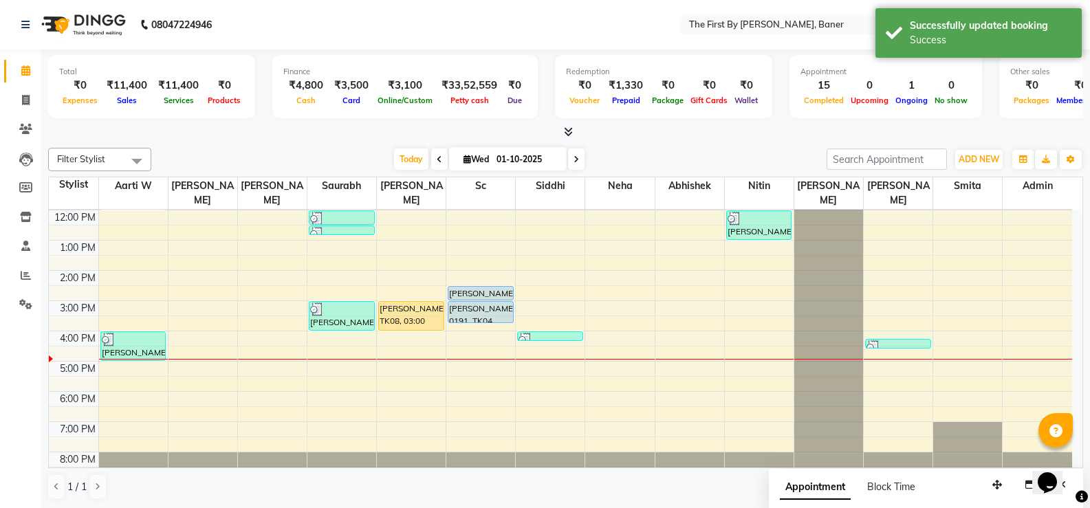
click at [453, 302] on div "[PERSON_NAME]- 0191, TK04, 03:00 PM-03:45 PM, Hair Spa [Moroccan Oil]*" at bounding box center [480, 312] width 65 height 21
select select "5"
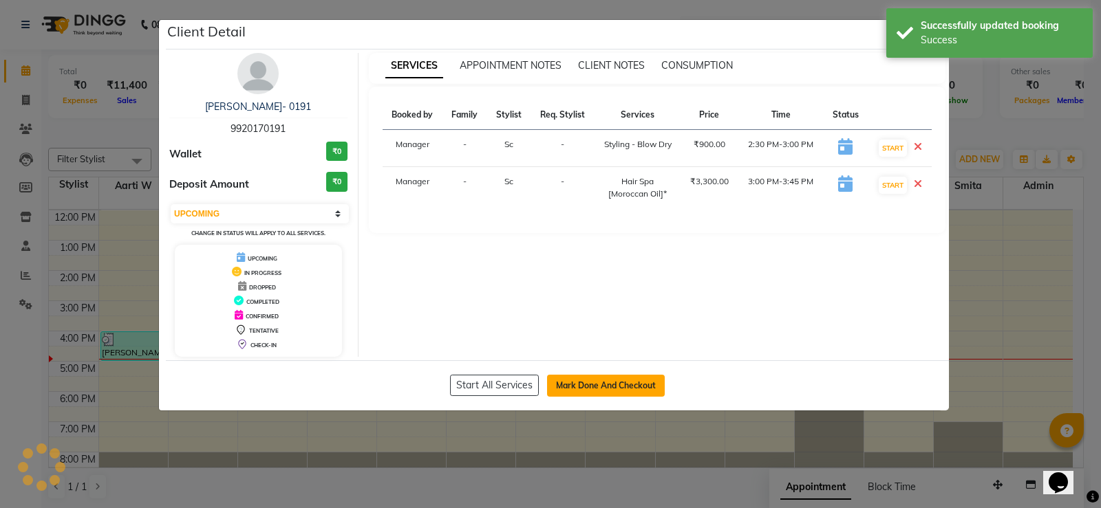
click at [578, 384] on button "Mark Done And Checkout" at bounding box center [606, 386] width 118 height 22
select select "6411"
select select "service"
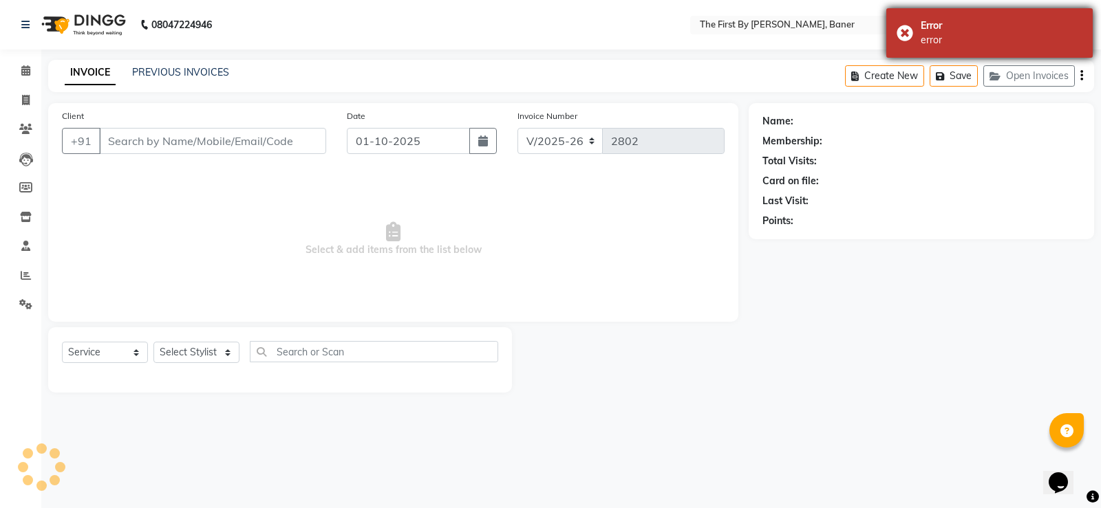
click at [902, 33] on div "Error error" at bounding box center [989, 33] width 206 height 50
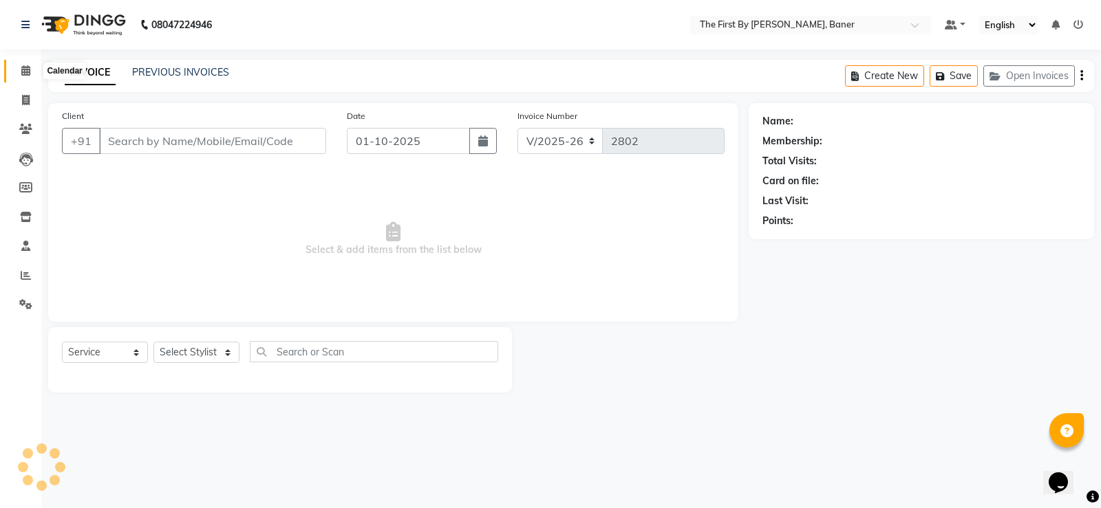
click at [25, 67] on icon at bounding box center [25, 70] width 9 height 10
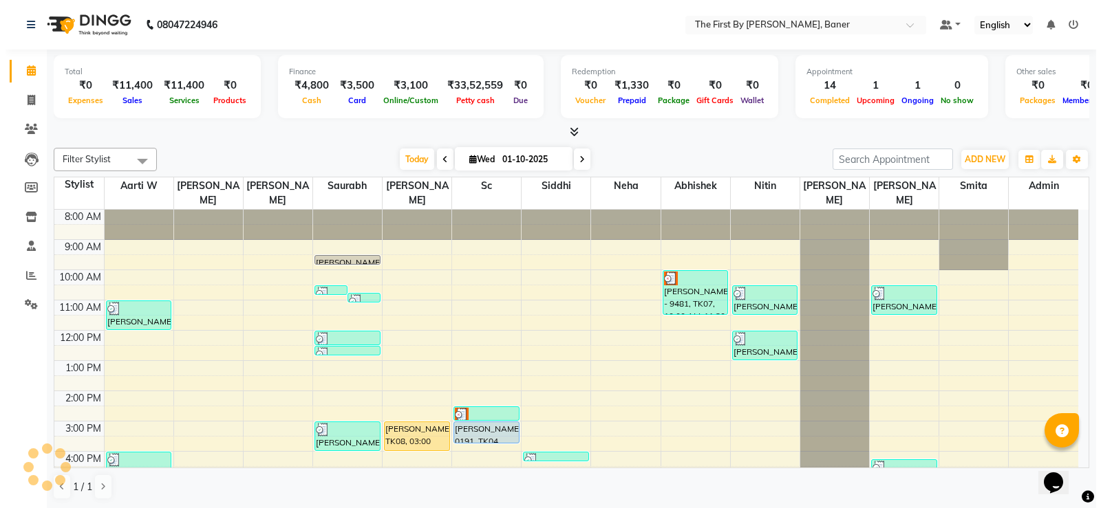
scroll to position [61, 0]
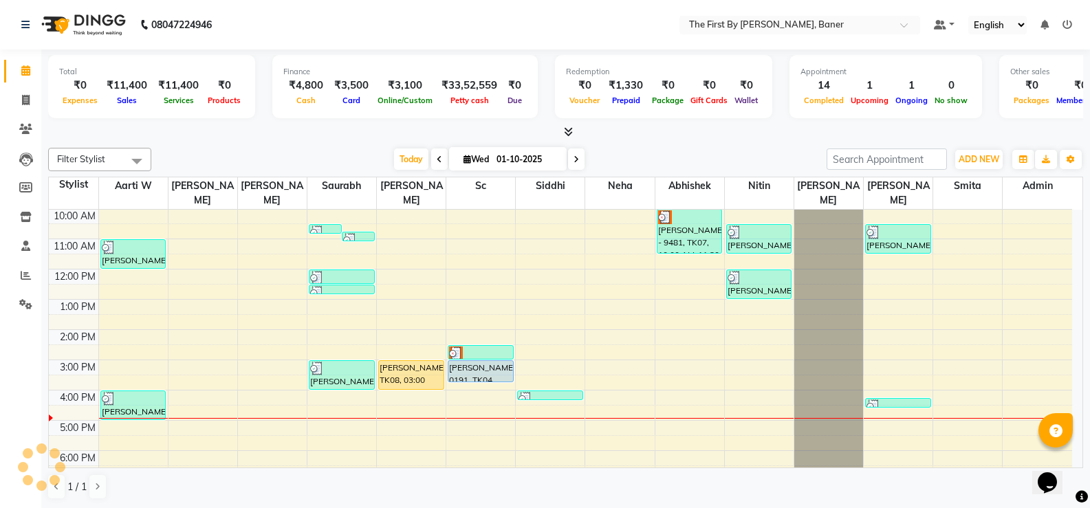
click at [449, 345] on link "[PERSON_NAME]- 0191, TK04, 02:30 PM-03:00 PM, Styling - Blow Dry" at bounding box center [481, 352] width 66 height 14
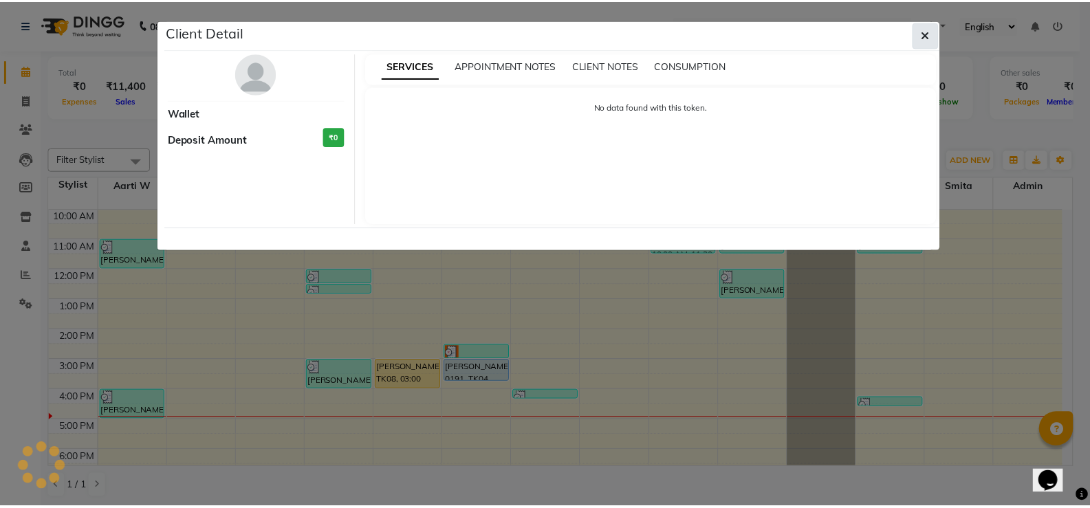
scroll to position [0, 0]
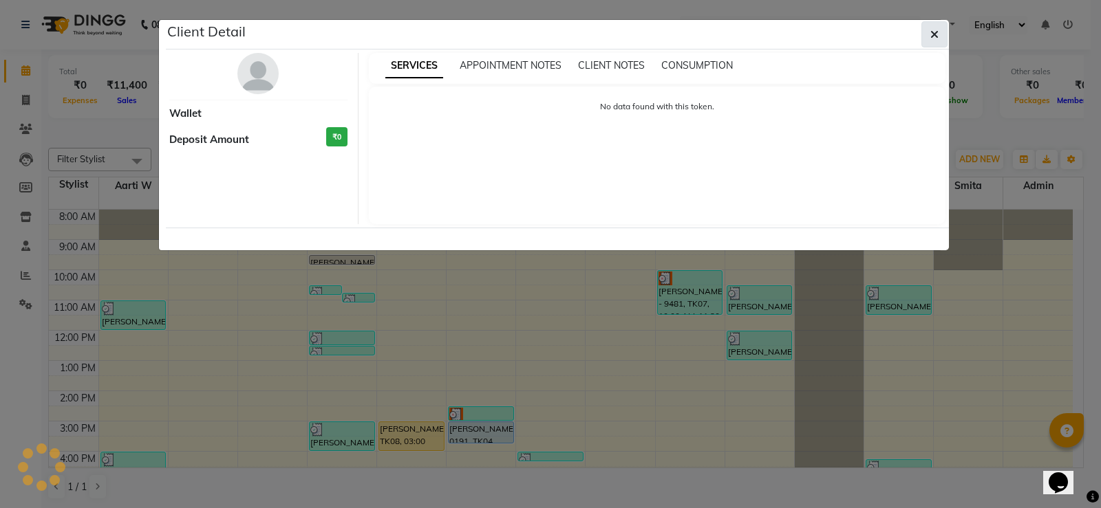
click at [938, 30] on icon "button" at bounding box center [934, 34] width 8 height 11
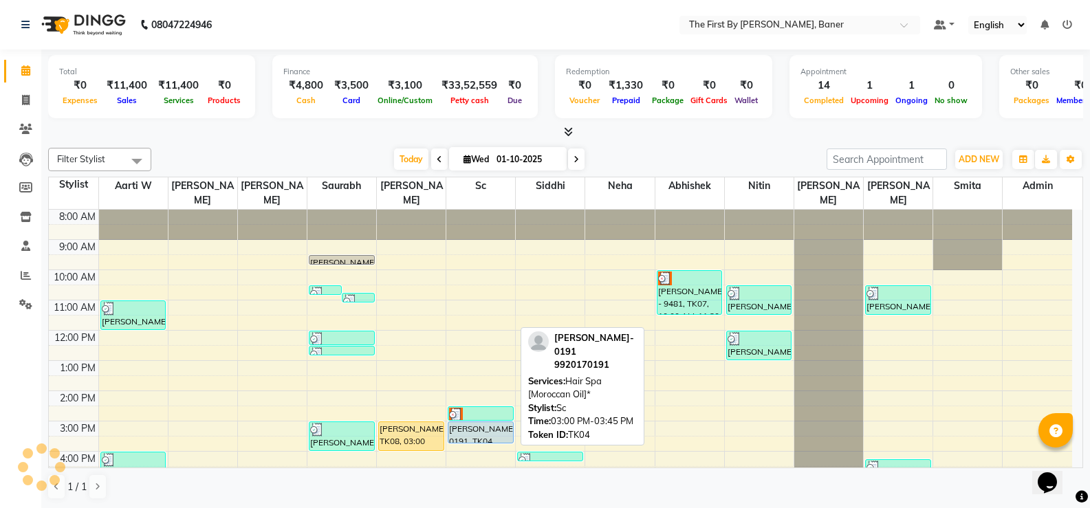
click at [478, 423] on div "[PERSON_NAME]- 0191, TK04, 03:00 PM-03:45 PM, Hair Spa [Moroccan Oil]*" at bounding box center [480, 432] width 65 height 21
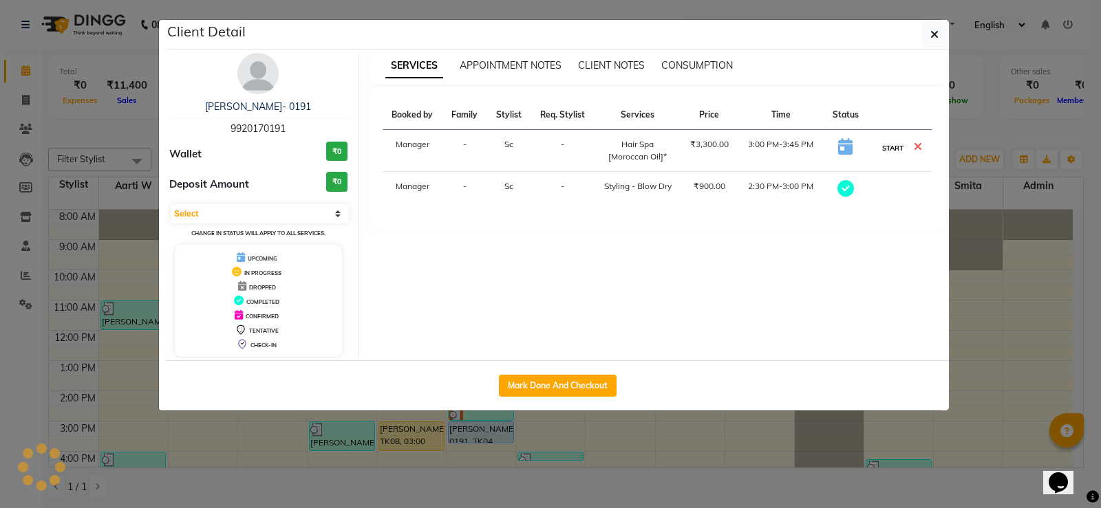
click at [887, 150] on button "START" at bounding box center [892, 148] width 28 height 17
click at [890, 149] on button "START" at bounding box center [892, 148] width 28 height 17
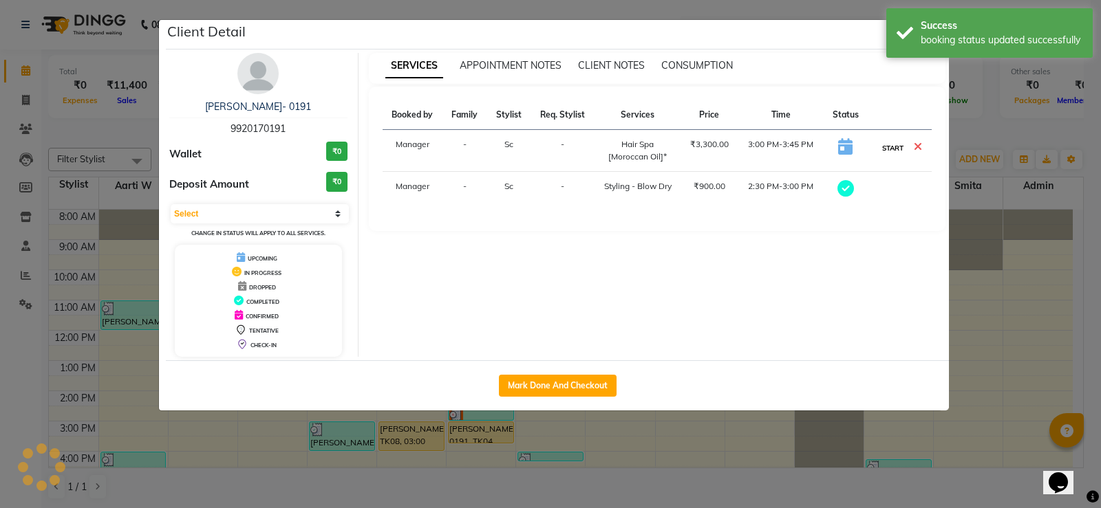
click at [890, 147] on button "START" at bounding box center [892, 148] width 28 height 17
click at [922, 39] on div "booking status updated successfully" at bounding box center [1001, 40] width 162 height 14
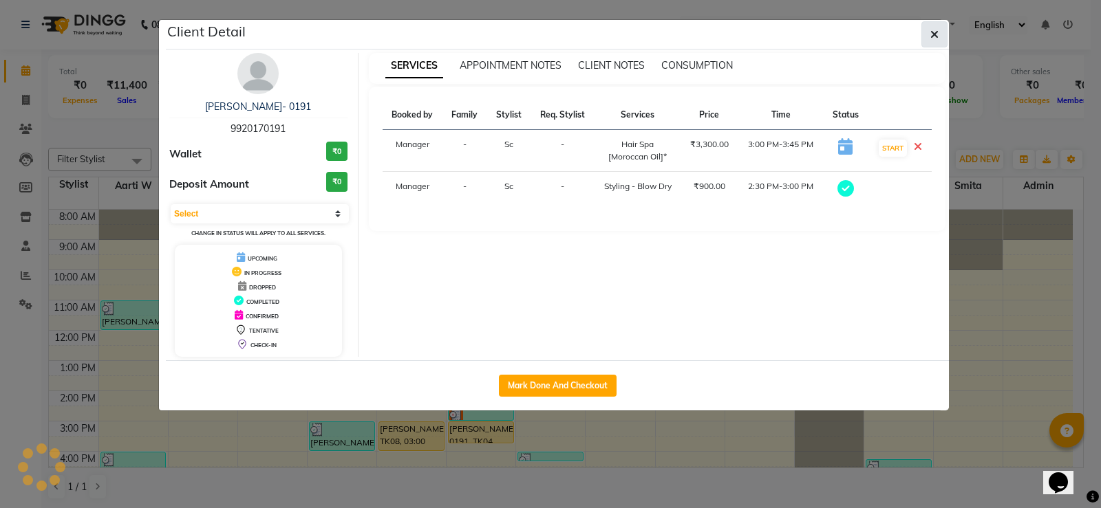
drag, startPoint x: 933, startPoint y: 31, endPoint x: 858, endPoint y: 86, distance: 92.4
click at [933, 32] on icon "button" at bounding box center [934, 34] width 8 height 11
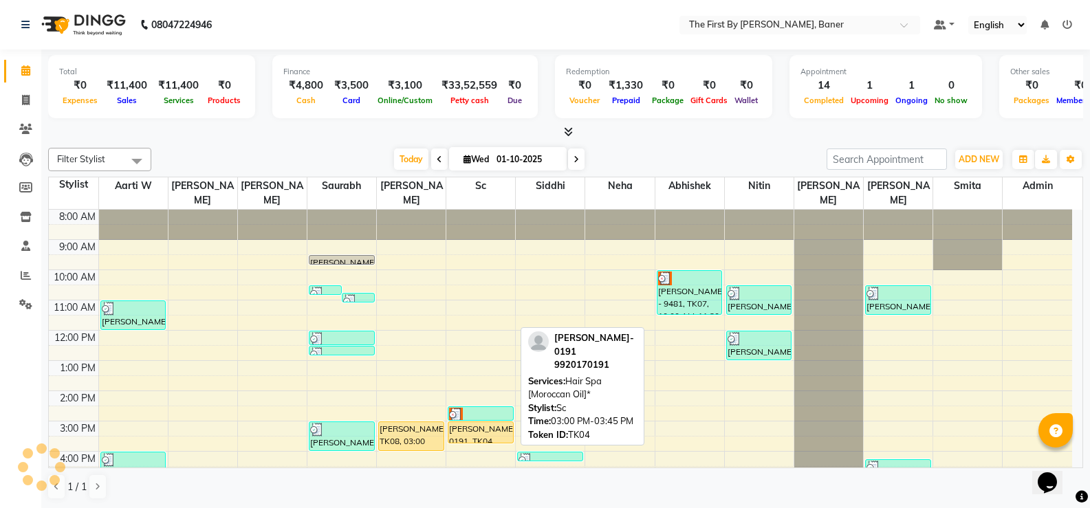
click at [475, 422] on div "[PERSON_NAME]- 0191, TK04, 03:00 PM-03:45 PM, Hair Spa [Moroccan Oil]*" at bounding box center [480, 432] width 65 height 21
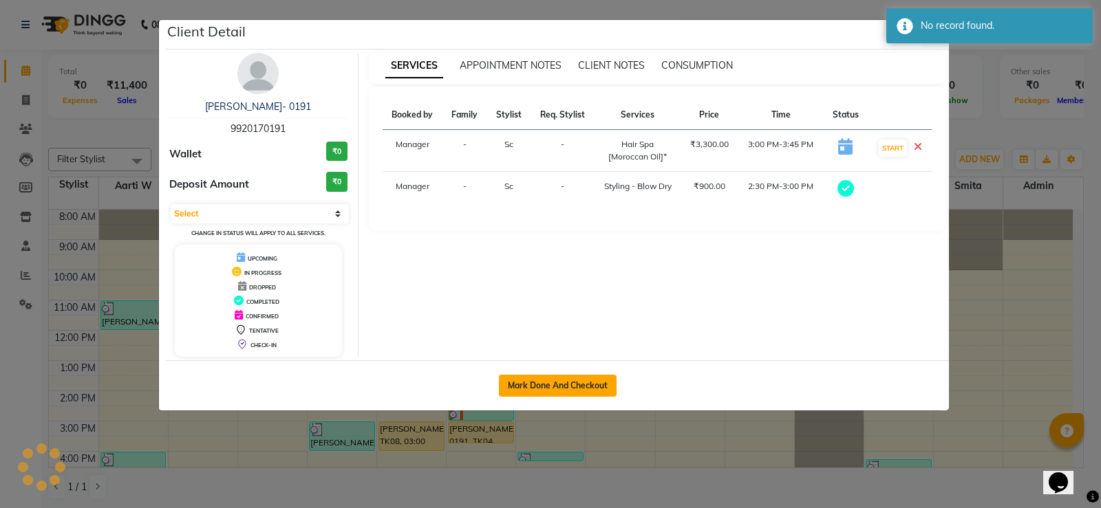
click at [533, 387] on button "Mark Done And Checkout" at bounding box center [558, 386] width 118 height 22
select select "service"
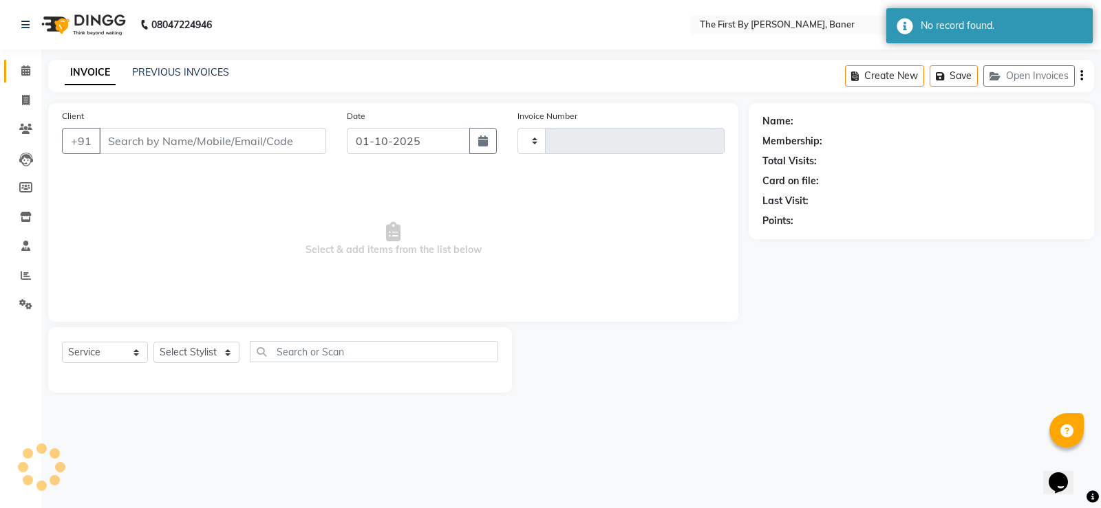
drag, startPoint x: 1, startPoint y: 64, endPoint x: 8, endPoint y: 72, distance: 9.8
click at [2, 67] on li "Calendar" at bounding box center [20, 71] width 41 height 30
click at [14, 74] on span at bounding box center [26, 71] width 24 height 16
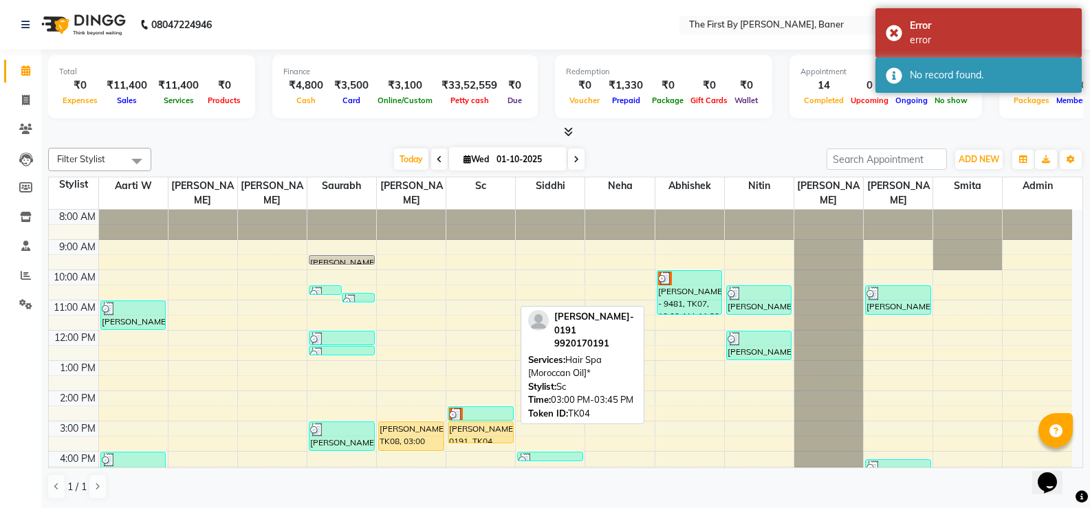
click at [471, 422] on div "[PERSON_NAME]- 0191, TK04, 03:00 PM-03:45 PM, Hair Spa [Moroccan Oil]*" at bounding box center [480, 432] width 65 height 21
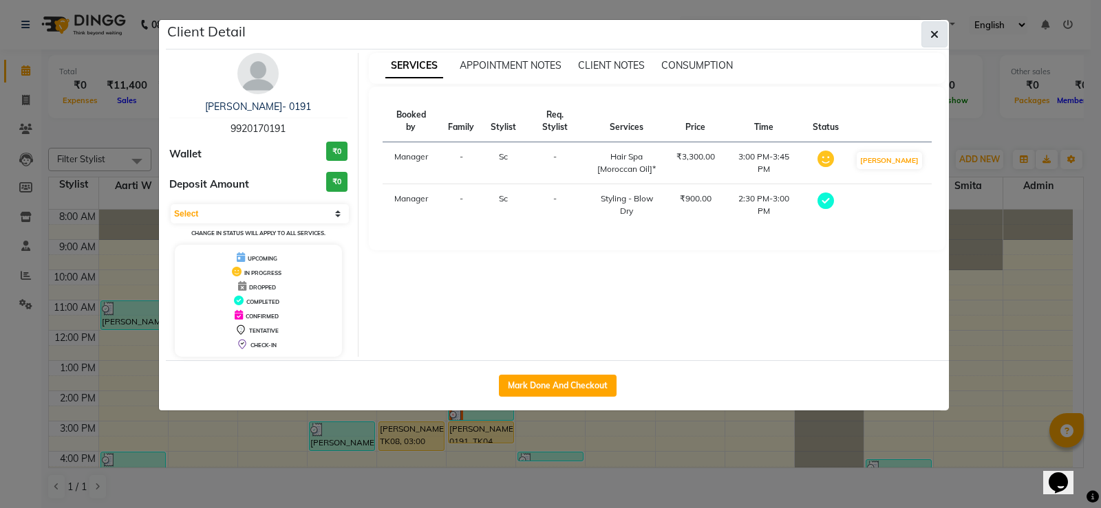
click at [938, 36] on icon "button" at bounding box center [934, 34] width 8 height 11
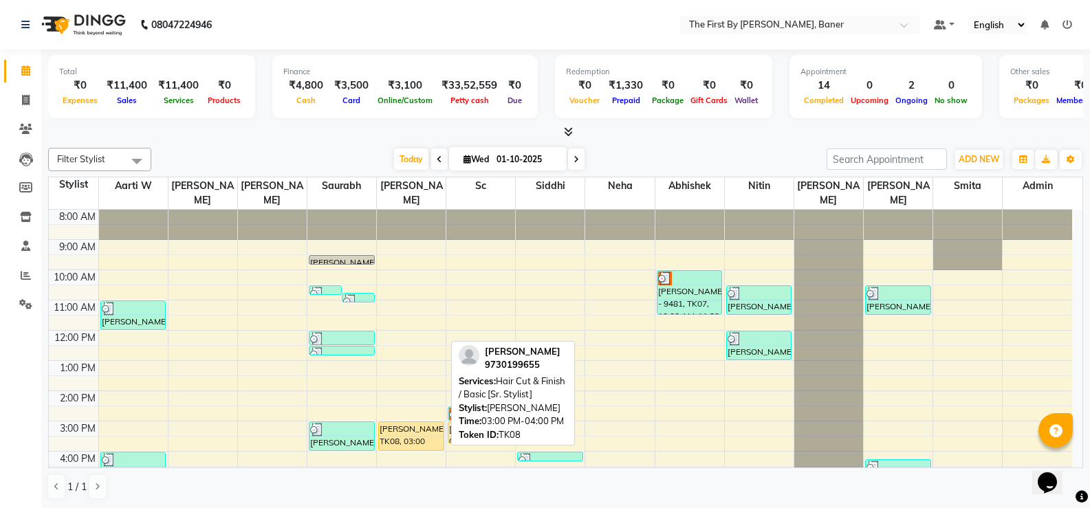
click at [422, 424] on div "[PERSON_NAME], TK08, 03:00 PM-04:00 PM, Hair Cut & Finish / Basic [Sr. Stylist]" at bounding box center [411, 436] width 65 height 28
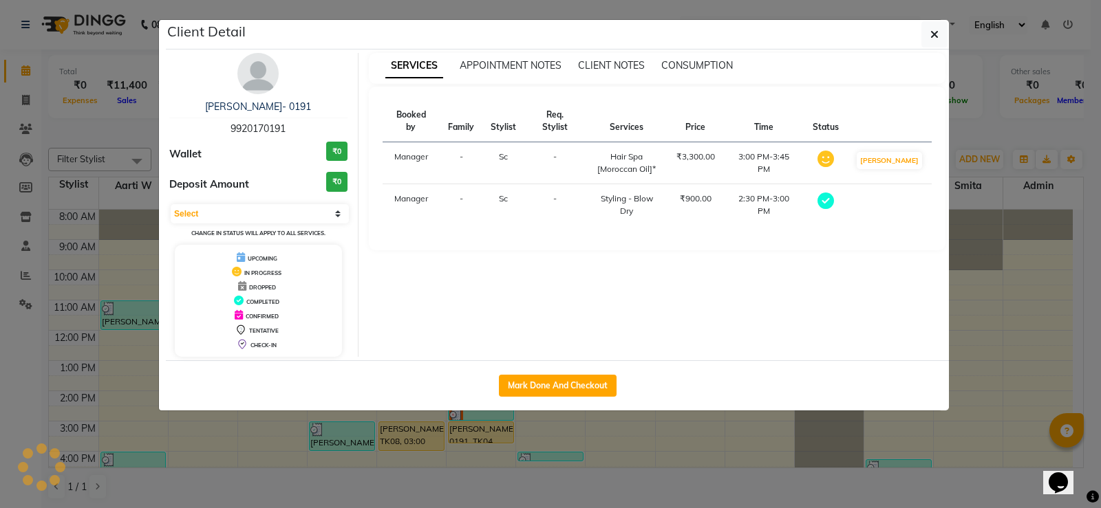
select select "1"
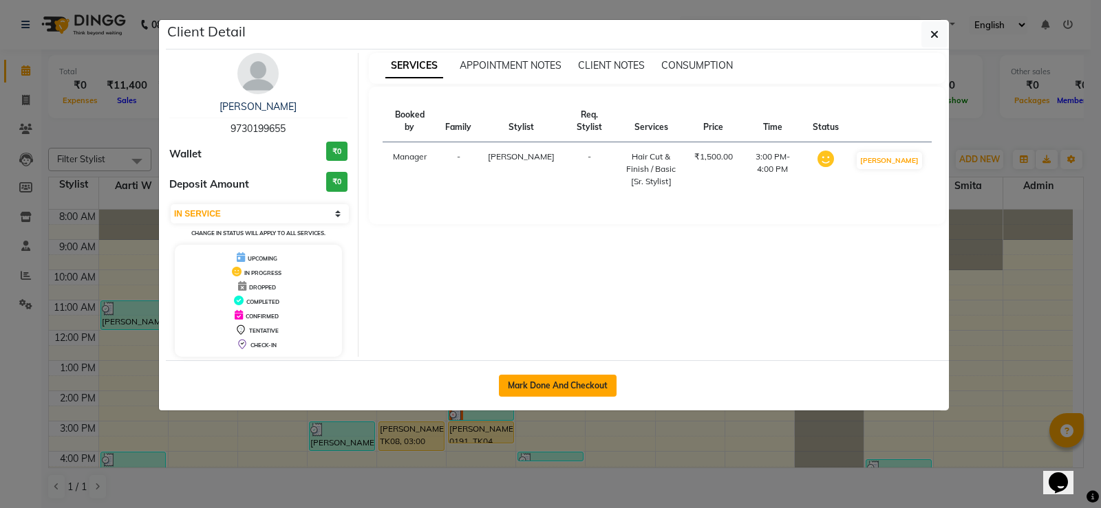
click at [584, 388] on button "Mark Done And Checkout" at bounding box center [558, 386] width 118 height 22
select select "6411"
select select "service"
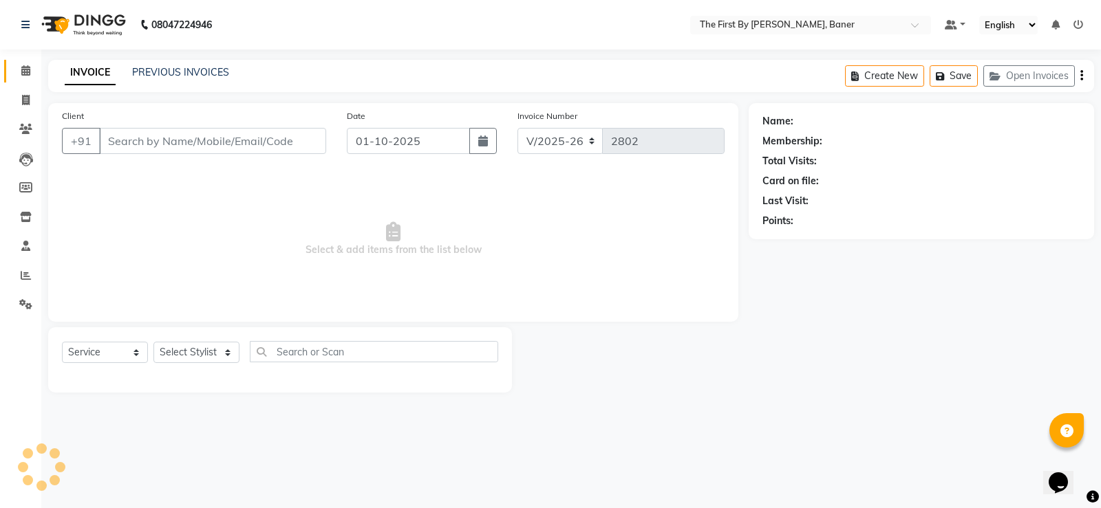
type input "97******55"
select select "49040"
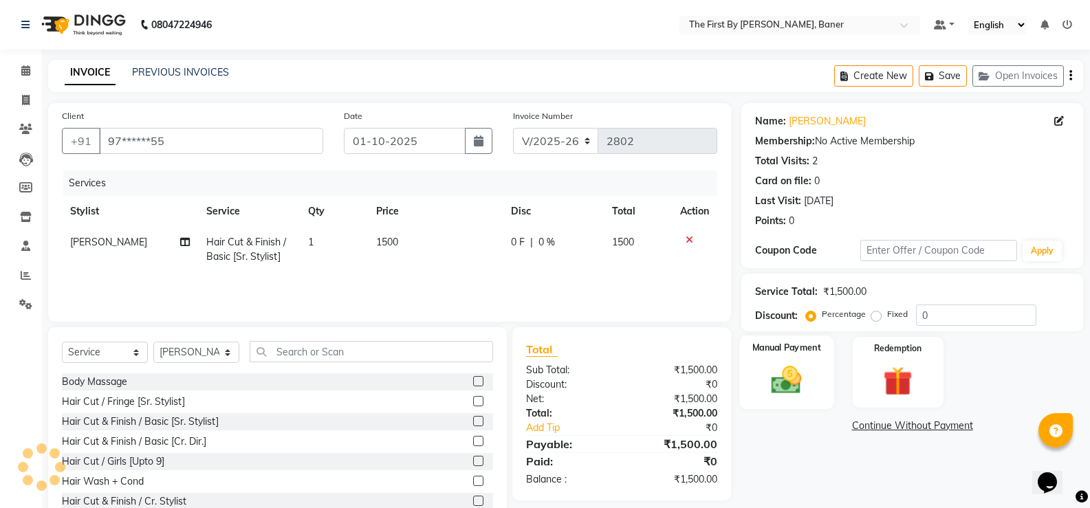
click at [788, 383] on img at bounding box center [786, 379] width 49 height 35
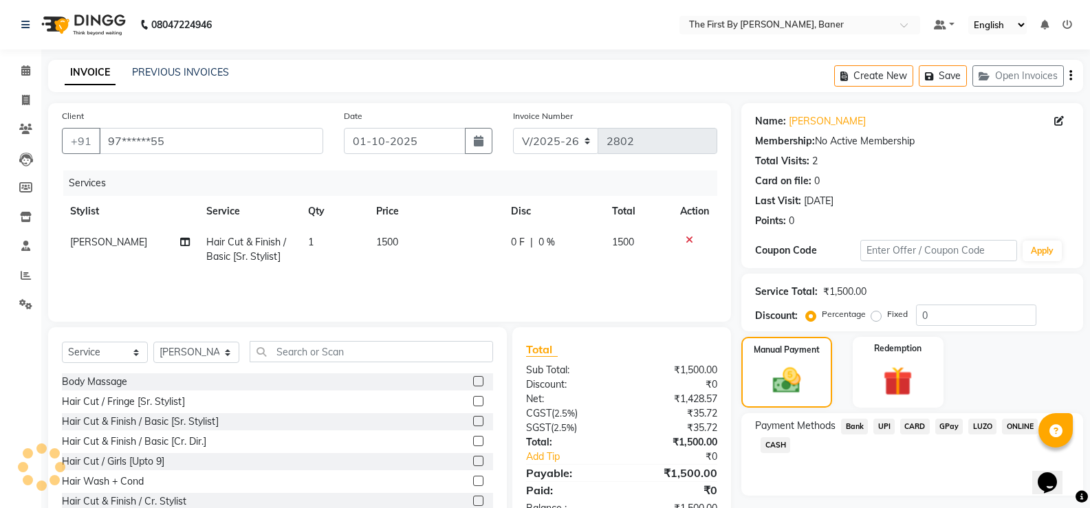
click at [888, 422] on span "UPI" at bounding box center [884, 427] width 21 height 16
click at [905, 508] on button "Add Payment" at bounding box center [968, 518] width 202 height 21
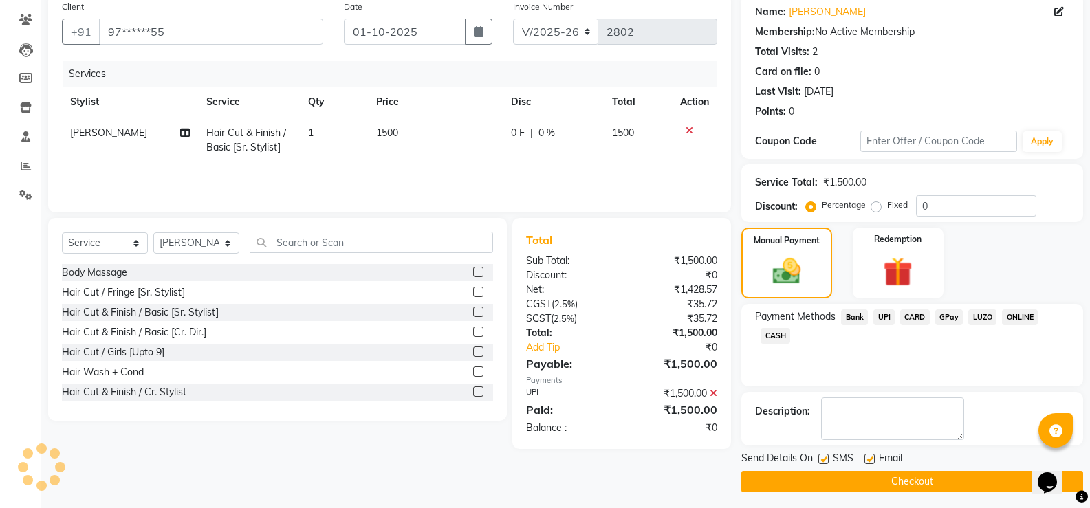
click at [913, 462] on div "Email" at bounding box center [889, 459] width 49 height 17
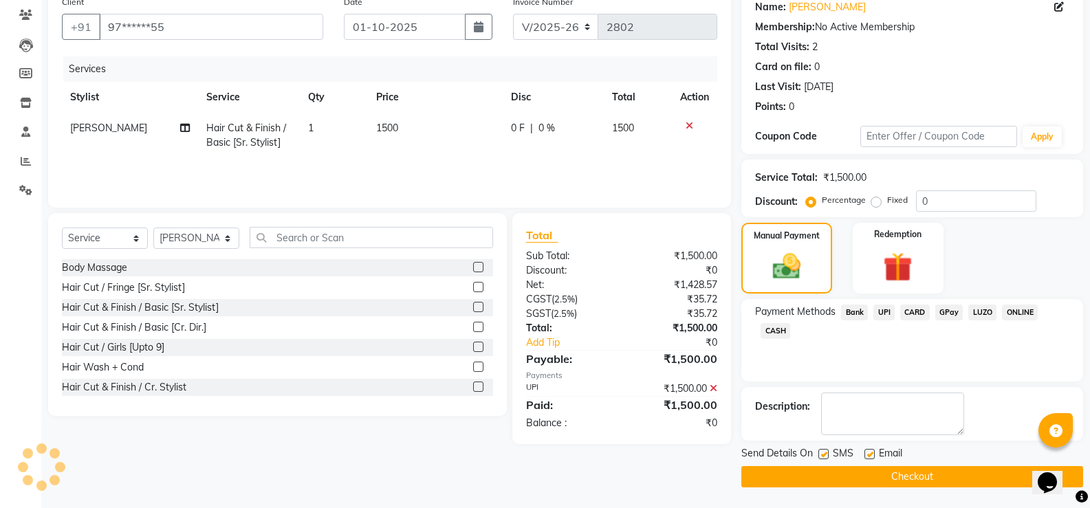
click at [916, 478] on button "Checkout" at bounding box center [913, 476] width 342 height 21
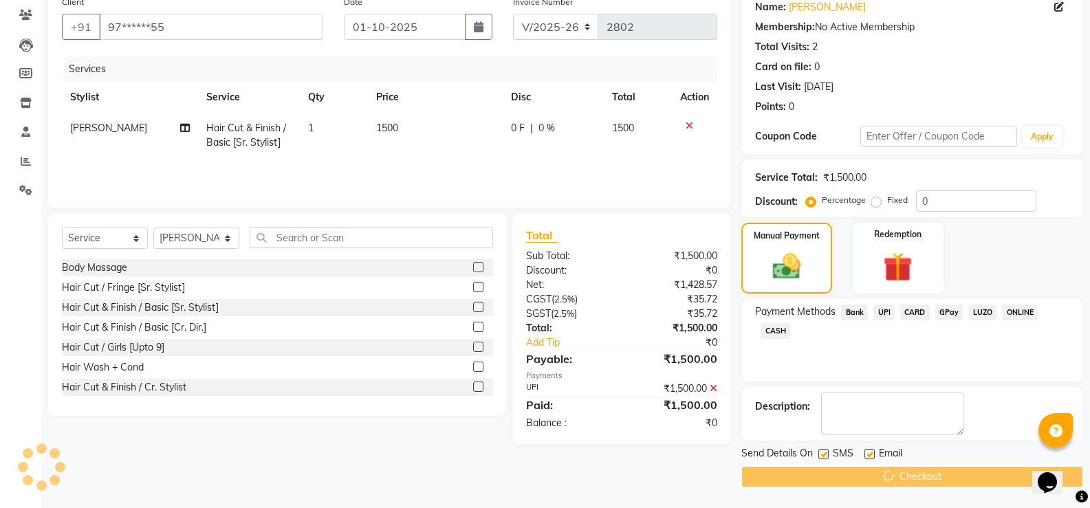
scroll to position [0, 0]
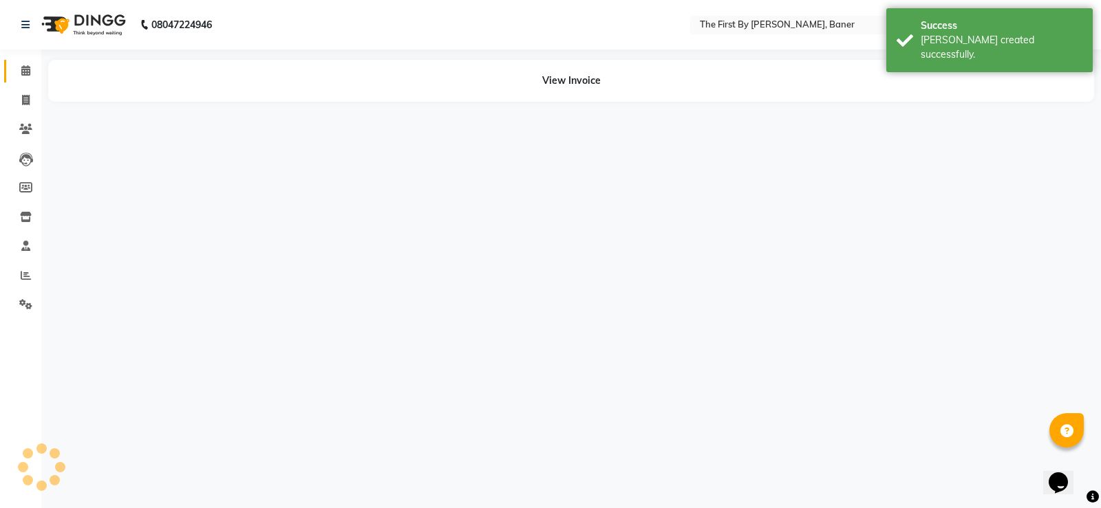
click at [26, 79] on link "Calendar" at bounding box center [20, 71] width 33 height 23
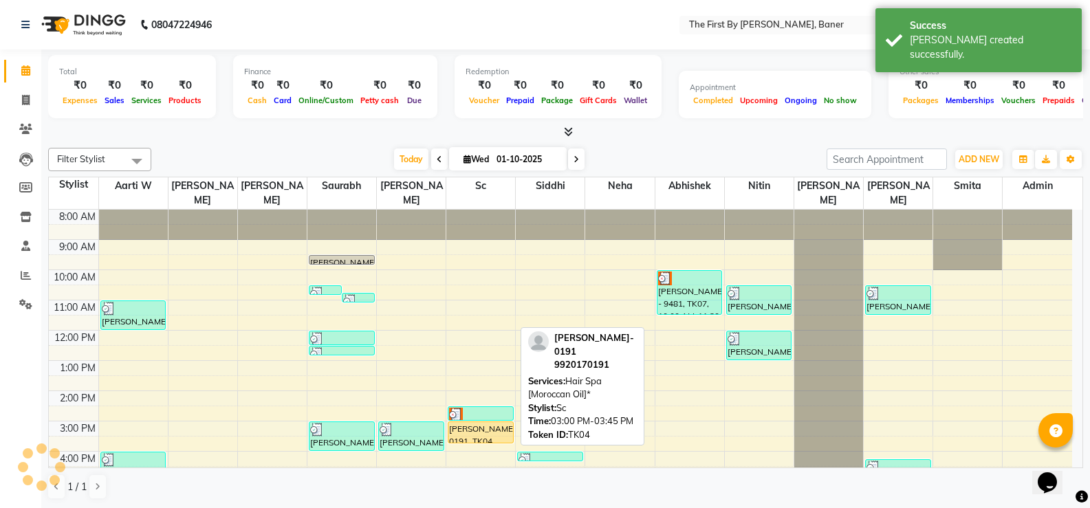
click at [473, 422] on div "[PERSON_NAME]- 0191, TK04, 03:00 PM-03:45 PM, Hair Spa [Moroccan Oil]*" at bounding box center [480, 432] width 65 height 21
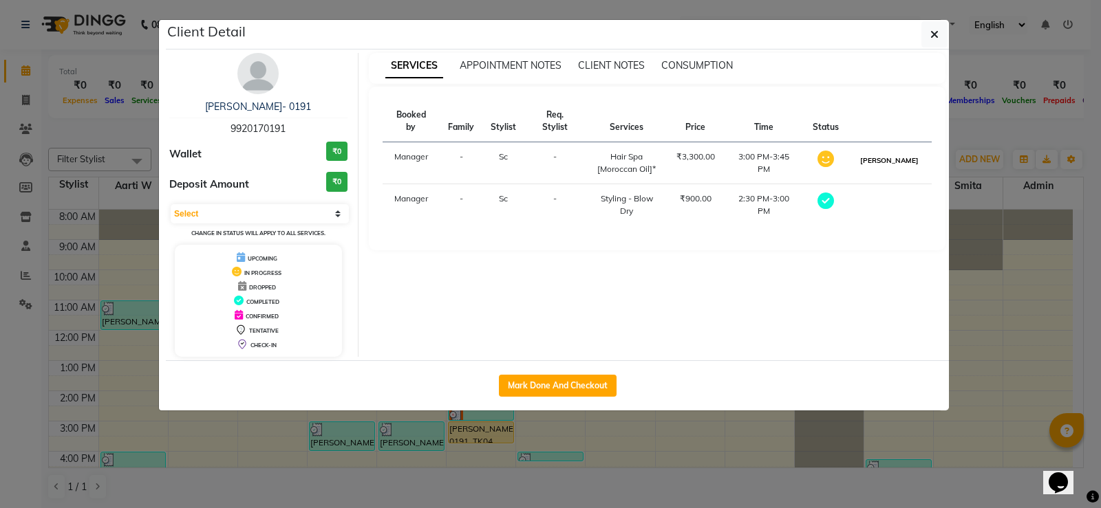
click at [897, 152] on button "[PERSON_NAME]" at bounding box center [888, 160] width 65 height 17
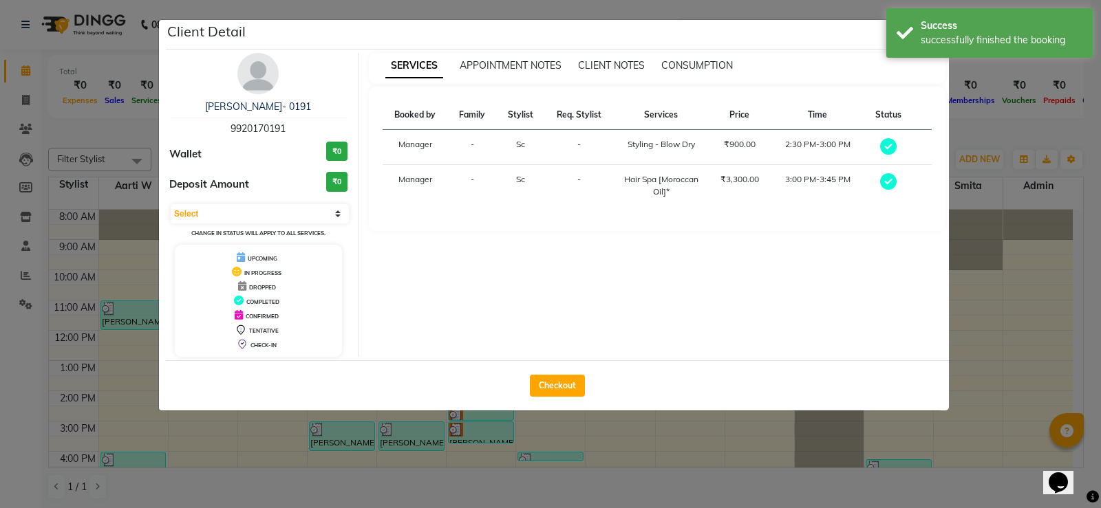
select select "3"
click at [565, 398] on div "Checkout" at bounding box center [557, 385] width 783 height 50
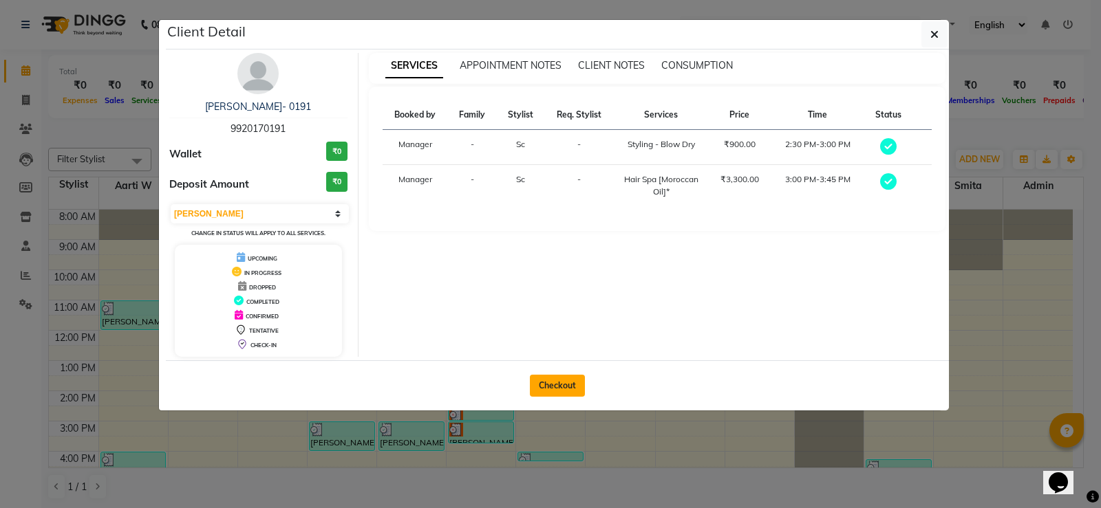
click at [572, 385] on button "Checkout" at bounding box center [557, 386] width 55 height 22
select select "service"
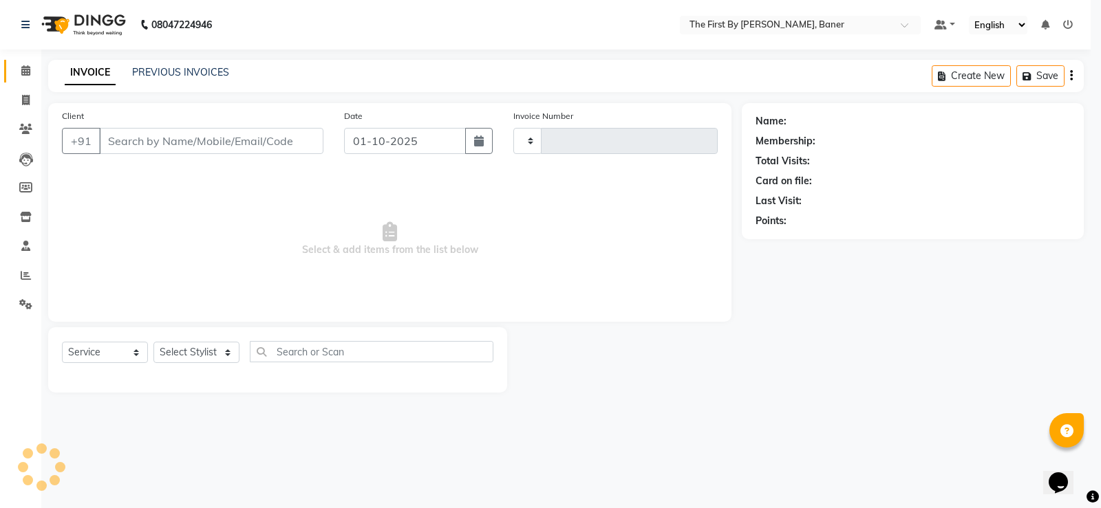
type input "2803"
select select "6411"
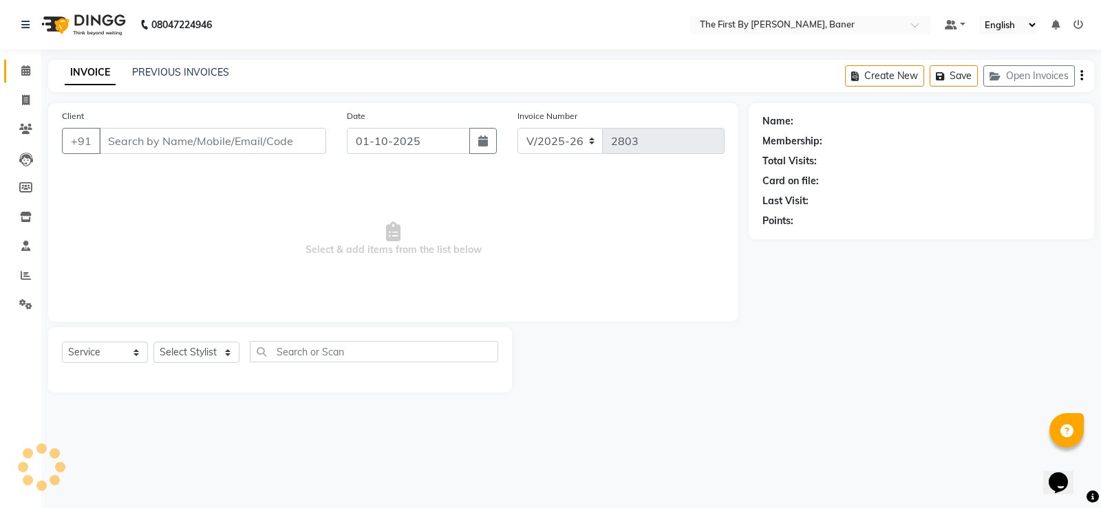
type input "99******91"
select select "49041"
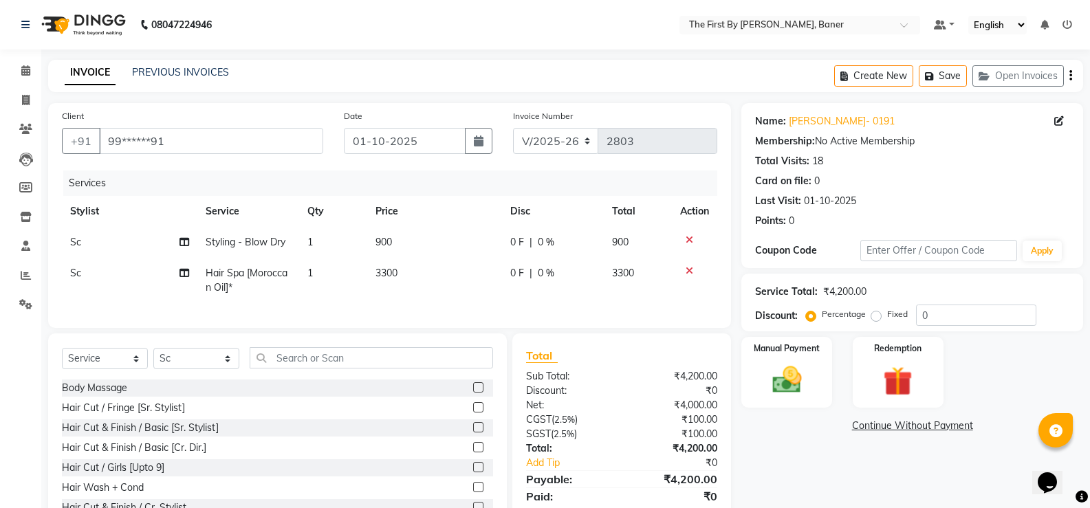
click at [409, 270] on td "3300" at bounding box center [435, 280] width 136 height 45
select select "49041"
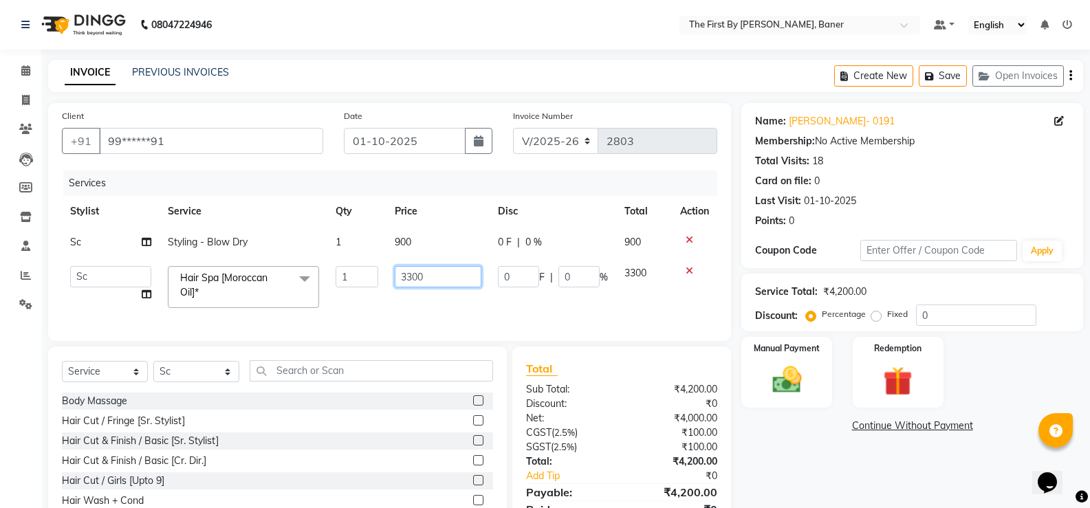
click at [409, 271] on input "3300" at bounding box center [438, 276] width 86 height 21
type input "3500"
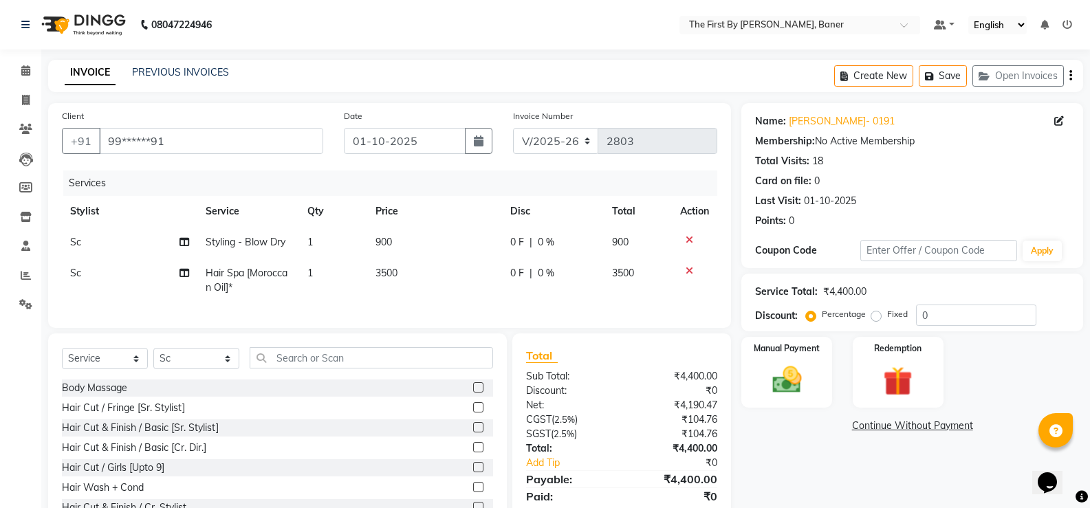
click at [400, 296] on td "3500" at bounding box center [435, 280] width 136 height 45
select select "49041"
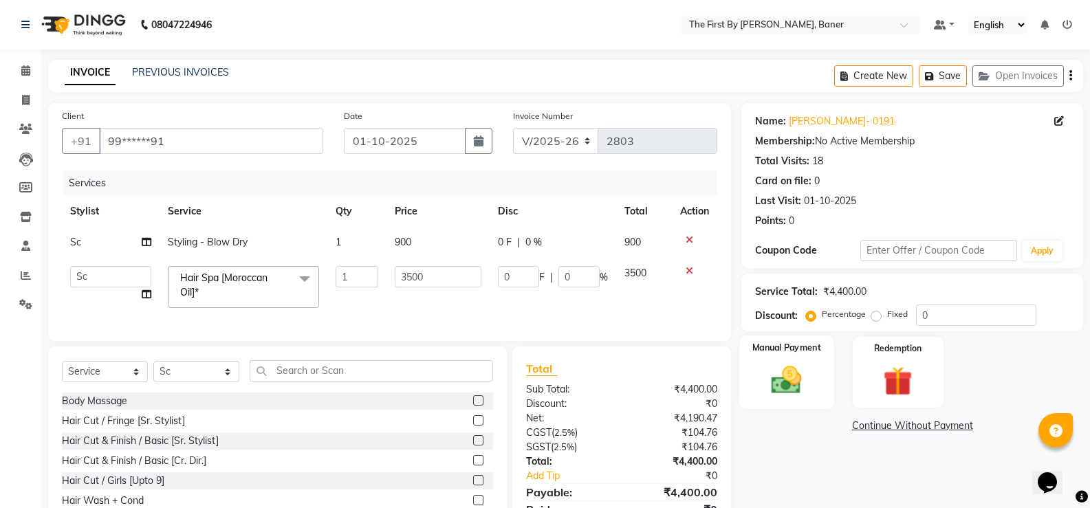
click at [803, 378] on img at bounding box center [786, 379] width 49 height 35
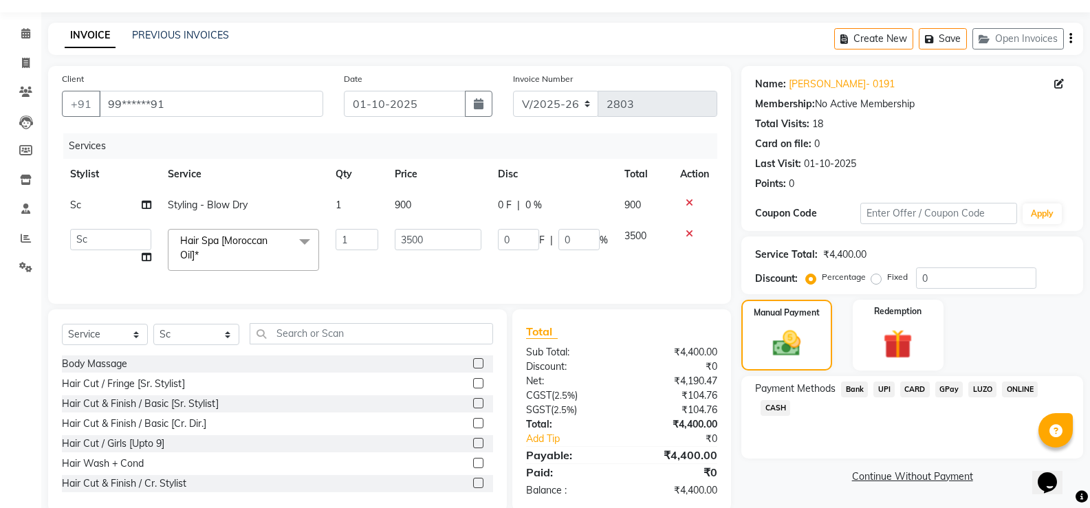
scroll to position [72, 0]
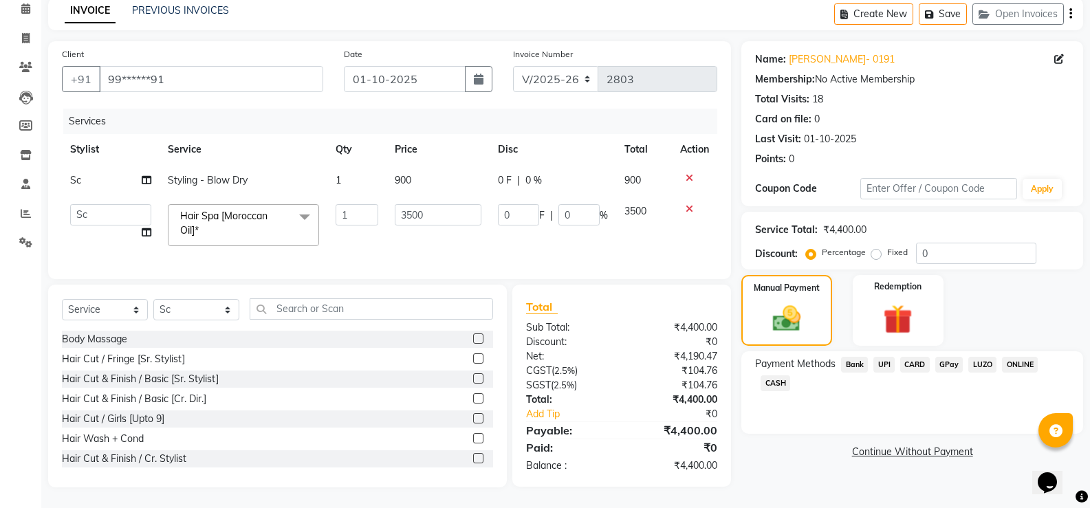
click at [907, 357] on span "CARD" at bounding box center [915, 365] width 30 height 16
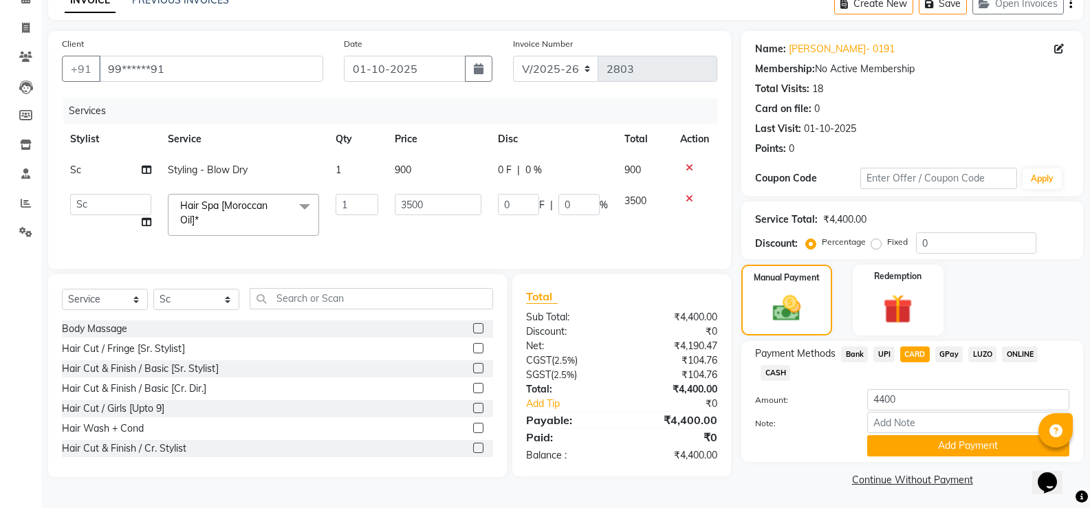
click at [882, 352] on span "UPI" at bounding box center [884, 355] width 21 height 16
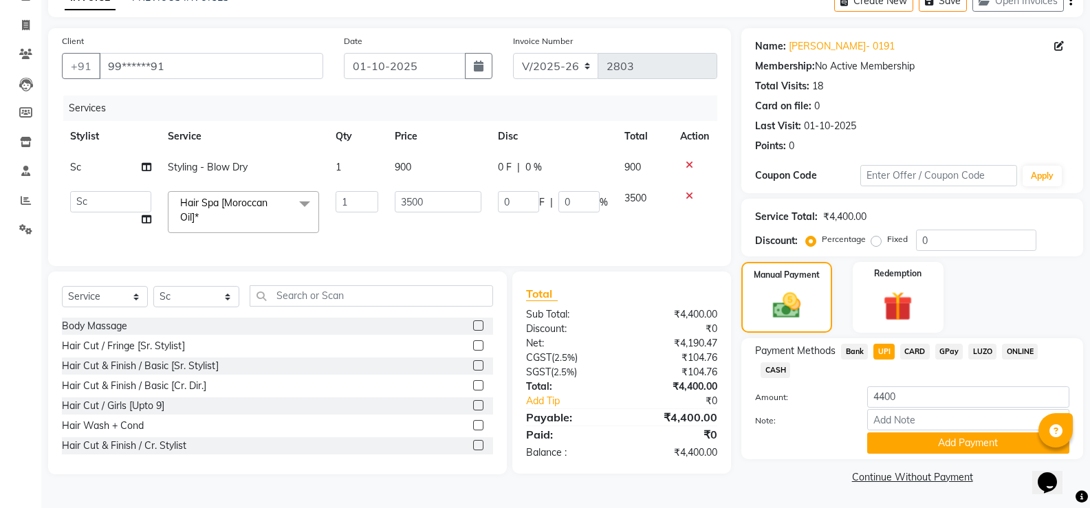
click at [913, 346] on span "CARD" at bounding box center [915, 352] width 30 height 16
click at [903, 446] on button "Add Payment" at bounding box center [968, 443] width 202 height 21
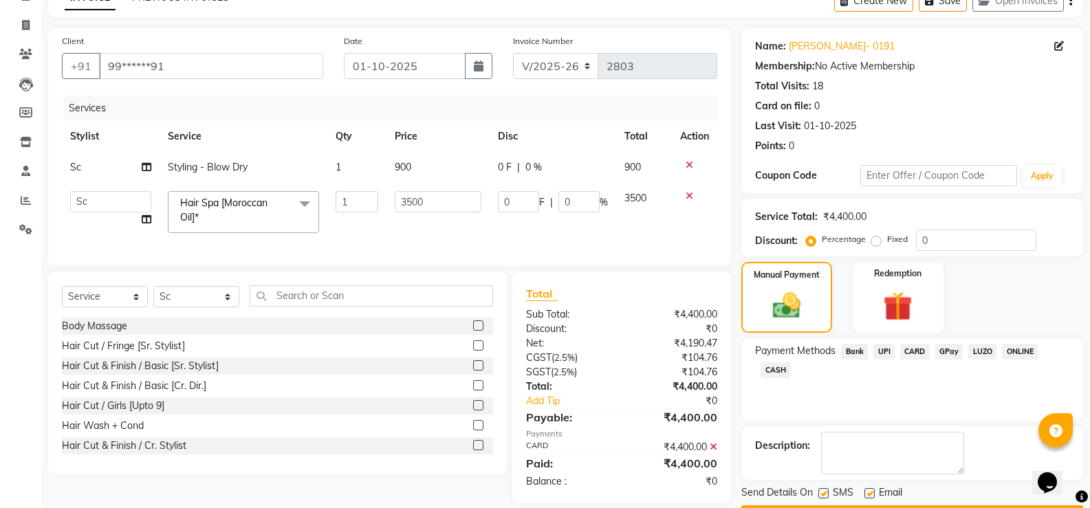
scroll to position [114, 0]
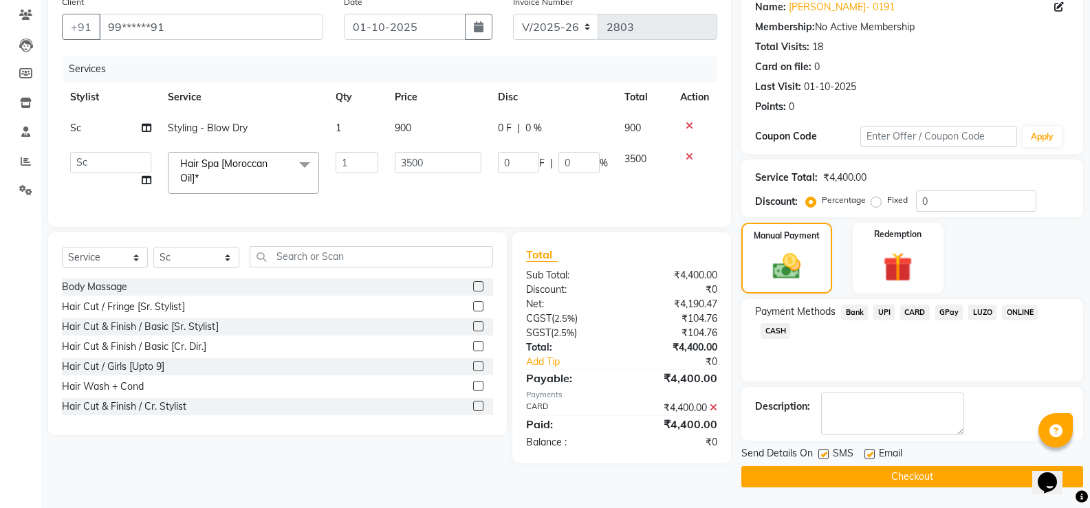
click at [901, 468] on button "Checkout" at bounding box center [913, 476] width 342 height 21
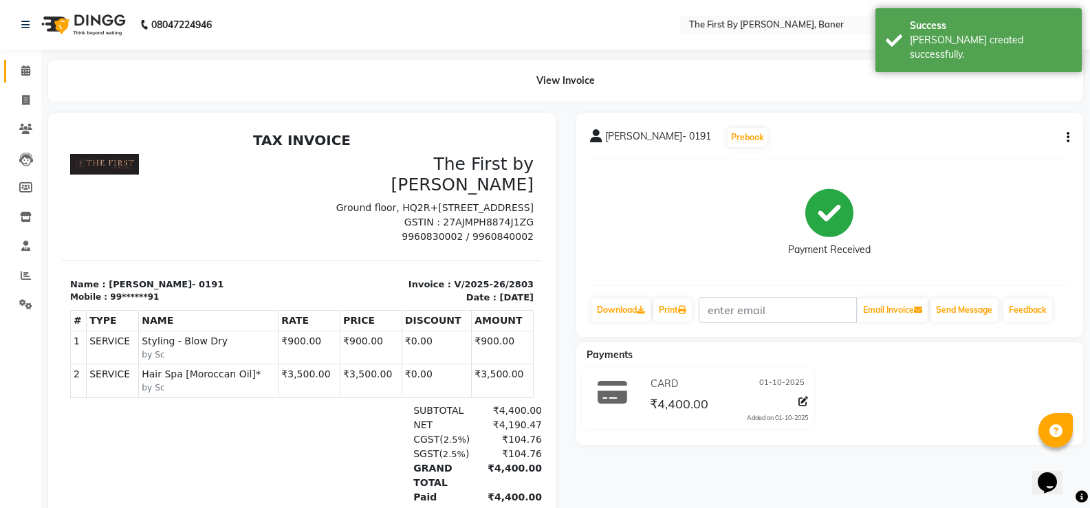
drag, startPoint x: 0, startPoint y: 52, endPoint x: 10, endPoint y: 68, distance: 18.9
click at [2, 56] on div "Calendar Invoice Clients Leads Members Inventory Staff Reports Settings Complet…" at bounding box center [93, 316] width 186 height 554
click at [10, 68] on link "Calendar" at bounding box center [20, 71] width 33 height 23
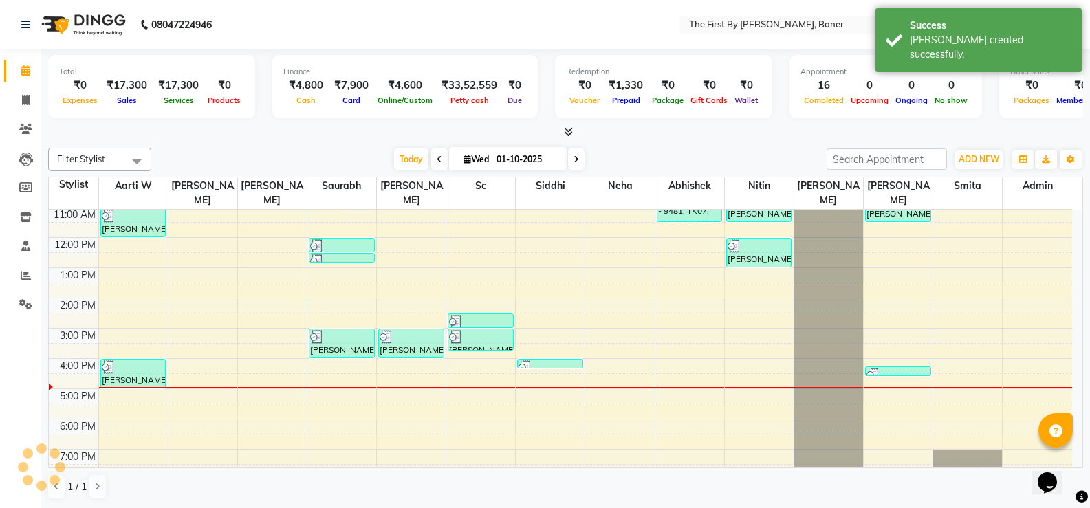
scroll to position [120, 0]
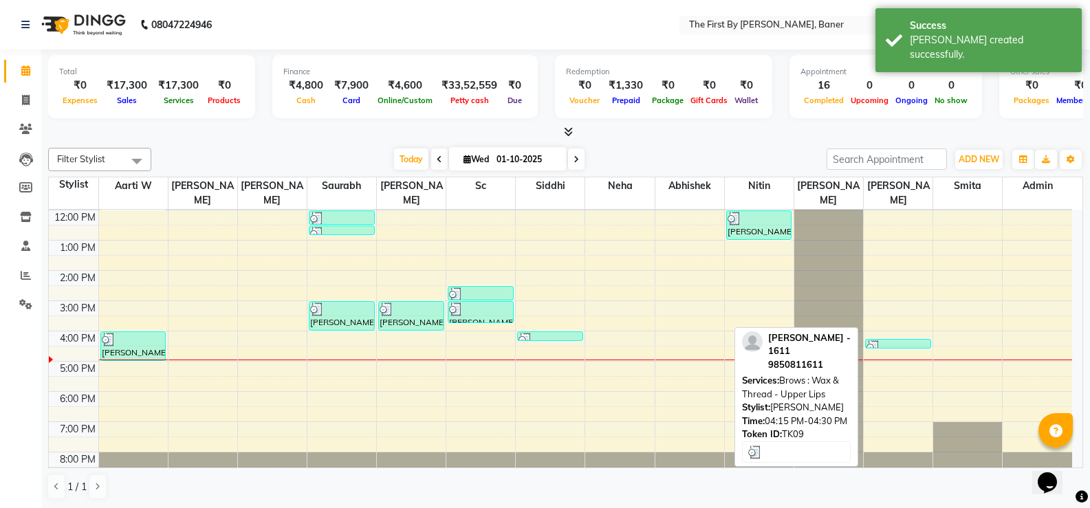
click at [871, 340] on img at bounding box center [874, 347] width 14 height 14
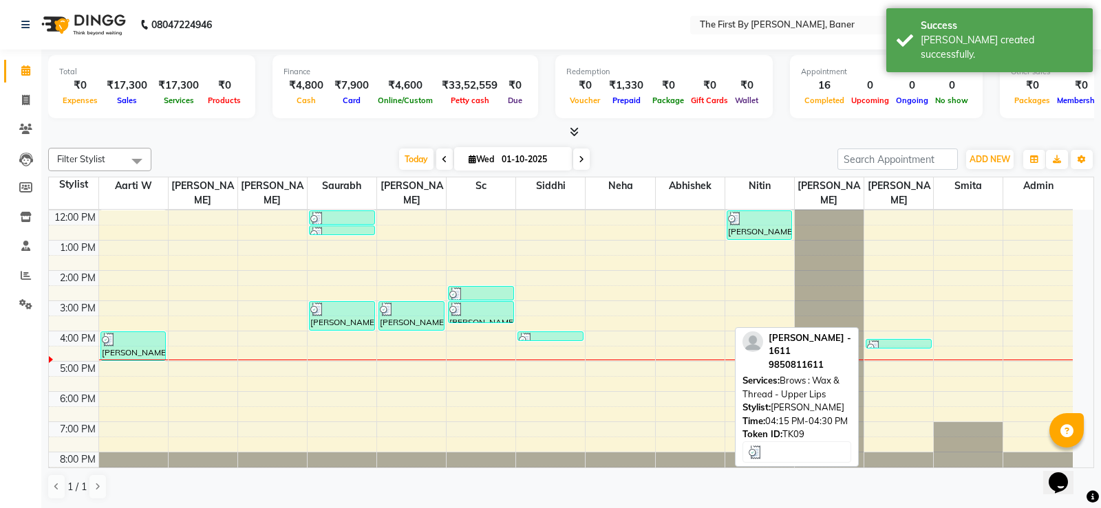
select select "3"
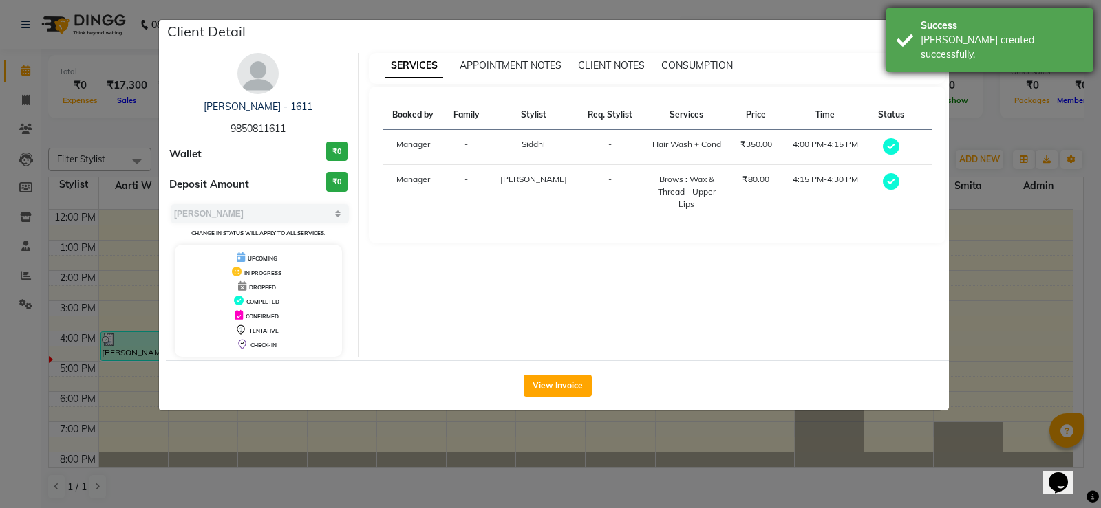
click at [896, 44] on div "Success [PERSON_NAME] created successfully." at bounding box center [989, 40] width 206 height 64
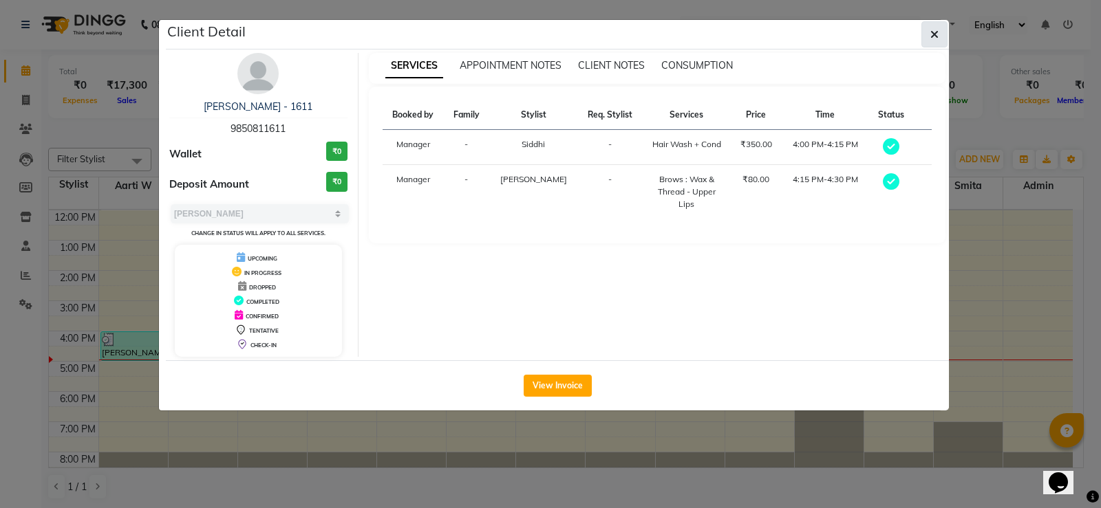
click at [932, 28] on span "button" at bounding box center [934, 35] width 8 height 14
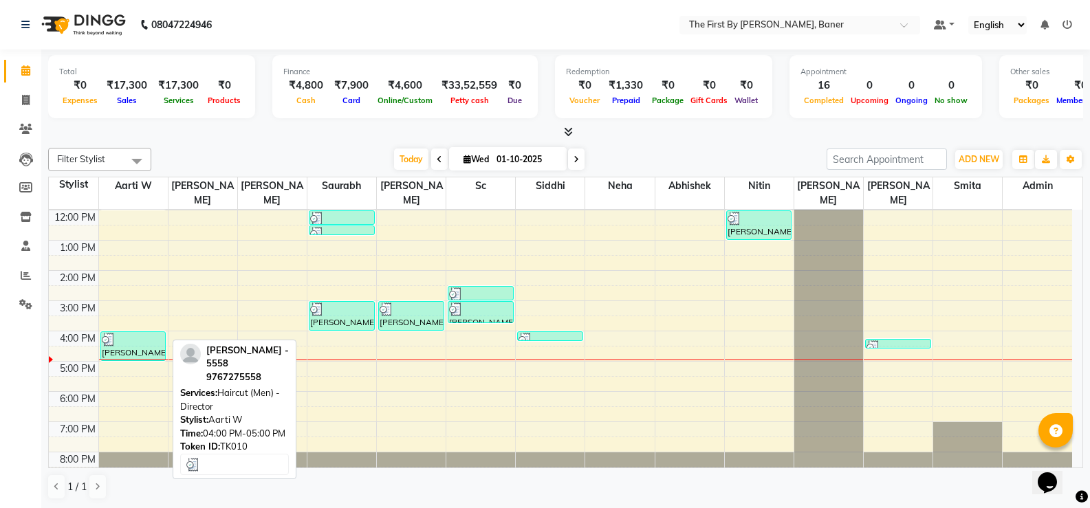
click at [138, 333] on div "[PERSON_NAME] - 5558, TK10, 04:00 PM-05:00 PM, Haircut (Men) - Director" at bounding box center [133, 346] width 65 height 28
select select "3"
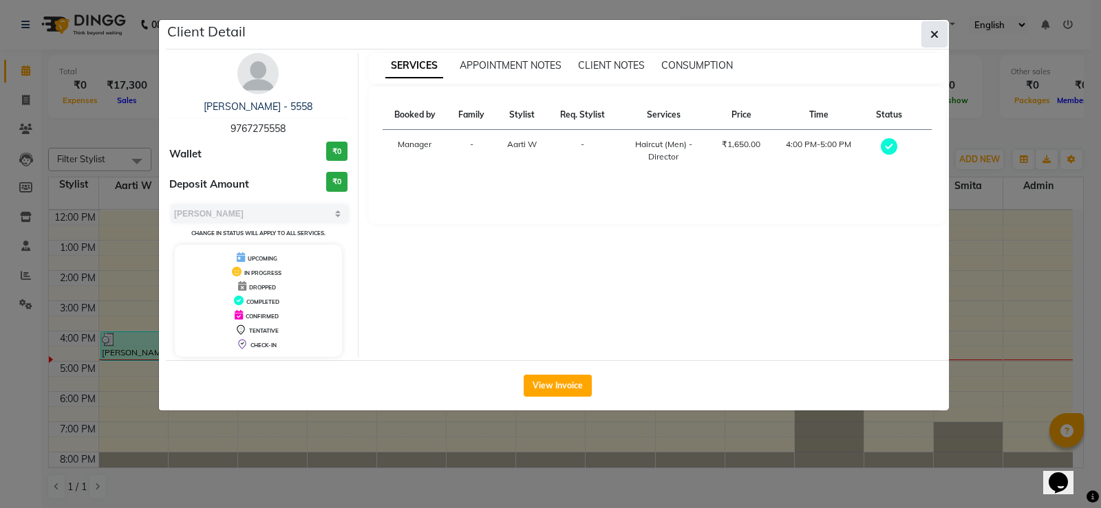
click at [930, 40] on span "button" at bounding box center [934, 35] width 8 height 14
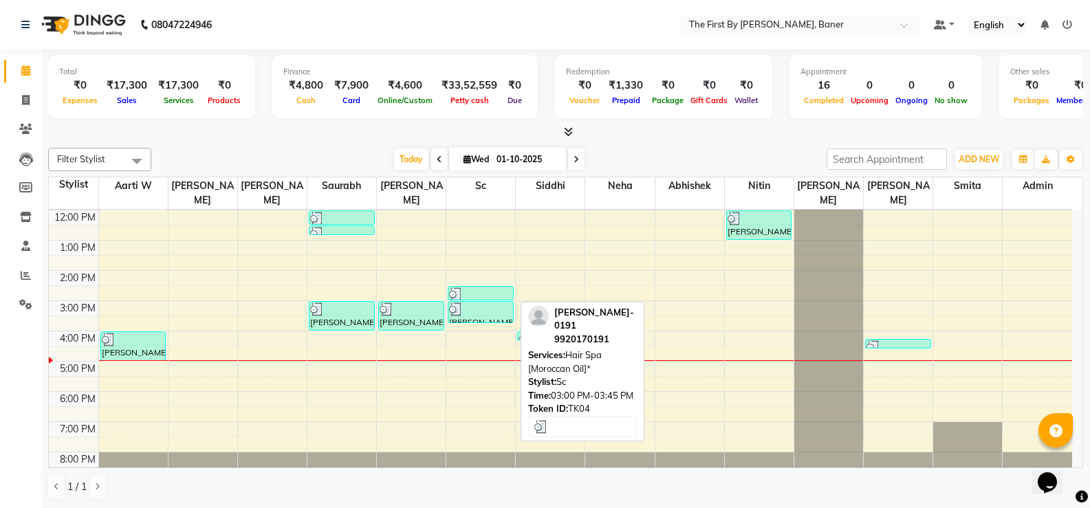
click at [481, 303] on div at bounding box center [480, 310] width 63 height 14
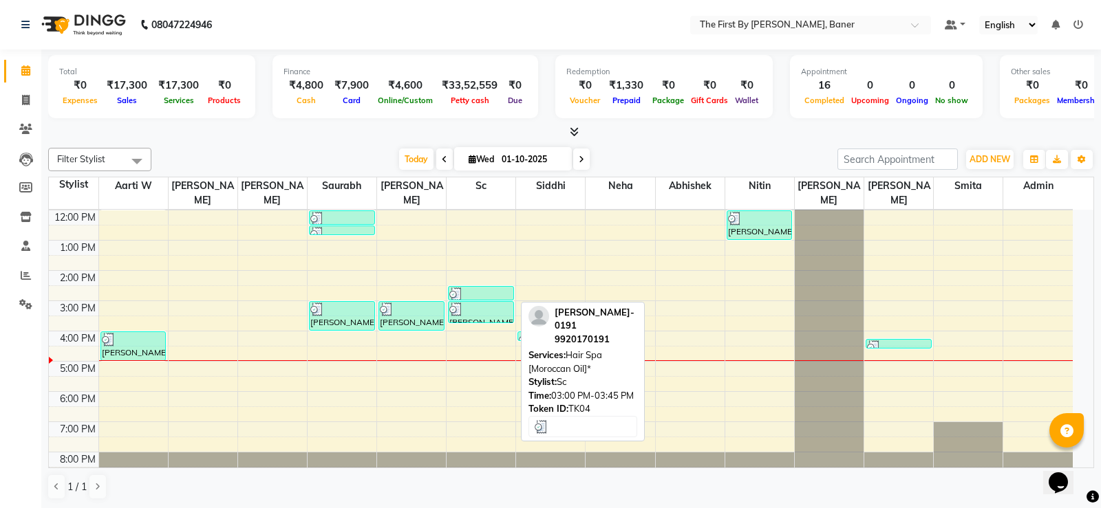
select select "3"
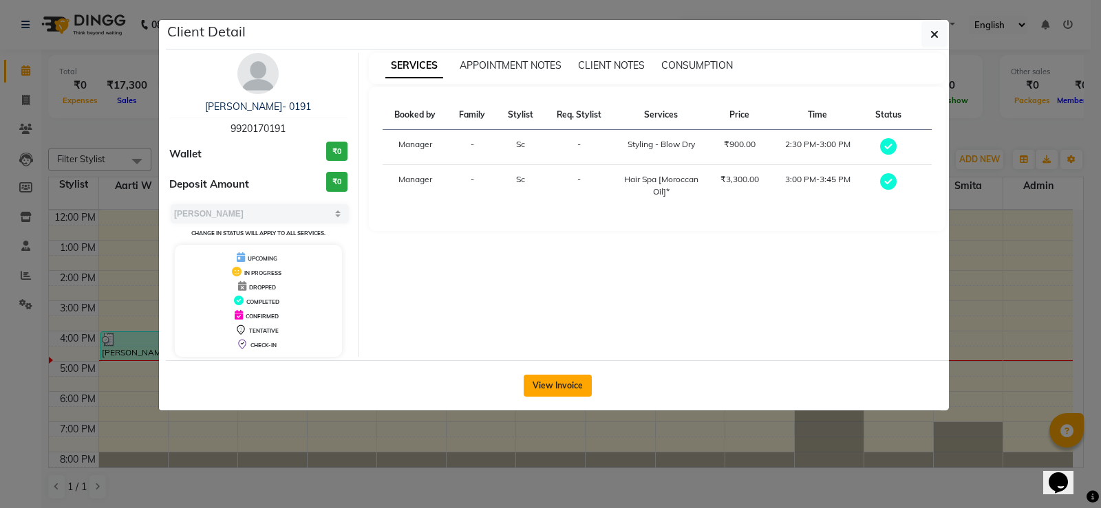
click at [565, 395] on button "View Invoice" at bounding box center [557, 386] width 68 height 22
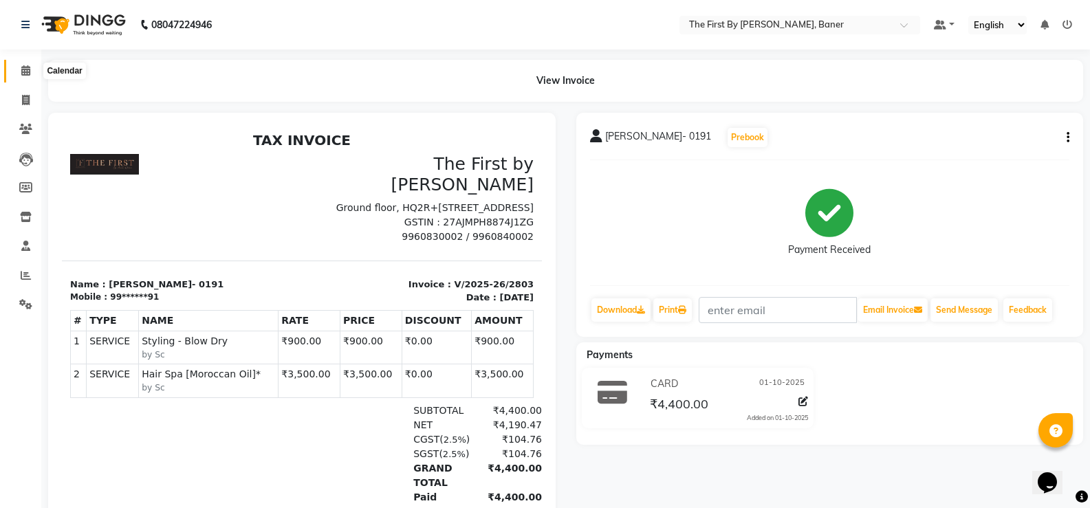
click at [21, 65] on icon at bounding box center [25, 70] width 9 height 10
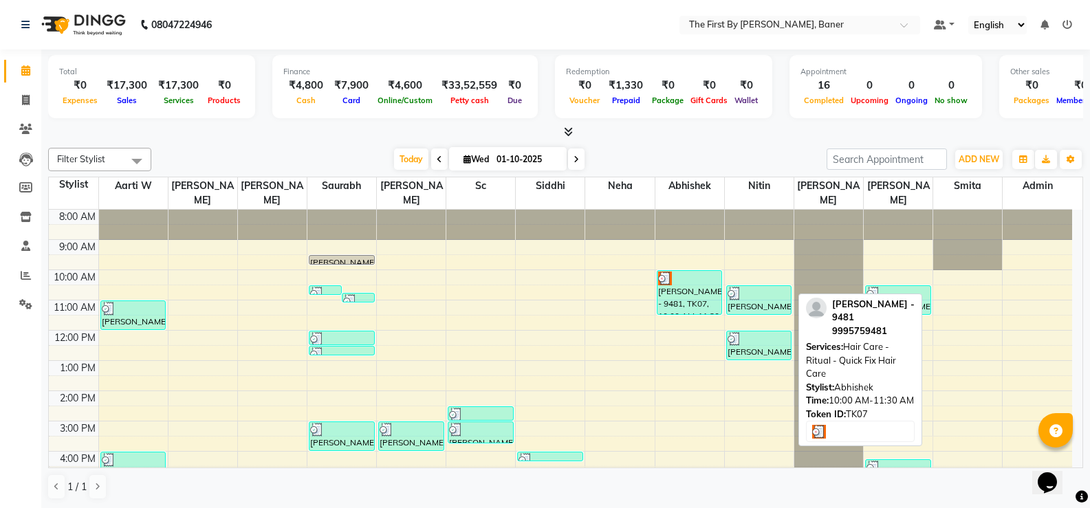
click at [697, 291] on div "[PERSON_NAME] - 9481, TK07, 10:00 AM-11:30 AM, Hair Care - Ritual - Quick Fix H…" at bounding box center [690, 292] width 65 height 43
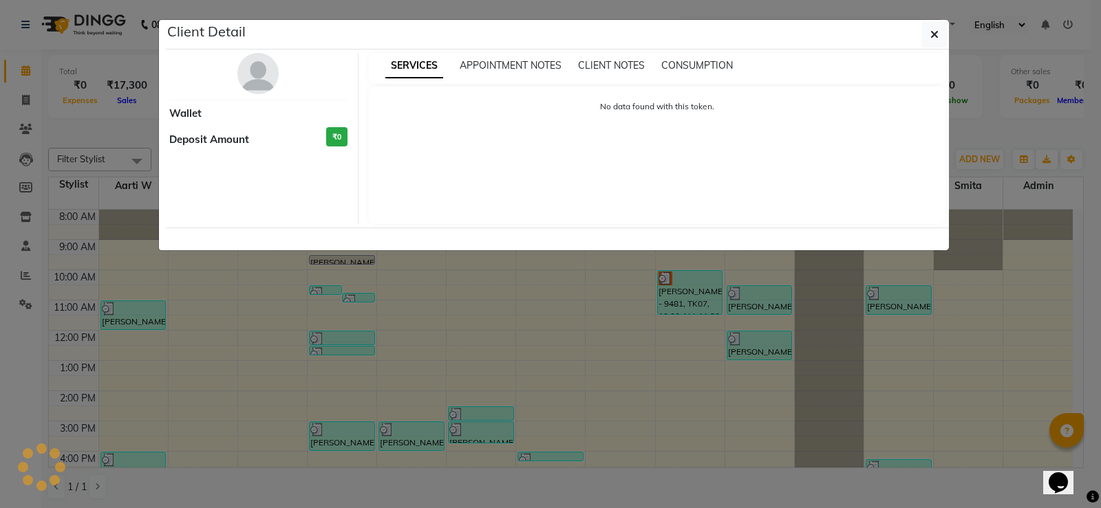
select select "3"
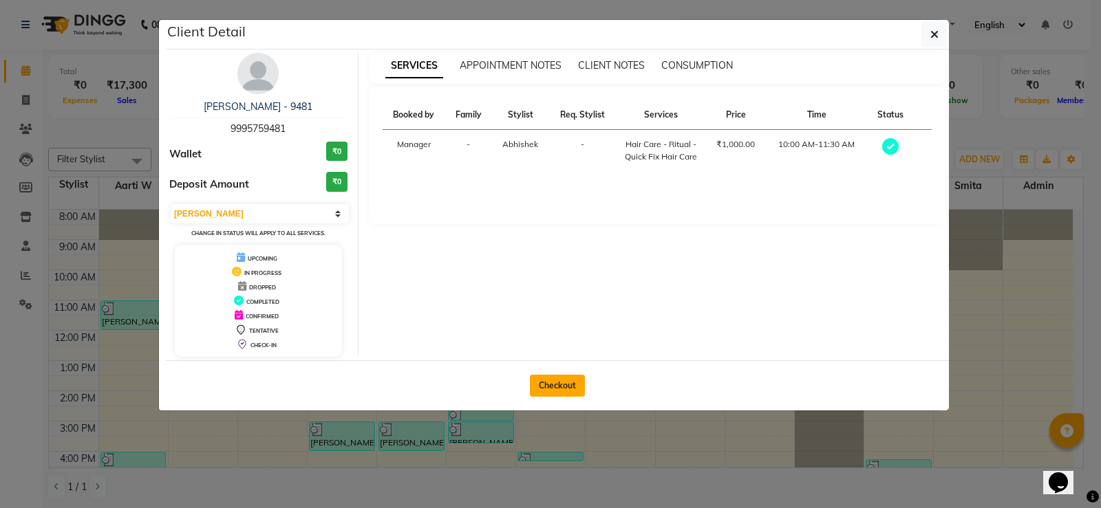
click at [564, 380] on button "Checkout" at bounding box center [557, 386] width 55 height 22
select select "6411"
select select "service"
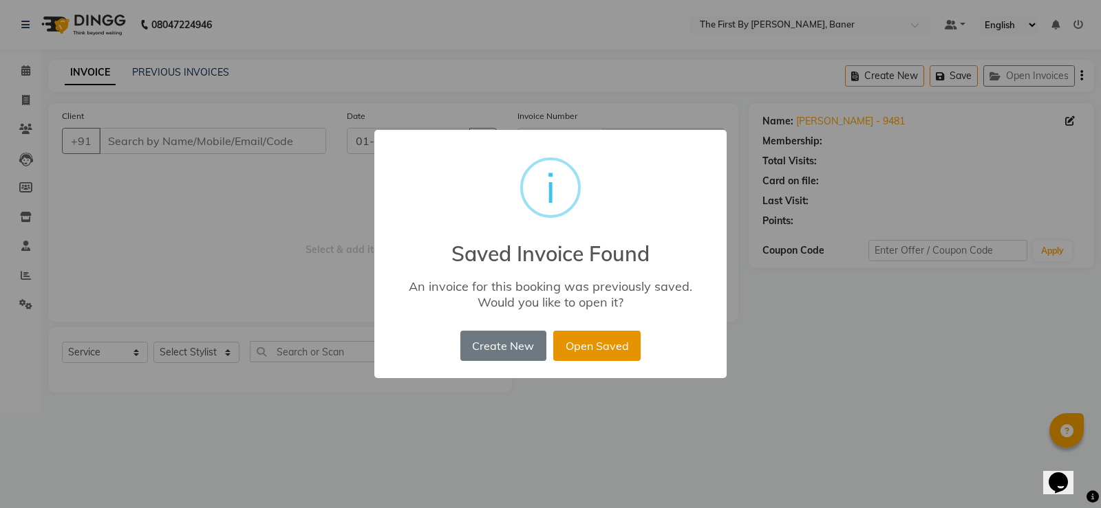
click at [594, 346] on button "Open Saved" at bounding box center [596, 346] width 87 height 30
type input "99******81"
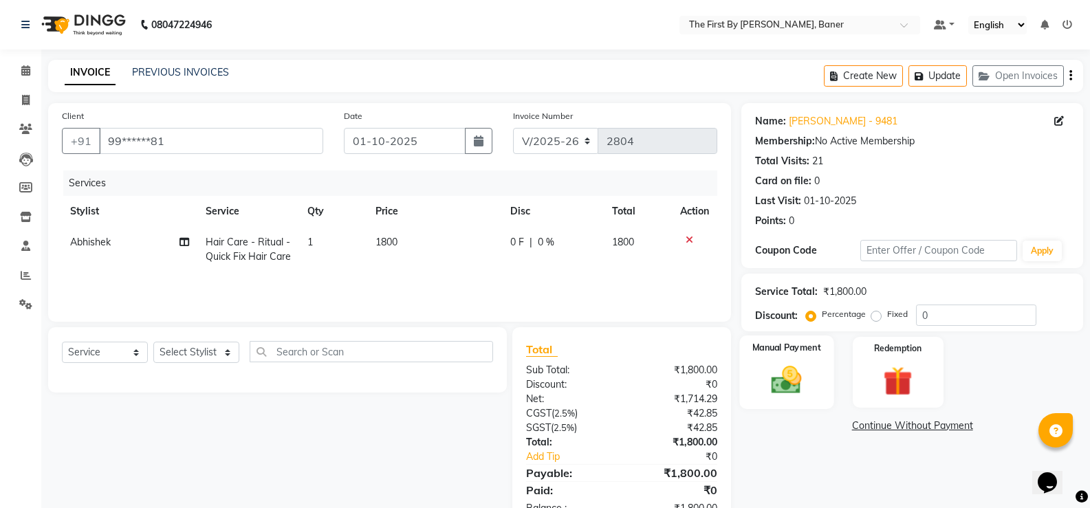
click at [778, 380] on img at bounding box center [786, 379] width 49 height 35
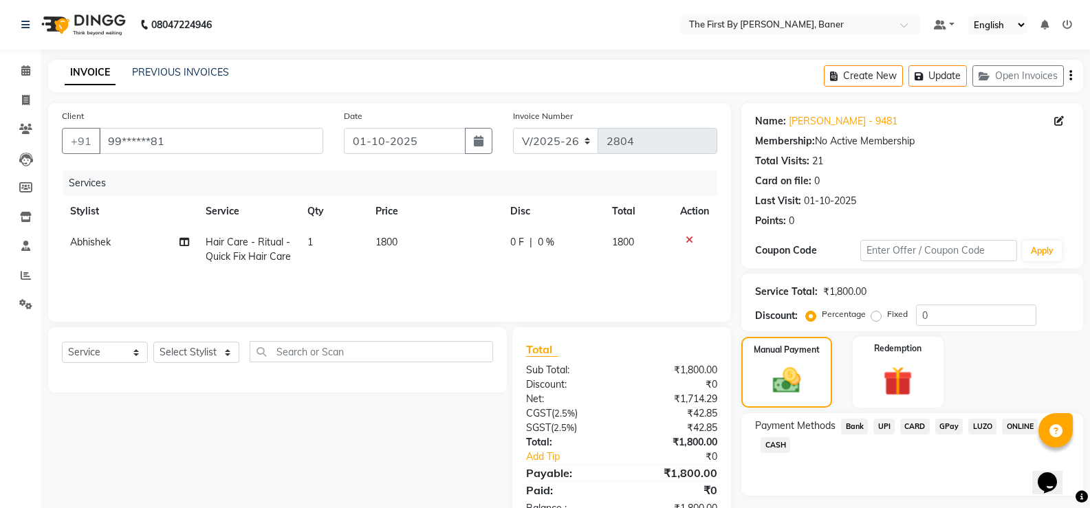
scroll to position [42, 0]
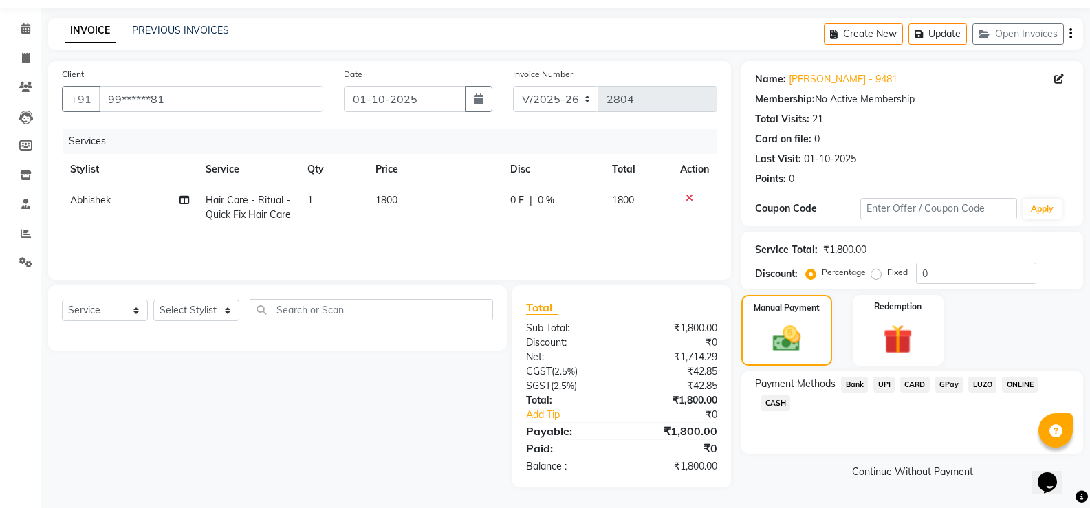
click at [884, 375] on div "Payment Methods Bank UPI CARD GPay LUZO ONLINE CASH" at bounding box center [913, 412] width 342 height 83
click at [885, 380] on span "UPI" at bounding box center [884, 385] width 21 height 16
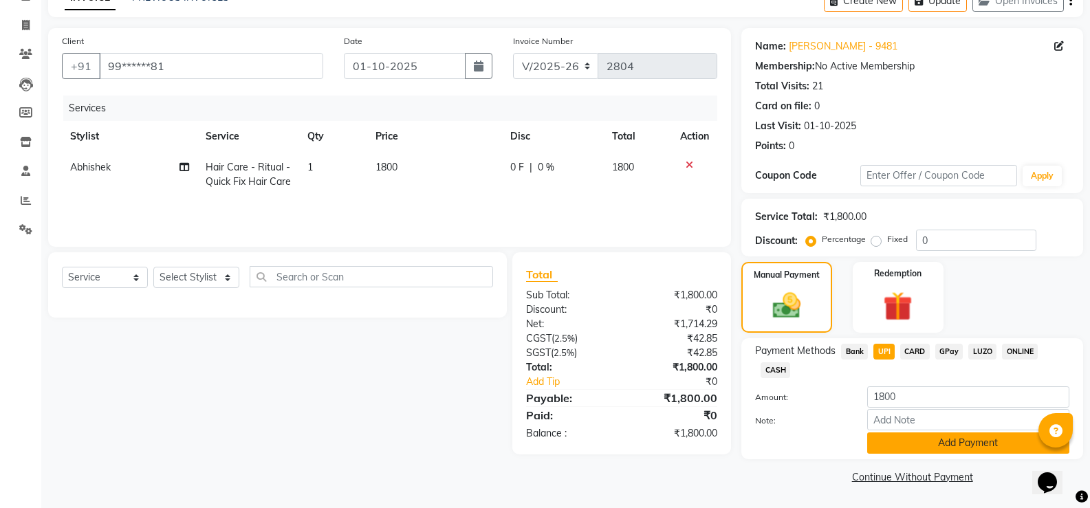
click at [896, 435] on button "Add Payment" at bounding box center [968, 443] width 202 height 21
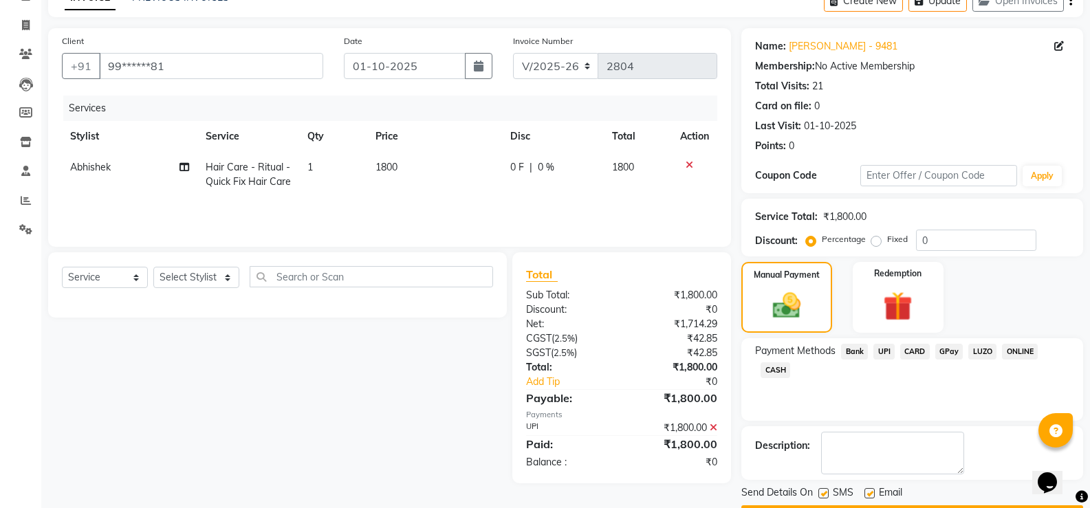
scroll to position [114, 0]
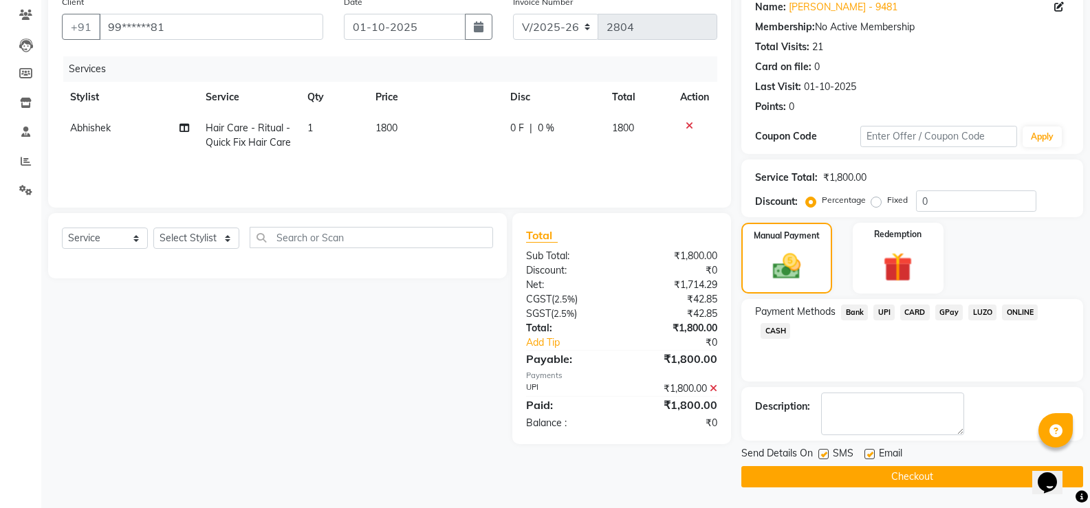
click at [907, 468] on button "Checkout" at bounding box center [913, 476] width 342 height 21
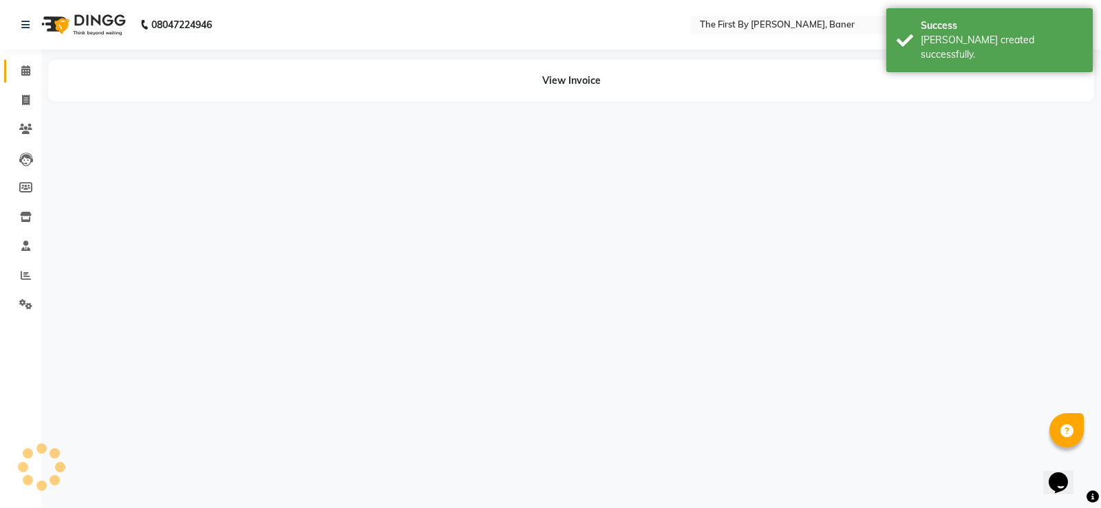
click at [10, 69] on link "Calendar" at bounding box center [20, 71] width 33 height 23
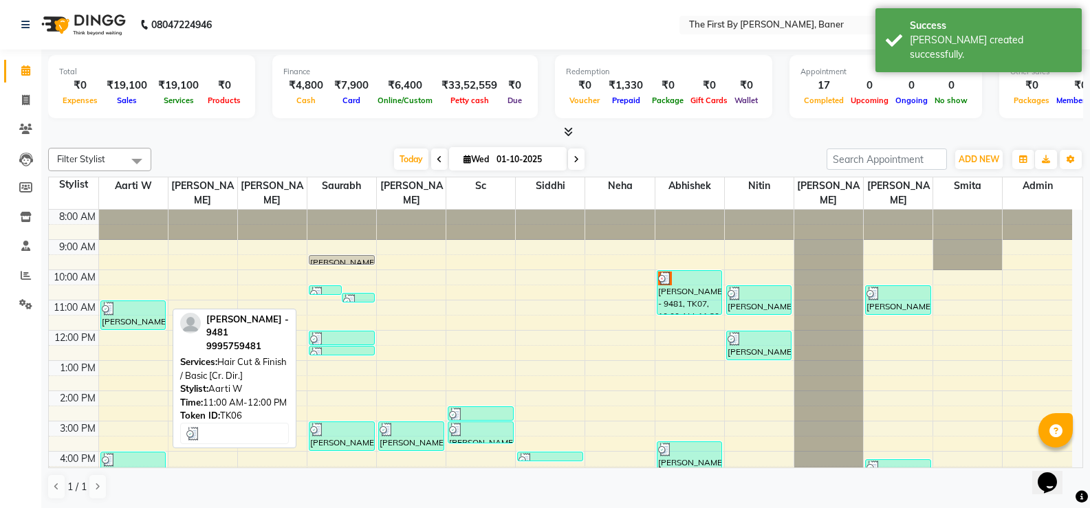
click at [153, 302] on div at bounding box center [133, 309] width 63 height 14
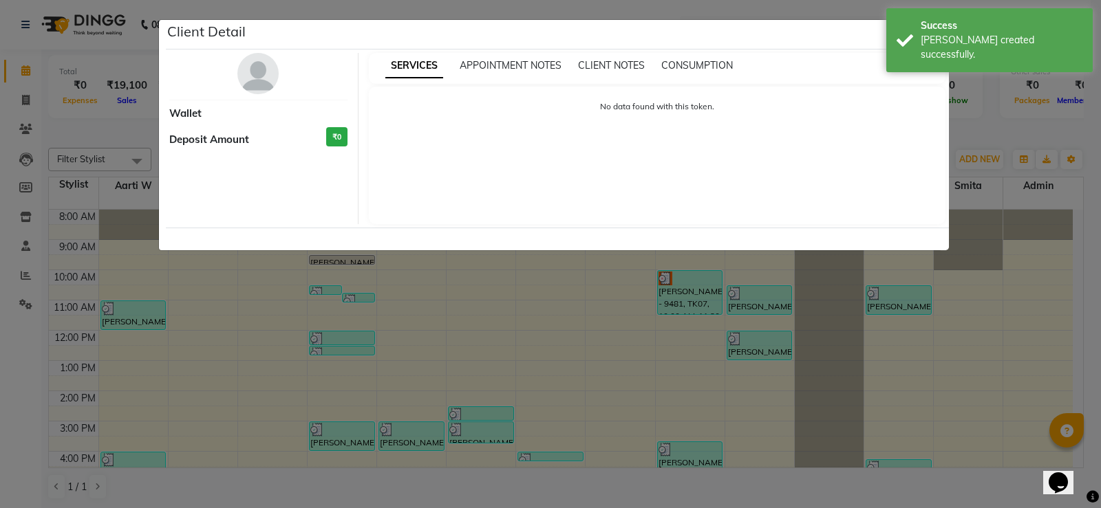
select select "3"
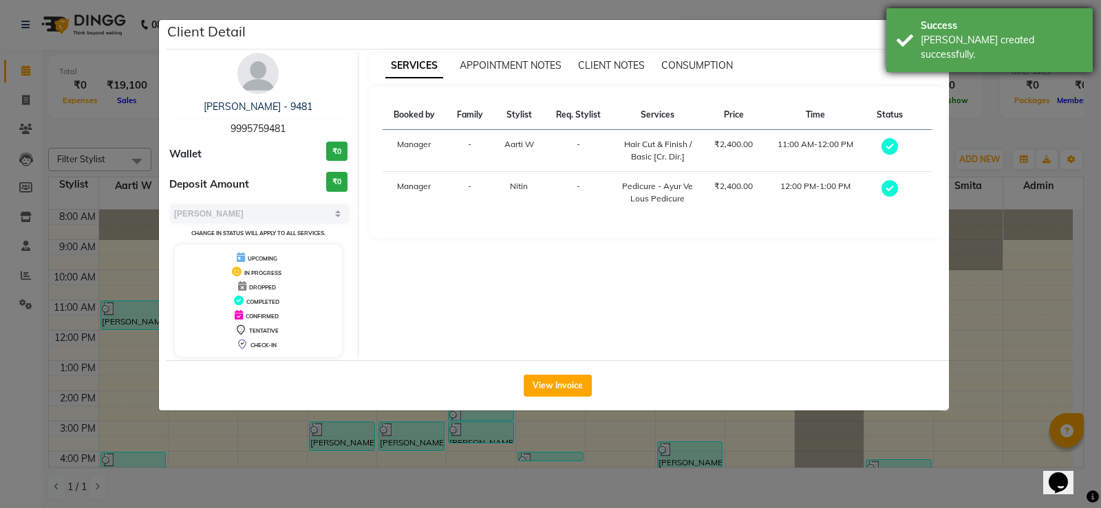
click at [924, 33] on div "[PERSON_NAME] created successfully." at bounding box center [1001, 47] width 162 height 29
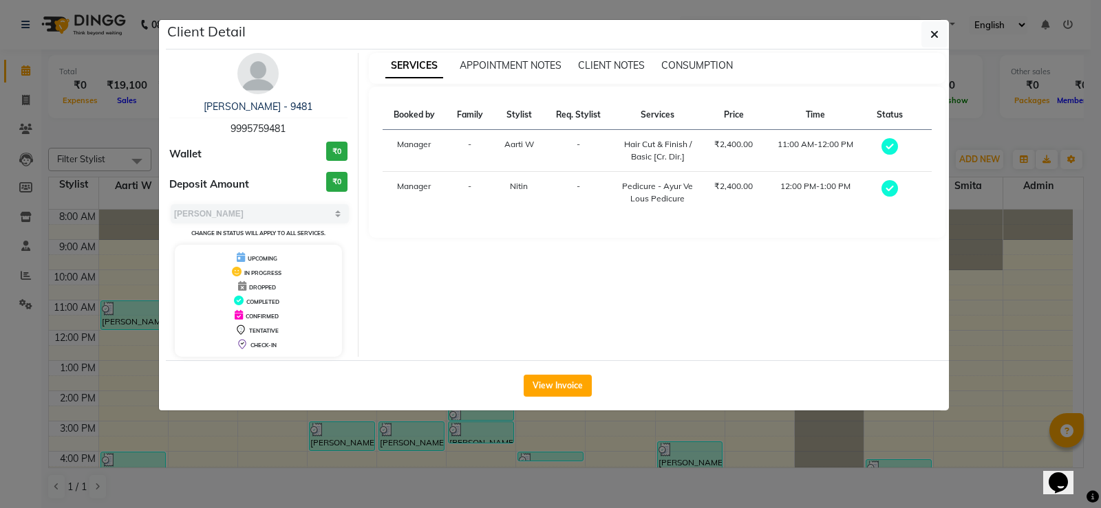
drag, startPoint x: 934, startPoint y: 33, endPoint x: 855, endPoint y: 173, distance: 160.5
click at [934, 34] on icon "button" at bounding box center [934, 34] width 8 height 11
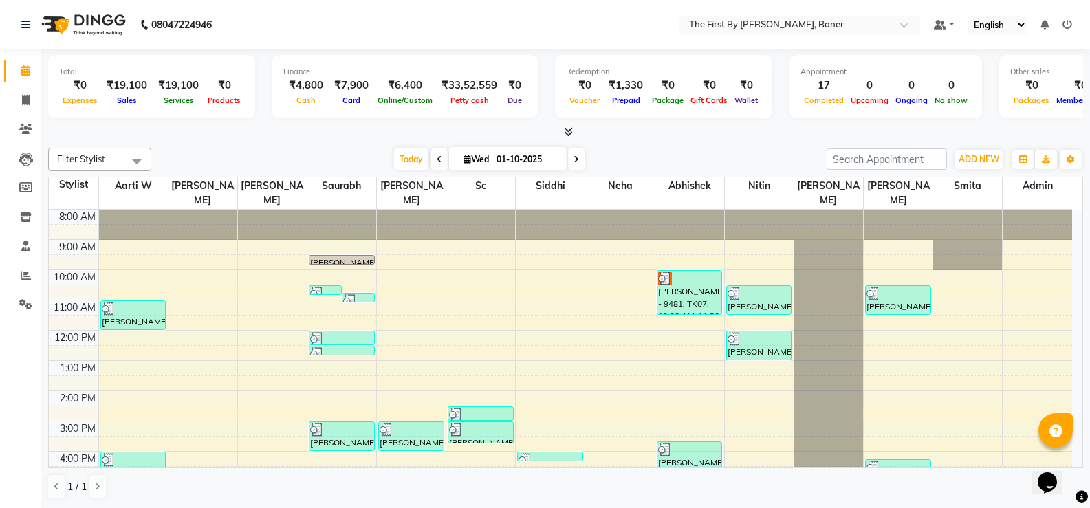
click at [801, 166] on div "[DATE] [DATE]" at bounding box center [489, 159] width 662 height 21
click at [16, 231] on li "Inventory" at bounding box center [20, 218] width 41 height 30
drag, startPoint x: 18, startPoint y: 220, endPoint x: 72, endPoint y: 224, distance: 54.4
click at [19, 220] on span at bounding box center [26, 218] width 24 height 16
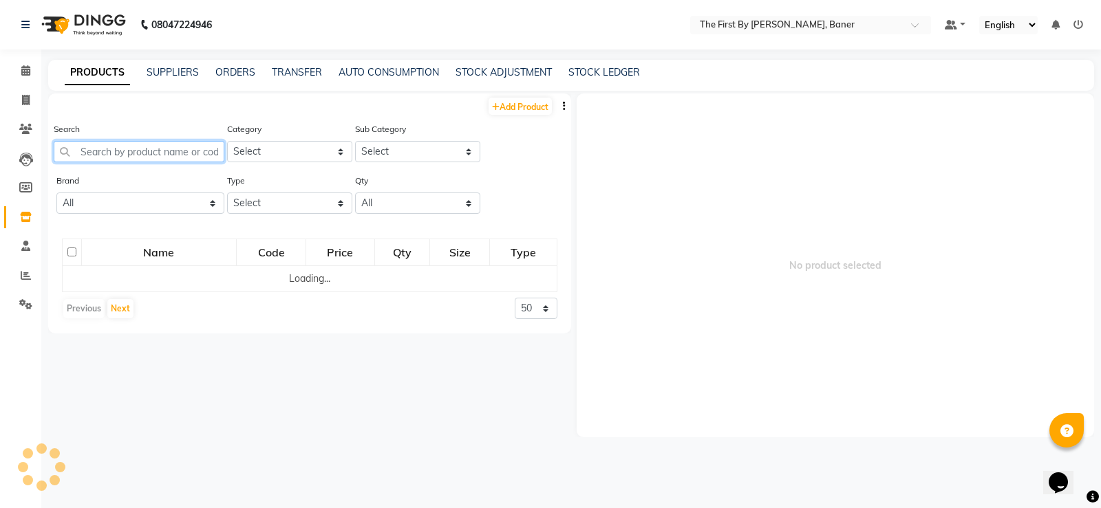
click at [139, 161] on input "text" at bounding box center [139, 151] width 171 height 21
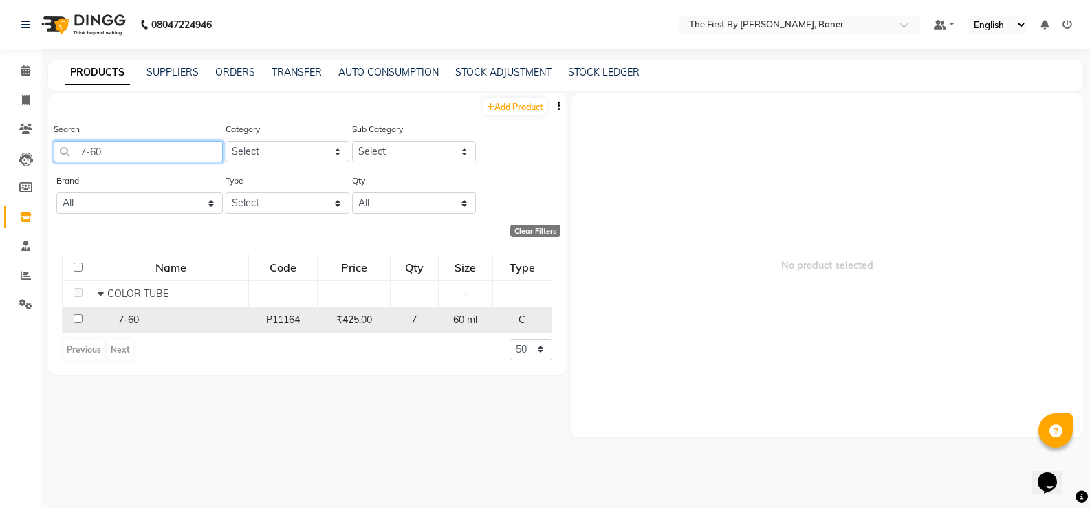
type input "7-60"
click at [133, 328] on td "7-60" at bounding box center [171, 320] width 155 height 26
click at [460, 323] on span "60 ml" at bounding box center [465, 320] width 24 height 12
select select
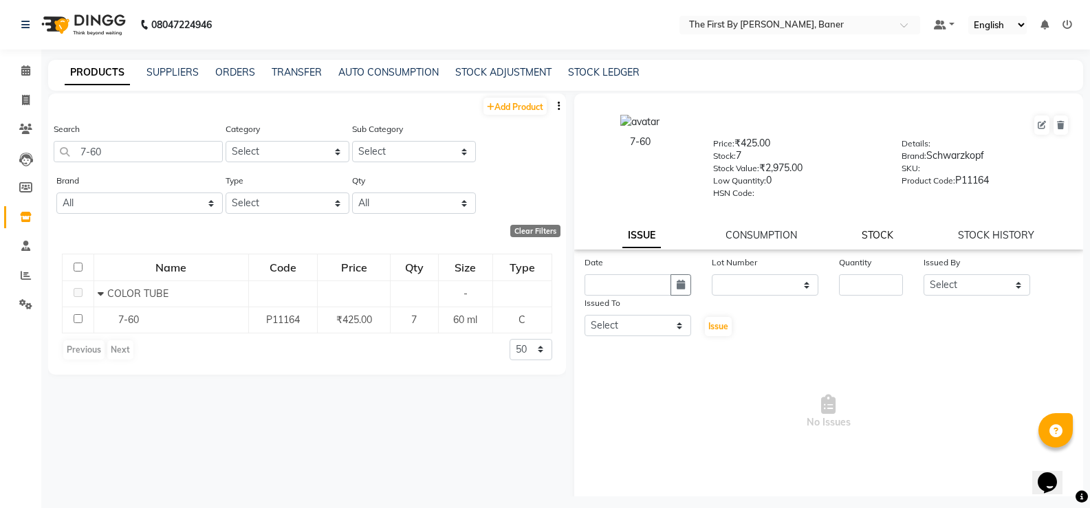
click at [878, 230] on link "STOCK" at bounding box center [878, 235] width 32 height 12
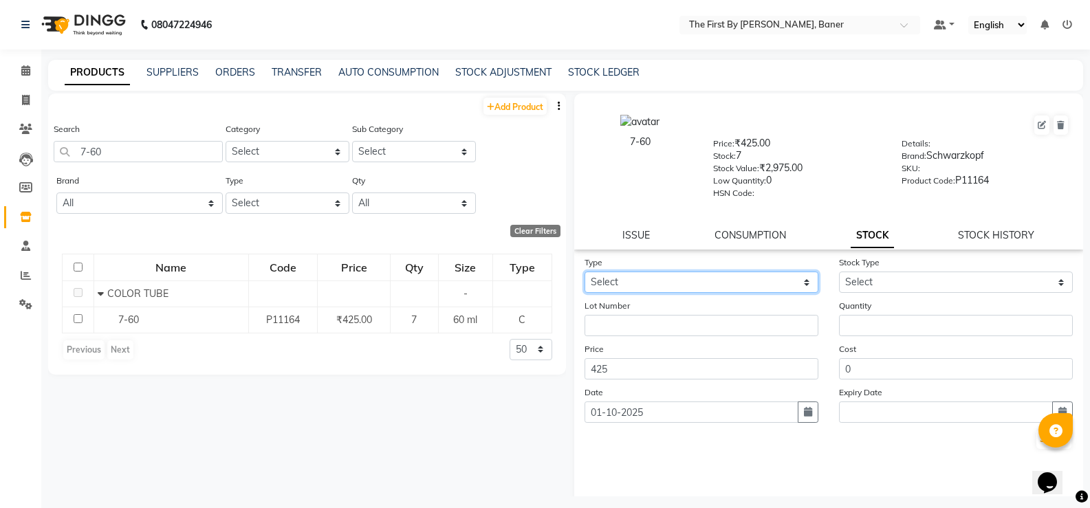
click at [642, 290] on select "Select In Out" at bounding box center [702, 282] width 234 height 21
select select "out"
click at [585, 272] on select "Select In Out" at bounding box center [702, 282] width 234 height 21
select select
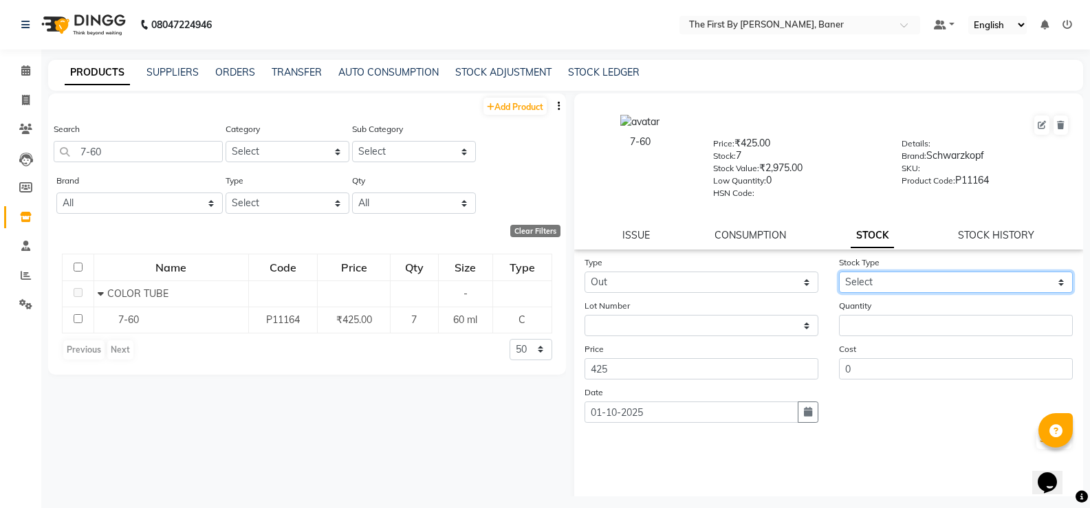
drag, startPoint x: 889, startPoint y: 289, endPoint x: 875, endPoint y: 284, distance: 15.2
click at [889, 289] on select "Select Internal Use Damaged Expired Adjustment Return Other" at bounding box center [956, 282] width 234 height 21
select select "internal use"
click at [839, 272] on select "Select Internal Use Damaged Expired Adjustment Return Other" at bounding box center [956, 282] width 234 height 21
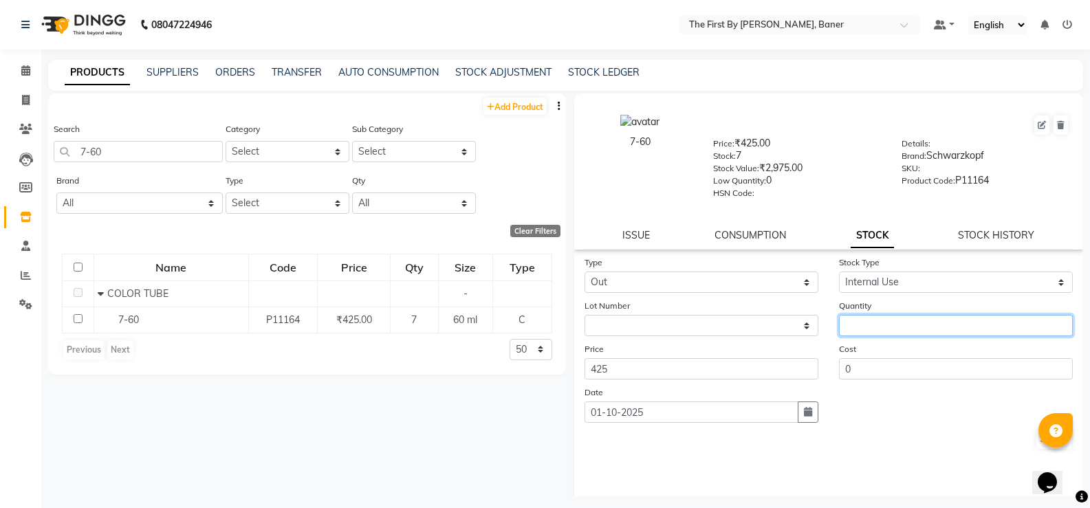
click at [850, 325] on input "number" at bounding box center [956, 325] width 234 height 21
type input "1"
click at [1037, 440] on button "Submit" at bounding box center [1054, 439] width 35 height 19
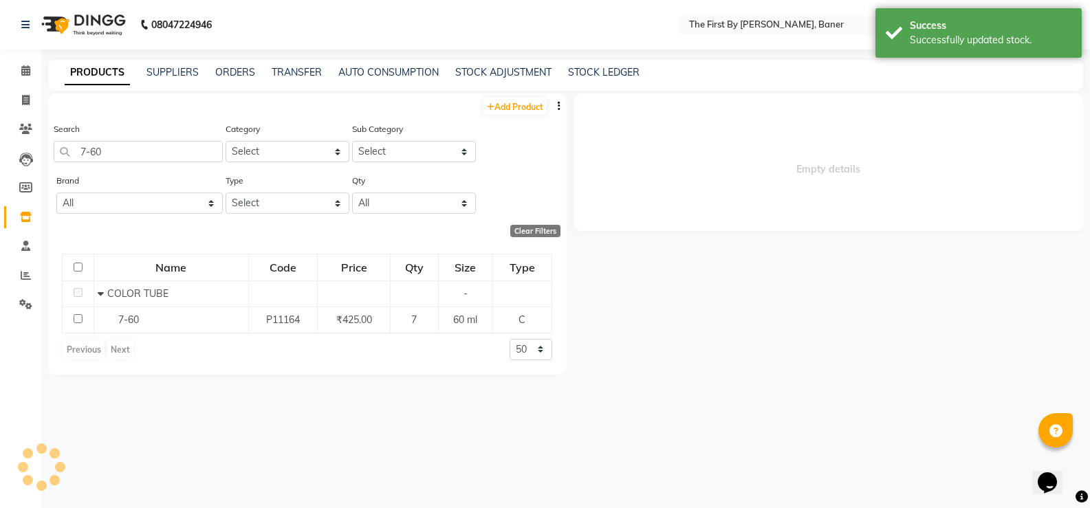
select select
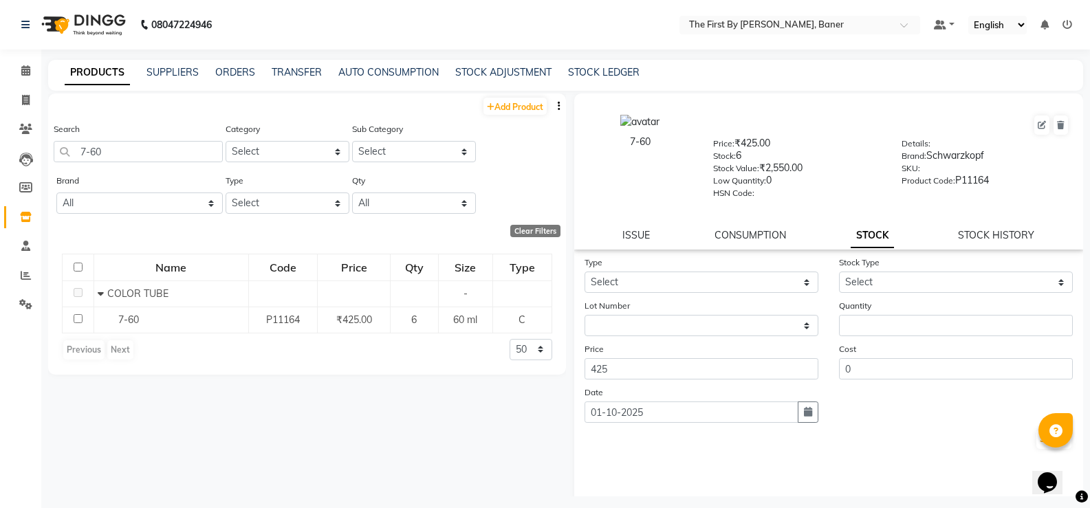
click at [0, 65] on li "Calendar" at bounding box center [20, 71] width 41 height 30
